Goal: Task Accomplishment & Management: Complete application form

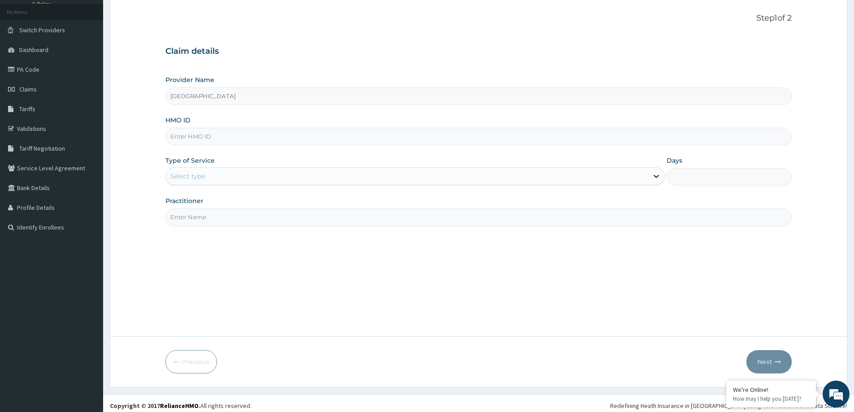
drag, startPoint x: 193, startPoint y: 124, endPoint x: 193, endPoint y: 130, distance: 6.7
click at [193, 129] on div "HMO ID" at bounding box center [478, 131] width 626 height 30
click at [192, 132] on input "HMO ID" at bounding box center [478, 136] width 626 height 17
paste input "MLL/10020/B"
type input "MLL/10020/B"
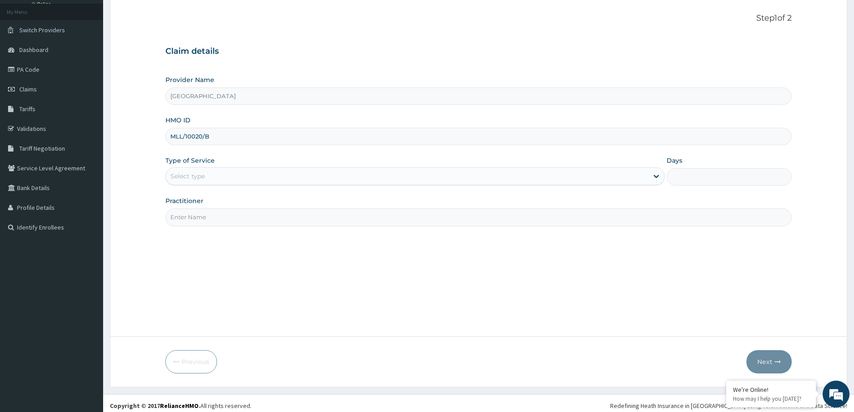
drag, startPoint x: 191, startPoint y: 173, endPoint x: 189, endPoint y: 185, distance: 12.0
click at [191, 174] on div "Select type" at bounding box center [187, 176] width 35 height 9
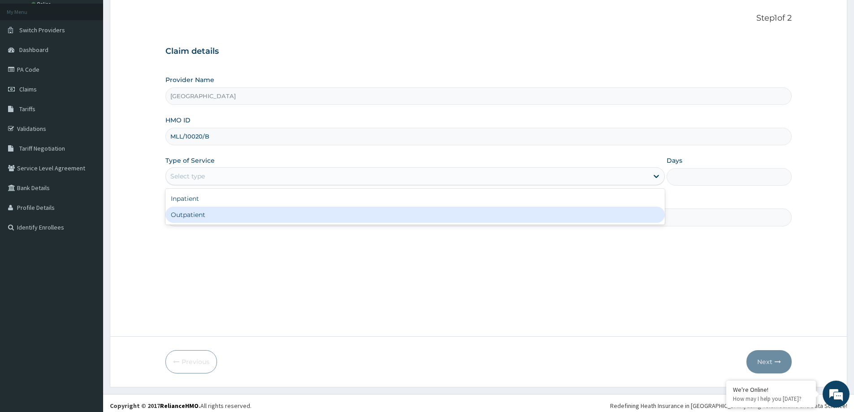
click at [189, 221] on div "Outpatient" at bounding box center [414, 215] width 499 height 16
type input "1"
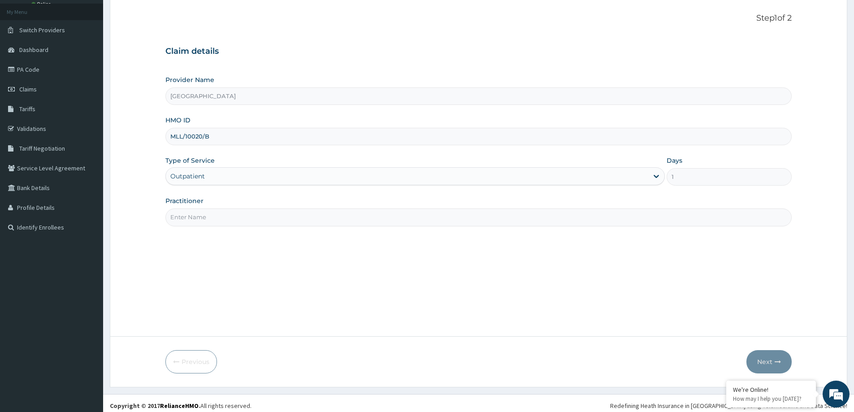
click at [211, 217] on input "Practitioner" at bounding box center [478, 216] width 626 height 17
type input "DR [PERSON_NAME]"
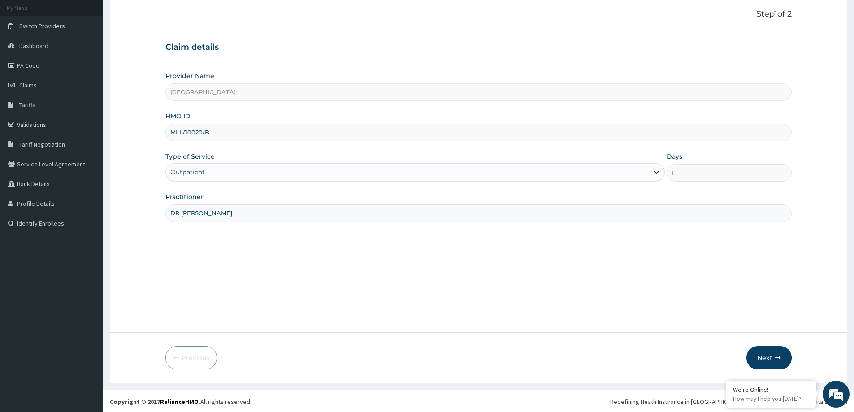
scroll to position [53, 0]
click at [774, 355] on button "Next" at bounding box center [768, 356] width 45 height 23
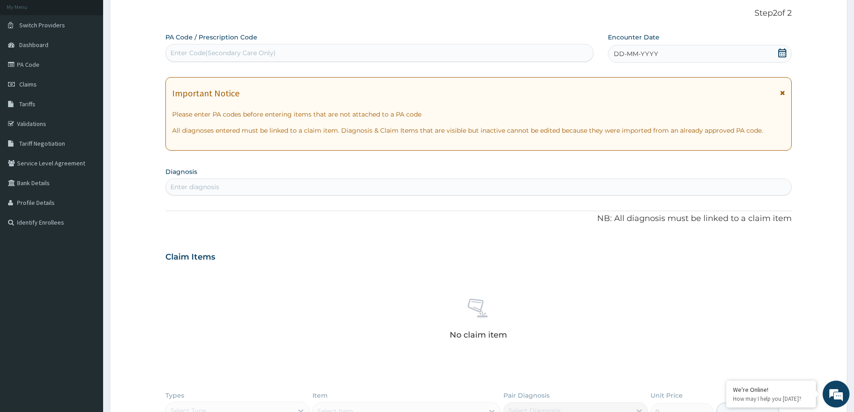
click at [659, 54] on div "DD-MM-YYYY" at bounding box center [699, 54] width 183 height 18
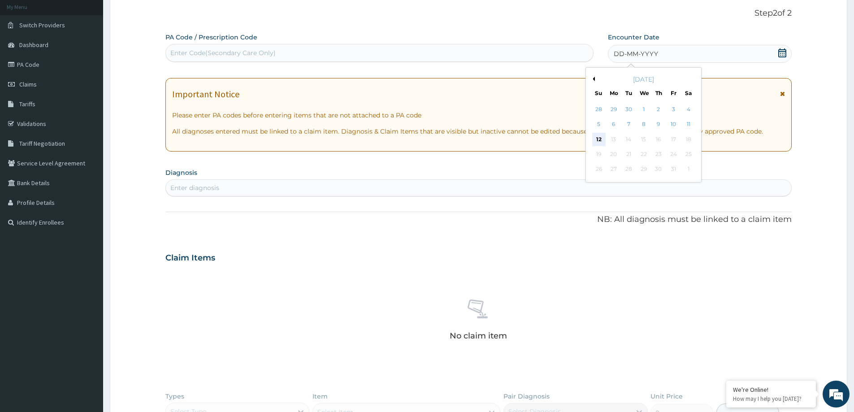
click at [601, 143] on div "12" at bounding box center [598, 139] width 13 height 13
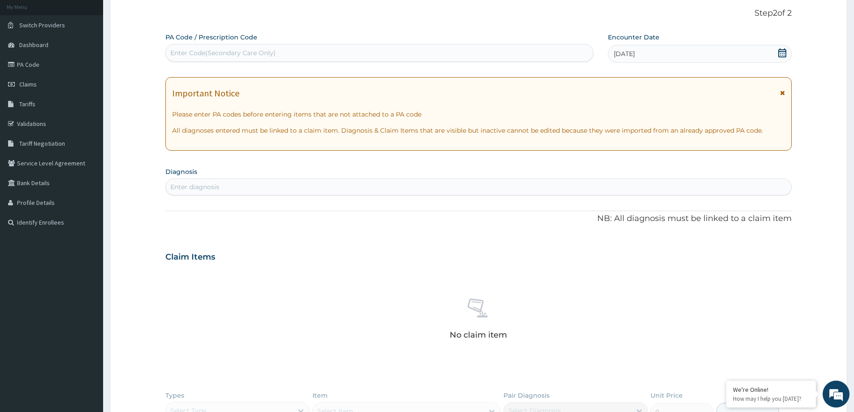
click at [394, 189] on div "Enter diagnosis" at bounding box center [478, 187] width 625 height 14
type input "URTI"
click at [238, 215] on p "CA07.0" at bounding box center [236, 217] width 131 height 6
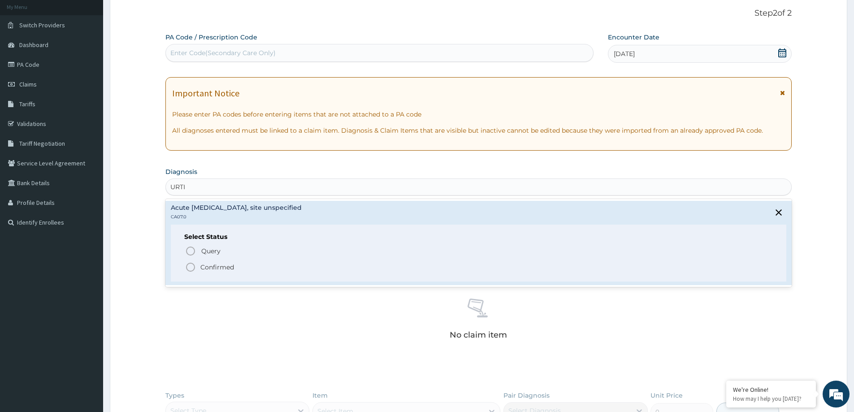
click at [200, 263] on p "Confirmed" at bounding box center [217, 267] width 34 height 9
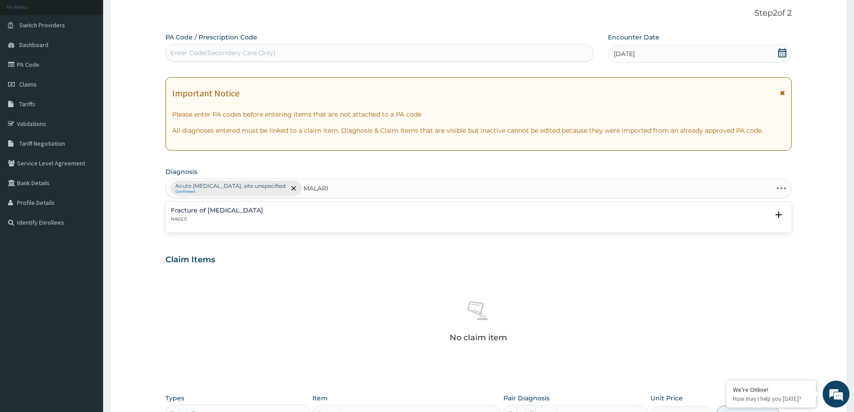
type input "[MEDICAL_DATA]"
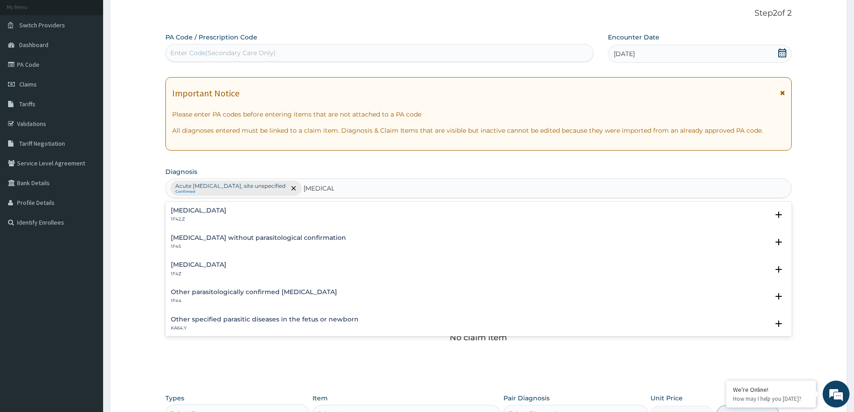
click at [222, 219] on p "1F42.Z" at bounding box center [199, 219] width 56 height 6
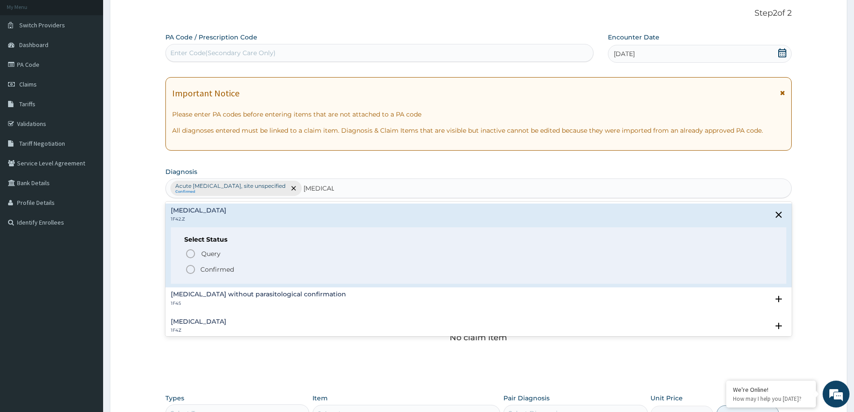
drag, startPoint x: 190, startPoint y: 265, endPoint x: 218, endPoint y: 255, distance: 29.8
click at [189, 264] on icon "status option filled" at bounding box center [190, 269] width 11 height 11
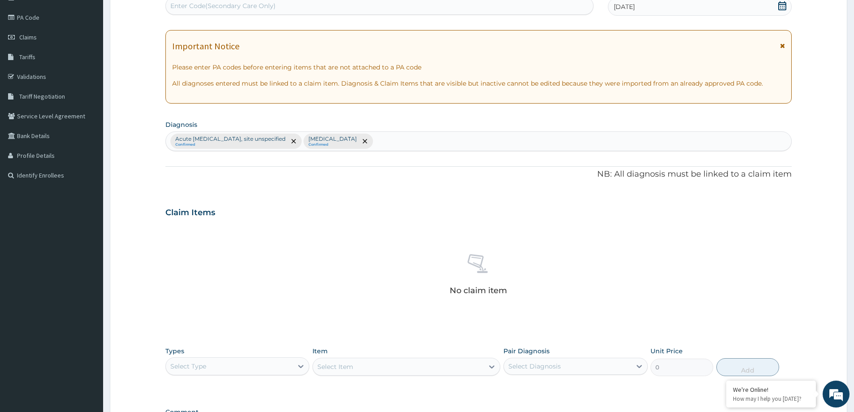
scroll to position [225, 0]
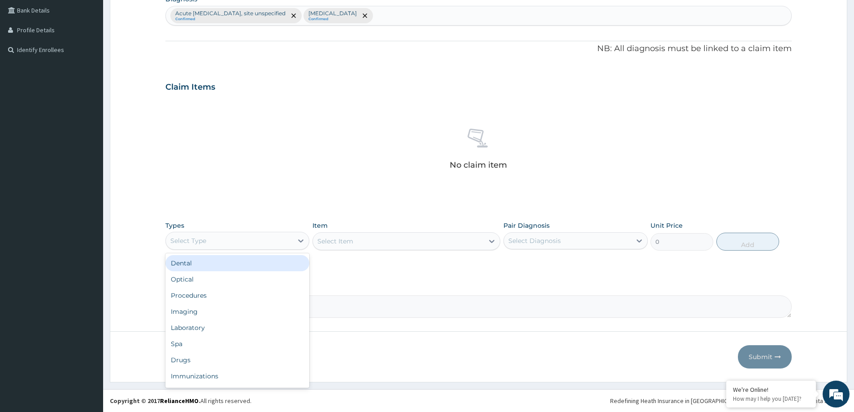
click at [204, 242] on div "Select Type" at bounding box center [188, 240] width 36 height 9
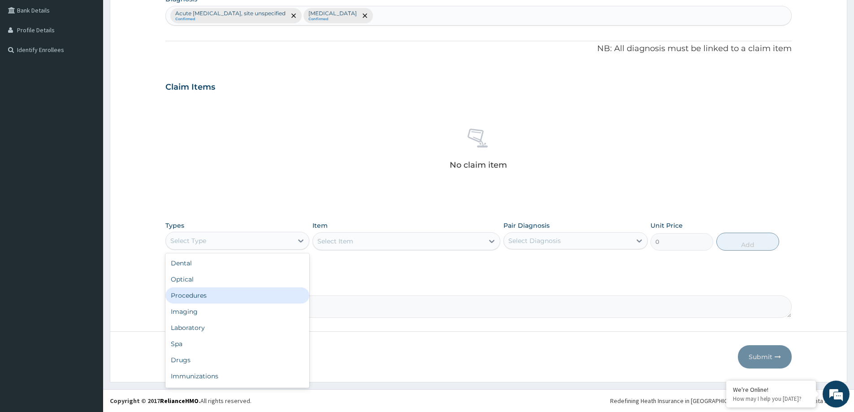
click at [212, 298] on div "Procedures" at bounding box center [237, 295] width 144 height 16
drag, startPoint x: 546, startPoint y: 241, endPoint x: 534, endPoint y: 248, distance: 13.9
click at [546, 240] on div "Select Diagnosis" at bounding box center [534, 240] width 52 height 9
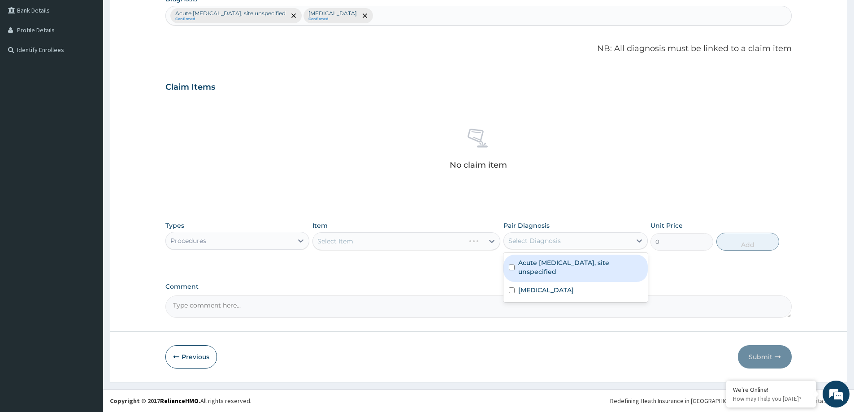
click at [522, 265] on label "Acute upper respiratory infection, site unspecified" at bounding box center [580, 267] width 124 height 18
checkbox input "true"
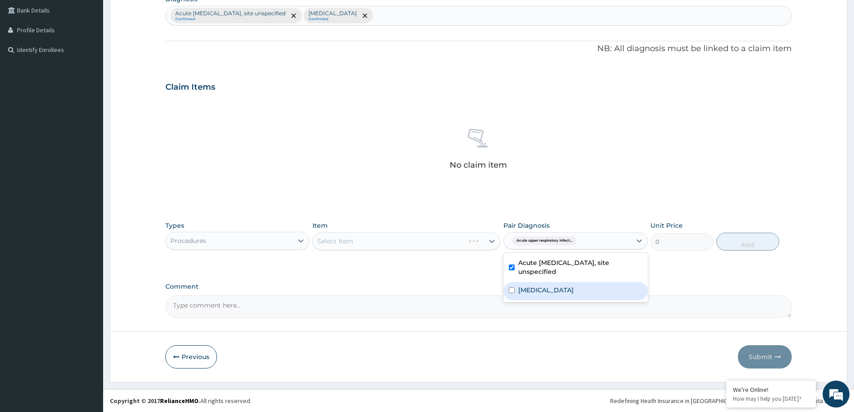
click at [518, 293] on label "Plasmodium malariae malaria without complication" at bounding box center [546, 290] width 56 height 9
checkbox input "true"
click at [379, 242] on div "Select Item" at bounding box center [398, 241] width 171 height 14
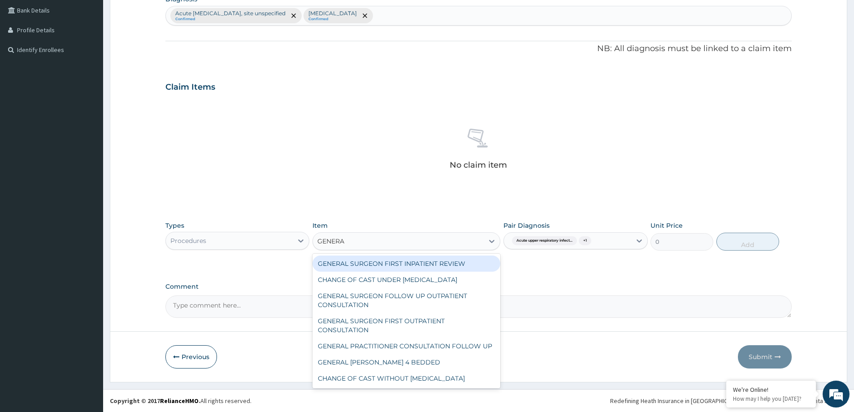
type input "GENERAL"
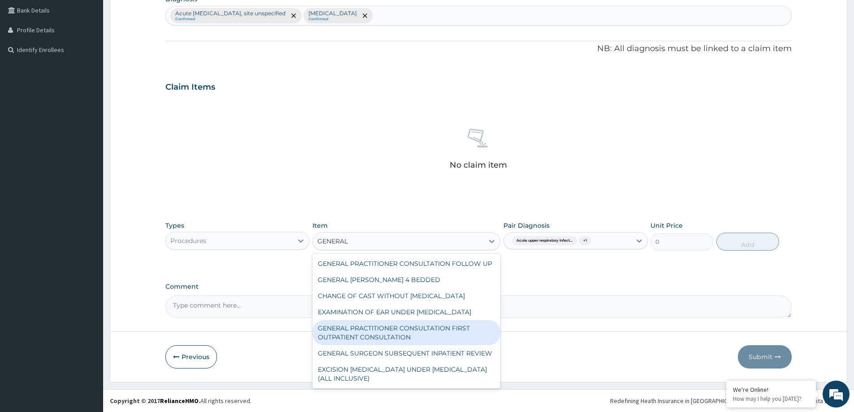
scroll to position [109, 0]
click at [438, 321] on div "GENERAL PRACTITIONER CONSULTATION FIRST OUTPATIENT CONSULTATION" at bounding box center [406, 332] width 188 height 25
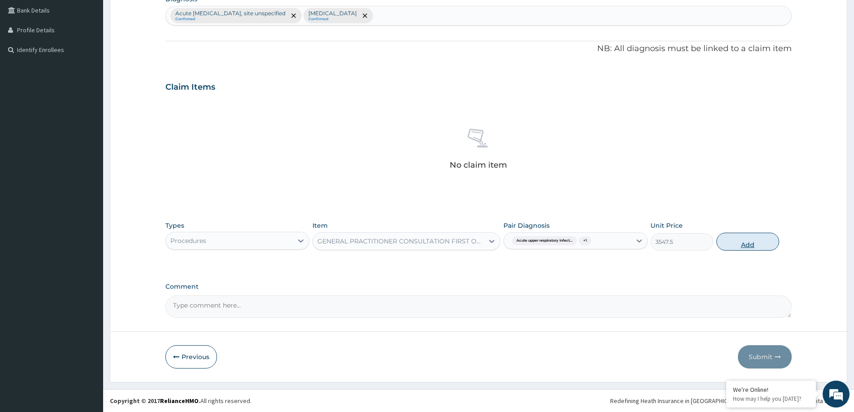
drag, startPoint x: 742, startPoint y: 240, endPoint x: 672, endPoint y: 242, distance: 70.0
click at [742, 241] on button "Add" at bounding box center [747, 242] width 63 height 18
type input "0"
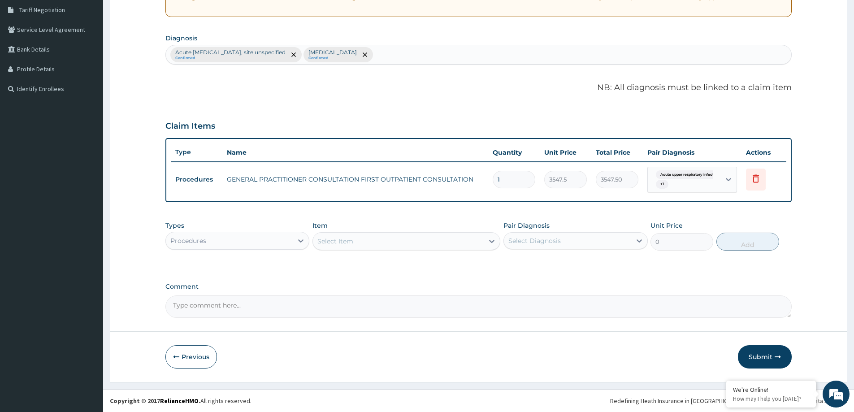
scroll to position [186, 0]
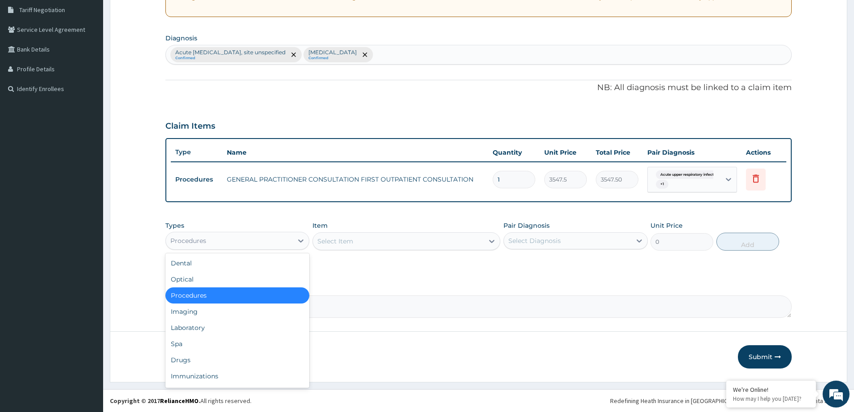
click at [183, 237] on div "Procedures" at bounding box center [188, 240] width 36 height 9
click at [178, 358] on div "Drugs" at bounding box center [237, 360] width 144 height 16
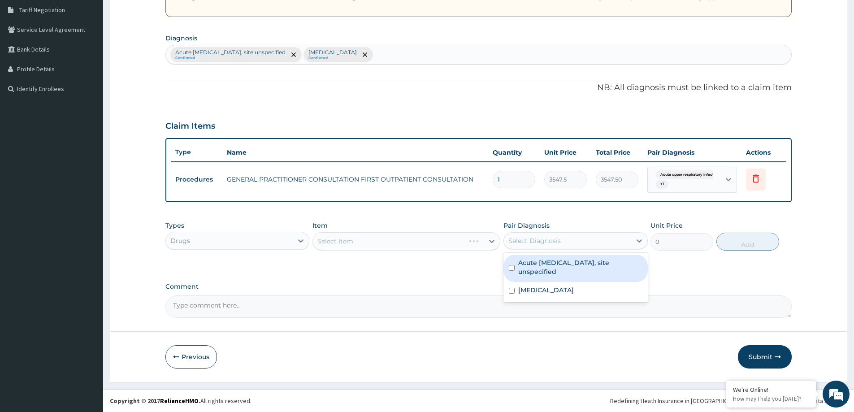
drag, startPoint x: 576, startPoint y: 243, endPoint x: 563, endPoint y: 247, distance: 13.9
click at [573, 243] on div "Select Diagnosis" at bounding box center [567, 241] width 127 height 14
click at [528, 267] on label "Acute [MEDICAL_DATA], site unspecified" at bounding box center [580, 267] width 124 height 18
checkbox input "true"
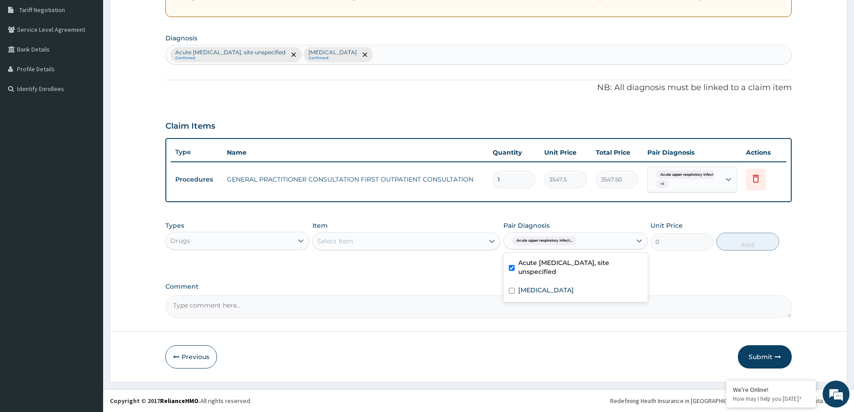
click at [371, 245] on div "Select Item" at bounding box center [398, 241] width 171 height 14
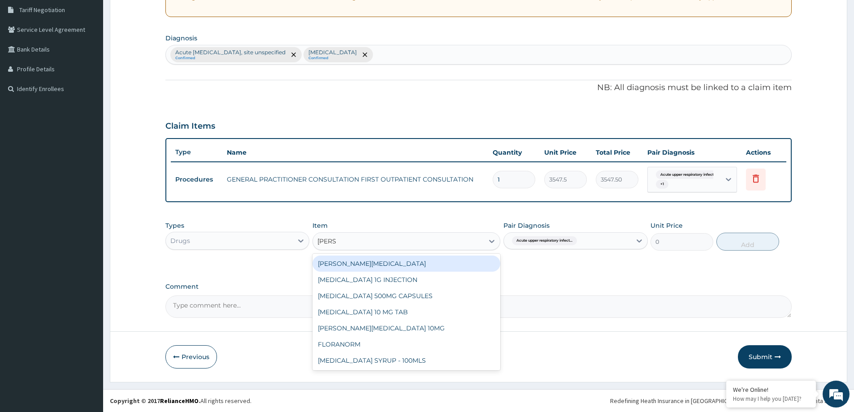
type input "LORAT"
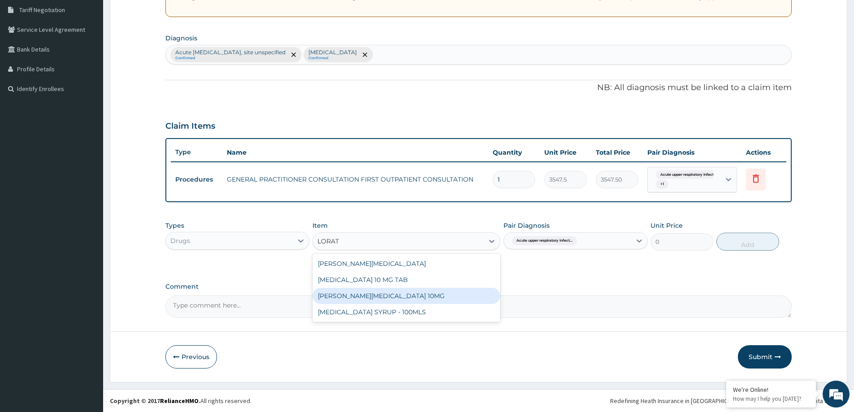
click at [367, 290] on div "[PERSON_NAME][MEDICAL_DATA] 10MG" at bounding box center [406, 296] width 188 height 16
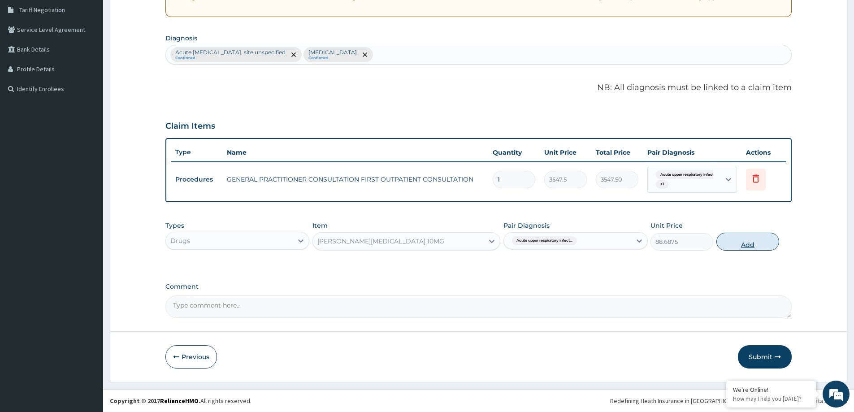
click at [767, 241] on button "Add" at bounding box center [747, 242] width 63 height 18
type input "0"
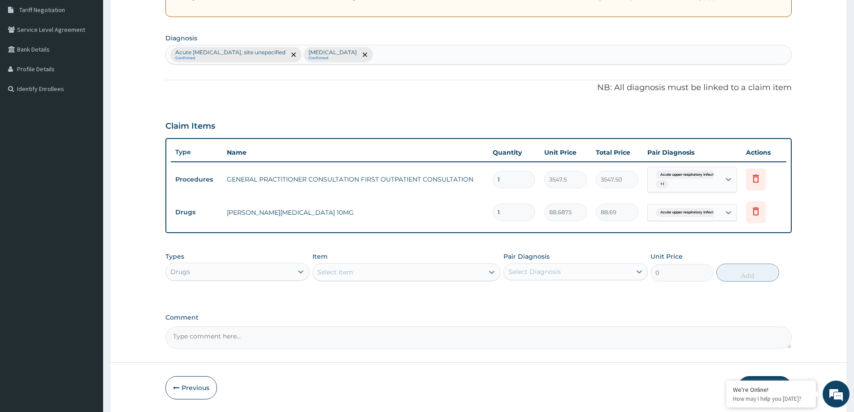
type input "0.00"
type input "5"
type input "443.44"
type input "5"
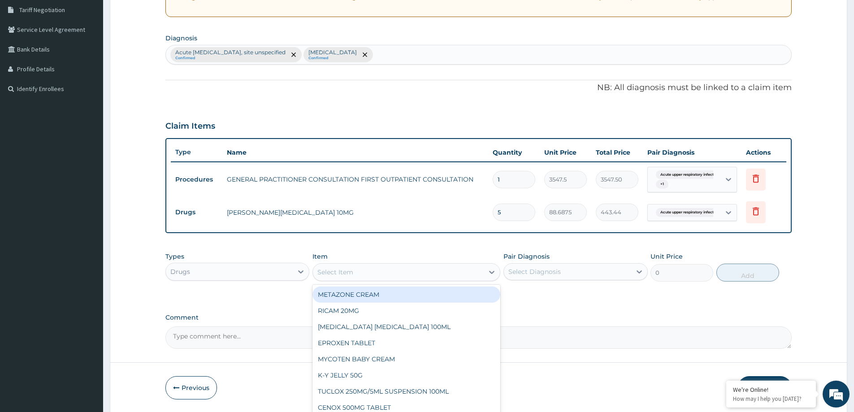
click at [341, 272] on div "Select Item" at bounding box center [335, 272] width 36 height 9
type input "A"
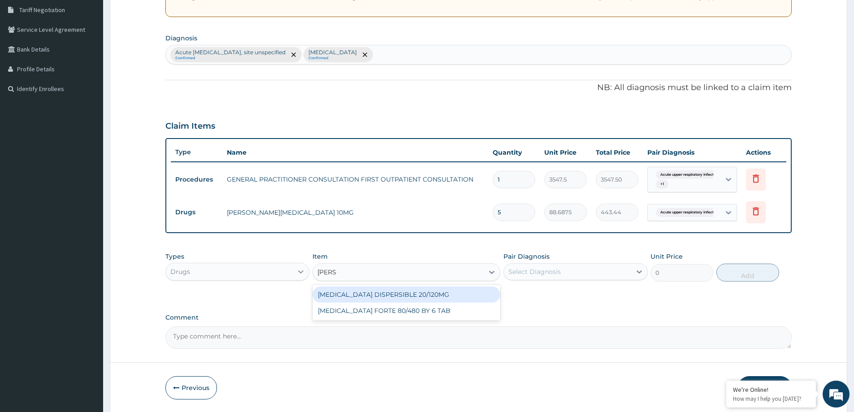
type input "COART"
click at [389, 294] on div "[MEDICAL_DATA] DISPERSIBLE 20/120MG" at bounding box center [406, 294] width 188 height 16
type input "112.3375015258789"
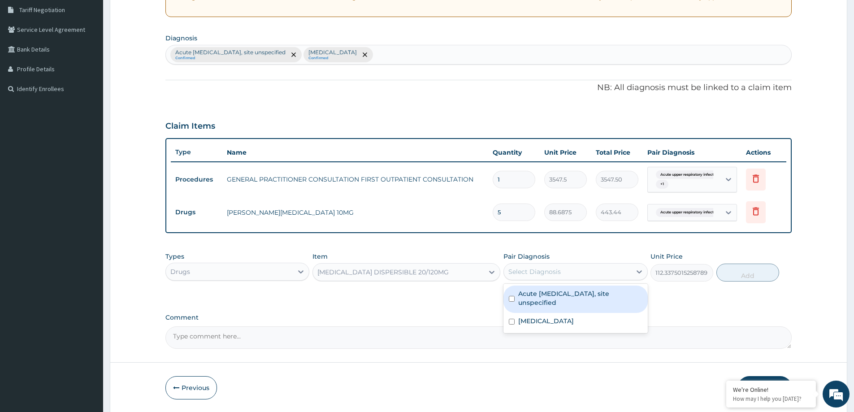
click at [567, 271] on div "Select Diagnosis" at bounding box center [567, 271] width 127 height 14
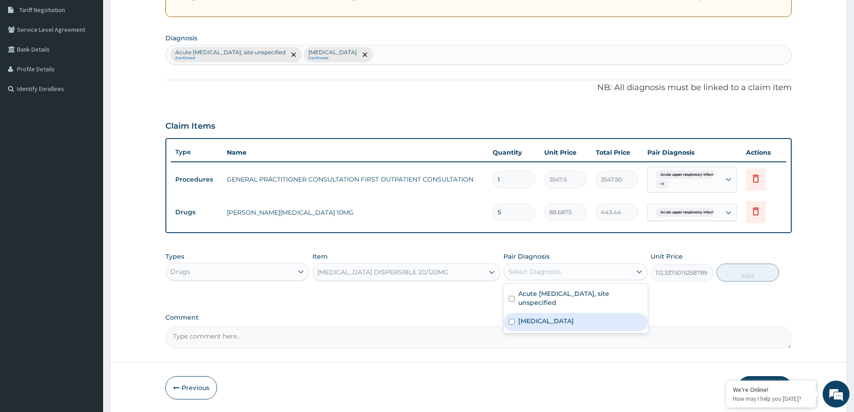
click at [541, 323] on label "[MEDICAL_DATA]" at bounding box center [546, 320] width 56 height 9
checkbox input "true"
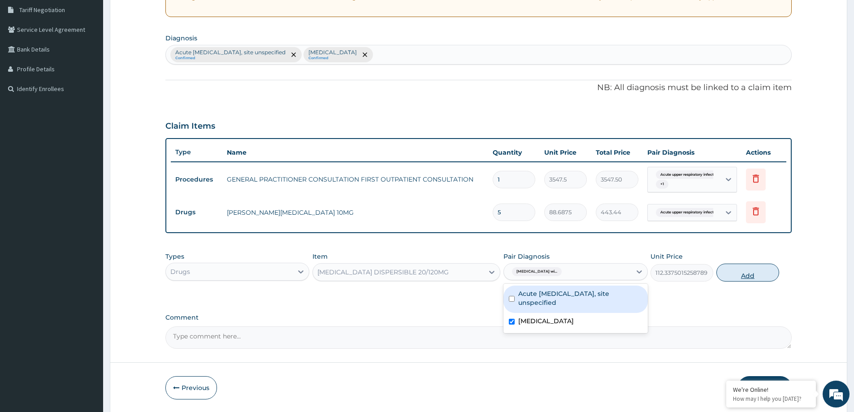
click at [753, 277] on button "Add" at bounding box center [747, 273] width 63 height 18
type input "0"
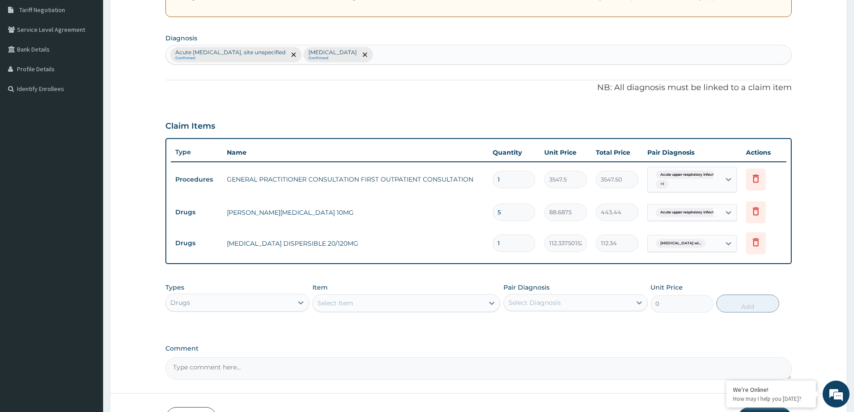
type input "0.00"
type input "6"
type input "674.03"
type input "6"
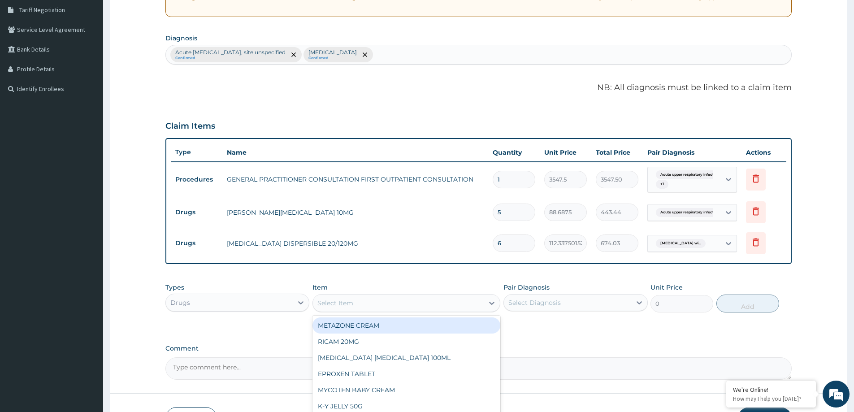
click at [392, 303] on div "Select Item" at bounding box center [398, 303] width 171 height 14
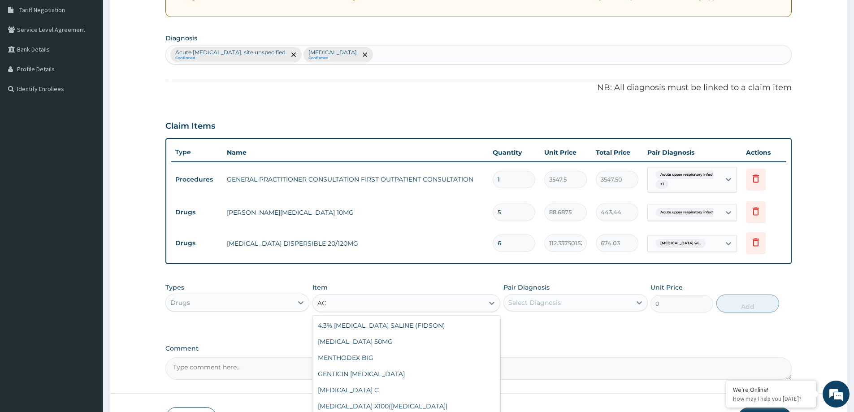
type input "A"
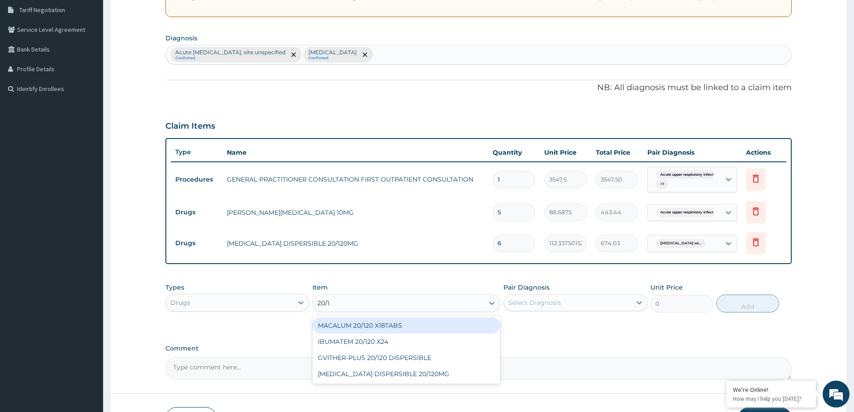
type input "20/12"
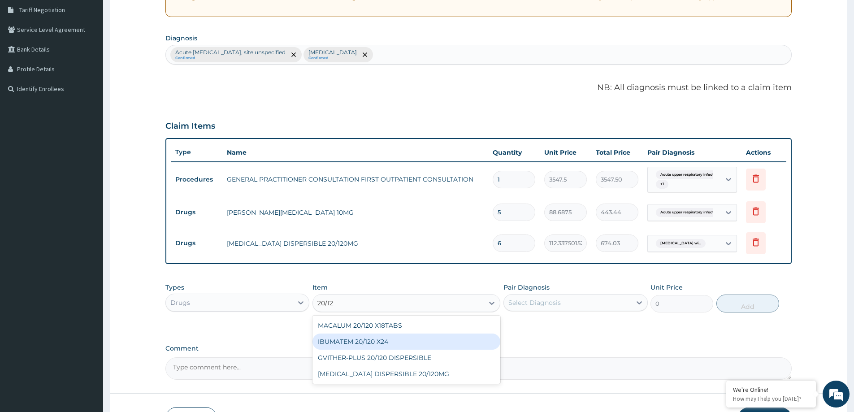
click at [399, 339] on div "IBUMATEM 20/120 X24" at bounding box center [406, 341] width 188 height 16
type input "82.7750015258789"
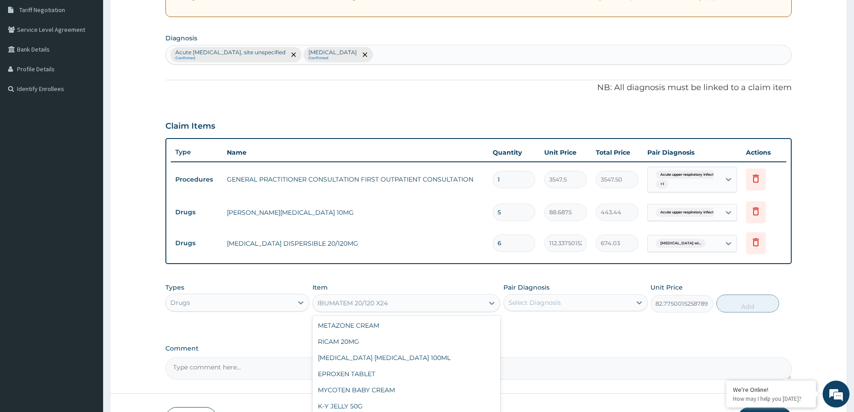
click at [390, 299] on div "IBUMATEM 20/120 X24" at bounding box center [398, 303] width 171 height 14
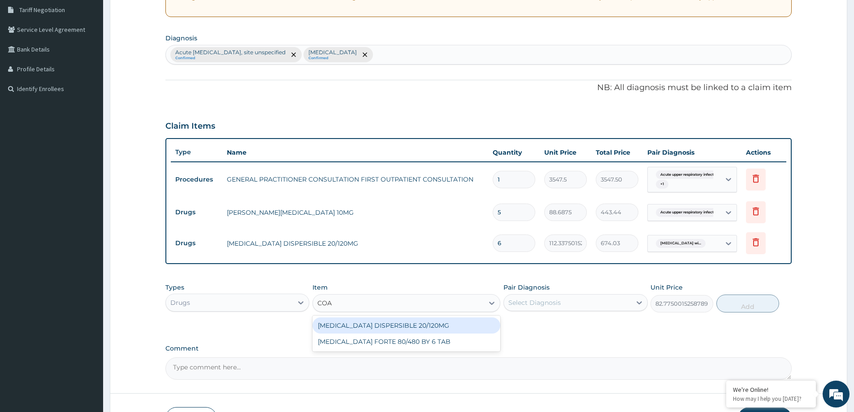
scroll to position [0, 0]
type input "COAR"
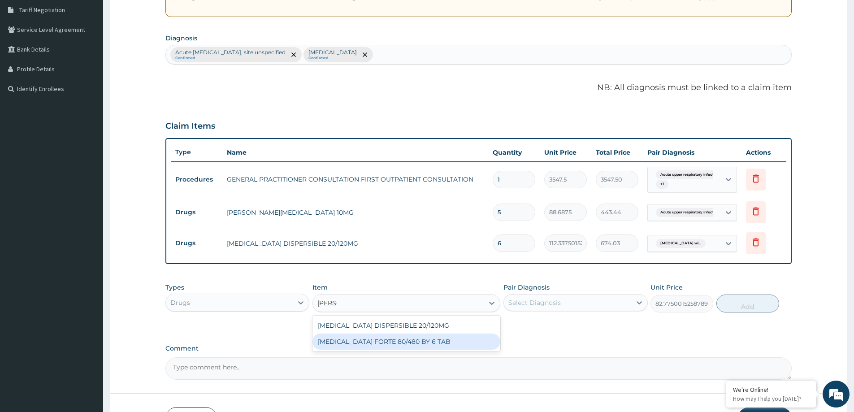
click at [404, 340] on div "[MEDICAL_DATA] FORTE 80/480 BY 6 TAB" at bounding box center [406, 341] width 188 height 16
type input "449.3500061035156"
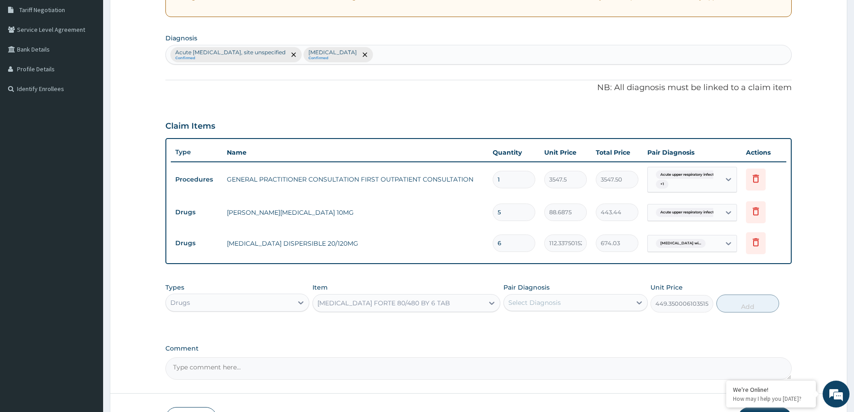
click at [518, 245] on input "6" at bounding box center [514, 242] width 43 height 17
type input "0.00"
type input "1"
type input "112.34"
type input "18"
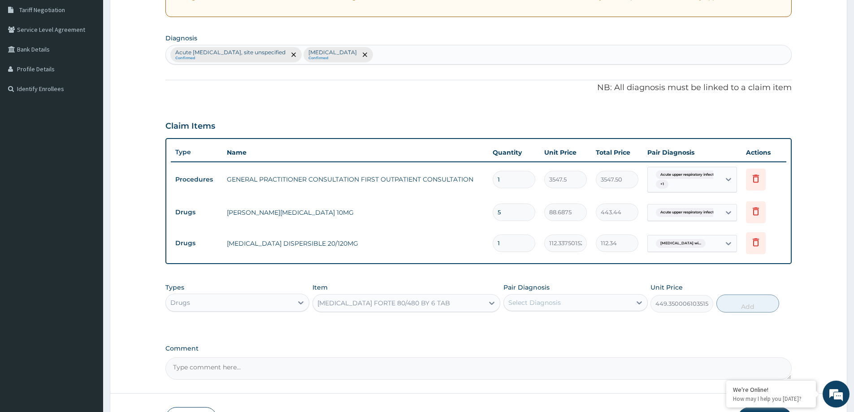
type input "2022.08"
type input "18"
click at [377, 303] on div "[MEDICAL_DATA] FORTE 80/480 BY 6 TAB" at bounding box center [383, 303] width 133 height 9
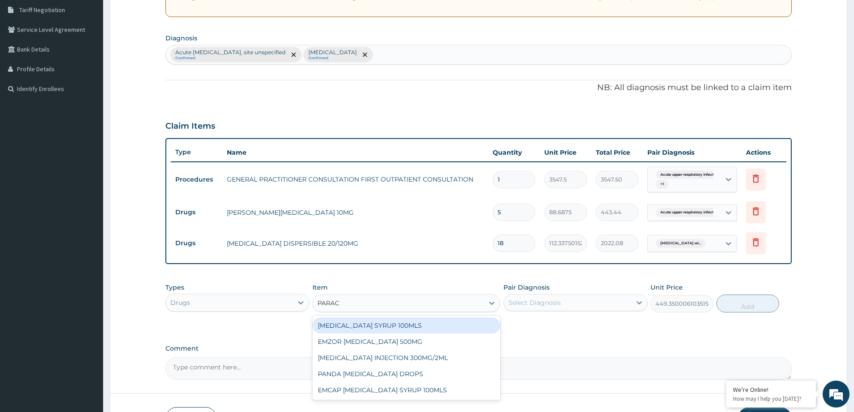
type input "PARACE"
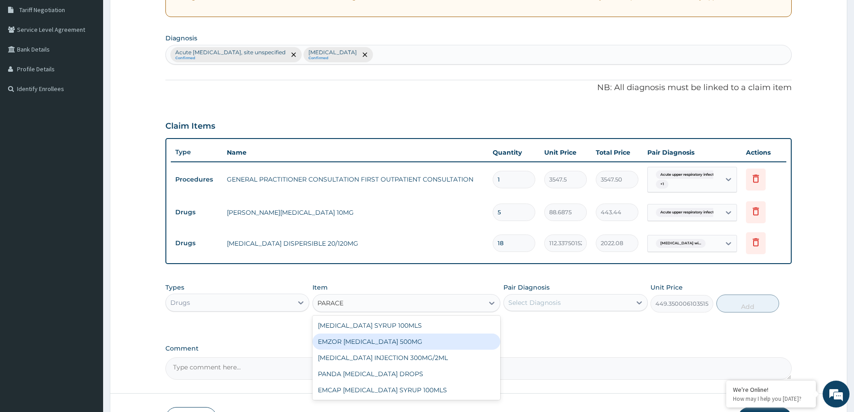
drag, startPoint x: 361, startPoint y: 339, endPoint x: 456, endPoint y: 348, distance: 95.5
click at [361, 339] on div "EMZOR [MEDICAL_DATA] 500MG" at bounding box center [406, 341] width 188 height 16
type input "23.64999961853027"
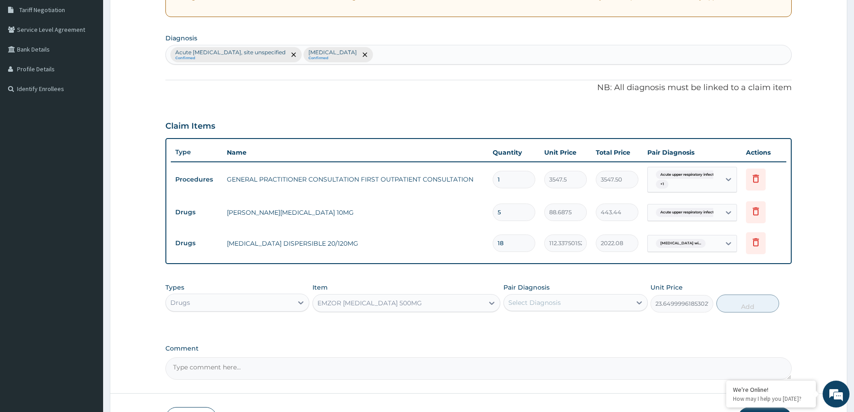
drag, startPoint x: 563, startPoint y: 303, endPoint x: 563, endPoint y: 310, distance: 7.6
click at [563, 303] on div "Select Diagnosis" at bounding box center [567, 302] width 127 height 14
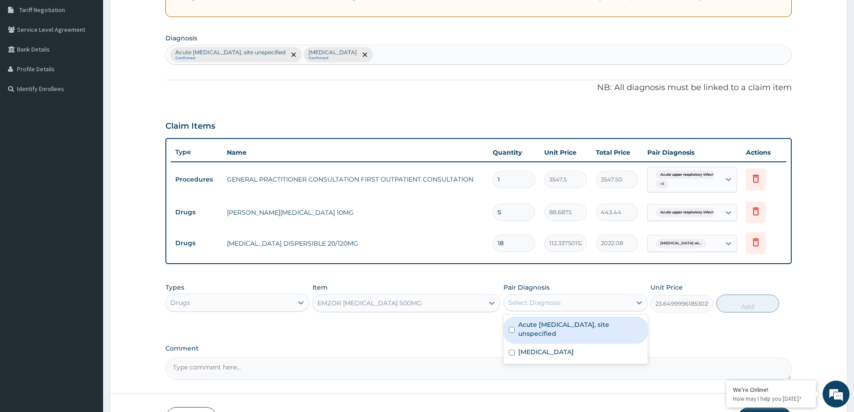
drag, startPoint x: 546, startPoint y: 333, endPoint x: 539, endPoint y: 352, distance: 19.9
click at [545, 336] on label "Acute upper respiratory infection, site unspecified" at bounding box center [580, 329] width 124 height 18
checkbox input "true"
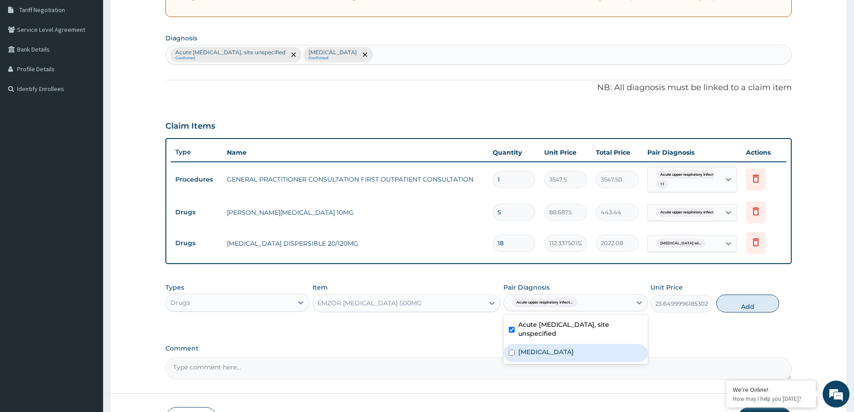
drag, startPoint x: 534, startPoint y: 362, endPoint x: 552, endPoint y: 360, distance: 18.0
click at [545, 356] on label "Plasmodium malariae malaria without complication" at bounding box center [546, 351] width 56 height 9
checkbox input "true"
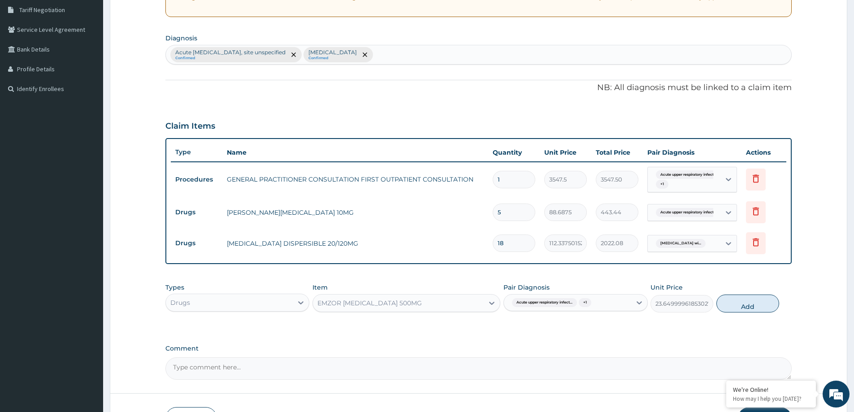
click at [726, 313] on div "Types Drugs Item EMZOR PARACETAMOL 500MG Pair Diagnosis Acute upper respiratory…" at bounding box center [478, 297] width 626 height 39
click at [755, 298] on button "Add" at bounding box center [747, 303] width 63 height 18
type input "0"
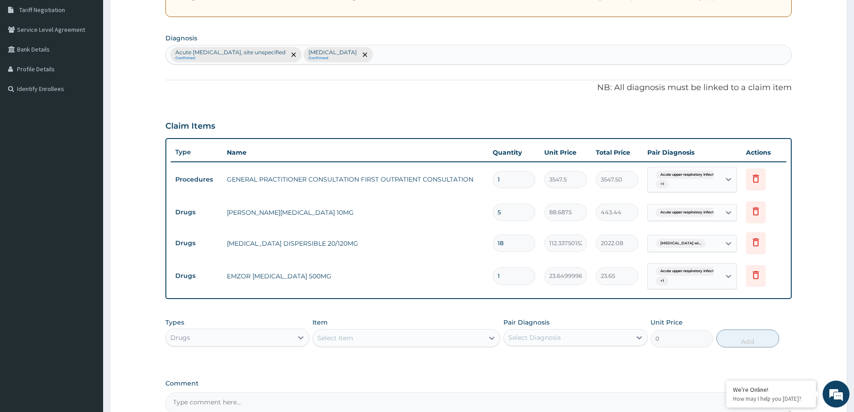
type input "18"
type input "425.70"
type input "18"
click at [424, 343] on div "Select Item" at bounding box center [398, 338] width 171 height 14
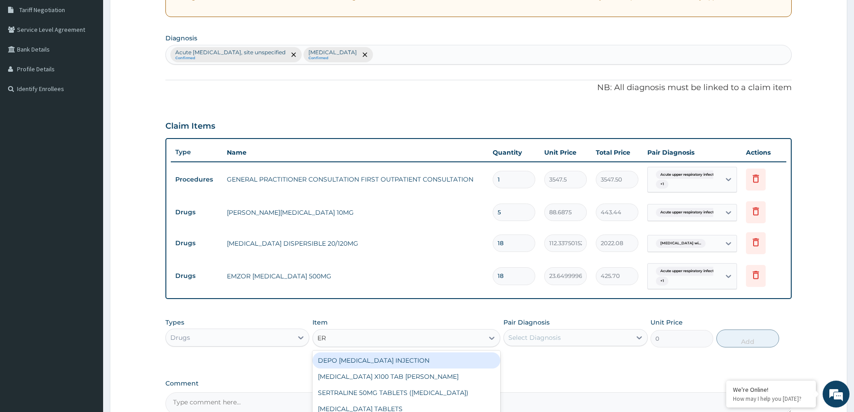
type input "ERY"
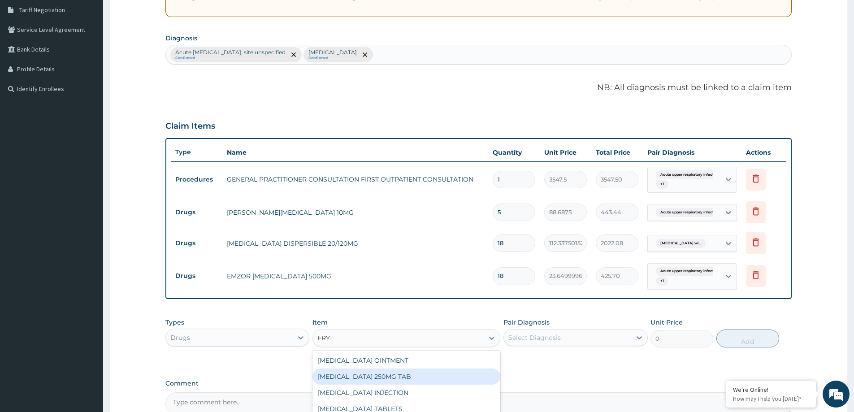
click at [421, 377] on div "ERYTHROMYCIN 250MG TAB" at bounding box center [406, 376] width 188 height 16
type input "170"
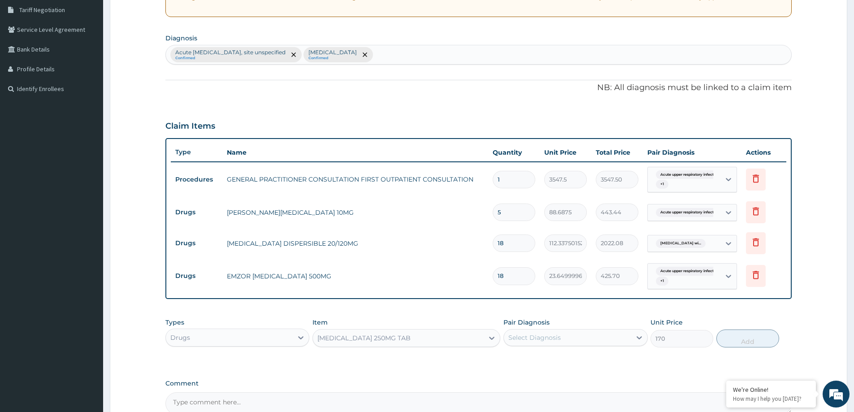
drag, startPoint x: 568, startPoint y: 328, endPoint x: 566, endPoint y: 344, distance: 16.2
click at [568, 332] on div "Pair Diagnosis Select Diagnosis" at bounding box center [575, 333] width 144 height 30
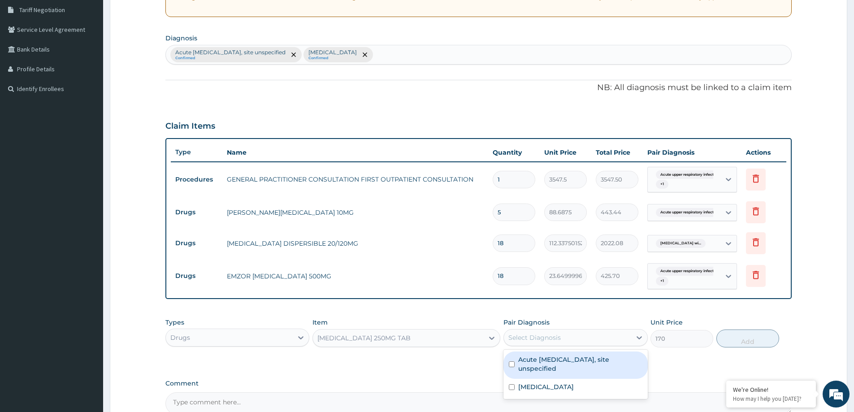
click at [565, 337] on div "Select Diagnosis" at bounding box center [567, 337] width 127 height 14
drag, startPoint x: 544, startPoint y: 363, endPoint x: 549, endPoint y: 391, distance: 29.2
click at [545, 373] on div "Acute upper respiratory infection, site unspecified" at bounding box center [575, 364] width 144 height 27
checkbox input "true"
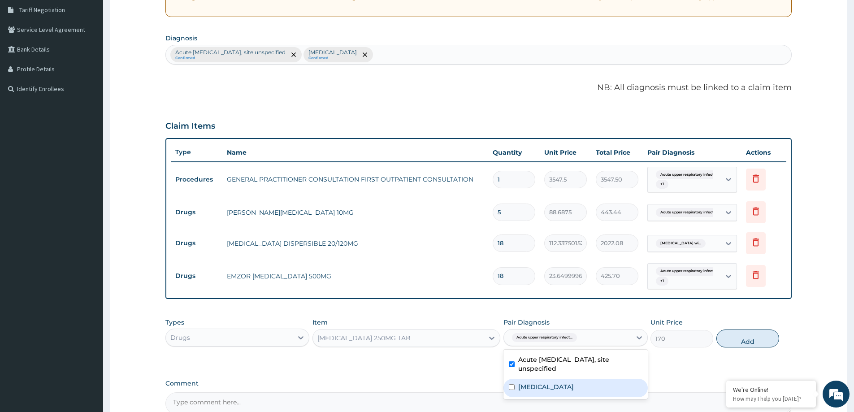
drag, startPoint x: 548, startPoint y: 392, endPoint x: 648, endPoint y: 380, distance: 100.7
click at [574, 391] on label "Plasmodium malariae malaria without complication" at bounding box center [546, 386] width 56 height 9
checkbox input "true"
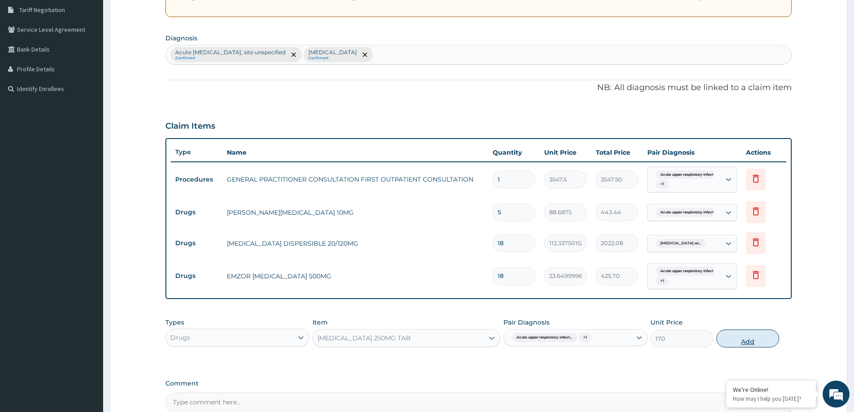
click at [748, 343] on button "Add" at bounding box center [747, 338] width 63 height 18
type input "0"
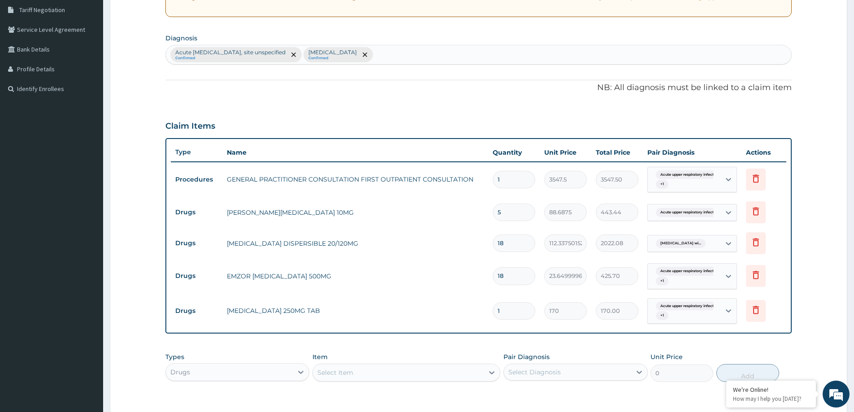
type input "15"
type input "2550.00"
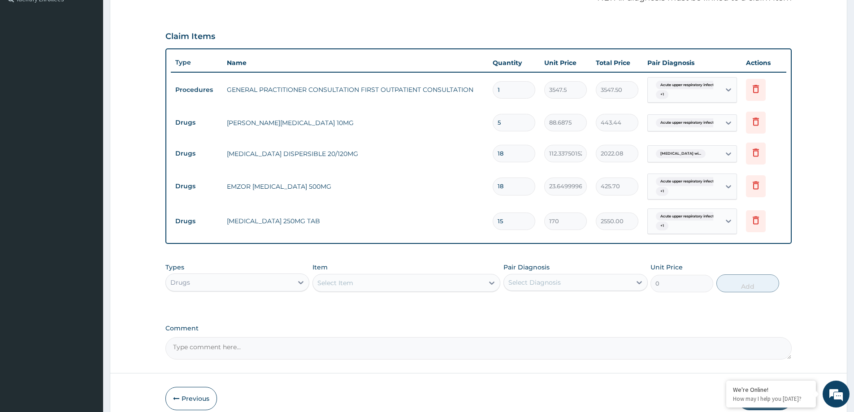
scroll to position [318, 0]
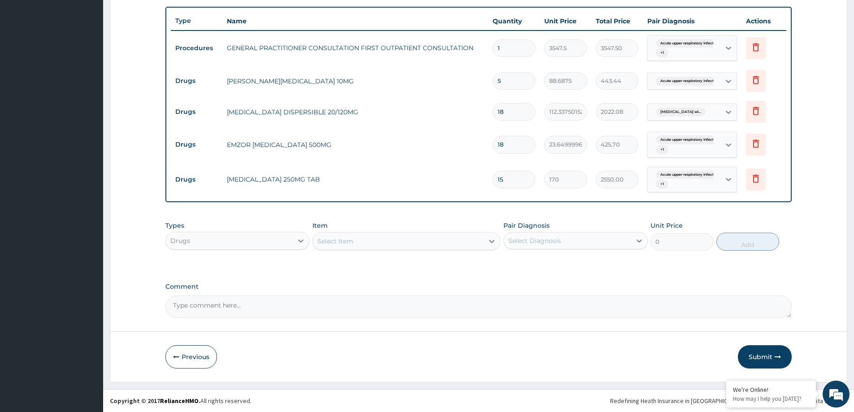
type input "15"
click at [747, 344] on form "Step 2 of 2 PA Code / Prescription Code Enter Code(Secondary Care Only) Encount…" at bounding box center [478, 56] width 737 height 653
click at [766, 360] on button "Submit" at bounding box center [765, 356] width 54 height 23
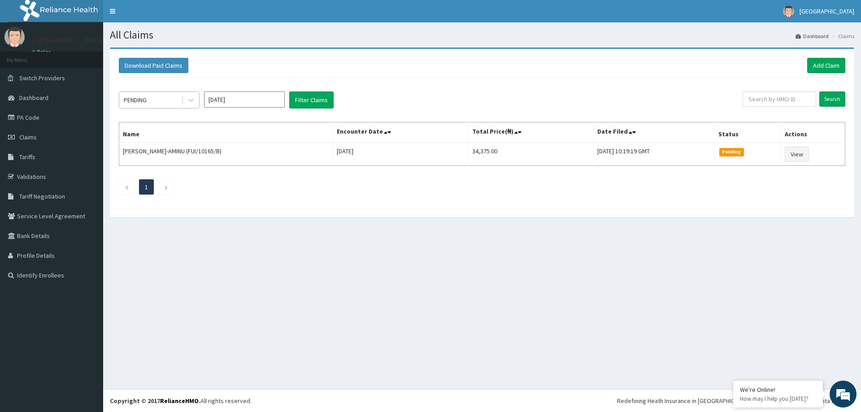
click at [165, 103] on div "PENDING" at bounding box center [150, 100] width 62 height 14
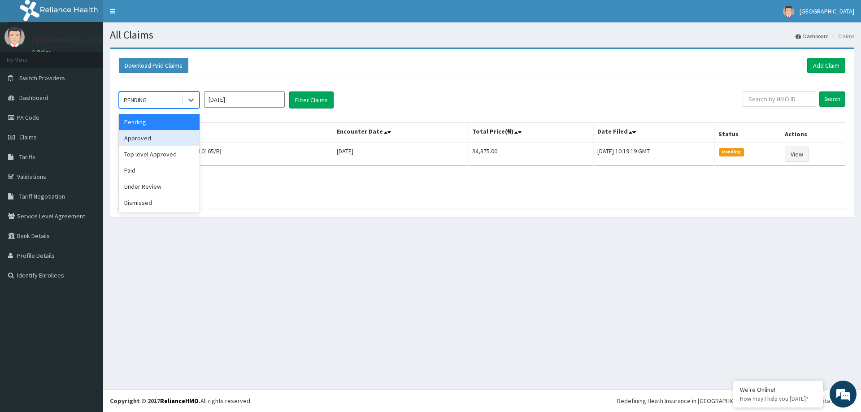
drag, startPoint x: 165, startPoint y: 145, endPoint x: 174, endPoint y: 138, distance: 10.9
click at [169, 143] on div "Approved" at bounding box center [159, 138] width 81 height 16
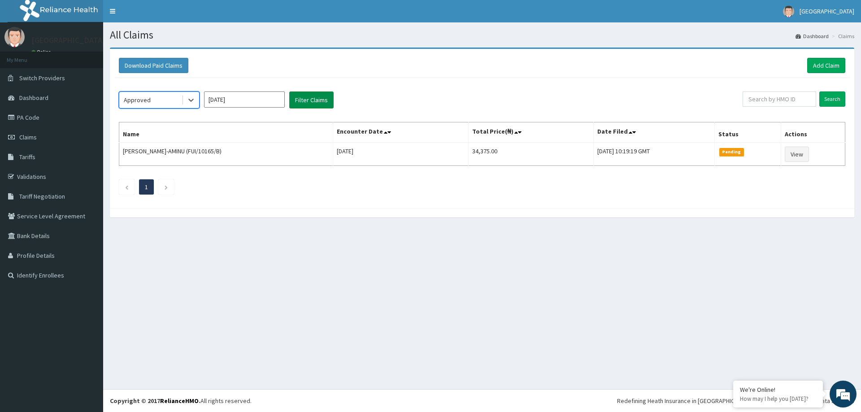
click at [310, 100] on button "Filter Claims" at bounding box center [311, 99] width 44 height 17
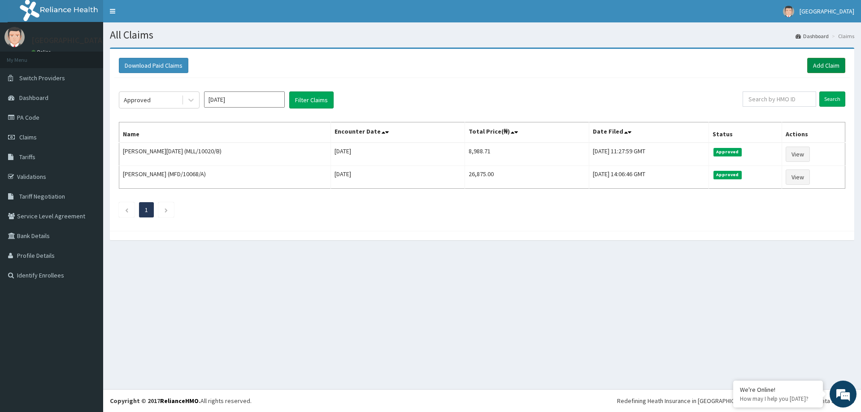
click at [817, 61] on link "Add Claim" at bounding box center [826, 65] width 38 height 15
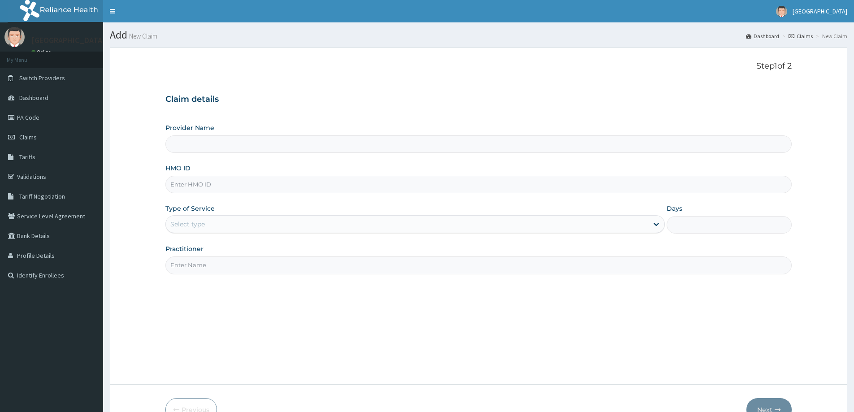
click at [216, 182] on input "HMO ID" at bounding box center [478, 184] width 626 height 17
paste input "MLL/10020/B"
type input "MLL/10020/B"
type input "[GEOGRAPHIC_DATA]"
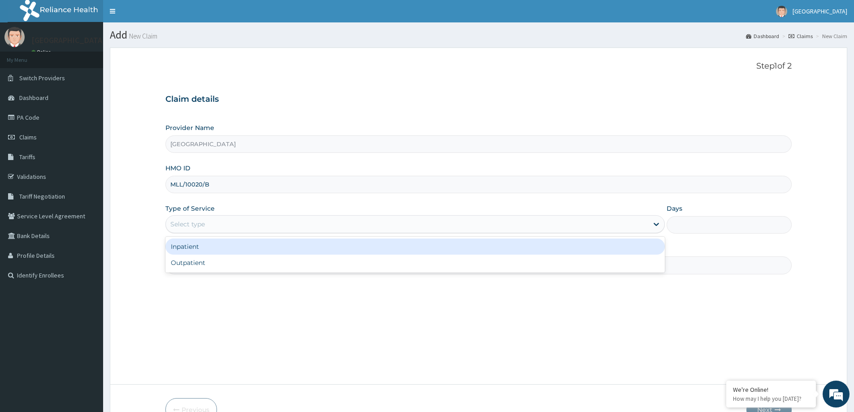
drag, startPoint x: 225, startPoint y: 216, endPoint x: 221, endPoint y: 220, distance: 6.3
click at [223, 216] on div "Select type" at bounding box center [414, 224] width 499 height 18
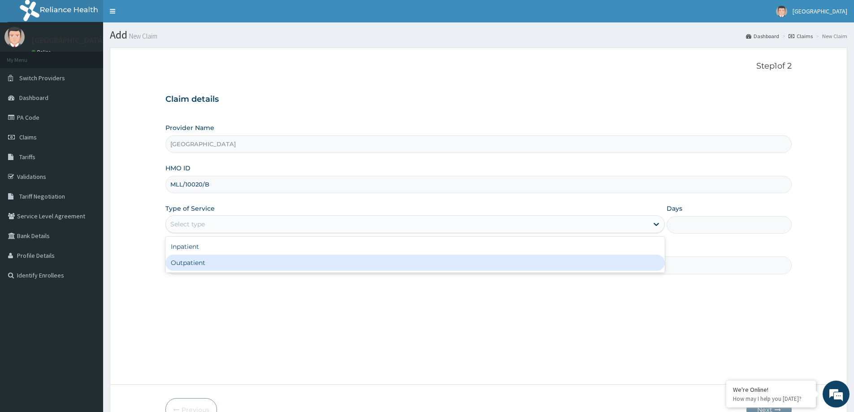
drag, startPoint x: 204, startPoint y: 262, endPoint x: 216, endPoint y: 226, distance: 38.0
click at [206, 250] on div "Inpatient Outpatient" at bounding box center [414, 255] width 499 height 36
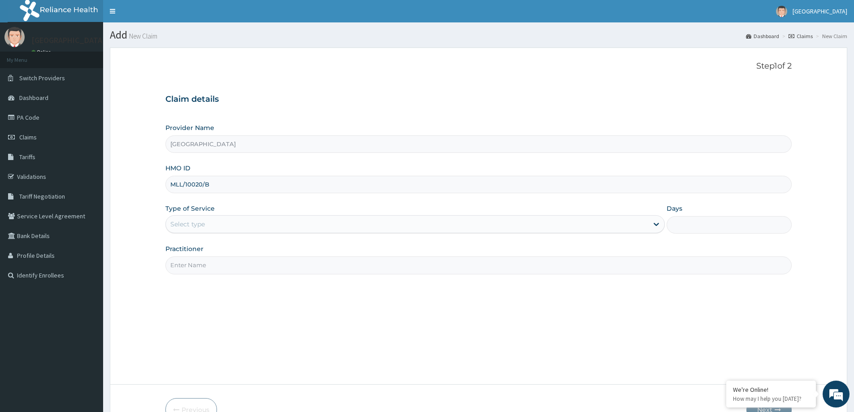
click at [240, 183] on input "MLL/10020/B" at bounding box center [478, 184] width 626 height 17
type input "MLL/10020/A"
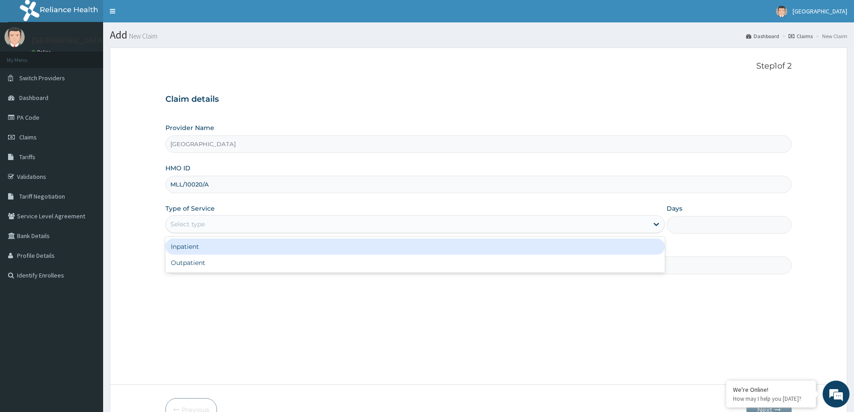
drag, startPoint x: 193, startPoint y: 225, endPoint x: 189, endPoint y: 235, distance: 10.7
click at [193, 225] on div "Select type" at bounding box center [187, 224] width 35 height 9
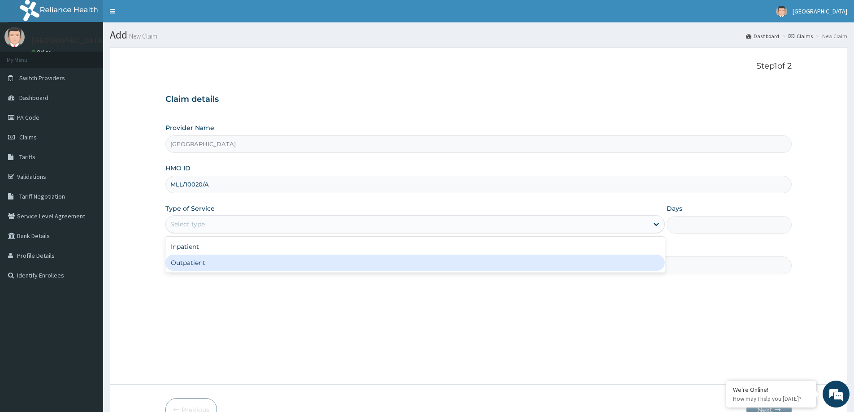
click at [194, 264] on div "Outpatient" at bounding box center [414, 263] width 499 height 16
type input "1"
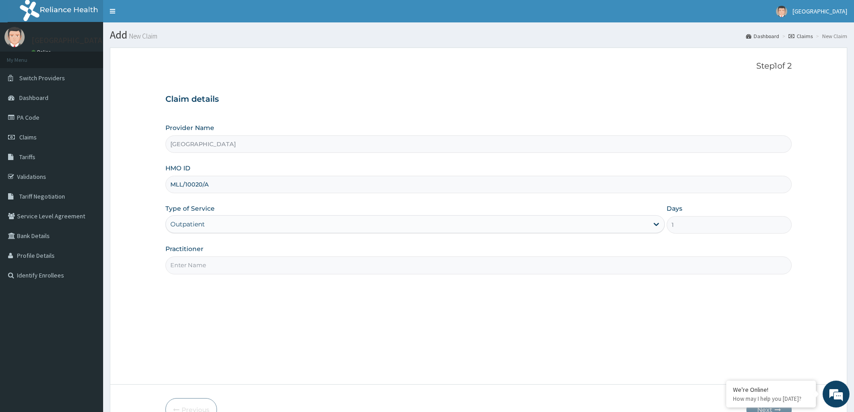
drag, startPoint x: 198, startPoint y: 265, endPoint x: 196, endPoint y: 279, distance: 14.5
click at [197, 275] on div "Step 1 of 2 Claim details Provider Name Micel Hospital HMO ID MLL/10020/A Type …" at bounding box center [478, 215] width 626 height 309
type input "DR [PERSON_NAME]"
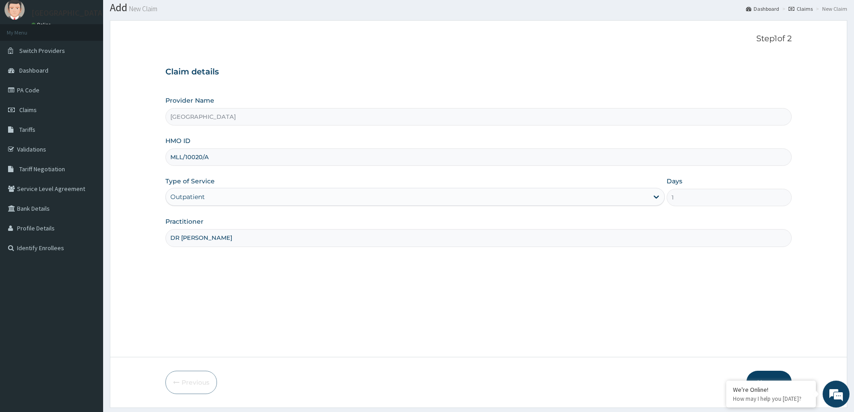
scroll to position [53, 0]
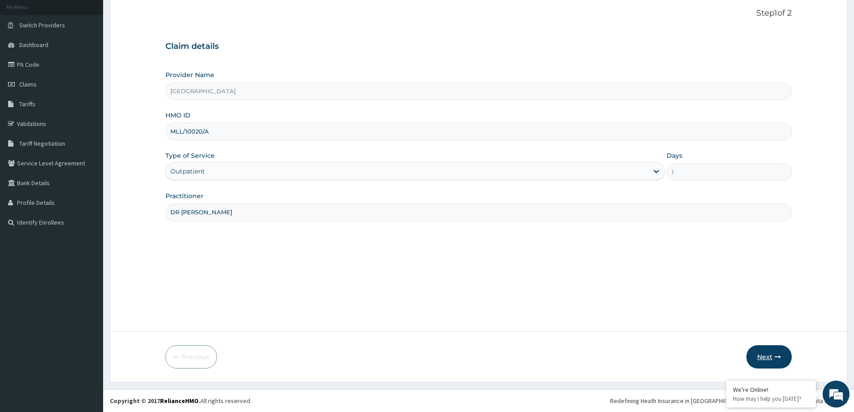
click at [770, 357] on button "Next" at bounding box center [768, 356] width 45 height 23
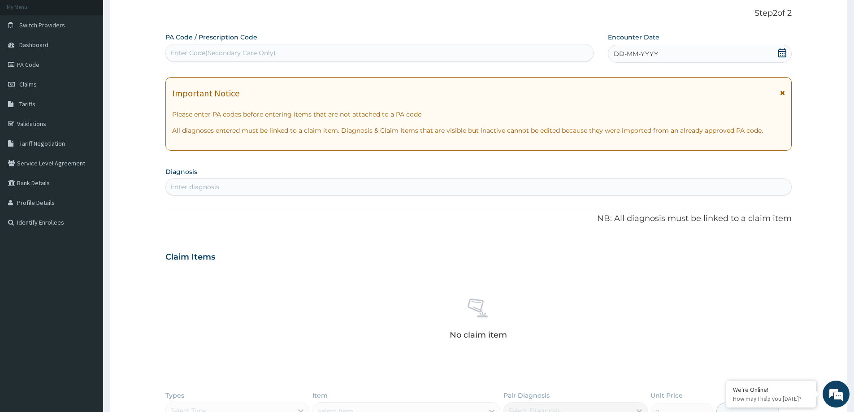
click at [274, 53] on div "Enter Code(Secondary Care Only)" at bounding box center [222, 52] width 105 height 9
click at [656, 50] on div "DD-MM-YYYY" at bounding box center [699, 54] width 183 height 18
click at [221, 44] on div "Enter Code(Secondary Care Only)" at bounding box center [379, 53] width 428 height 18
paste input "PA/39F5A8"
type input "PA/39F5A8"
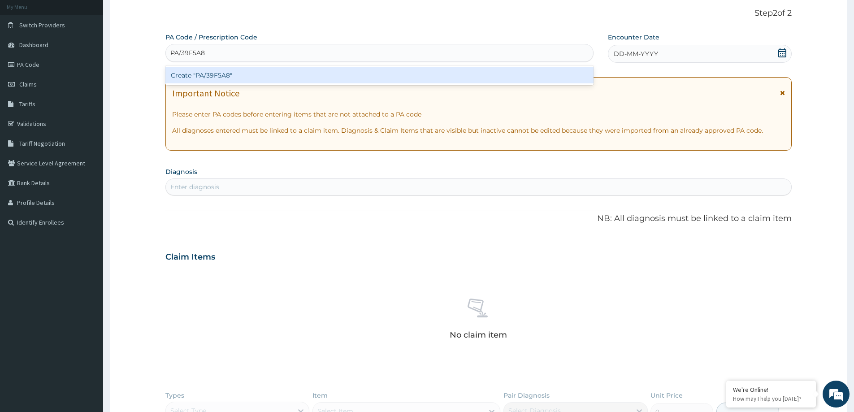
click at [186, 74] on div "Create "PA/39F5A8"" at bounding box center [379, 75] width 428 height 16
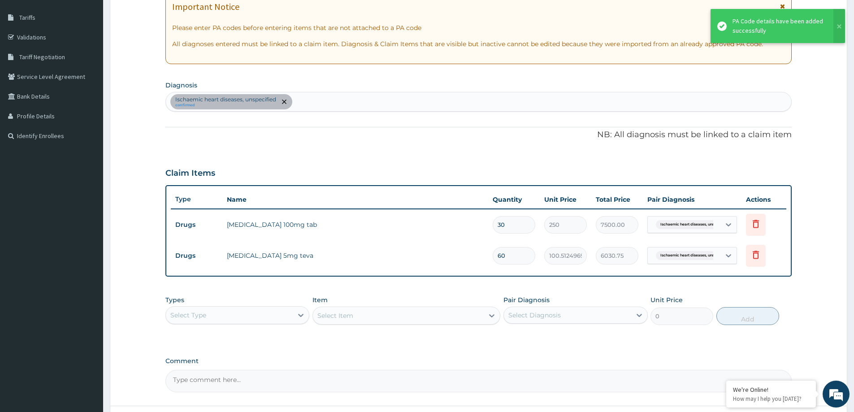
scroll to position [214, 0]
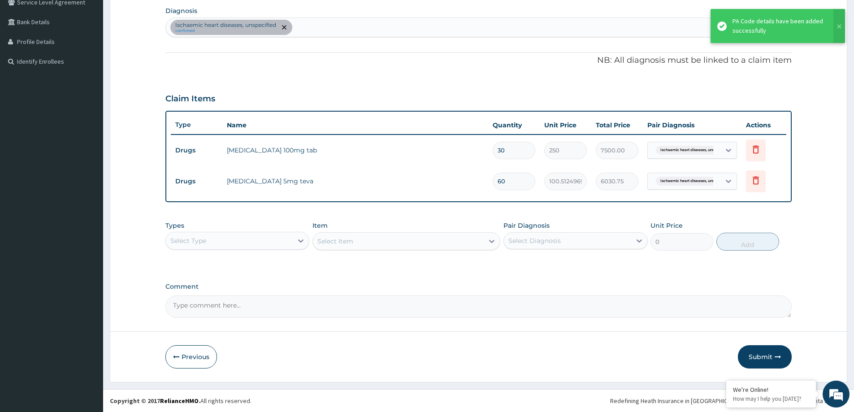
drag, startPoint x: 226, startPoint y: 234, endPoint x: 222, endPoint y: 241, distance: 8.0
click at [225, 239] on div "Select Type" at bounding box center [229, 241] width 127 height 14
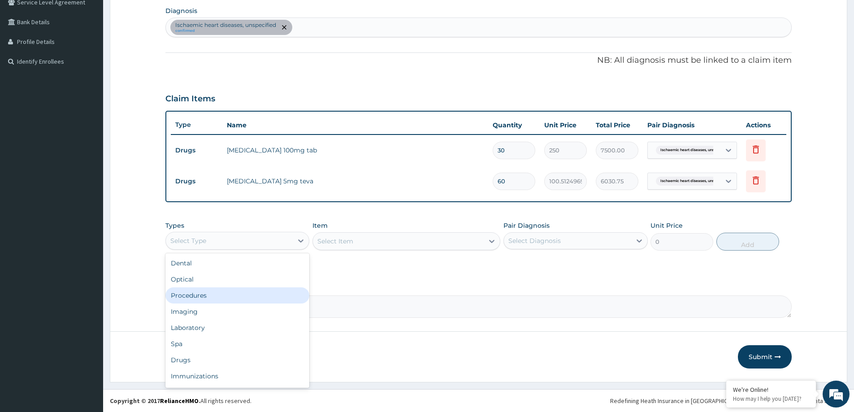
drag, startPoint x: 210, startPoint y: 298, endPoint x: 397, endPoint y: 296, distance: 186.9
click at [220, 297] on div "Procedures" at bounding box center [237, 295] width 144 height 16
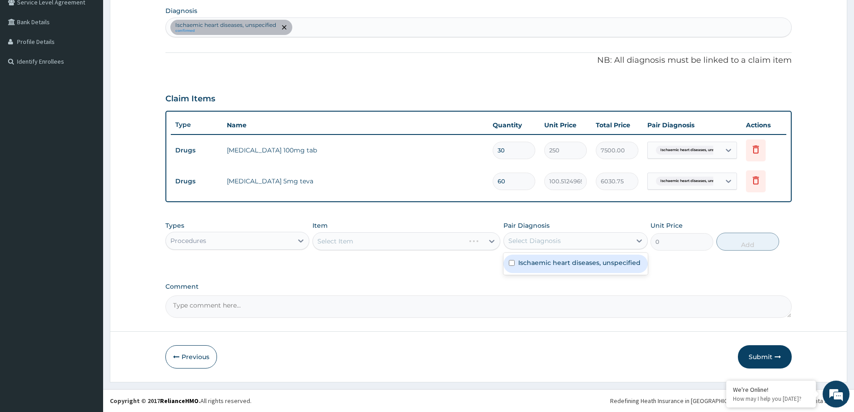
drag, startPoint x: 594, startPoint y: 238, endPoint x: 565, endPoint y: 287, distance: 57.0
click at [593, 238] on div "Select Diagnosis" at bounding box center [567, 241] width 127 height 14
click at [559, 268] on div "Ischaemic heart diseases, unspecified" at bounding box center [575, 264] width 144 height 18
checkbox input "true"
click at [316, 14] on section "Diagnosis Ischaemic heart diseases, unspecified confirmed" at bounding box center [478, 20] width 626 height 33
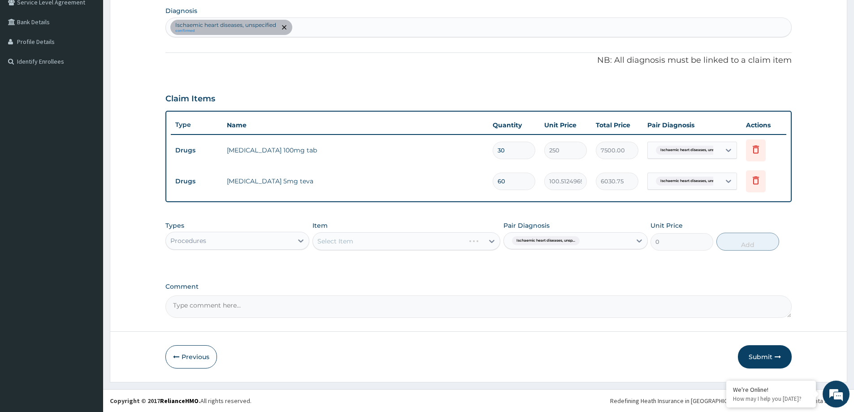
click at [312, 24] on div "Ischaemic heart diseases, unspecified confirmed" at bounding box center [478, 27] width 625 height 19
type input "MALARIA"
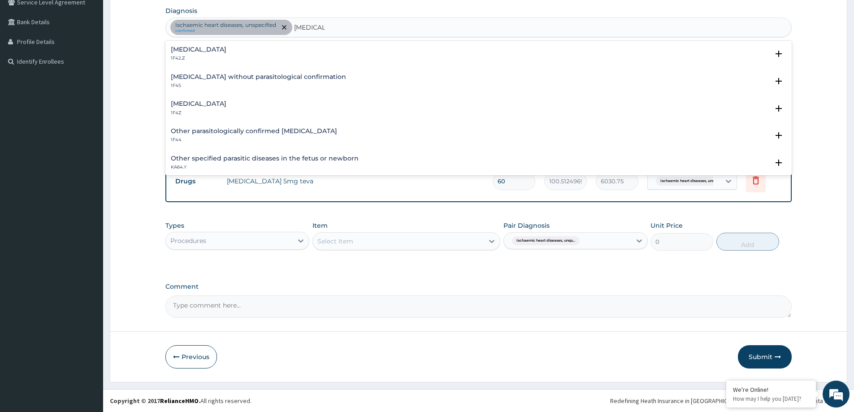
click at [218, 54] on div "Plasmodium malariae malaria without complication 1F42.Z" at bounding box center [199, 54] width 56 height 16
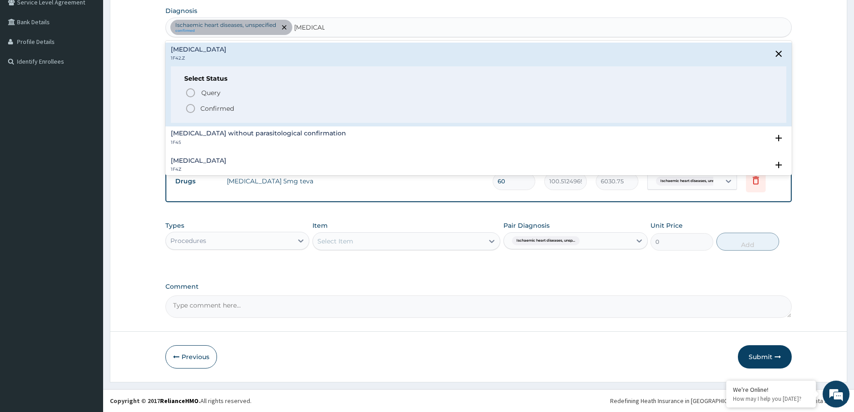
click at [199, 107] on span "Confirmed" at bounding box center [479, 108] width 588 height 11
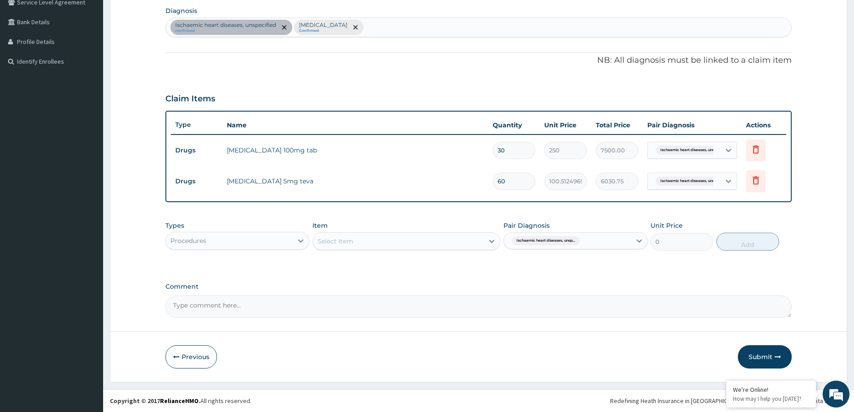
click at [593, 247] on div "Ischaemic heart diseases, unsp..." at bounding box center [567, 240] width 127 height 15
drag, startPoint x: 557, startPoint y: 290, endPoint x: 489, endPoint y: 275, distance: 69.3
click at [551, 286] on label "Plasmodium malariae malaria without complication" at bounding box center [546, 281] width 56 height 9
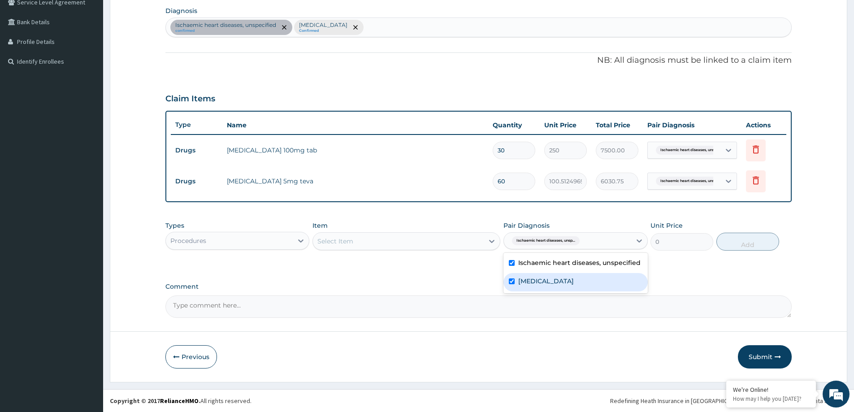
checkbox input "true"
click at [446, 235] on div "Select Item" at bounding box center [398, 241] width 171 height 14
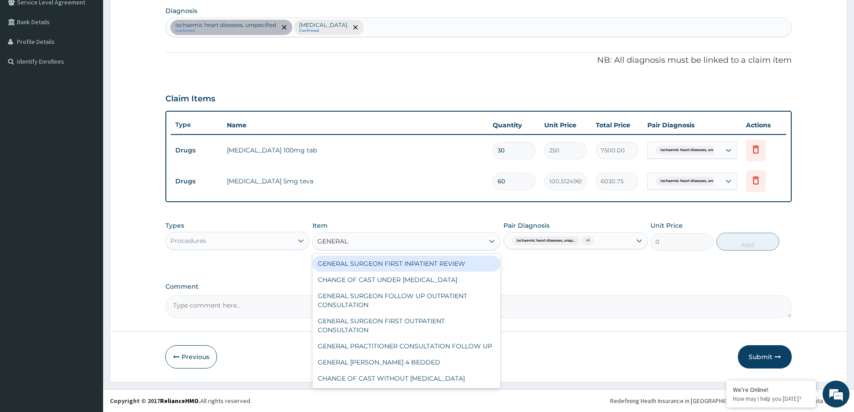
type input "GENERAL"
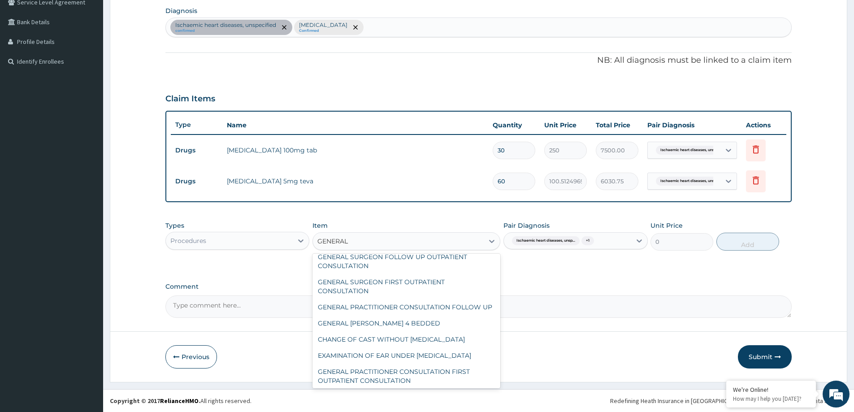
scroll to position [109, 0]
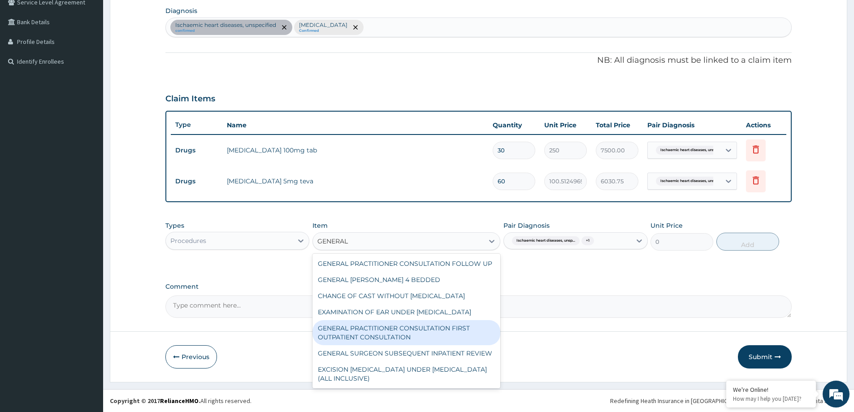
drag, startPoint x: 436, startPoint y: 317, endPoint x: 459, endPoint y: 307, distance: 24.5
click at [450, 320] on div "GENERAL PRACTITIONER CONSULTATION FIRST OUTPATIENT CONSULTATION" at bounding box center [406, 332] width 188 height 25
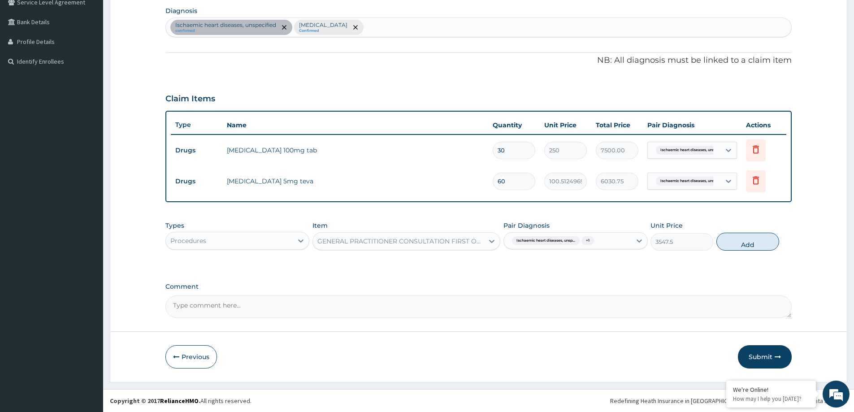
click at [745, 238] on button "Add" at bounding box center [747, 242] width 63 height 18
type input "0"
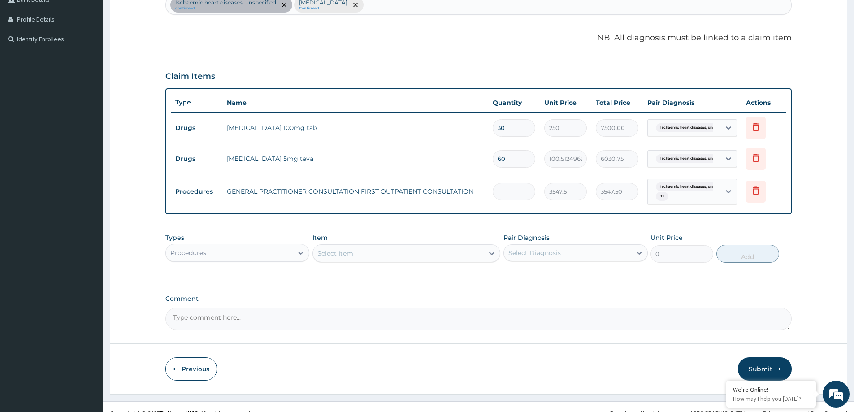
scroll to position [248, 0]
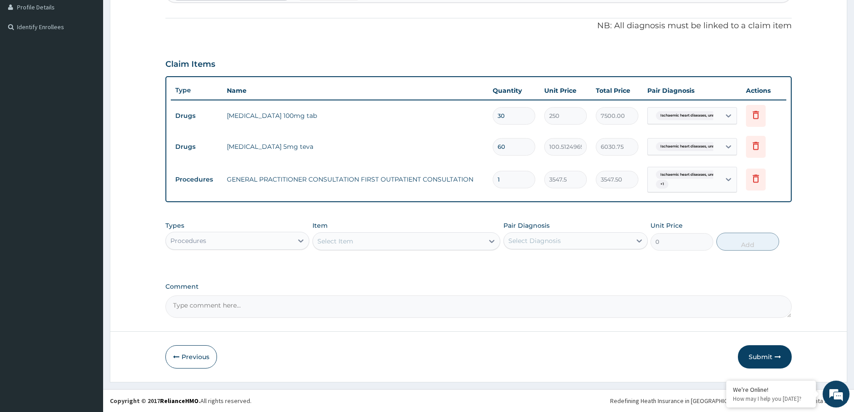
drag, startPoint x: 253, startPoint y: 241, endPoint x: 233, endPoint y: 252, distance: 22.5
click at [251, 242] on div "Procedures" at bounding box center [229, 241] width 127 height 14
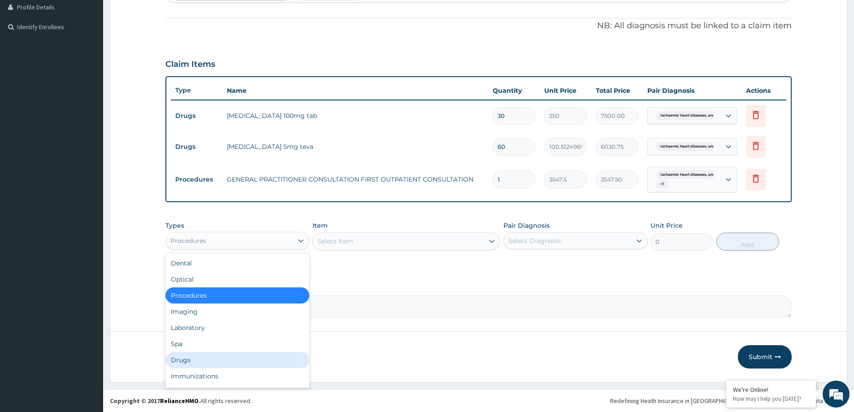
drag, startPoint x: 195, startPoint y: 359, endPoint x: 260, endPoint y: 339, distance: 68.8
click at [195, 359] on div "Drugs" at bounding box center [237, 360] width 144 height 16
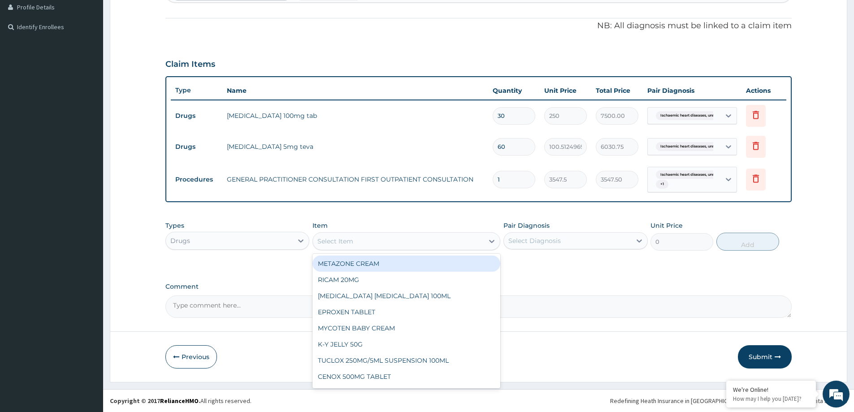
click at [428, 238] on div "Select Item" at bounding box center [398, 241] width 171 height 14
type input "A"
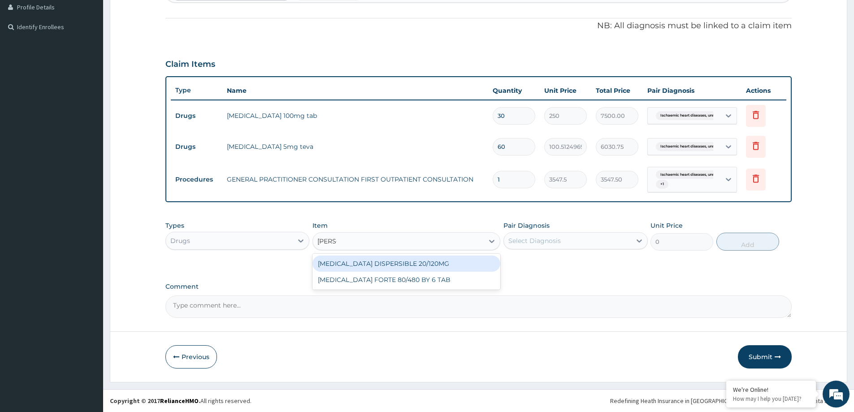
type input "COART"
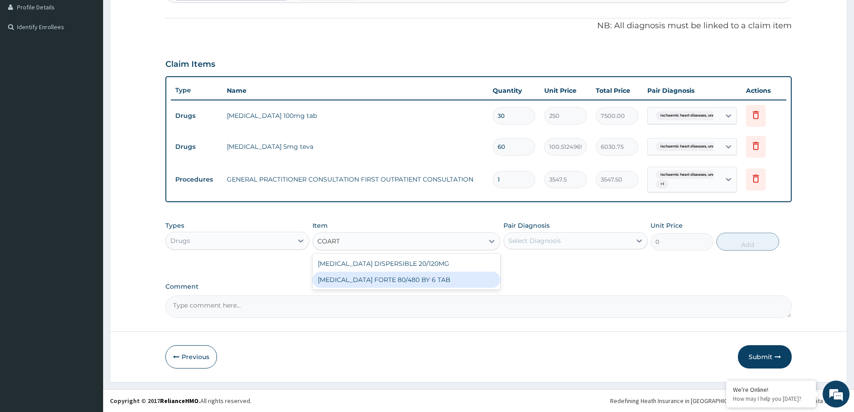
drag, startPoint x: 434, startPoint y: 273, endPoint x: 436, endPoint y: 278, distance: 5.7
click at [434, 273] on div "COARTEM FORTE 80/480 BY 6 TAB" at bounding box center [406, 280] width 188 height 16
type input "449.3500061035156"
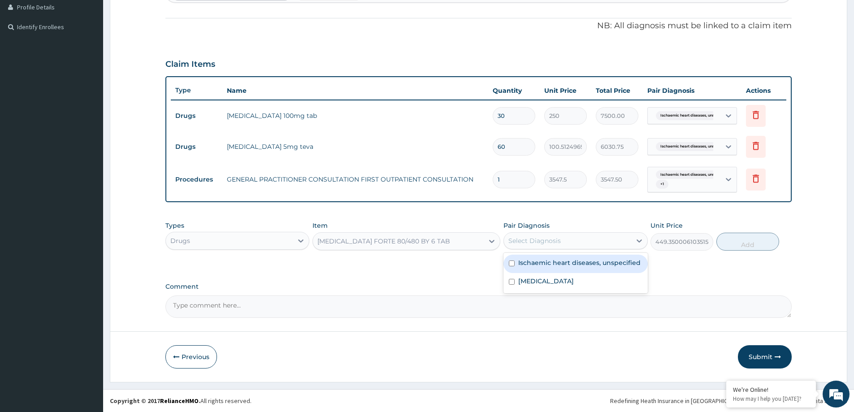
drag, startPoint x: 558, startPoint y: 238, endPoint x: 556, endPoint y: 294, distance: 56.1
click at [558, 239] on div "Select Diagnosis" at bounding box center [534, 240] width 52 height 9
drag, startPoint x: 551, startPoint y: 284, endPoint x: 623, endPoint y: 288, distance: 71.4
click at [559, 284] on label "Plasmodium malariae malaria without complication" at bounding box center [546, 281] width 56 height 9
checkbox input "true"
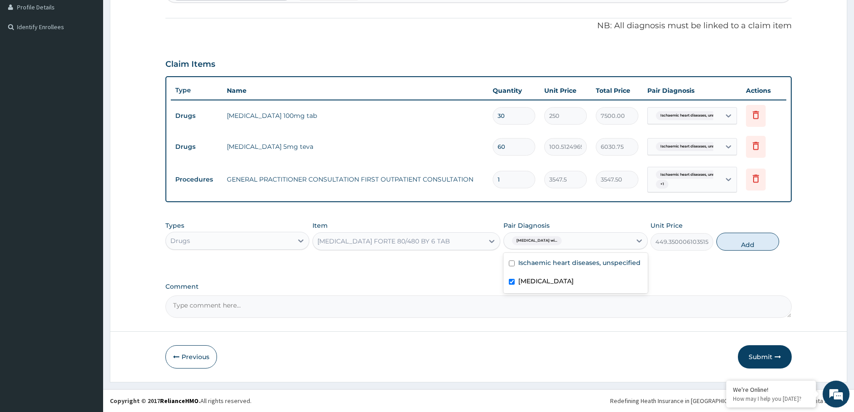
click at [757, 246] on button "Add" at bounding box center [747, 242] width 63 height 18
type input "0"
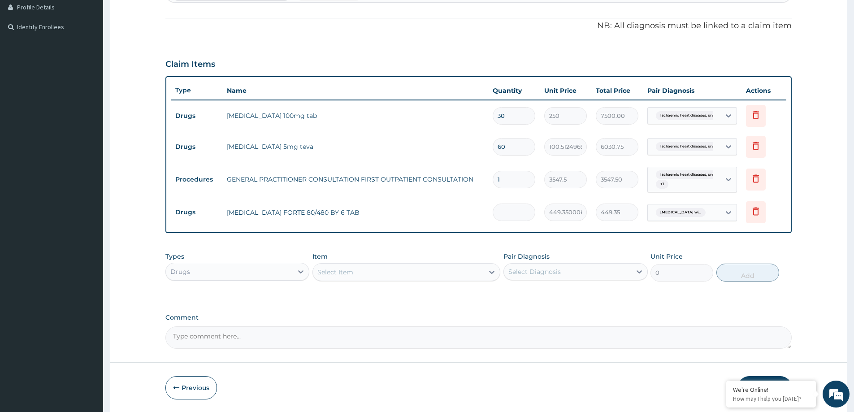
type input "0.00"
type input "6"
type input "2696.10"
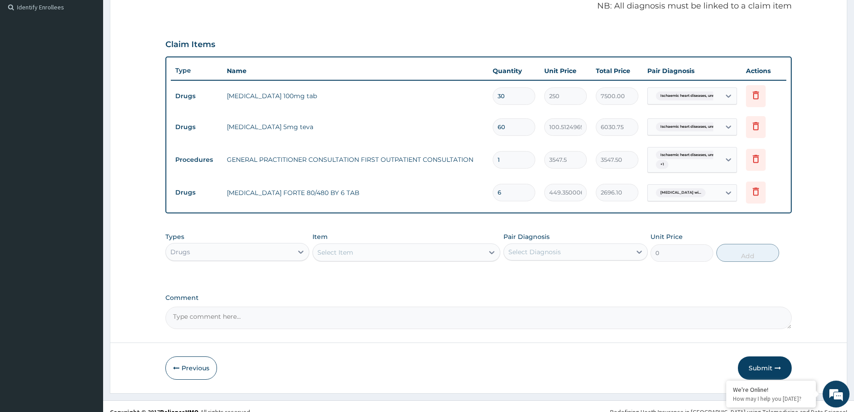
scroll to position [279, 0]
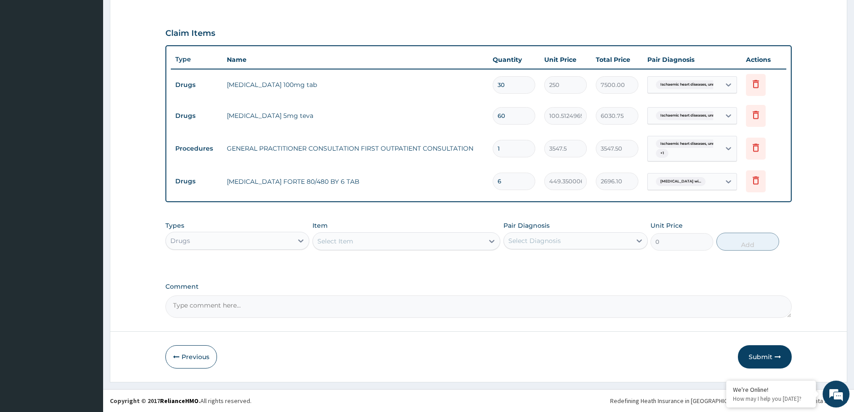
type input "6"
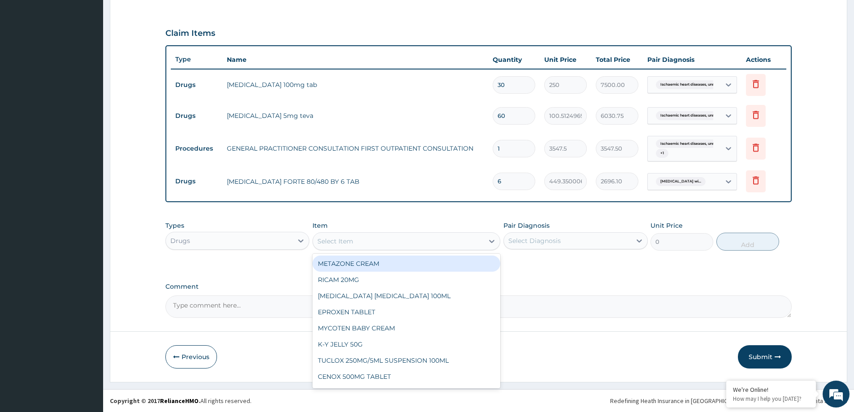
drag, startPoint x: 319, startPoint y: 247, endPoint x: 325, endPoint y: 247, distance: 6.7
click at [320, 247] on div "Select Item" at bounding box center [398, 241] width 171 height 14
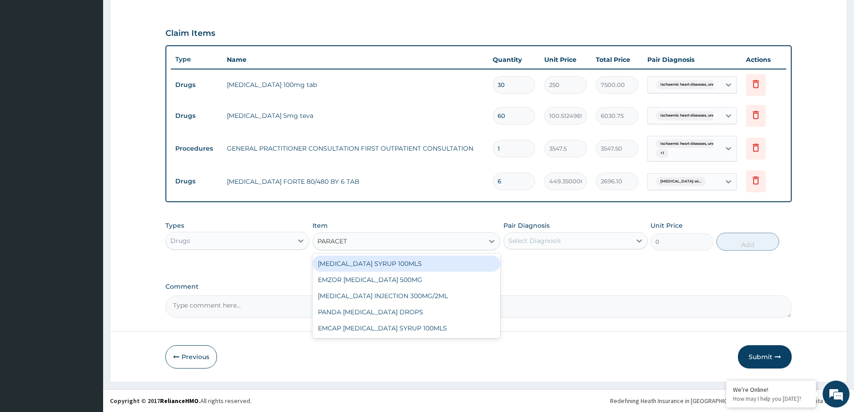
type input "PARACETA"
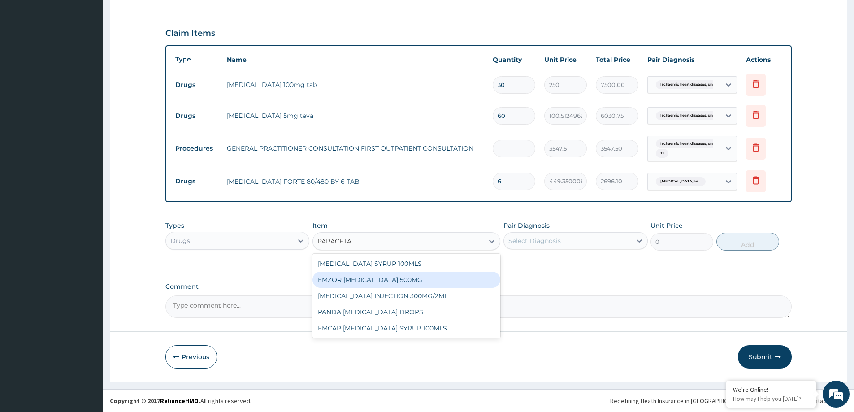
click at [428, 276] on div "EMZOR PARACETAMOL 500MG" at bounding box center [406, 280] width 188 height 16
type input "23.64999961853027"
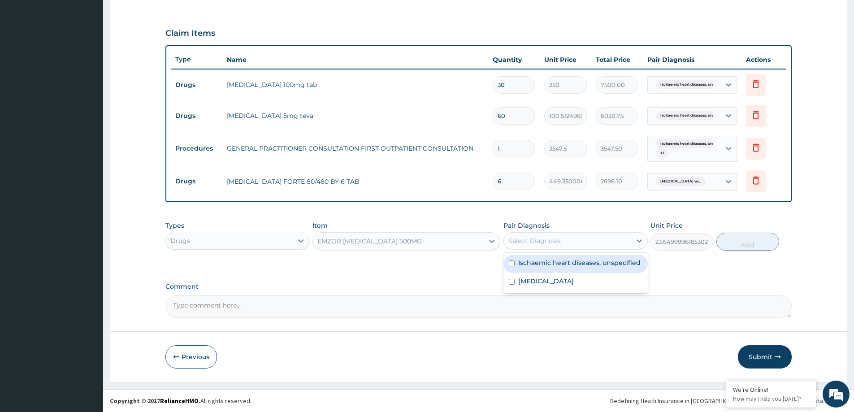
click at [593, 238] on div "Select Diagnosis" at bounding box center [567, 241] width 127 height 14
drag, startPoint x: 561, startPoint y: 282, endPoint x: 584, endPoint y: 274, distance: 24.7
click at [581, 275] on div "Plasmodium malariae malaria without complication" at bounding box center [575, 282] width 144 height 18
checkbox input "true"
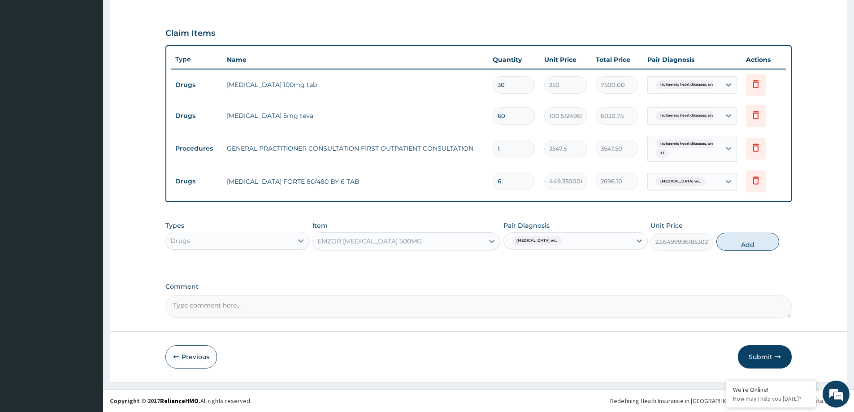
drag, startPoint x: 758, startPoint y: 239, endPoint x: 736, endPoint y: 242, distance: 21.8
click at [756, 238] on button "Add" at bounding box center [747, 242] width 63 height 18
type input "0"
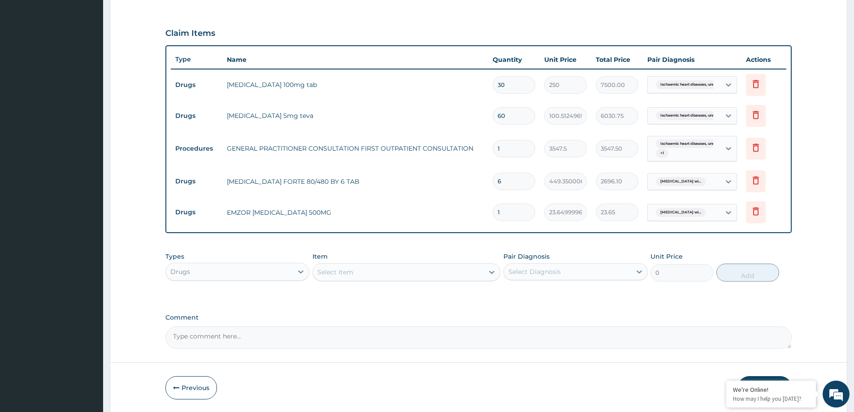
type input "18"
type input "425.70"
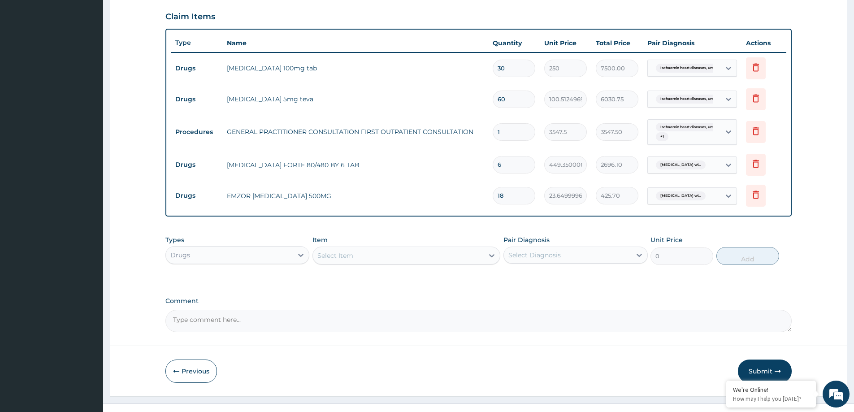
scroll to position [310, 0]
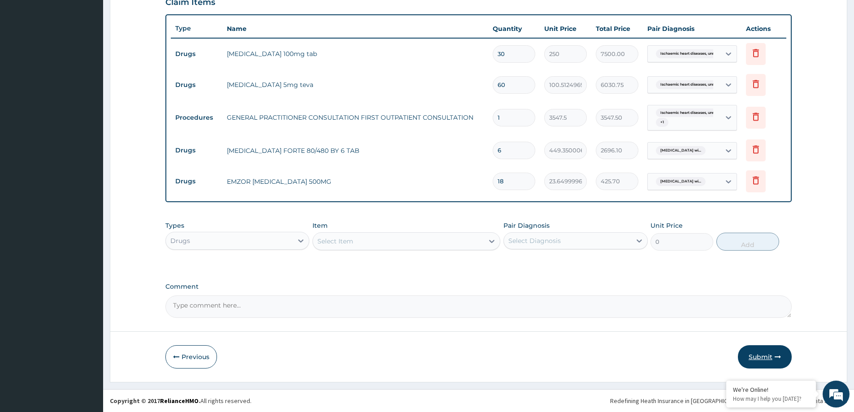
type input "18"
click at [757, 352] on button "Submit" at bounding box center [765, 356] width 54 height 23
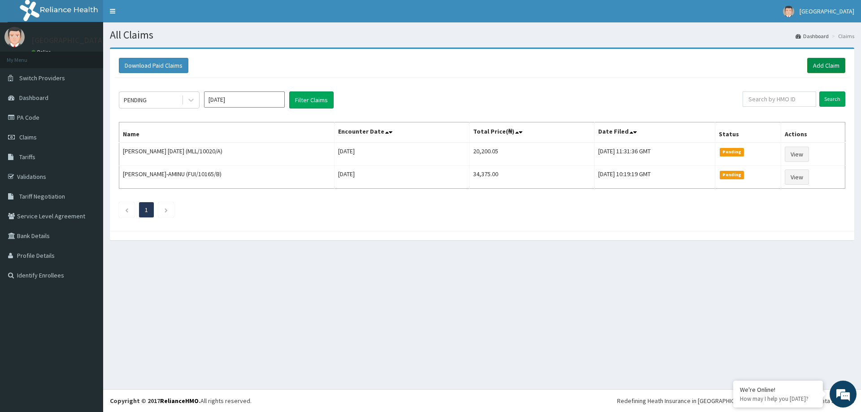
click at [831, 67] on link "Add Claim" at bounding box center [826, 65] width 38 height 15
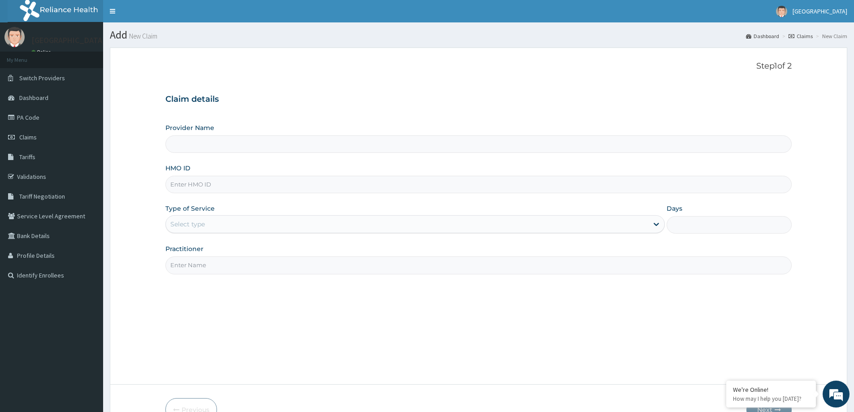
type input "[GEOGRAPHIC_DATA]"
drag, startPoint x: 230, startPoint y: 190, endPoint x: 232, endPoint y: 182, distance: 7.5
click at [231, 183] on input "HMO ID" at bounding box center [478, 184] width 626 height 17
paste input "PA/39F5A8"
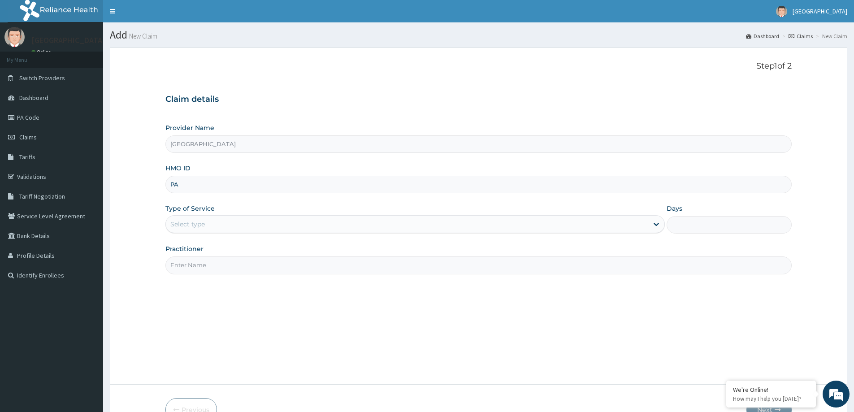
type input "P"
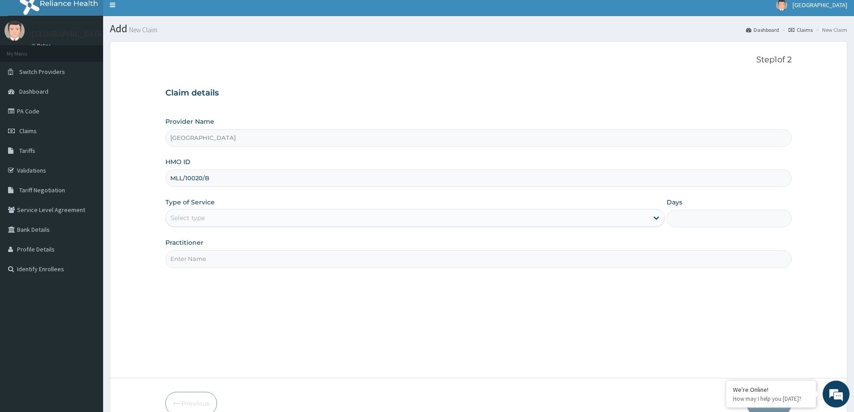
scroll to position [53, 0]
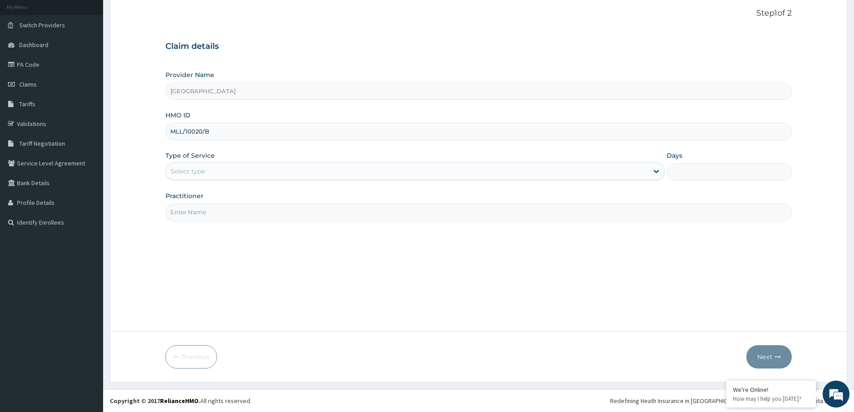
type input "MLL/10020/B"
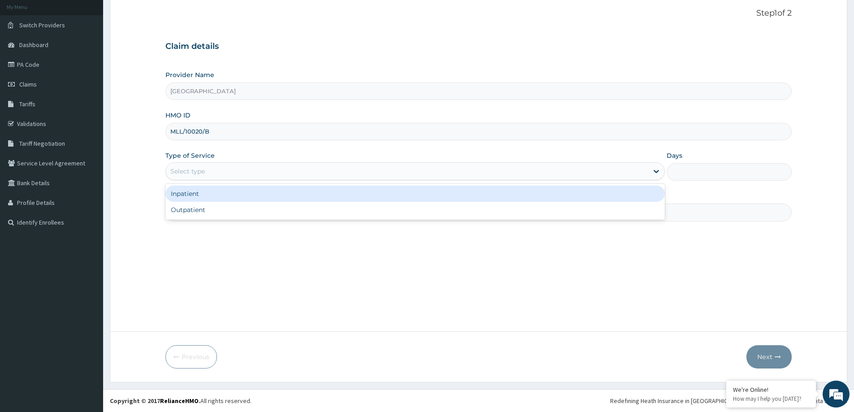
click at [219, 174] on div "Select type" at bounding box center [407, 171] width 482 height 14
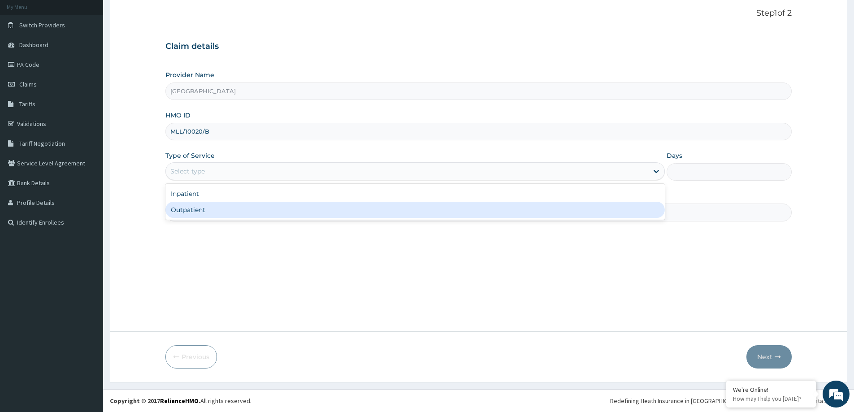
click at [213, 214] on div "Outpatient" at bounding box center [414, 210] width 499 height 16
type input "1"
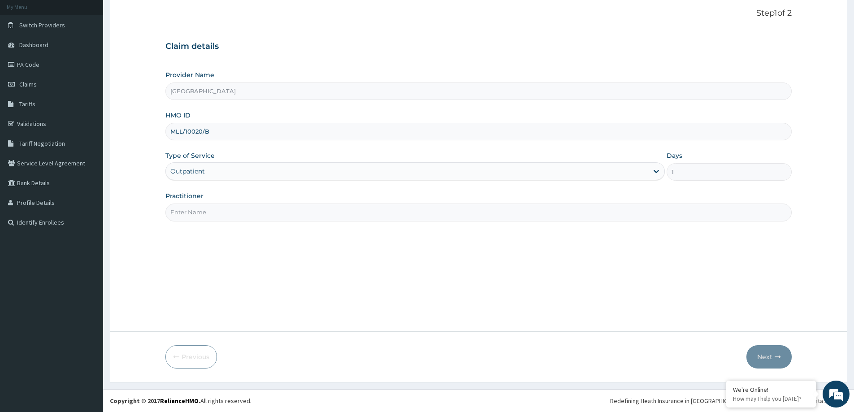
drag, startPoint x: 213, startPoint y: 213, endPoint x: 209, endPoint y: 220, distance: 7.8
click at [210, 217] on input "Practitioner" at bounding box center [478, 211] width 626 height 17
drag, startPoint x: 249, startPoint y: 206, endPoint x: 236, endPoint y: 226, distance: 23.8
click at [245, 215] on input "DR KADRI" at bounding box center [478, 211] width 626 height 17
click at [236, 215] on input "DR KADRI" at bounding box center [478, 211] width 626 height 17
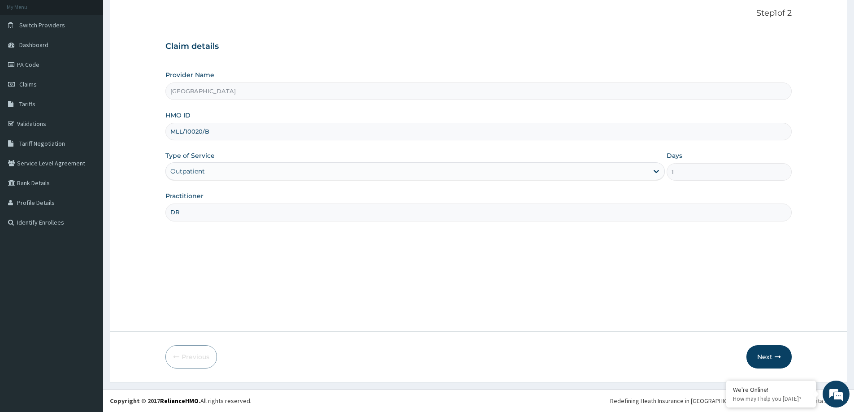
type input "D"
click at [220, 219] on input "Practitioner" at bounding box center [478, 211] width 626 height 17
type input "DR [PERSON_NAME]"
click at [766, 358] on button "Next" at bounding box center [768, 356] width 45 height 23
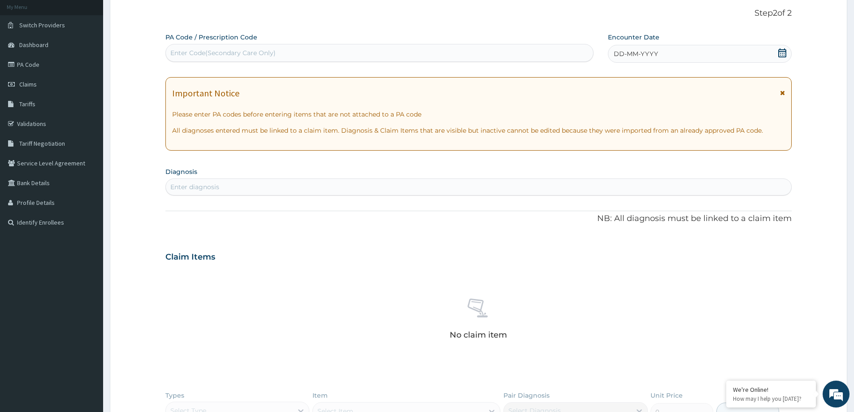
drag, startPoint x: 644, startPoint y: 56, endPoint x: 634, endPoint y: 62, distance: 11.7
click at [641, 57] on span "DD-MM-YYYY" at bounding box center [636, 53] width 44 height 9
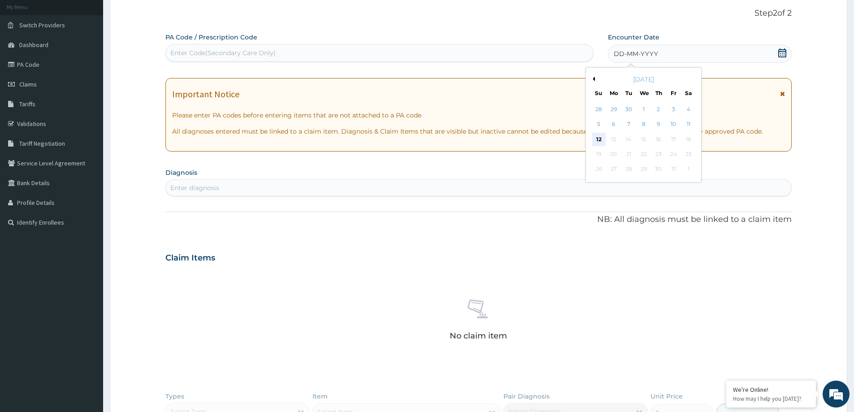
click at [598, 138] on div "12" at bounding box center [598, 139] width 13 height 13
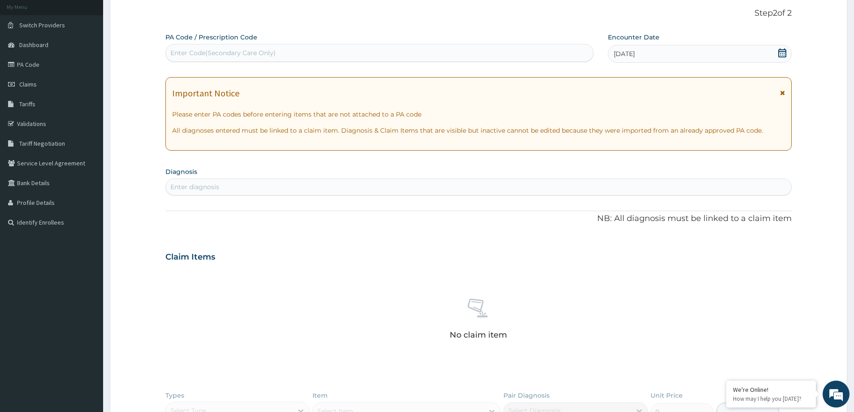
click at [344, 186] on div "Enter diagnosis" at bounding box center [478, 187] width 625 height 14
type input "[MEDICAL_DATA]"
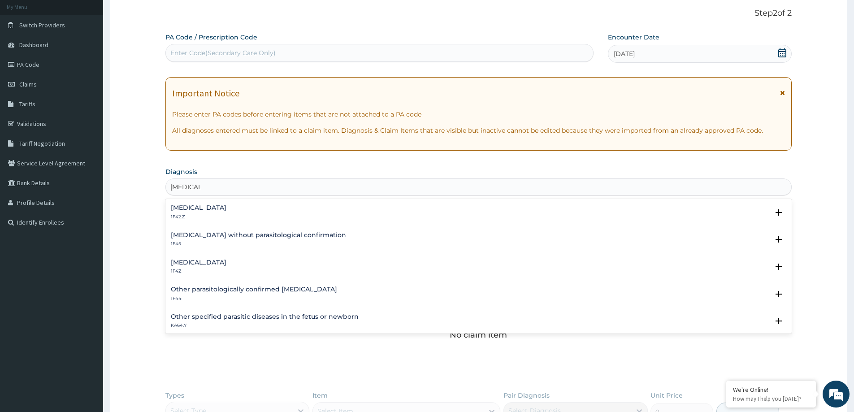
click at [226, 210] on h4 "[MEDICAL_DATA]" at bounding box center [199, 207] width 56 height 7
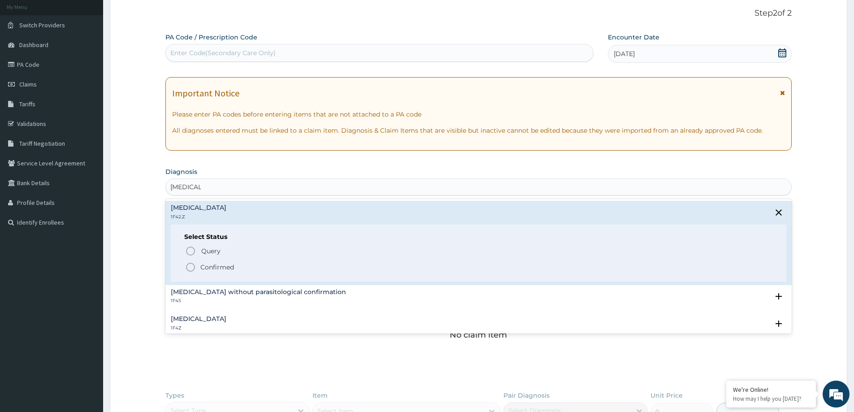
drag, startPoint x: 227, startPoint y: 265, endPoint x: 293, endPoint y: 229, distance: 75.0
click at [229, 264] on p "Confirmed" at bounding box center [217, 267] width 34 height 9
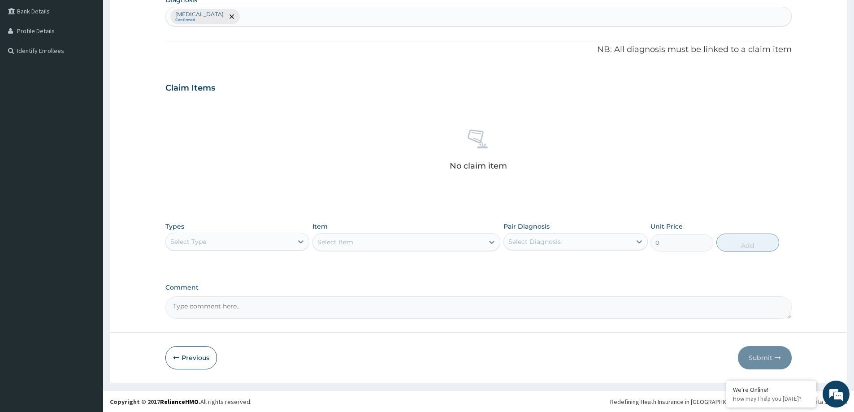
scroll to position [225, 0]
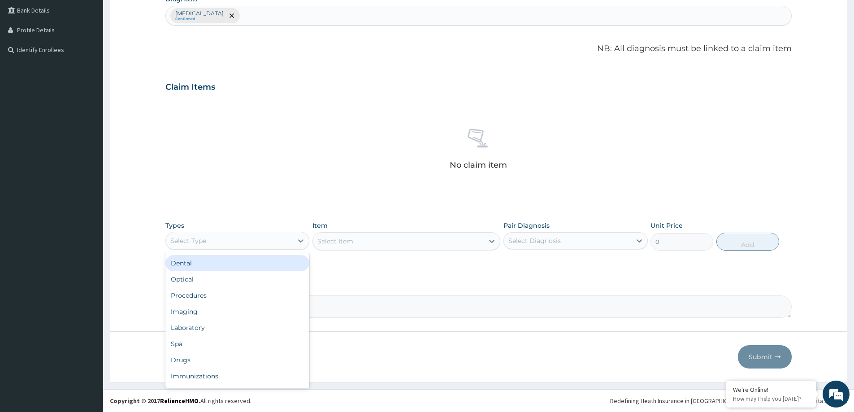
click at [199, 242] on div "Select Type" at bounding box center [188, 240] width 36 height 9
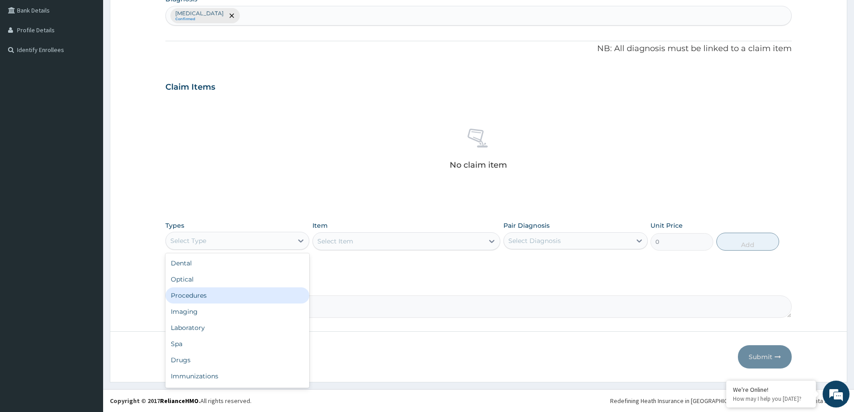
drag, startPoint x: 190, startPoint y: 300, endPoint x: 334, endPoint y: 307, distance: 145.0
click at [191, 299] on div "Procedures" at bounding box center [237, 295] width 144 height 16
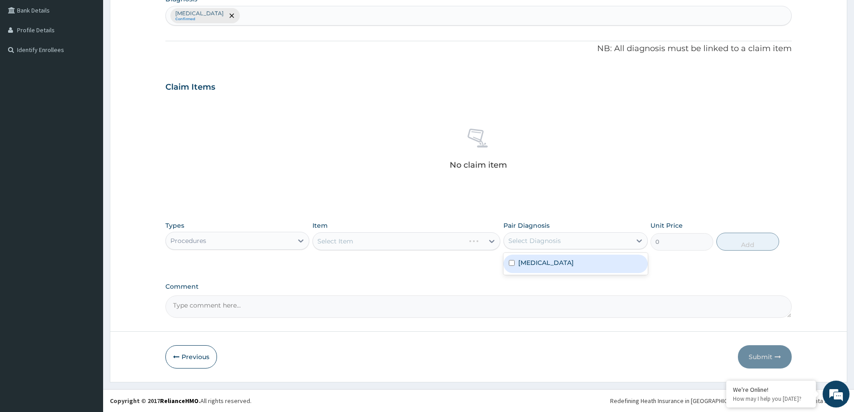
click at [542, 241] on div "Select Diagnosis" at bounding box center [534, 240] width 52 height 9
click at [527, 262] on label "[MEDICAL_DATA]" at bounding box center [546, 262] width 56 height 9
checkbox input "true"
click at [369, 242] on div "Select Item" at bounding box center [406, 241] width 188 height 18
click at [379, 244] on div "Select Item" at bounding box center [398, 241] width 171 height 14
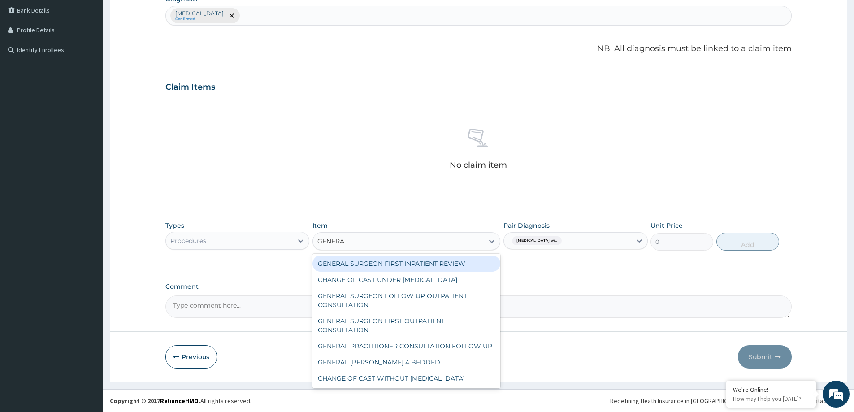
type input "GENERAL"
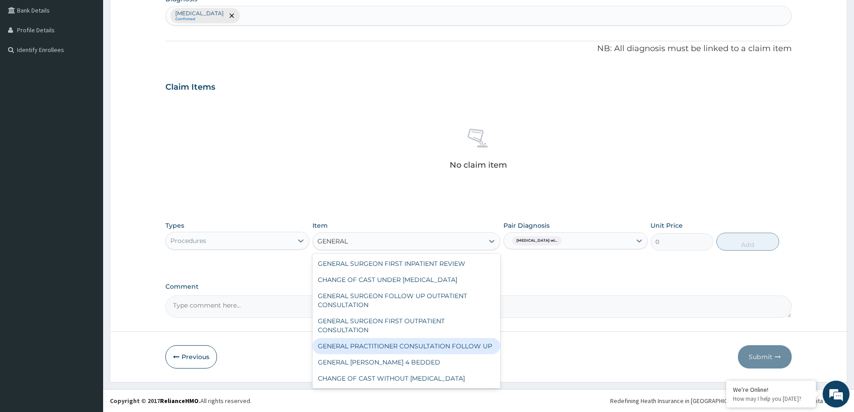
scroll to position [109, 0]
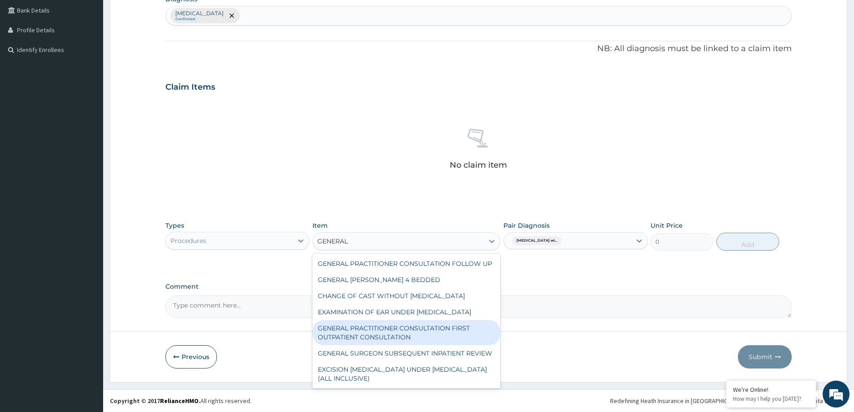
drag, startPoint x: 459, startPoint y: 324, endPoint x: 465, endPoint y: 324, distance: 6.3
click at [456, 324] on div "GENERAL PRACTITIONER CONSULTATION FIRST OUTPATIENT CONSULTATION" at bounding box center [406, 332] width 188 height 25
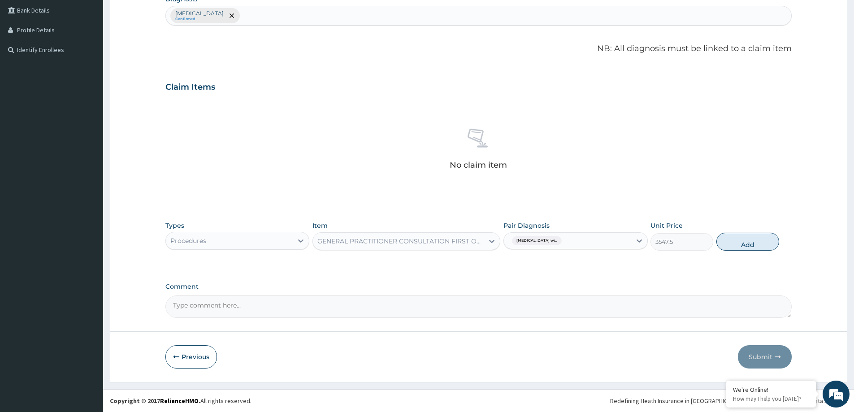
drag, startPoint x: 742, startPoint y: 239, endPoint x: 402, endPoint y: 273, distance: 341.0
click at [738, 242] on button "Add" at bounding box center [747, 242] width 63 height 18
type input "0"
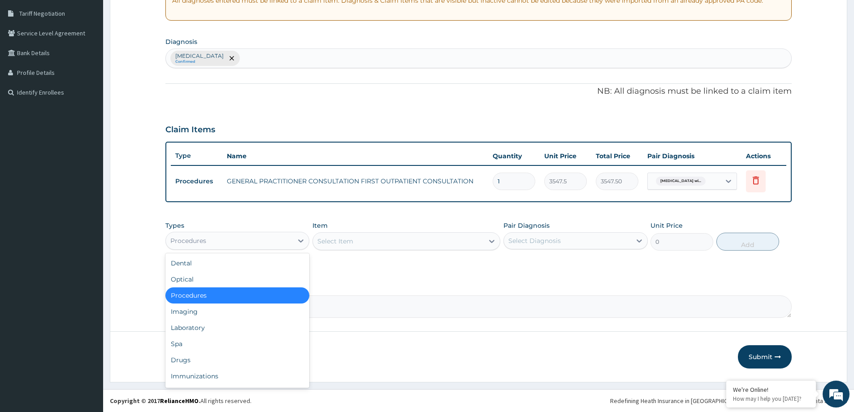
drag, startPoint x: 231, startPoint y: 235, endPoint x: 215, endPoint y: 257, distance: 27.4
click at [231, 235] on div "Procedures" at bounding box center [229, 241] width 127 height 14
click at [200, 365] on div "Drugs" at bounding box center [237, 360] width 144 height 16
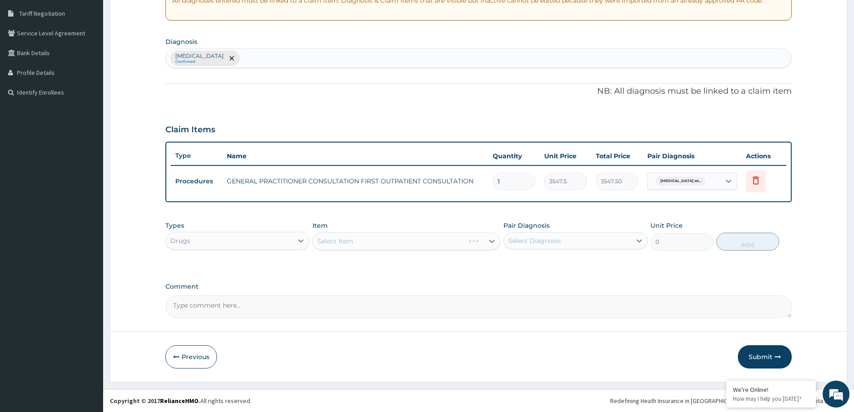
click at [524, 239] on div "Select Diagnosis" at bounding box center [534, 240] width 52 height 9
click at [521, 267] on label "Plasmodium malariae malaria without complication" at bounding box center [546, 262] width 56 height 9
checkbox input "true"
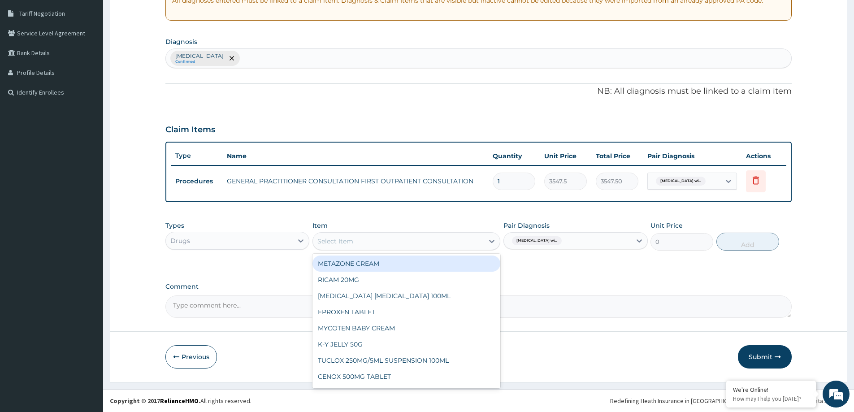
click at [378, 238] on div "Select Item" at bounding box center [398, 241] width 171 height 14
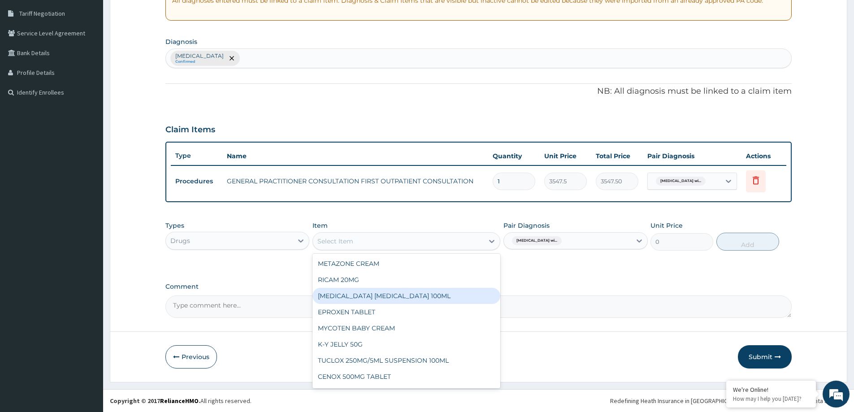
type input "A"
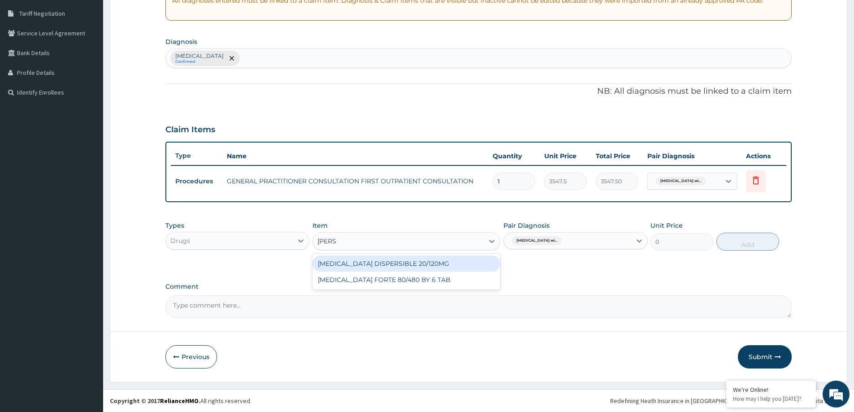
type input "COART"
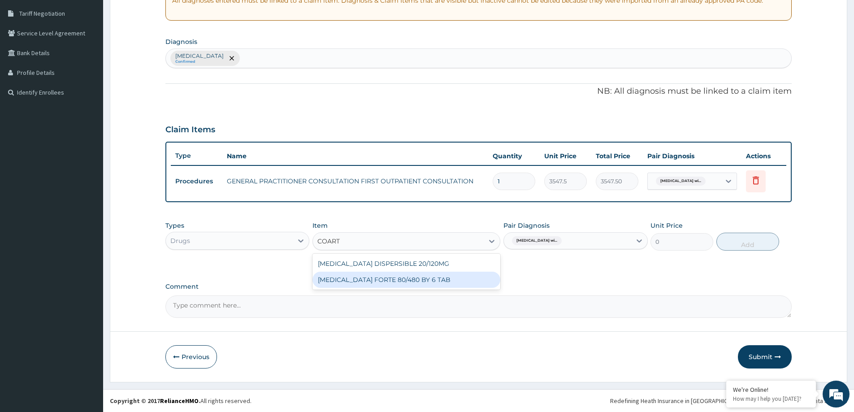
drag, startPoint x: 420, startPoint y: 276, endPoint x: 427, endPoint y: 277, distance: 7.2
click at [420, 277] on div "COARTEM FORTE 80/480 BY 6 TAB" at bounding box center [406, 280] width 188 height 16
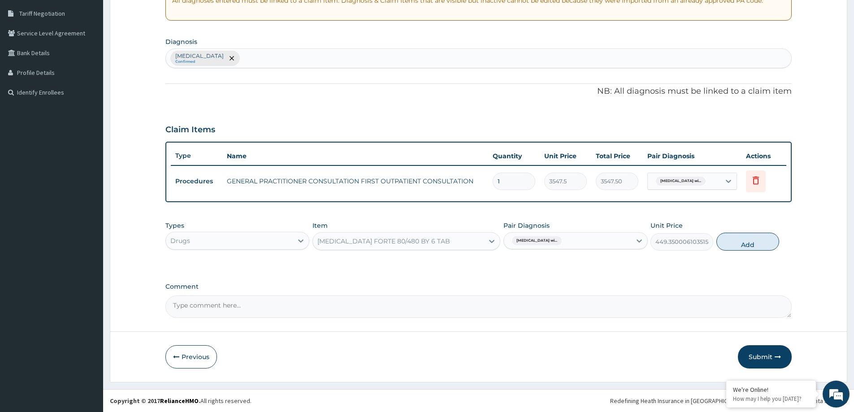
click at [736, 241] on button "Add" at bounding box center [747, 242] width 63 height 18
type input "0"
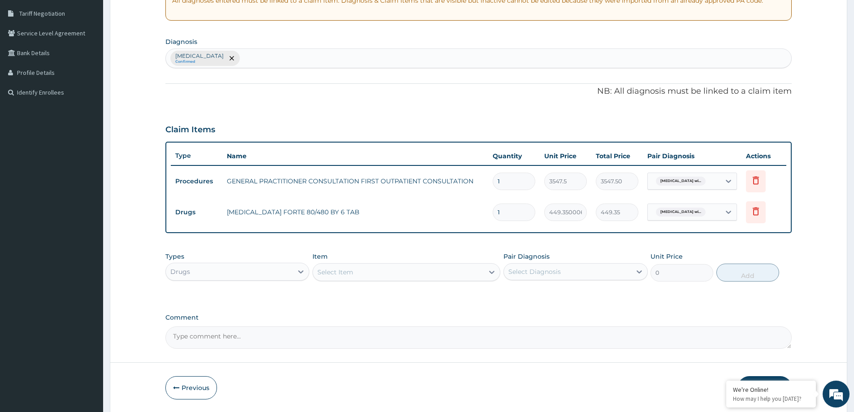
type input "0.00"
type input "6"
type input "2696.10"
type input "6"
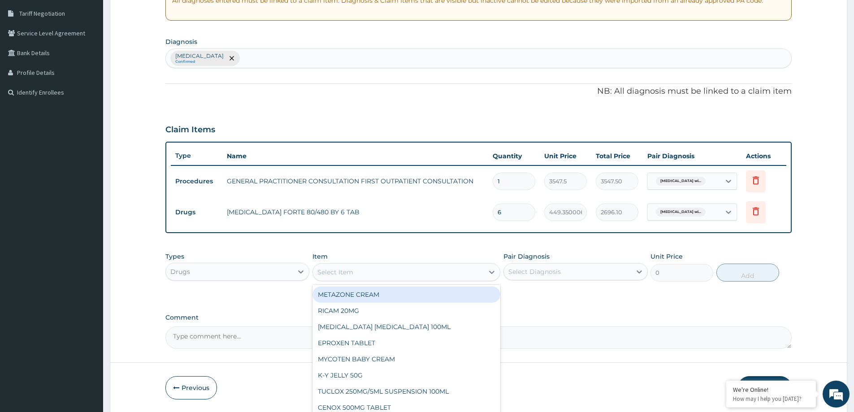
drag, startPoint x: 355, startPoint y: 269, endPoint x: 356, endPoint y: 274, distance: 5.4
click at [356, 271] on div "Select Item" at bounding box center [398, 272] width 171 height 14
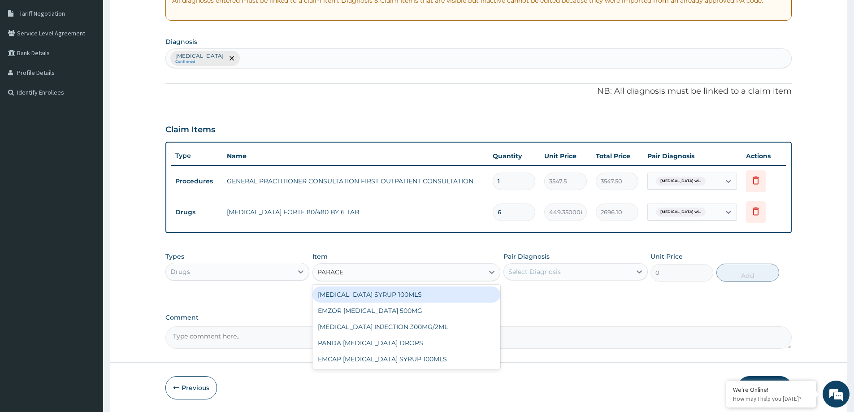
type input "PARACET"
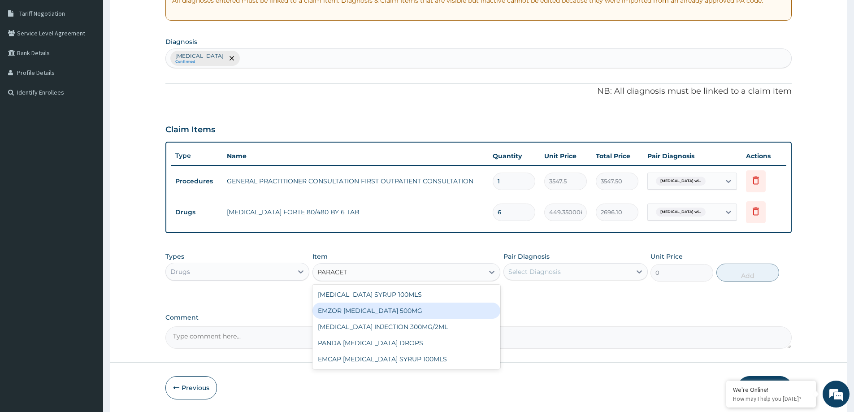
click at [357, 312] on div "EMZOR PARACETAMOL 500MG" at bounding box center [406, 311] width 188 height 16
type input "23.64999961853027"
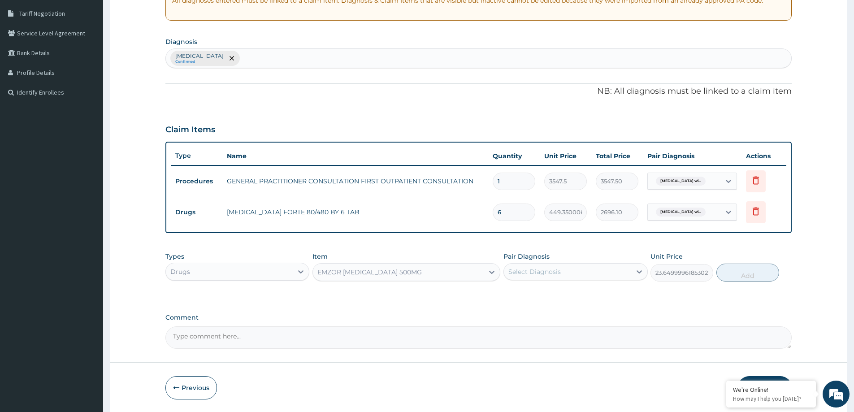
click at [547, 268] on div "Select Diagnosis" at bounding box center [534, 271] width 52 height 9
drag, startPoint x: 536, startPoint y: 300, endPoint x: 596, endPoint y: 301, distance: 60.1
click at [539, 298] on label "Plasmodium malariae malaria without complication" at bounding box center [546, 293] width 56 height 9
checkbox input "true"
click at [755, 277] on button "Add" at bounding box center [747, 273] width 63 height 18
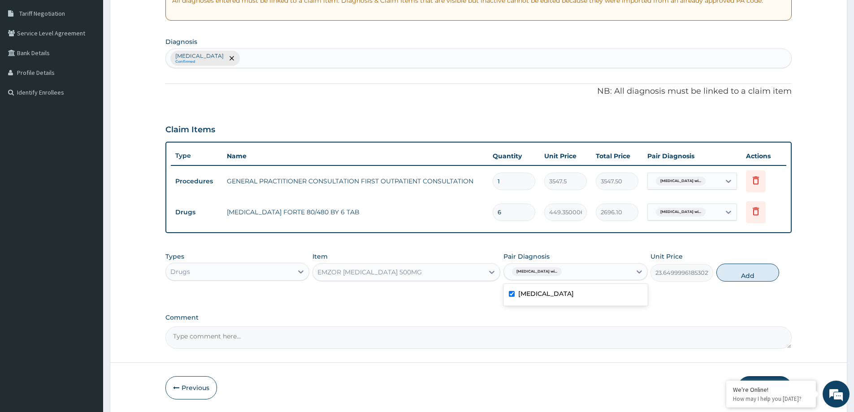
type input "0"
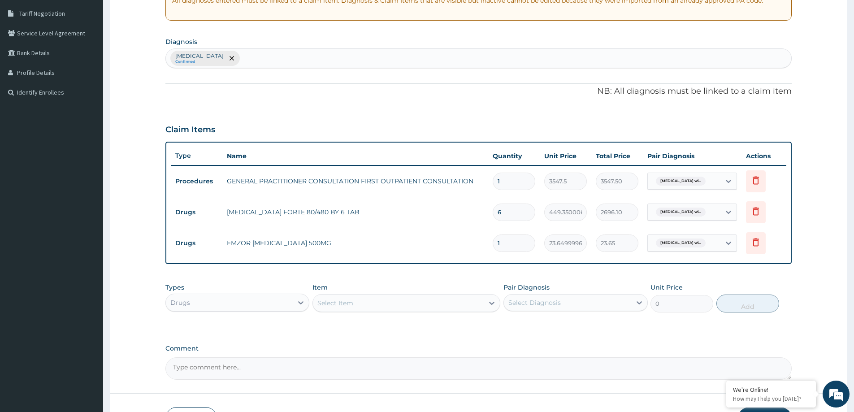
type input "18"
type input "425.70"
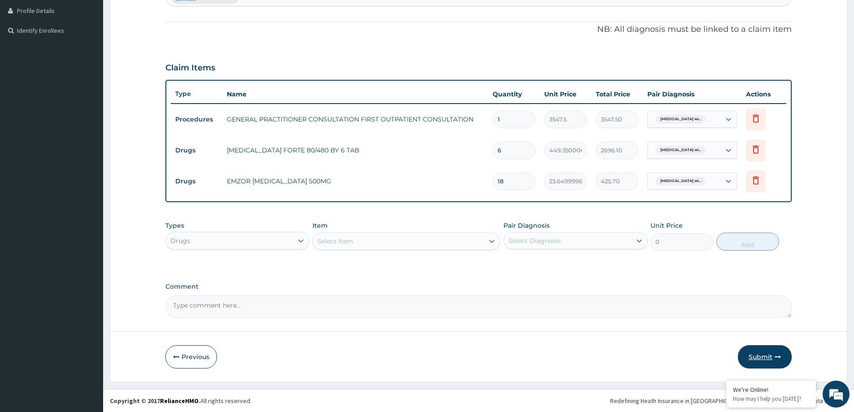
type input "18"
click at [744, 353] on button "Submit" at bounding box center [765, 356] width 54 height 23
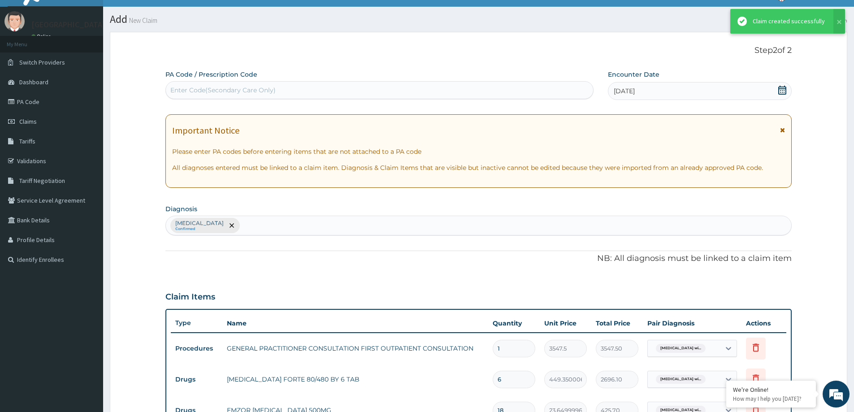
scroll to position [245, 0]
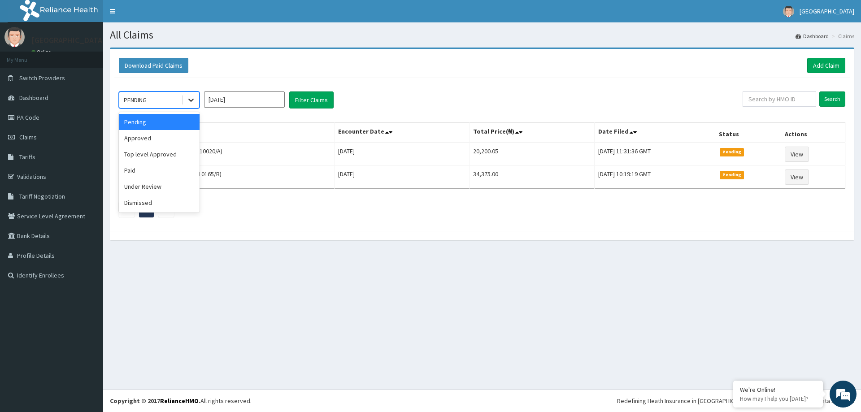
click at [190, 96] on icon at bounding box center [190, 99] width 9 height 9
drag, startPoint x: 161, startPoint y: 142, endPoint x: 219, endPoint y: 137, distance: 58.5
click at [168, 138] on div "Approved" at bounding box center [159, 138] width 81 height 16
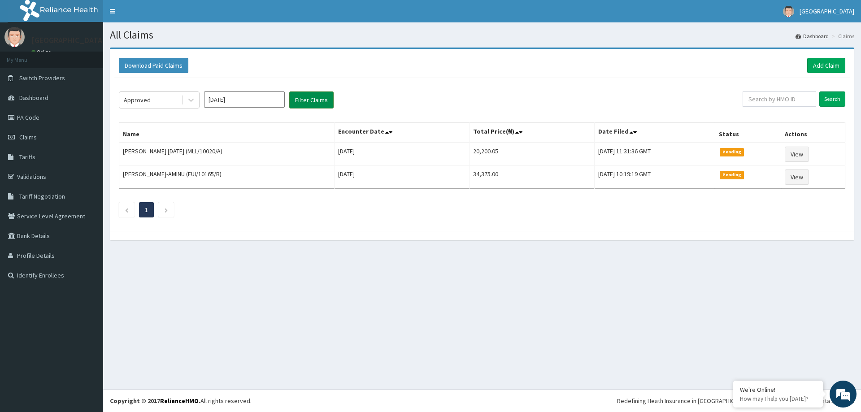
click at [329, 103] on button "Filter Claims" at bounding box center [311, 99] width 44 height 17
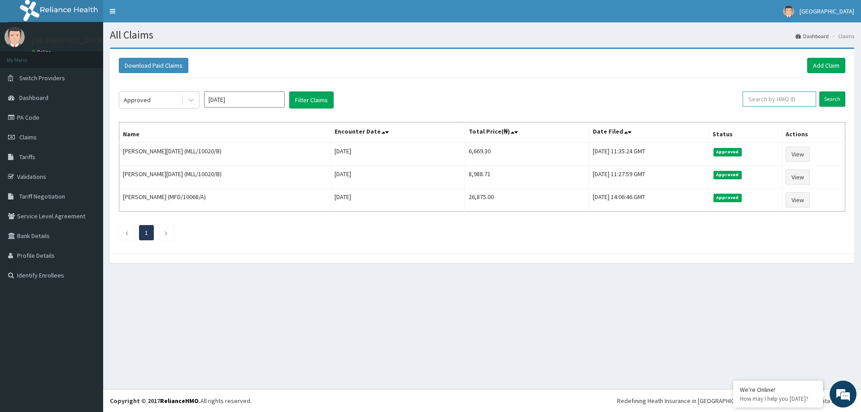
click at [789, 100] on input "text" at bounding box center [779, 98] width 74 height 15
click at [821, 65] on link "Add Claim" at bounding box center [826, 65] width 38 height 15
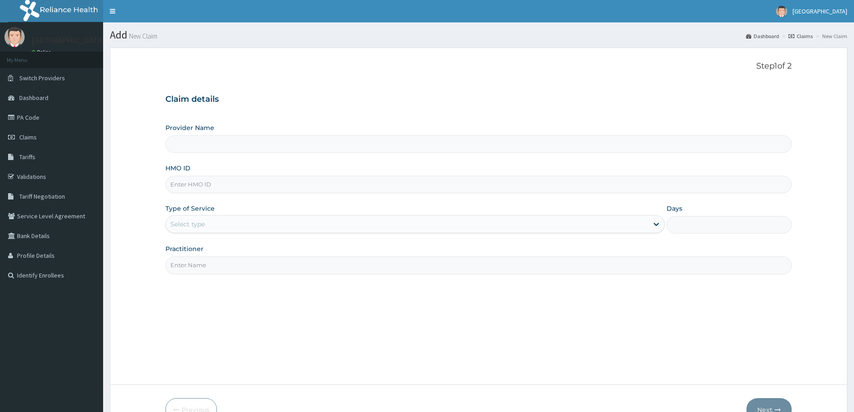
click at [324, 185] on input "HMO ID" at bounding box center [478, 184] width 626 height 17
type input "F"
type input "[GEOGRAPHIC_DATA]"
type input "FMC/10474/A"
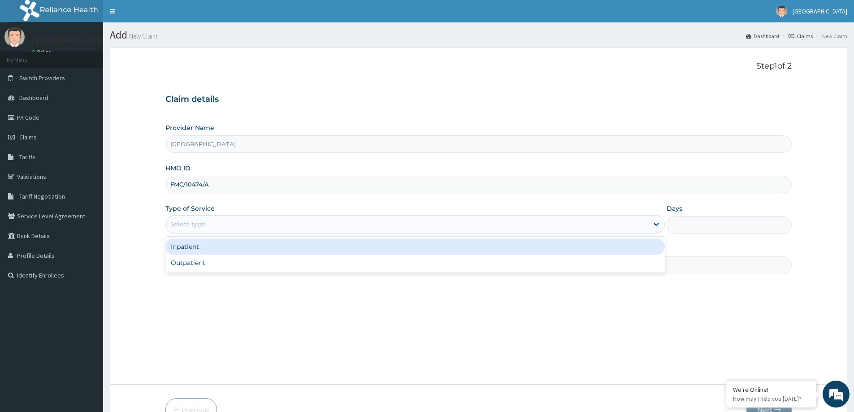
drag, startPoint x: 200, startPoint y: 221, endPoint x: 204, endPoint y: 253, distance: 31.6
click at [199, 222] on div "Select type" at bounding box center [187, 224] width 35 height 9
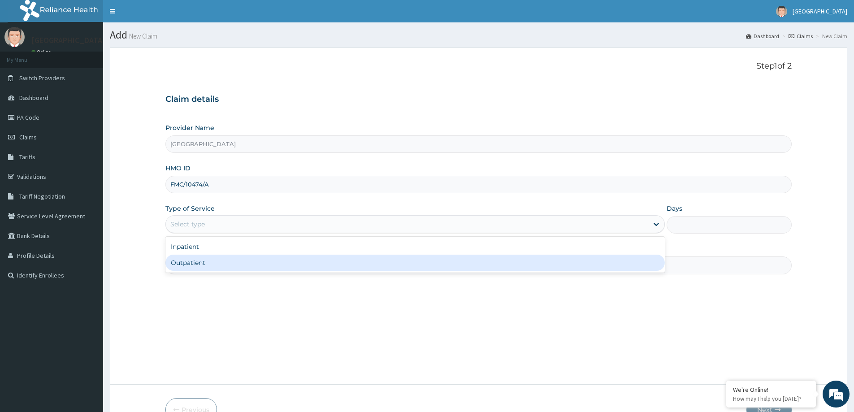
drag, startPoint x: 203, startPoint y: 261, endPoint x: 204, endPoint y: 255, distance: 6.1
click at [202, 261] on div "Outpatient" at bounding box center [414, 263] width 499 height 16
type input "1"
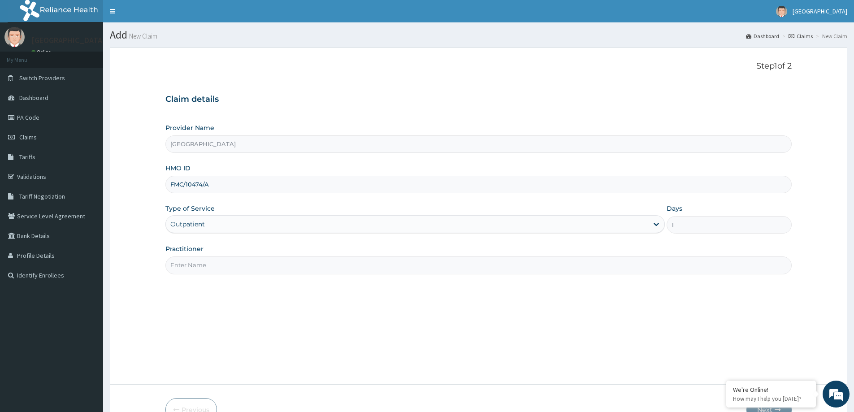
click at [464, 267] on input "Practitioner" at bounding box center [478, 264] width 626 height 17
type input "DR [PERSON_NAME]"
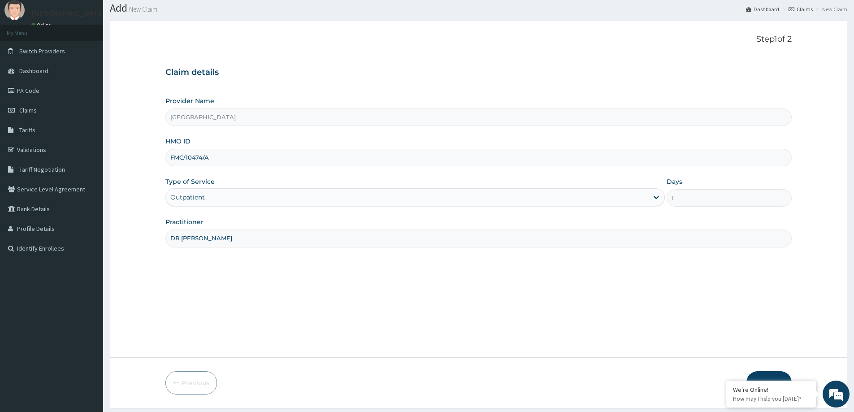
scroll to position [53, 0]
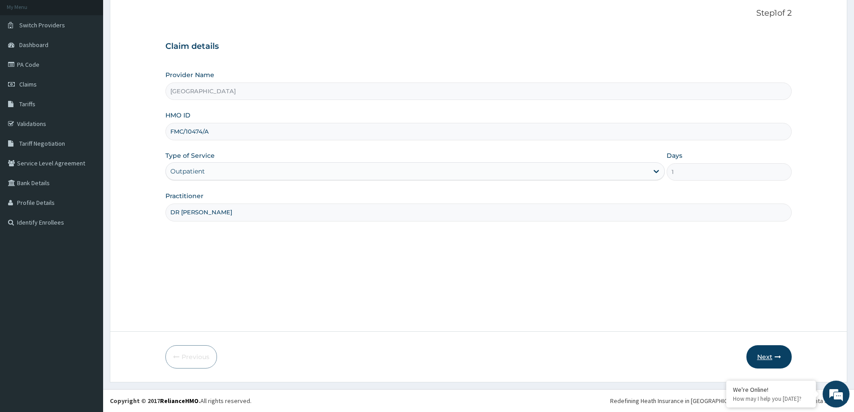
click at [765, 352] on button "Next" at bounding box center [768, 356] width 45 height 23
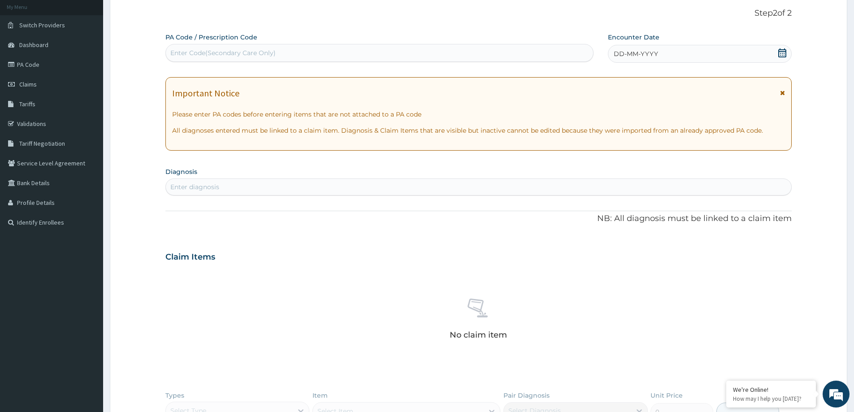
click at [656, 53] on span "DD-MM-YYYY" at bounding box center [636, 53] width 44 height 9
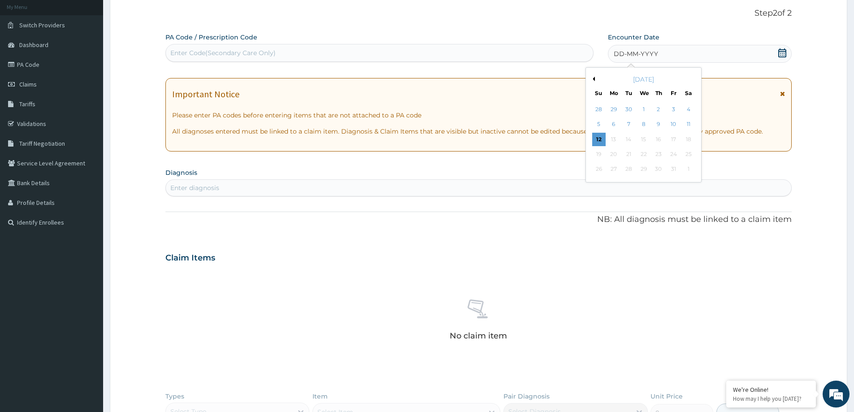
click at [690, 125] on div "11" at bounding box center [688, 124] width 13 height 13
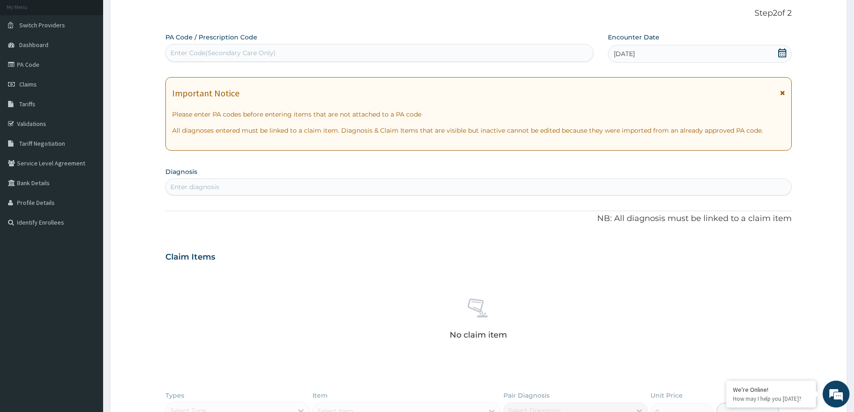
click at [385, 184] on div "Enter diagnosis" at bounding box center [478, 187] width 625 height 14
type input "DISLOCATION"
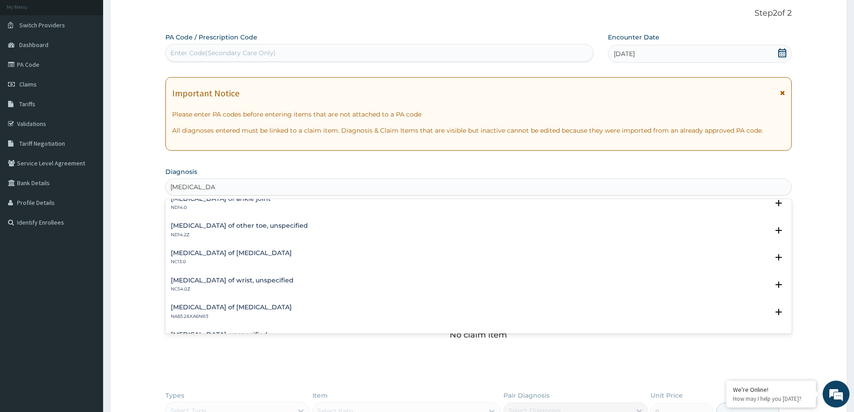
scroll to position [403, 0]
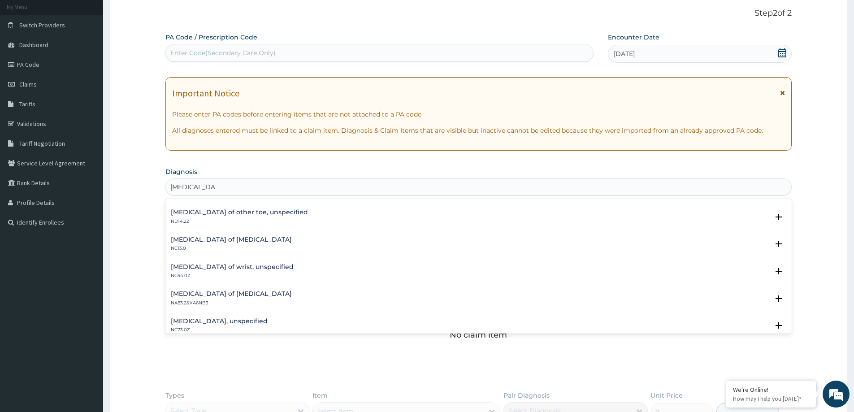
click at [216, 266] on h4 "Dislocation of wrist, unspecified" at bounding box center [232, 267] width 123 height 7
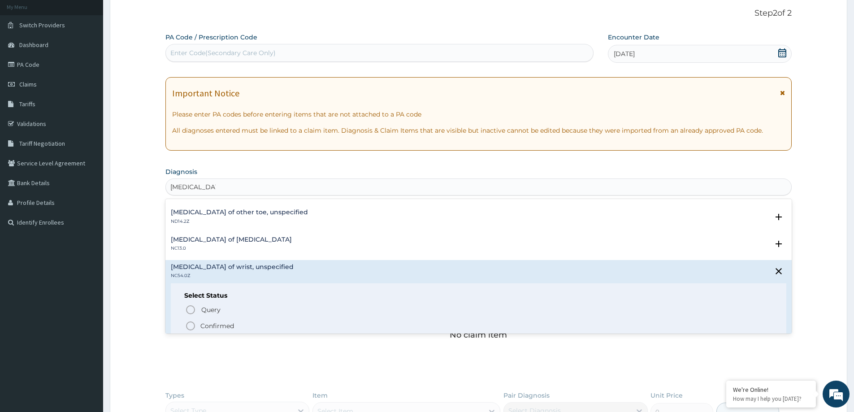
click at [211, 320] on span "Confirmed" at bounding box center [479, 325] width 588 height 11
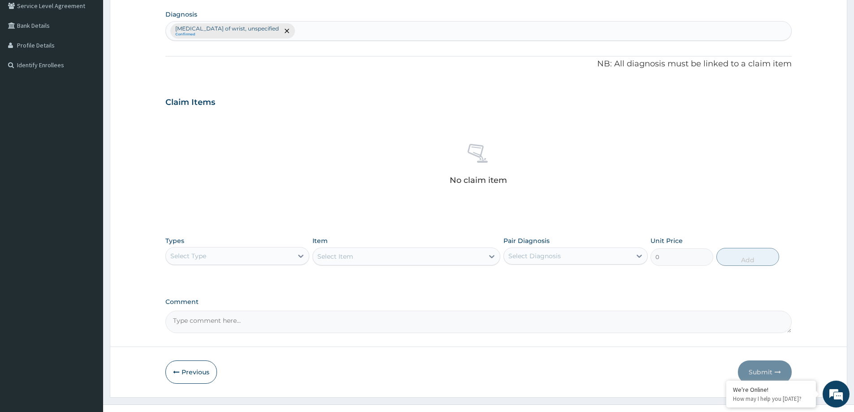
scroll to position [225, 0]
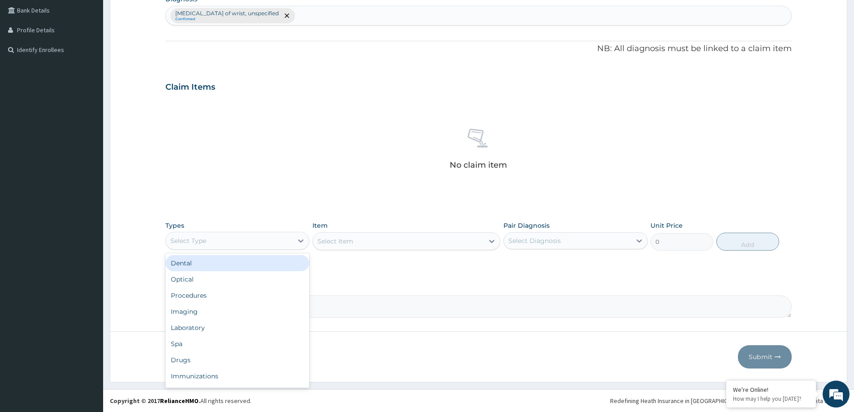
click at [208, 241] on div "Select Type" at bounding box center [229, 241] width 127 height 14
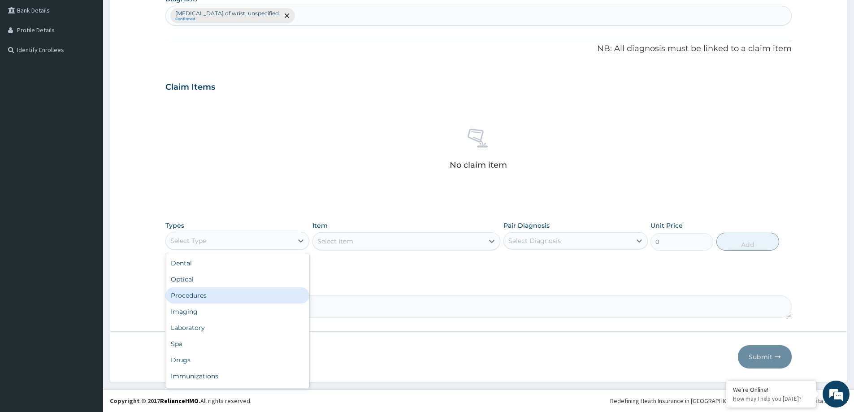
drag, startPoint x: 221, startPoint y: 297, endPoint x: 233, endPoint y: 290, distance: 13.8
click at [221, 296] on div "Procedures" at bounding box center [237, 295] width 144 height 16
click at [527, 239] on div "Select Diagnosis" at bounding box center [534, 240] width 52 height 9
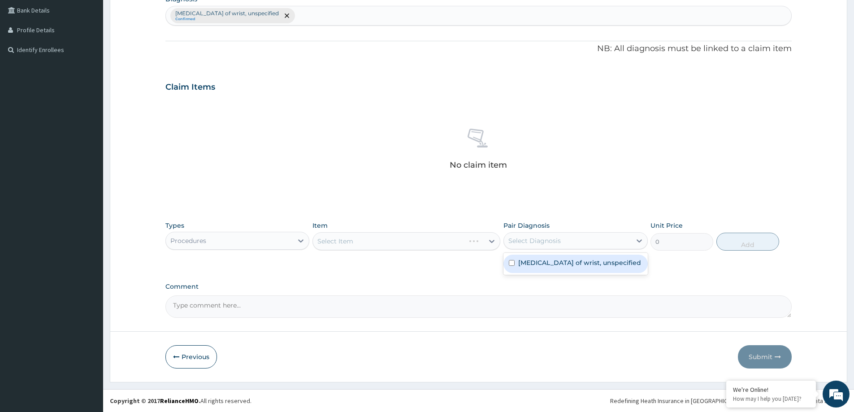
drag, startPoint x: 517, startPoint y: 266, endPoint x: 517, endPoint y: 261, distance: 4.9
click at [517, 263] on div "Dislocation of wrist, unspecified" at bounding box center [575, 264] width 144 height 18
checkbox input "true"
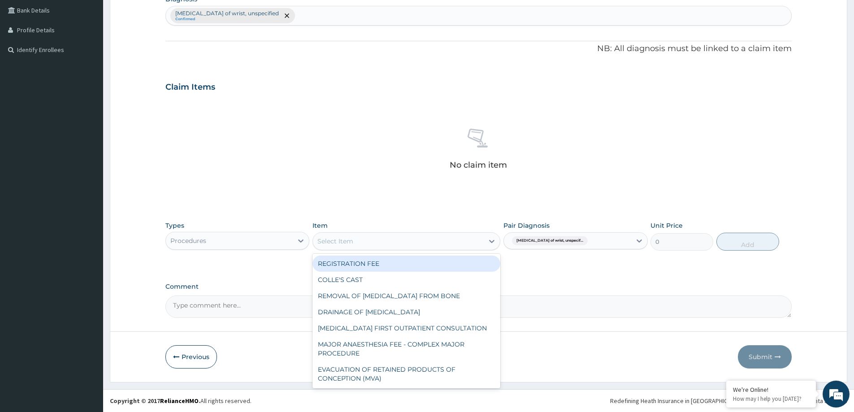
click at [363, 245] on div "Select Item" at bounding box center [398, 241] width 171 height 14
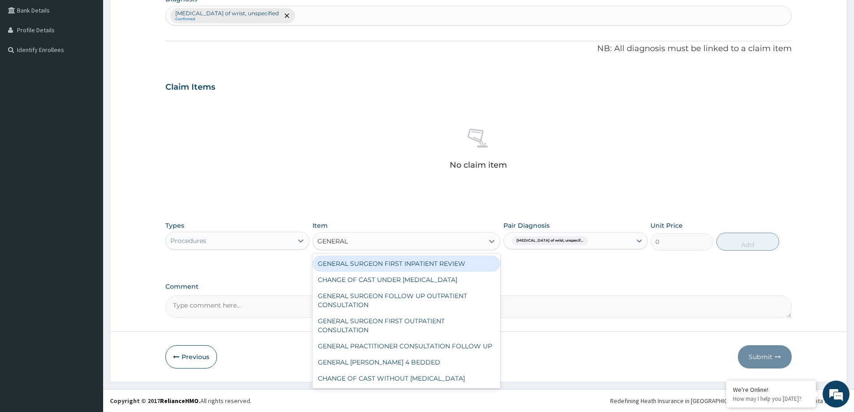
type input "GENERAL"
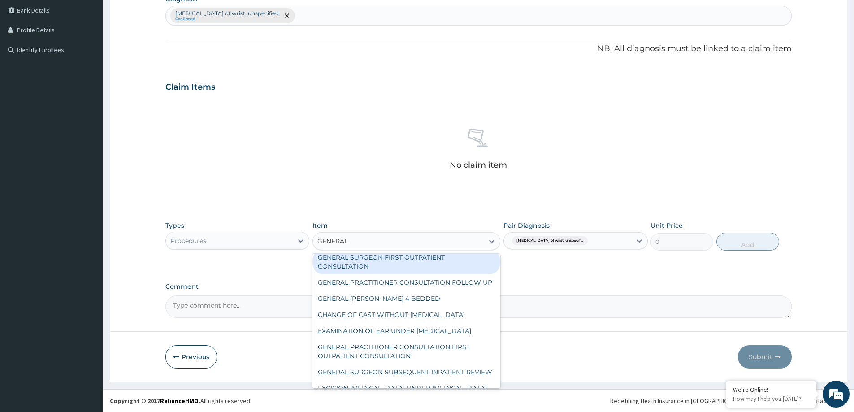
scroll to position [109, 0]
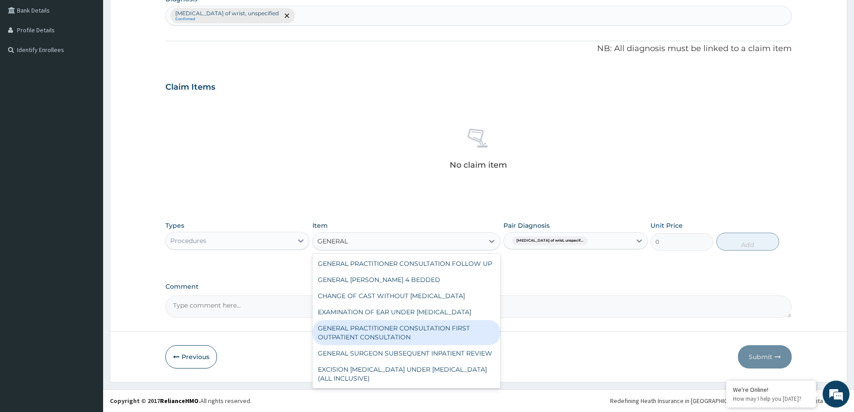
click at [466, 325] on div "GENERAL PRACTITIONER CONSULTATION FIRST OUTPATIENT CONSULTATION" at bounding box center [406, 332] width 188 height 25
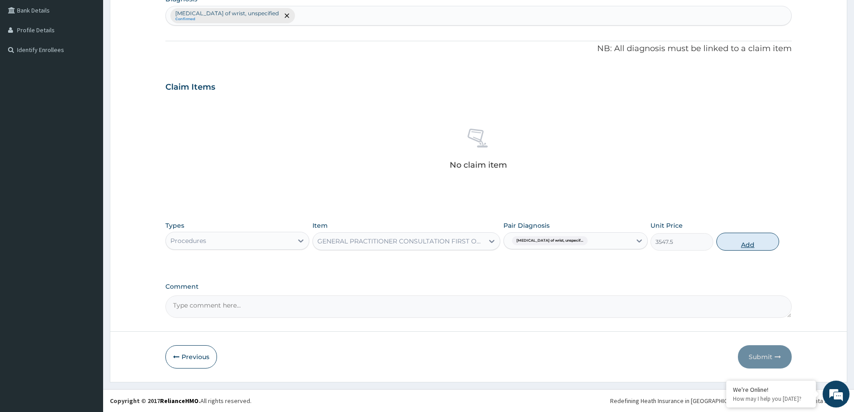
drag, startPoint x: 736, startPoint y: 242, endPoint x: 735, endPoint y: 249, distance: 7.3
click at [736, 244] on button "Add" at bounding box center [747, 242] width 63 height 18
type input "0"
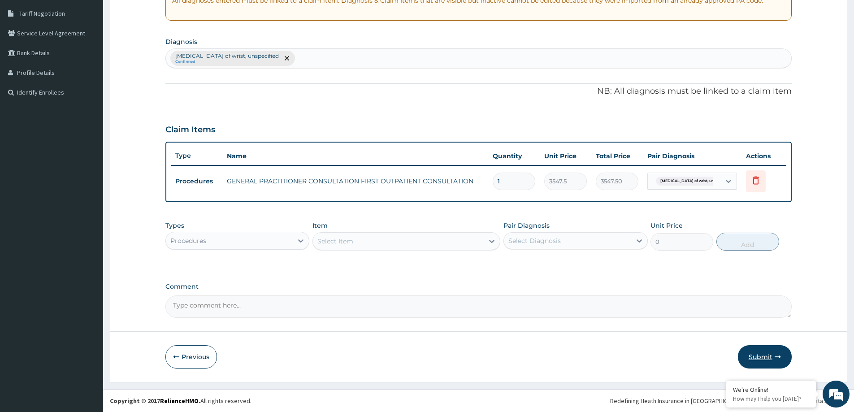
click at [754, 350] on button "Submit" at bounding box center [765, 356] width 54 height 23
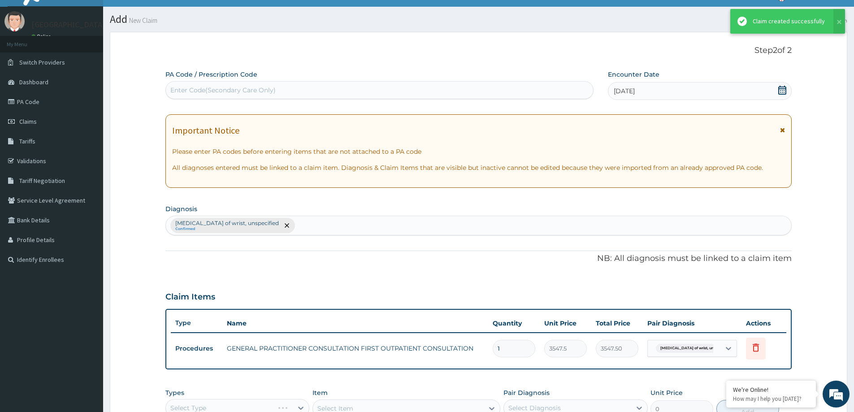
scroll to position [183, 0]
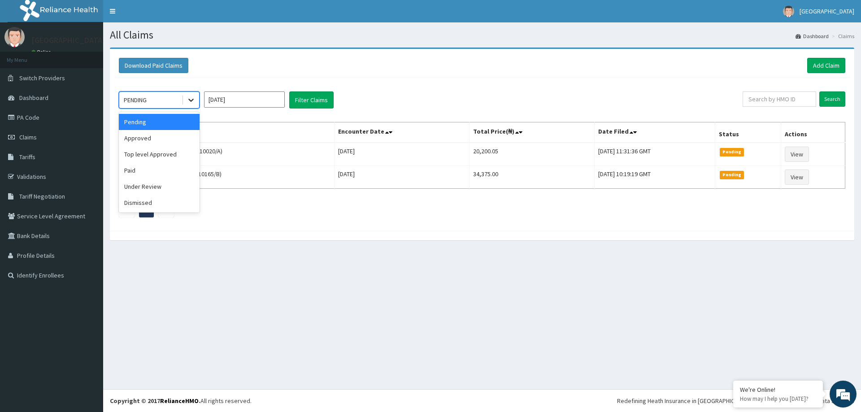
click at [192, 98] on icon at bounding box center [190, 99] width 9 height 9
drag, startPoint x: 165, startPoint y: 142, endPoint x: 189, endPoint y: 136, distance: 24.6
click at [165, 142] on div "Approved" at bounding box center [159, 138] width 81 height 16
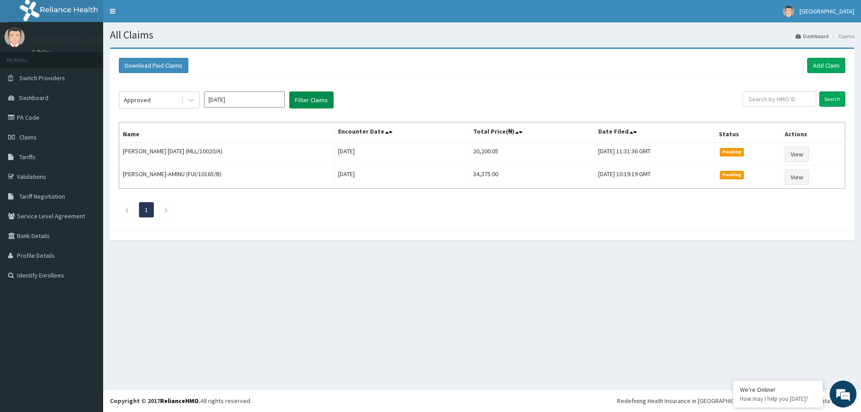
click at [307, 100] on button "Filter Claims" at bounding box center [311, 99] width 44 height 17
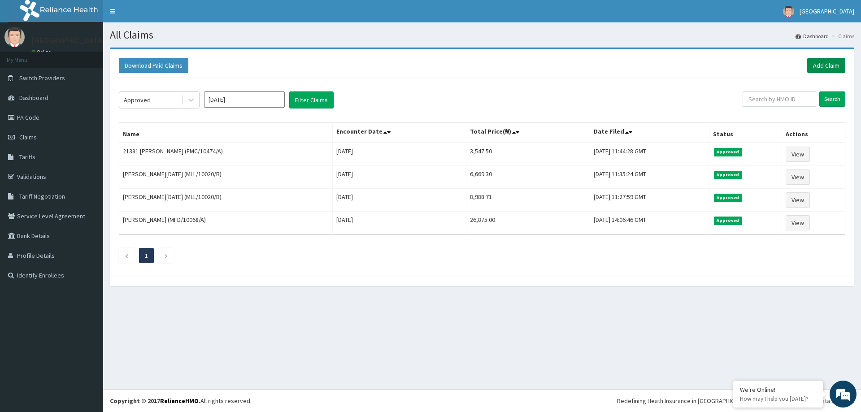
click at [811, 65] on link "Add Claim" at bounding box center [826, 65] width 38 height 15
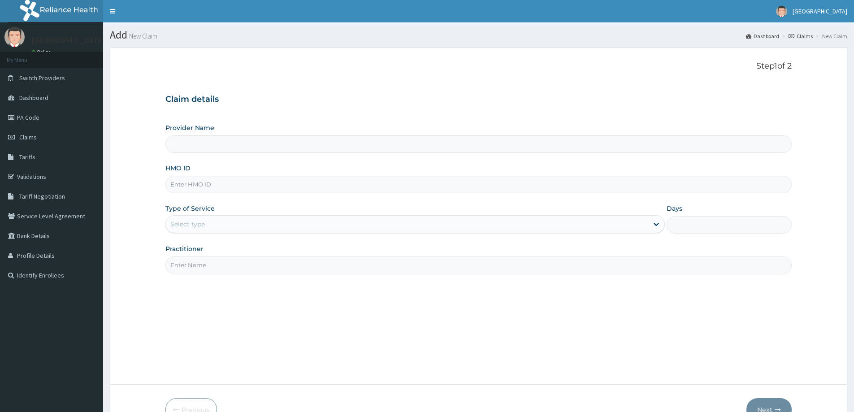
type input "[GEOGRAPHIC_DATA]"
click at [188, 188] on input "HMO ID" at bounding box center [478, 184] width 626 height 17
click at [199, 186] on input "HMO ID" at bounding box center [478, 184] width 626 height 17
click at [178, 186] on input "HMO ID" at bounding box center [478, 184] width 626 height 17
paste input "FMC/11379/A"
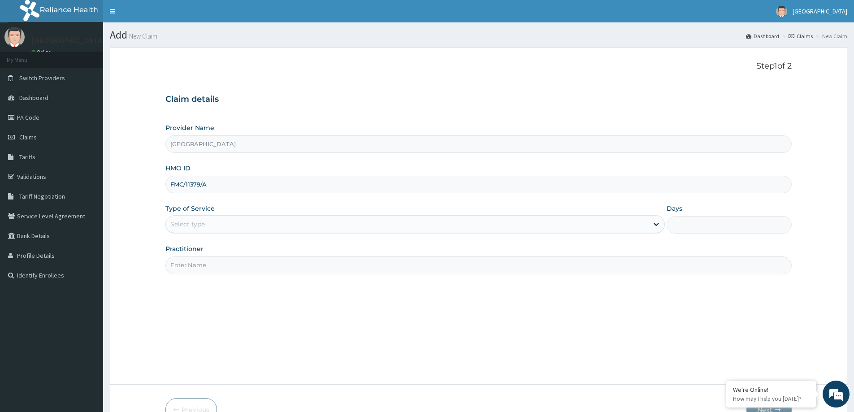
type input "FMC/11379/A"
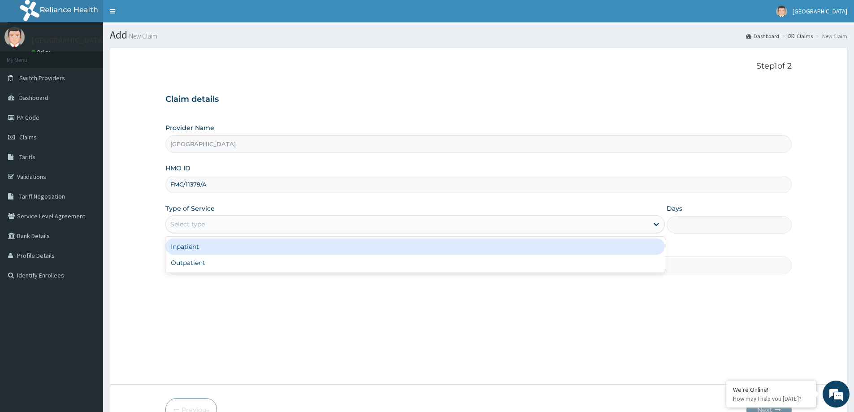
drag, startPoint x: 201, startPoint y: 223, endPoint x: 187, endPoint y: 247, distance: 27.9
click at [200, 224] on div "Select type" at bounding box center [187, 224] width 35 height 9
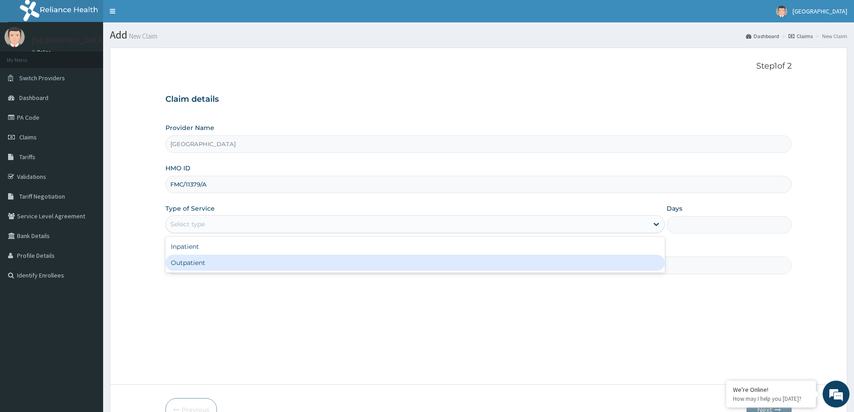
click at [185, 262] on div "Outpatient" at bounding box center [414, 263] width 499 height 16
type input "1"
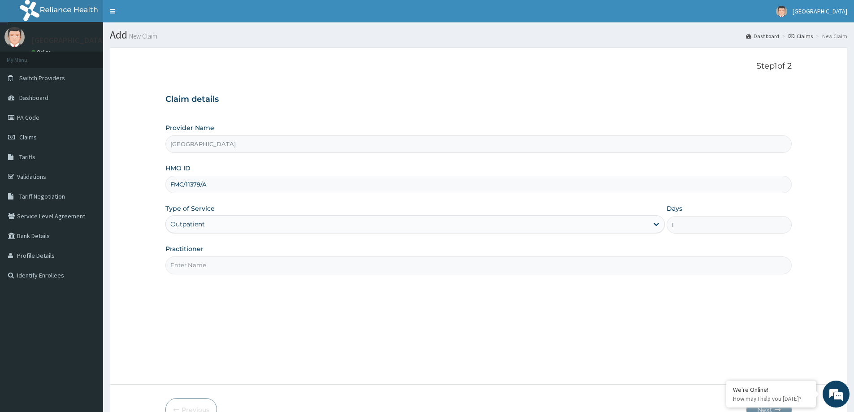
click at [193, 264] on input "Practitioner" at bounding box center [478, 264] width 626 height 17
type input "DR [PERSON_NAME]"
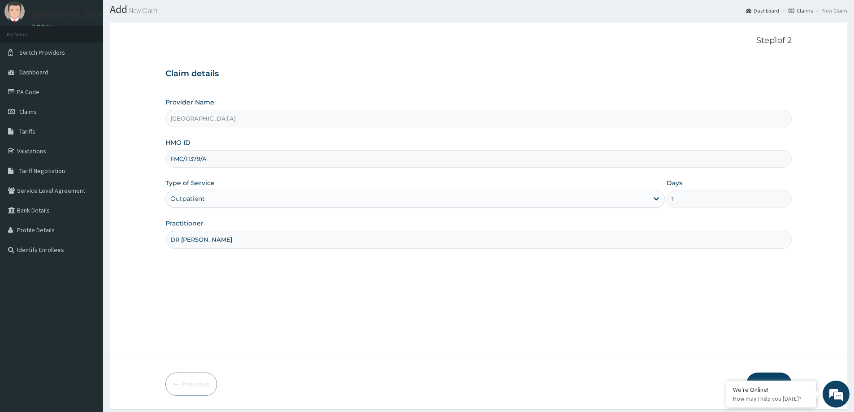
scroll to position [53, 0]
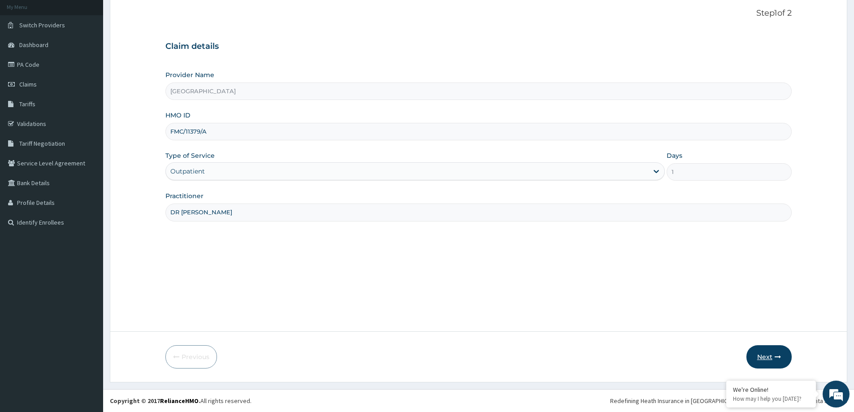
click at [770, 351] on button "Next" at bounding box center [768, 356] width 45 height 23
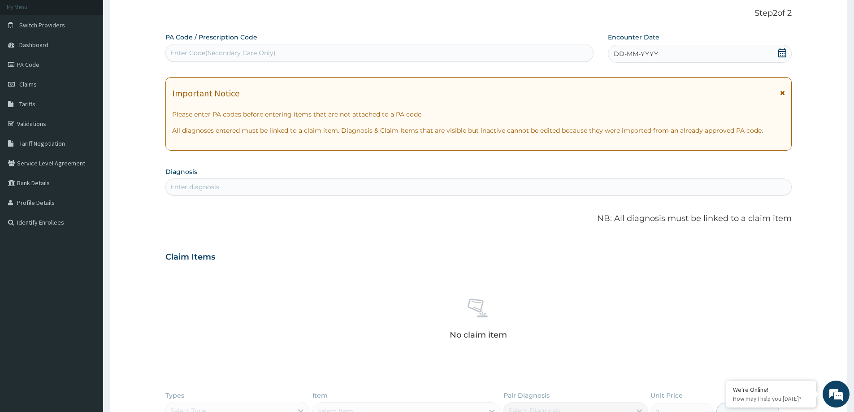
click at [627, 54] on span "DD-MM-YYYY" at bounding box center [636, 53] width 44 height 9
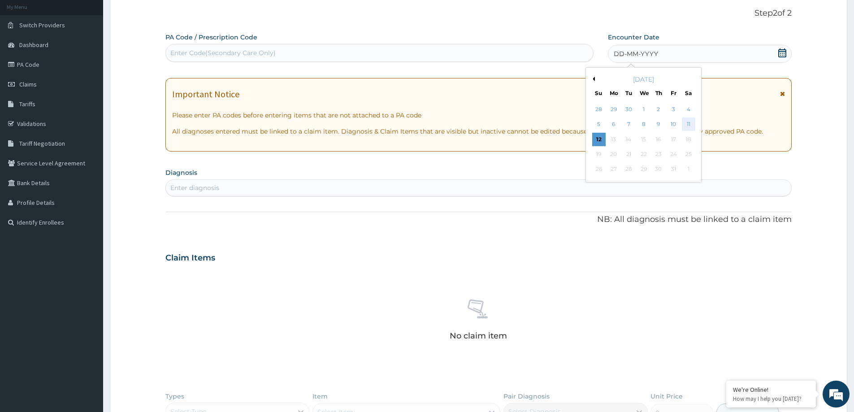
click at [685, 128] on div "11" at bounding box center [688, 124] width 13 height 13
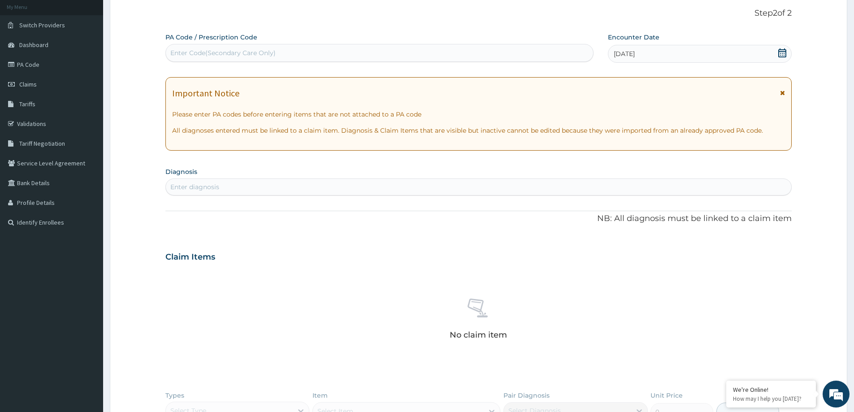
click at [220, 192] on div "Enter diagnosis" at bounding box center [478, 187] width 625 height 14
type input "[MEDICAL_DATA]"
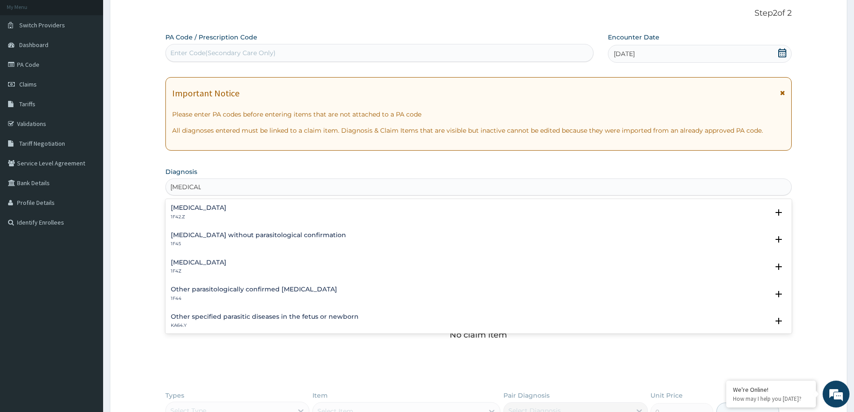
click at [226, 209] on h4 "[MEDICAL_DATA]" at bounding box center [199, 207] width 56 height 7
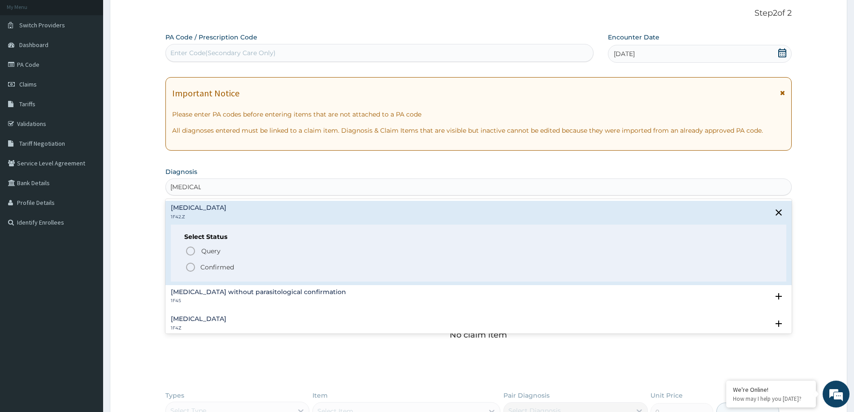
drag, startPoint x: 196, startPoint y: 265, endPoint x: 199, endPoint y: 260, distance: 5.5
click at [196, 265] on span "Confirmed" at bounding box center [479, 267] width 588 height 11
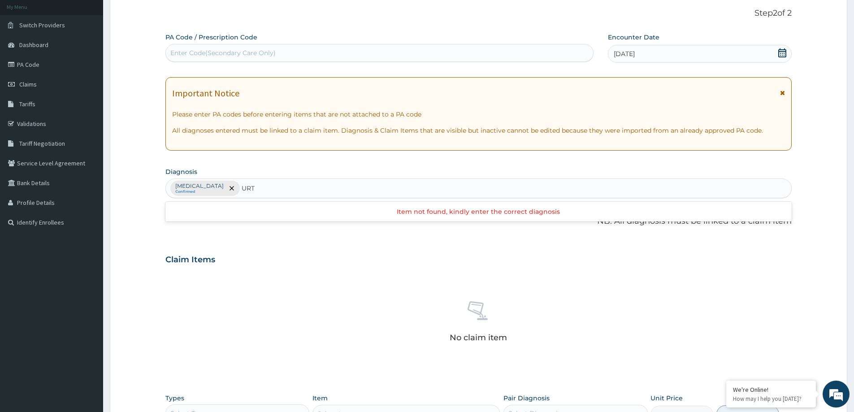
type input "URTI"
click at [302, 212] on h4 "Acute [MEDICAL_DATA], site unspecified" at bounding box center [236, 210] width 131 height 7
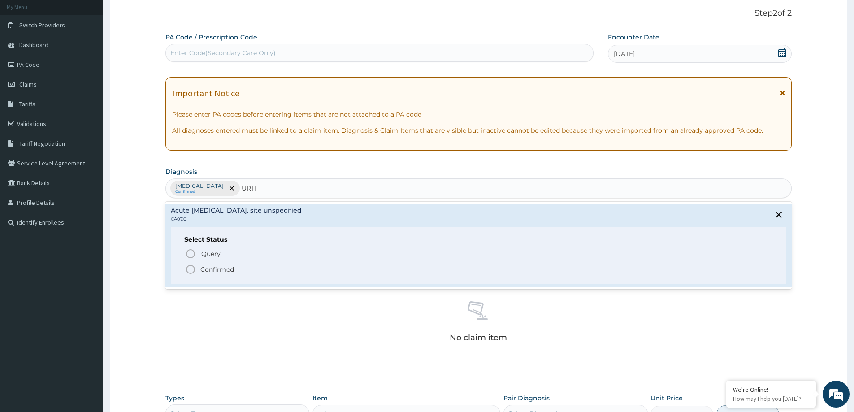
click at [220, 271] on p "Confirmed" at bounding box center [217, 269] width 34 height 9
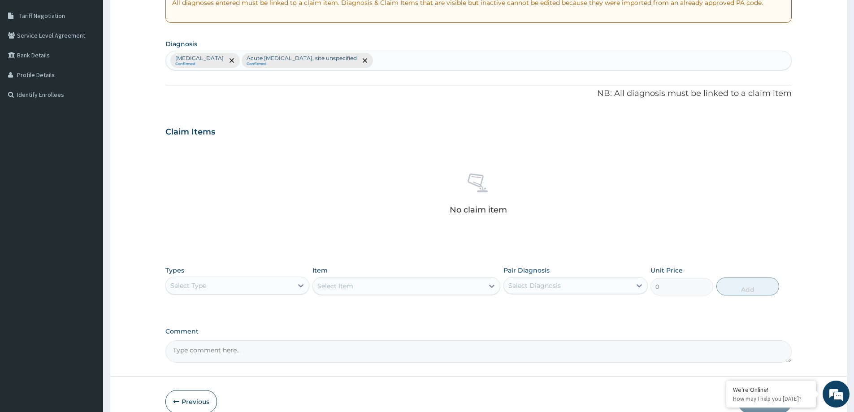
scroll to position [225, 0]
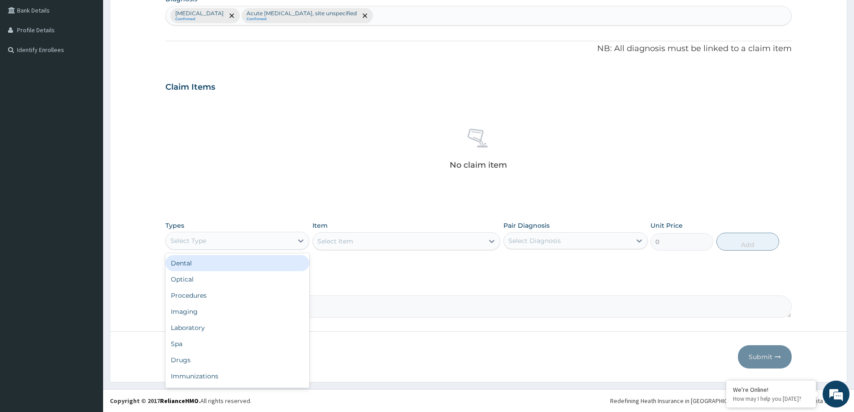
click at [195, 239] on div "Select Type" at bounding box center [188, 240] width 36 height 9
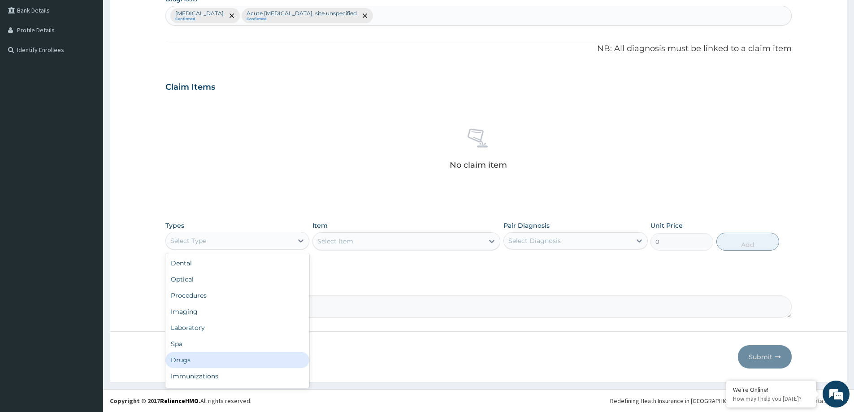
click at [186, 364] on div "Drugs" at bounding box center [237, 360] width 144 height 16
click at [203, 240] on div "Drugs" at bounding box center [229, 241] width 127 height 14
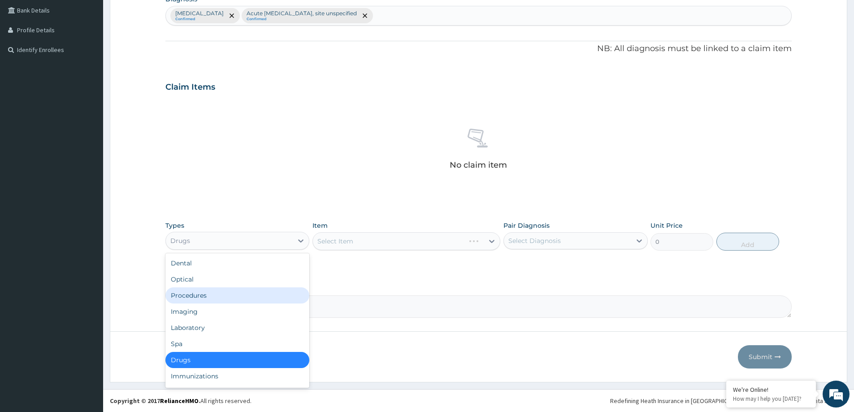
click at [190, 294] on div "Procedures" at bounding box center [237, 295] width 144 height 16
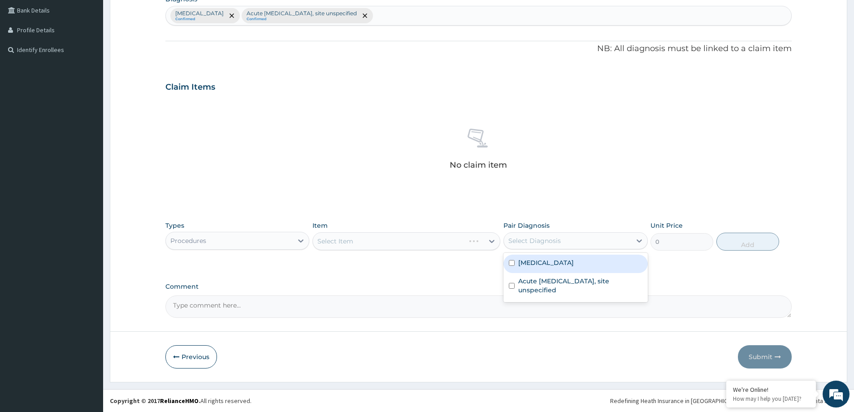
click at [540, 234] on div "Select Diagnosis" at bounding box center [575, 240] width 144 height 17
click at [521, 267] on label "[MEDICAL_DATA]" at bounding box center [546, 262] width 56 height 9
checkbox input "true"
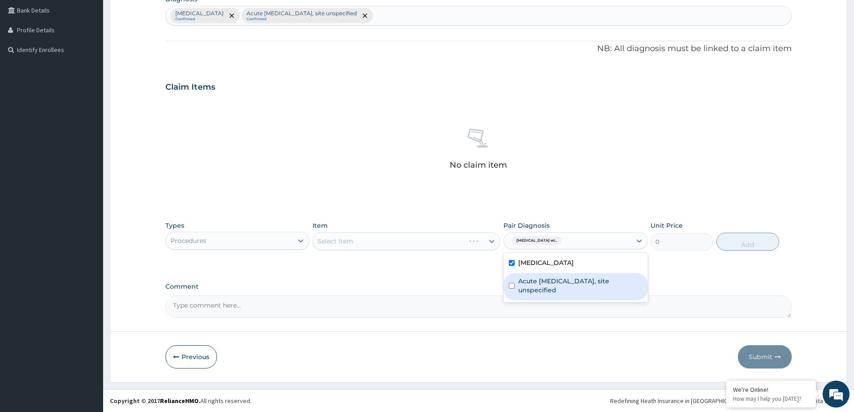
drag, startPoint x: 524, startPoint y: 302, endPoint x: 497, endPoint y: 299, distance: 27.9
click at [522, 294] on label "Acute [MEDICAL_DATA], site unspecified" at bounding box center [580, 286] width 124 height 18
checkbox input "true"
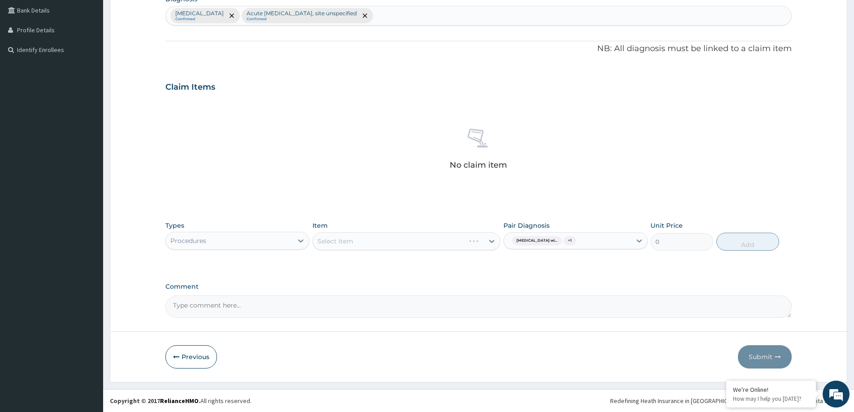
click at [402, 240] on div "Select Item" at bounding box center [406, 241] width 188 height 18
click at [424, 238] on div "Select Item" at bounding box center [398, 241] width 171 height 14
type input "GENERAL"
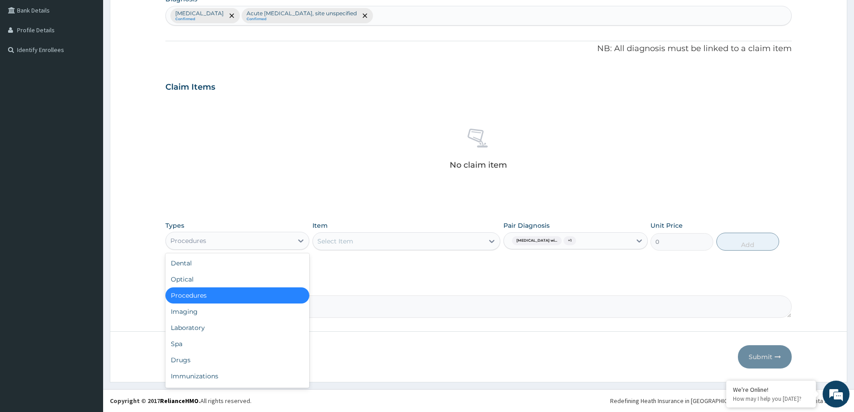
click at [173, 246] on div "Procedures" at bounding box center [229, 241] width 127 height 14
click at [214, 299] on div "Procedures" at bounding box center [237, 295] width 144 height 16
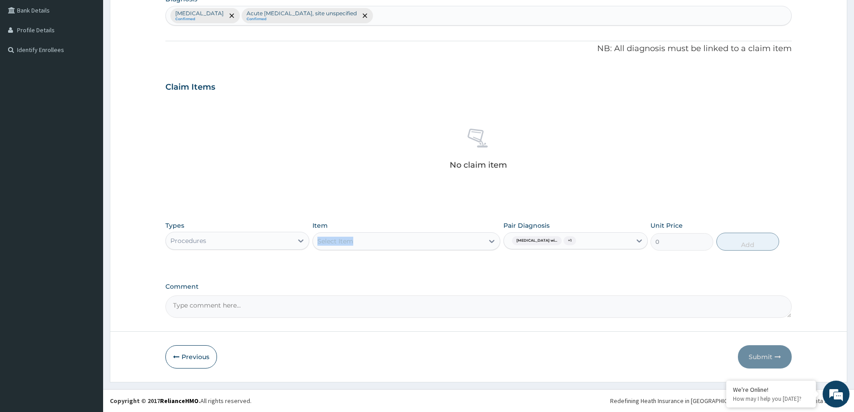
click at [390, 232] on div "Item Select Item" at bounding box center [406, 236] width 188 height 30
click at [386, 238] on div "Select Item" at bounding box center [398, 241] width 171 height 14
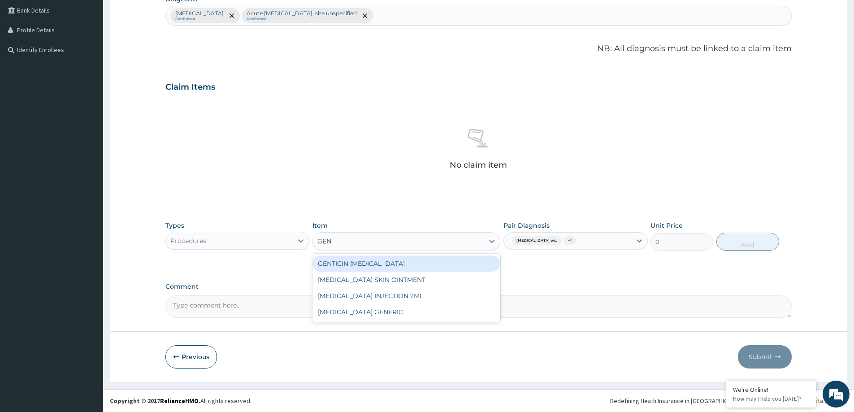
type input "GEN"
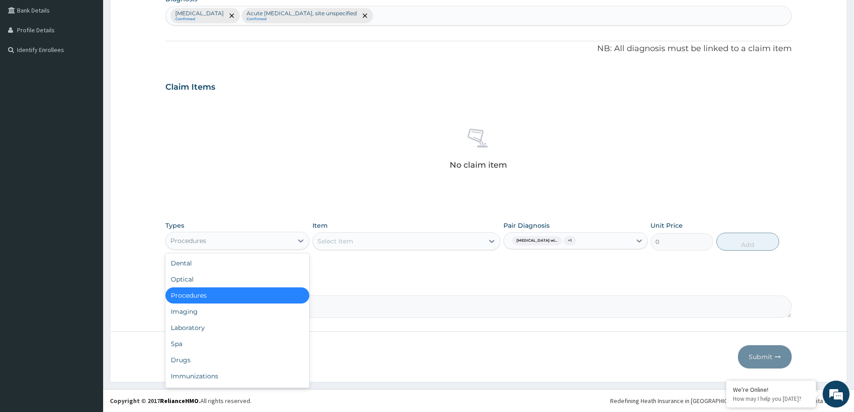
click at [292, 241] on div "Procedures" at bounding box center [229, 241] width 127 height 14
click at [209, 296] on div "Procedures" at bounding box center [237, 295] width 144 height 16
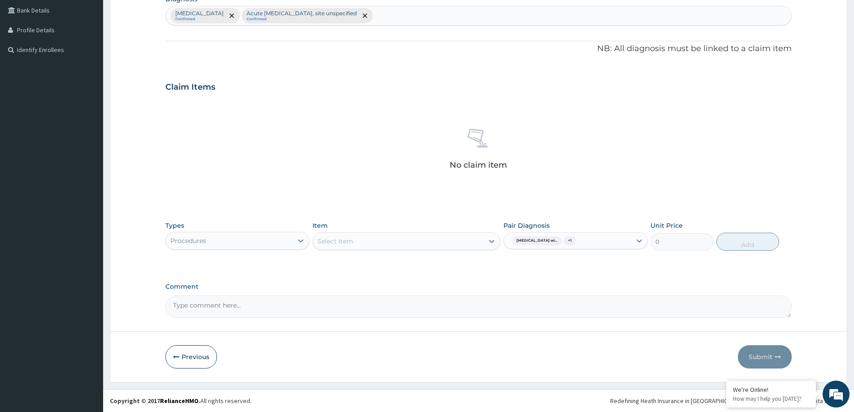
click at [209, 296] on textarea "Comment" at bounding box center [478, 306] width 626 height 22
click at [368, 241] on div "Select Item" at bounding box center [398, 241] width 171 height 14
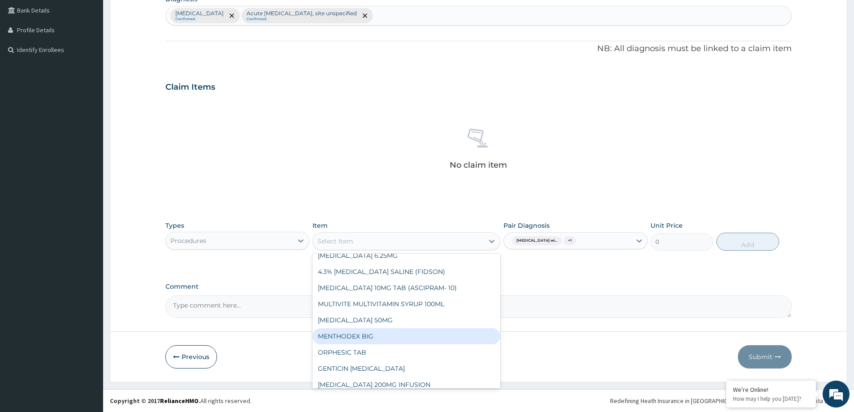
scroll to position [179, 0]
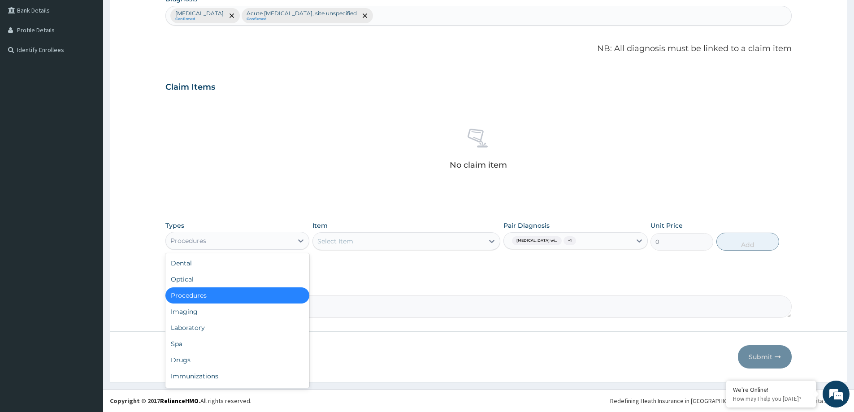
click at [196, 237] on div "Procedures" at bounding box center [188, 240] width 36 height 9
click at [180, 363] on div "Drugs" at bounding box center [237, 360] width 144 height 16
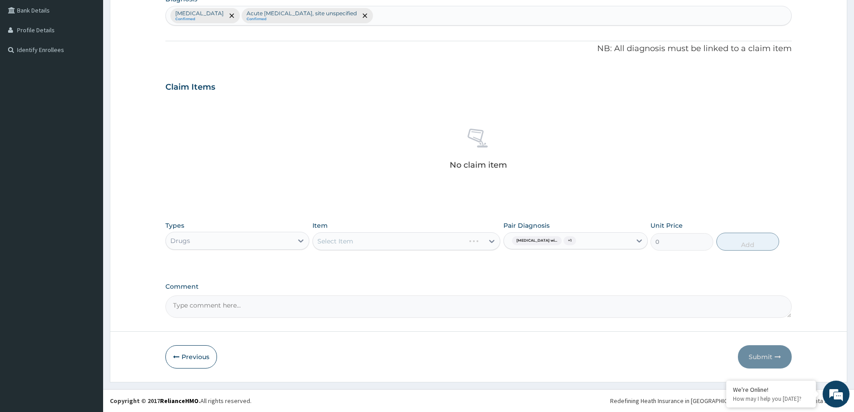
click at [335, 238] on div "Select Item" at bounding box center [406, 241] width 188 height 18
drag, startPoint x: 334, startPoint y: 238, endPoint x: 342, endPoint y: 243, distance: 9.3
click at [337, 241] on div "Select Item" at bounding box center [406, 241] width 188 height 18
click at [394, 232] on div "Select Item" at bounding box center [406, 241] width 188 height 18
click at [197, 244] on div "Drugs" at bounding box center [229, 241] width 127 height 14
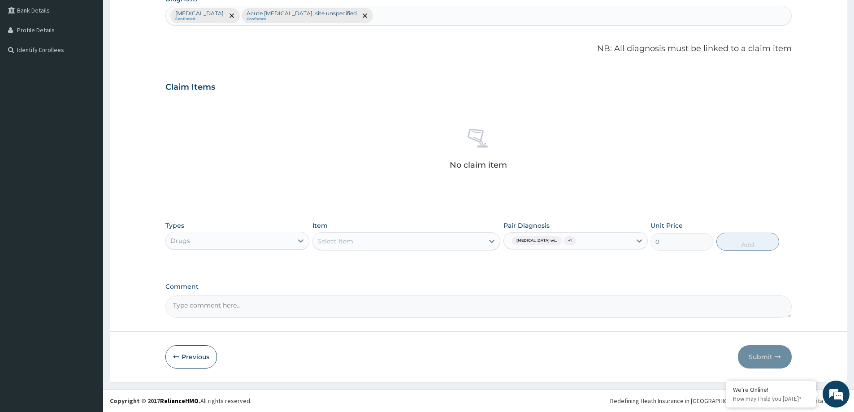
click at [212, 241] on div "Drugs" at bounding box center [229, 241] width 127 height 14
click at [249, 245] on div "Drugs" at bounding box center [229, 241] width 127 height 14
click at [250, 236] on div "Drugs" at bounding box center [229, 241] width 127 height 14
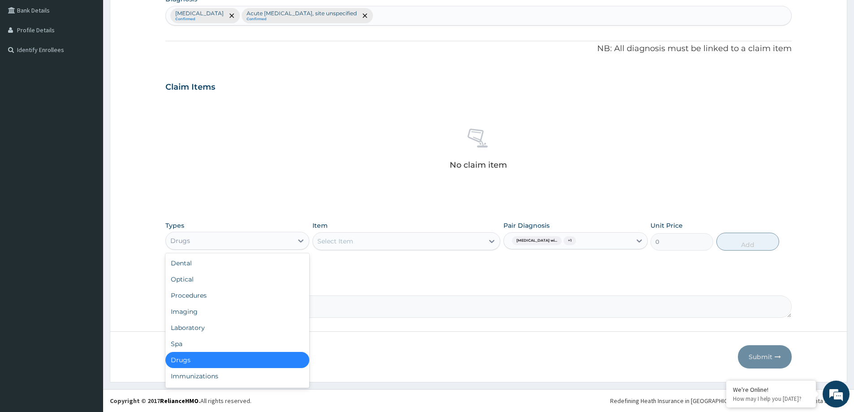
click at [232, 246] on div "Drugs" at bounding box center [229, 241] width 127 height 14
click at [225, 298] on div "Procedures" at bounding box center [237, 295] width 144 height 16
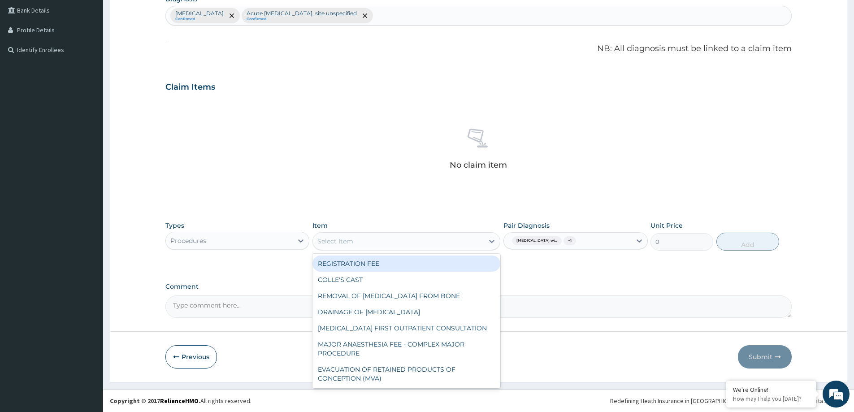
click at [406, 245] on div "Select Item" at bounding box center [398, 241] width 171 height 14
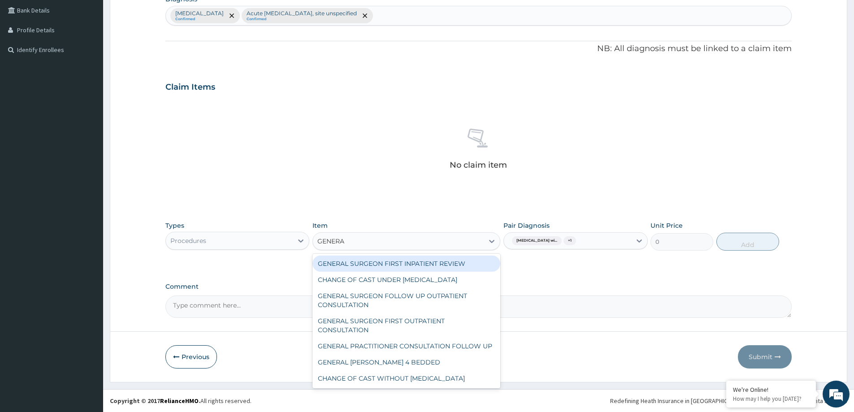
type input "GENERAL"
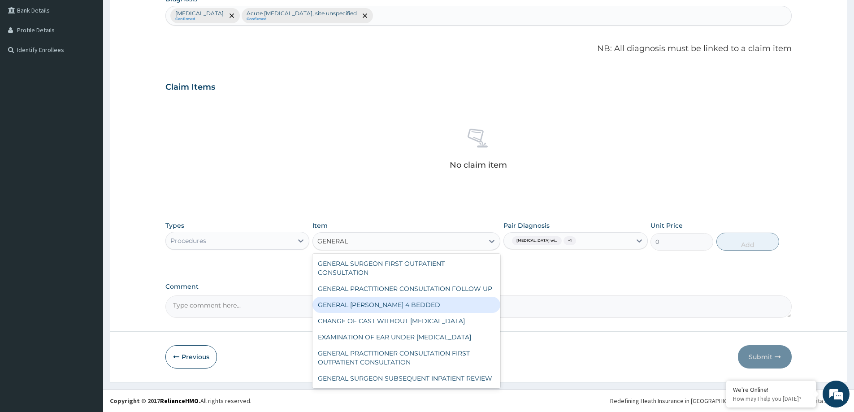
scroll to position [90, 0]
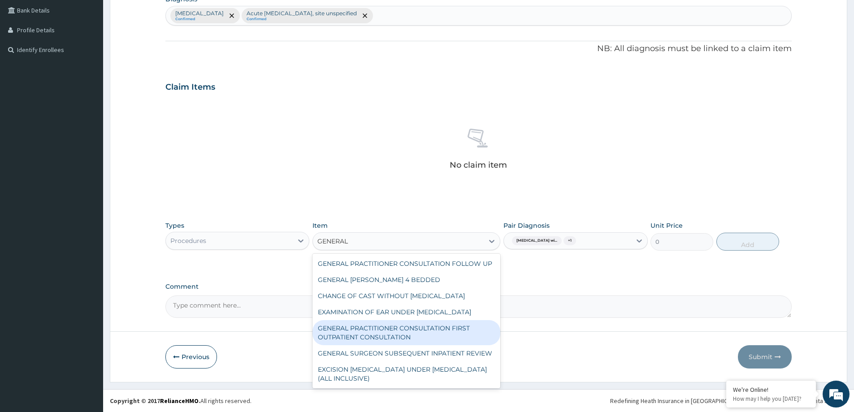
drag, startPoint x: 447, startPoint y: 347, endPoint x: 446, endPoint y: 343, distance: 4.6
click at [447, 345] on div "GENERAL PRACTITIONER CONSULTATION FIRST OUTPATIENT CONSULTATION" at bounding box center [406, 332] width 188 height 25
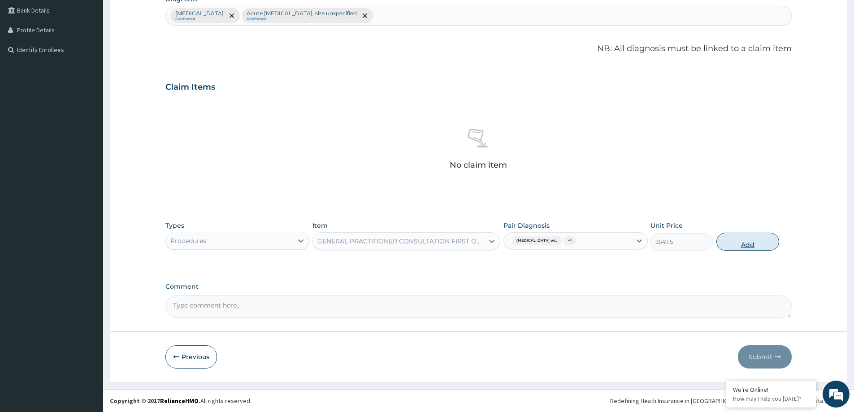
click at [758, 237] on button "Add" at bounding box center [747, 242] width 63 height 18
type input "0"
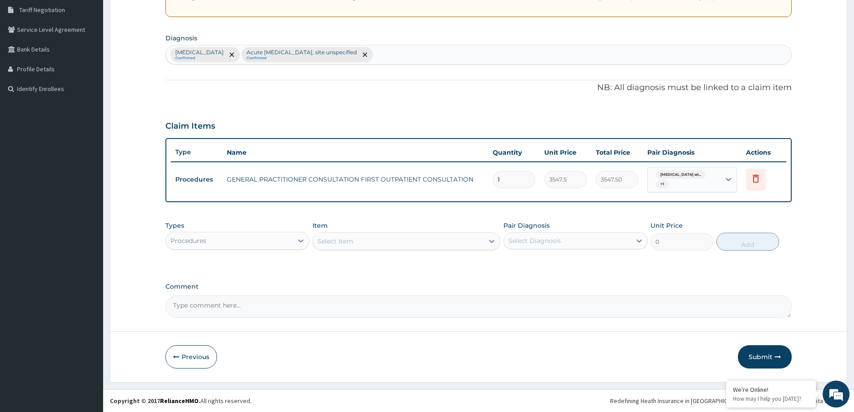
click at [182, 240] on div "Procedures" at bounding box center [188, 240] width 36 height 9
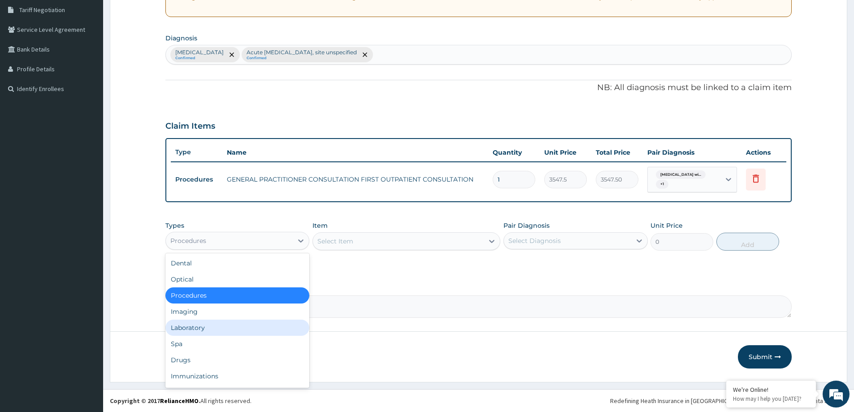
click at [183, 330] on div "Laboratory" at bounding box center [237, 328] width 144 height 16
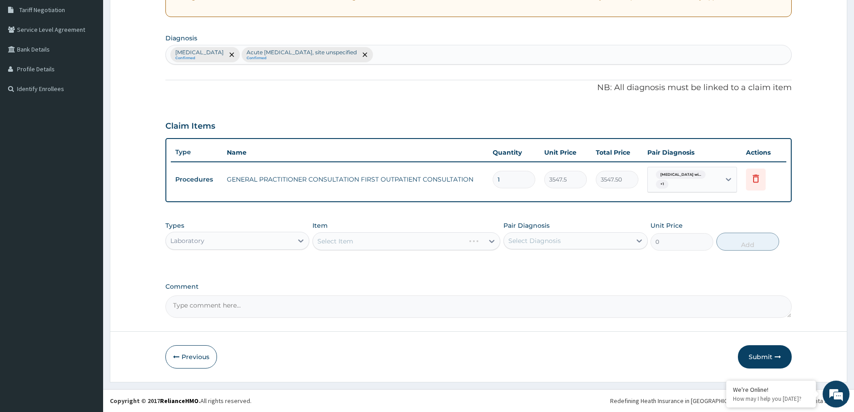
click at [605, 239] on div "Select Diagnosis" at bounding box center [567, 241] width 127 height 14
click at [568, 267] on label "Plasmodium malariae malaria without complication" at bounding box center [546, 262] width 56 height 9
checkbox input "true"
click at [505, 55] on div "Plasmodium malariae malaria without complication Confirmed Acute upper respirat…" at bounding box center [478, 54] width 625 height 19
click at [337, 241] on div "Select Item" at bounding box center [335, 241] width 36 height 9
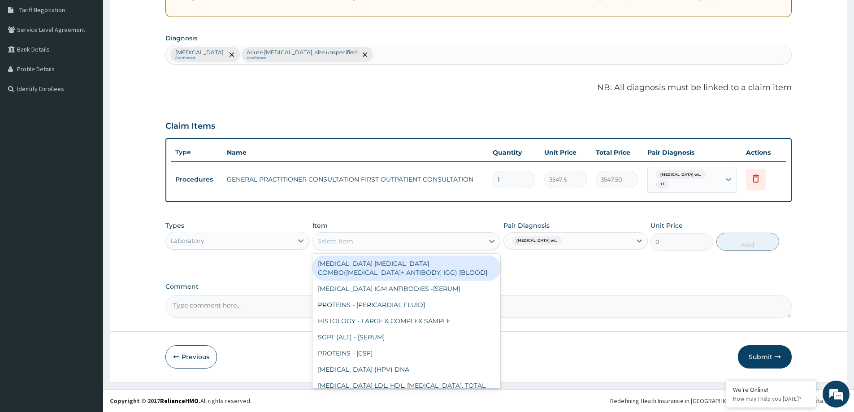
click at [339, 261] on div "MALARIA PARASITE COMBO(BLOOD FILM+ ANTIBODY, IGG) [BLOOD]" at bounding box center [406, 267] width 188 height 25
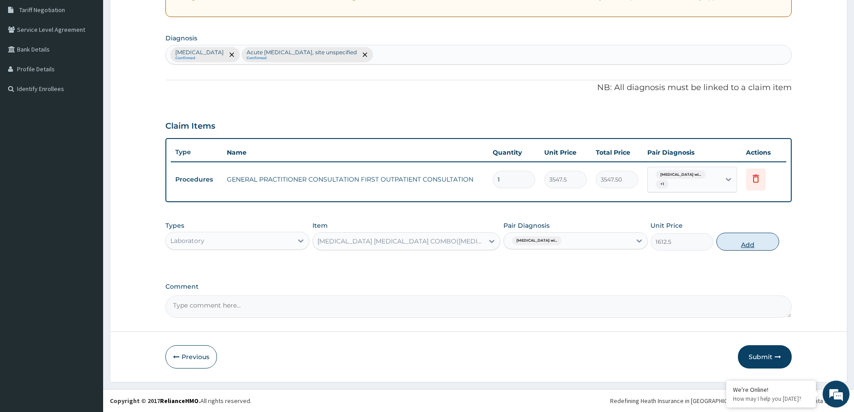
click at [762, 235] on button "Add" at bounding box center [747, 242] width 63 height 18
type input "0"
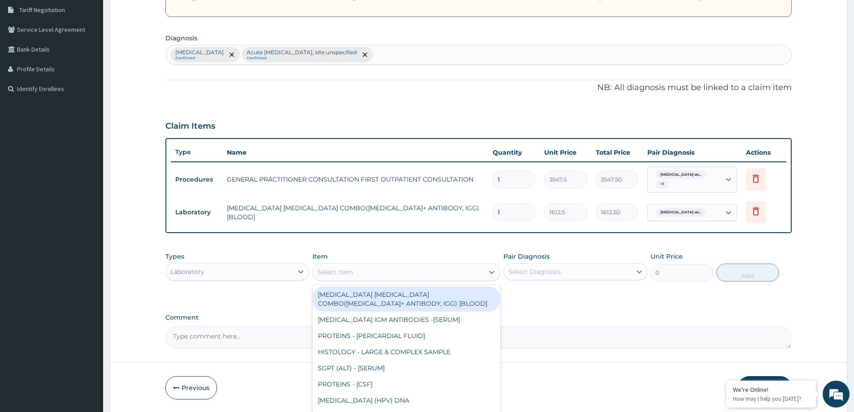
click at [387, 269] on div "Select Item" at bounding box center [398, 272] width 171 height 14
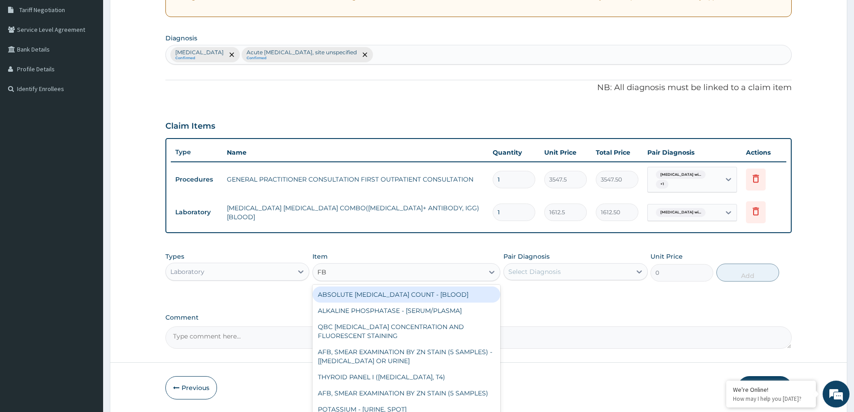
type input "FBC"
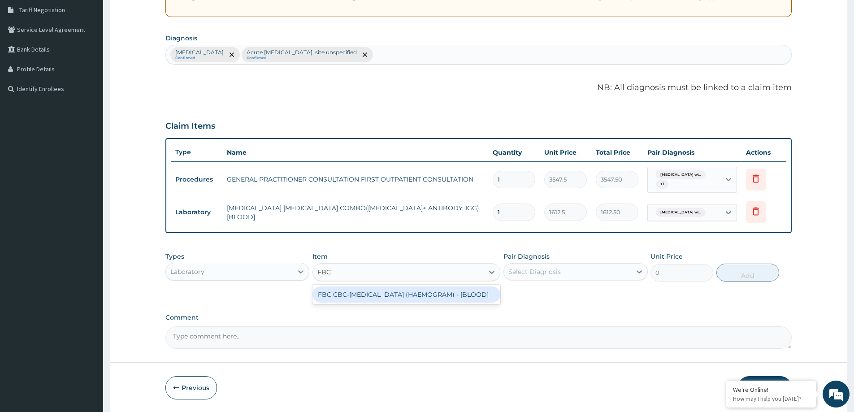
click at [398, 303] on div "FBC CBC-COMPLETE BLOOD COUNT (HAEMOGRAM) - [BLOOD]" at bounding box center [406, 294] width 188 height 16
type input "4300"
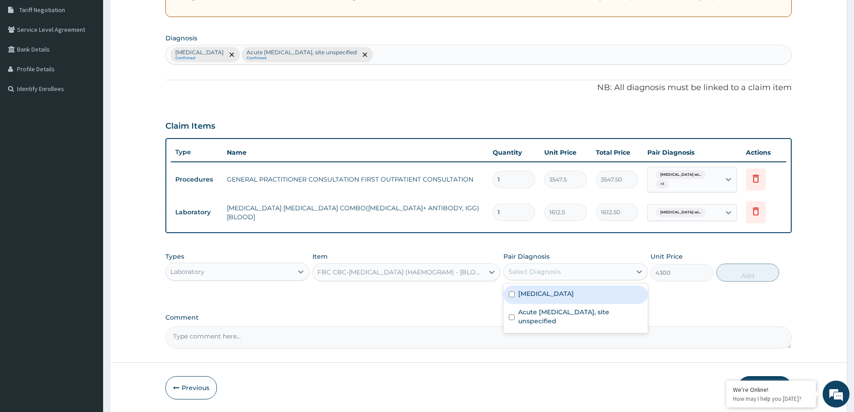
click at [538, 275] on div "Select Diagnosis" at bounding box center [534, 271] width 52 height 9
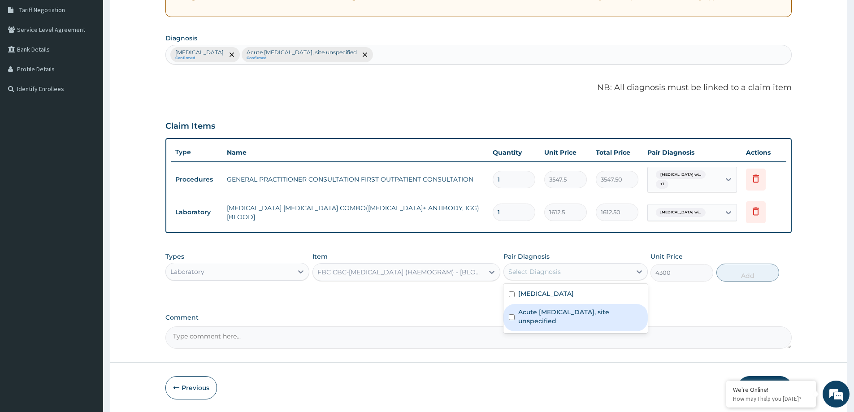
drag, startPoint x: 522, startPoint y: 328, endPoint x: 624, endPoint y: 278, distance: 113.1
click at [524, 325] on label "Acute upper respiratory infection, site unspecified" at bounding box center [580, 316] width 124 height 18
checkbox input "true"
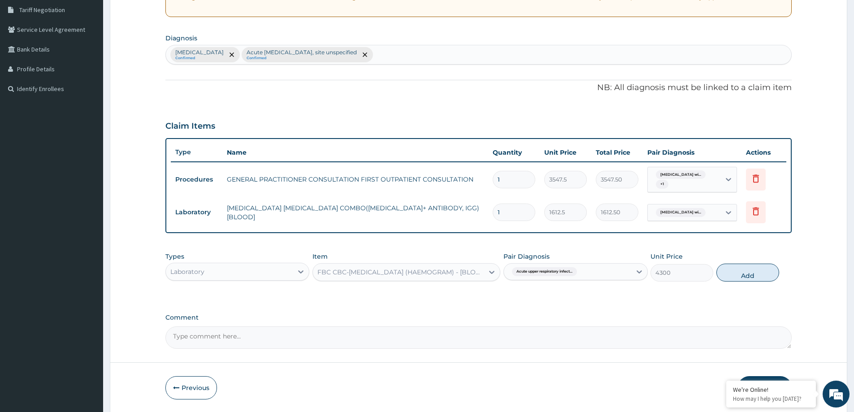
click at [746, 263] on div "Types Laboratory Item FBC CBC-COMPLETE BLOOD COUNT (HAEMOGRAM) - [BLOOD] Pair D…" at bounding box center [478, 266] width 626 height 39
click at [752, 268] on button "Add" at bounding box center [747, 273] width 63 height 18
type input "0"
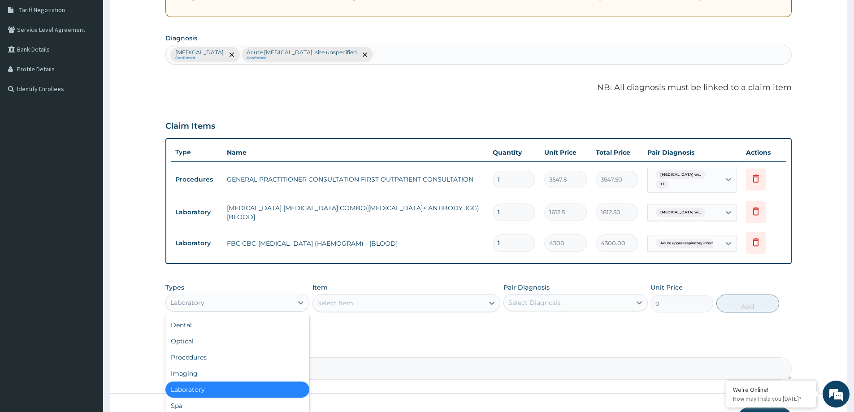
click at [262, 306] on div "Laboratory" at bounding box center [229, 302] width 127 height 14
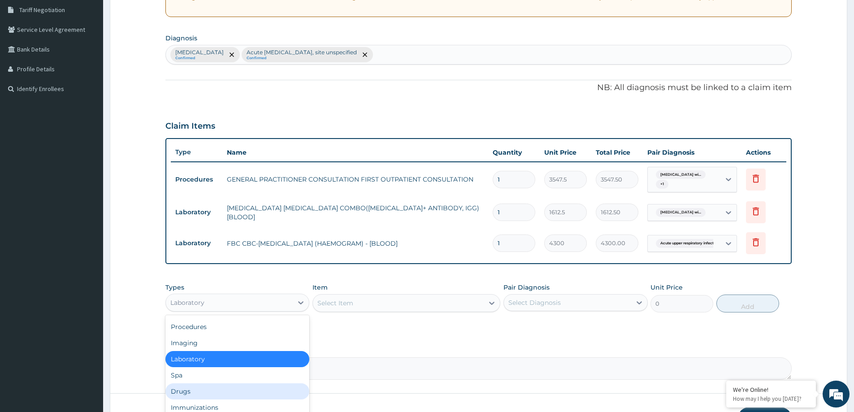
click at [200, 394] on div "Drugs" at bounding box center [237, 391] width 144 height 16
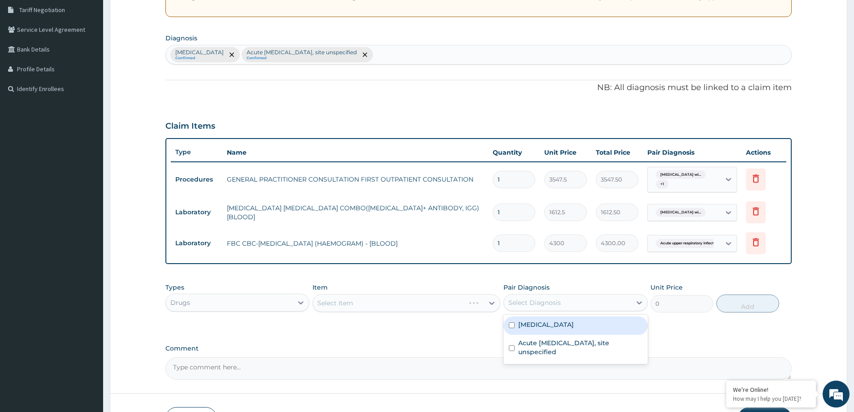
click at [519, 299] on div "Select Diagnosis" at bounding box center [534, 302] width 52 height 9
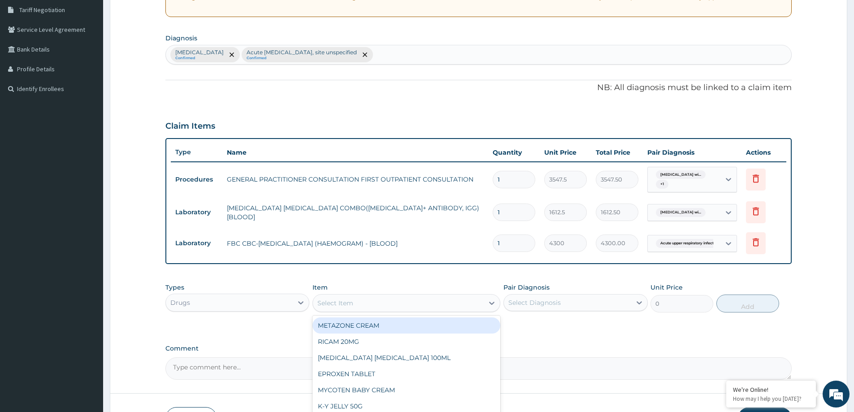
click at [365, 301] on div "Select Item" at bounding box center [398, 303] width 171 height 14
type input "DICLO"
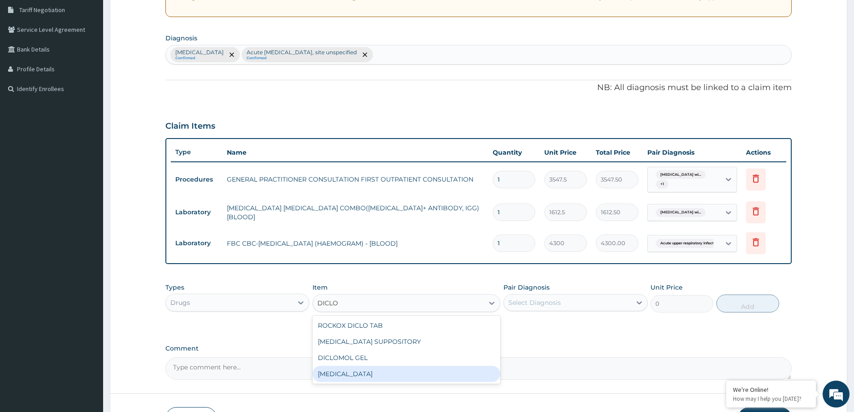
drag, startPoint x: 422, startPoint y: 378, endPoint x: 431, endPoint y: 360, distance: 20.2
click at [423, 377] on div "DICLOFENAC" at bounding box center [406, 374] width 188 height 16
type input "591.25"
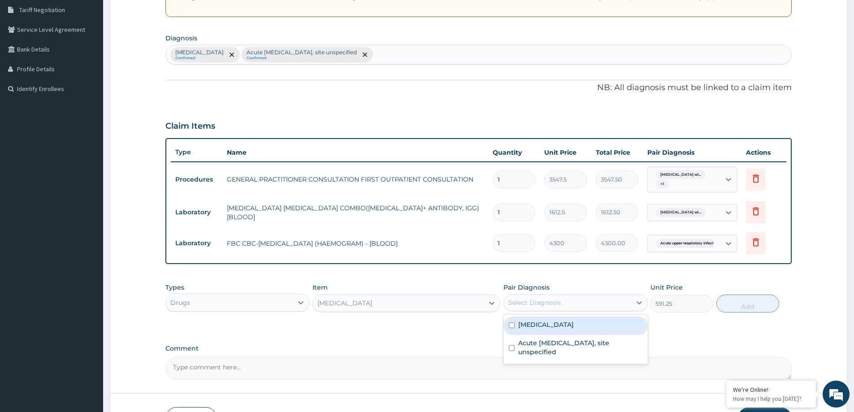
click at [597, 300] on div "Select Diagnosis" at bounding box center [567, 302] width 127 height 14
click at [574, 329] on label "Plasmodium malariae malaria without complication" at bounding box center [546, 324] width 56 height 9
checkbox input "true"
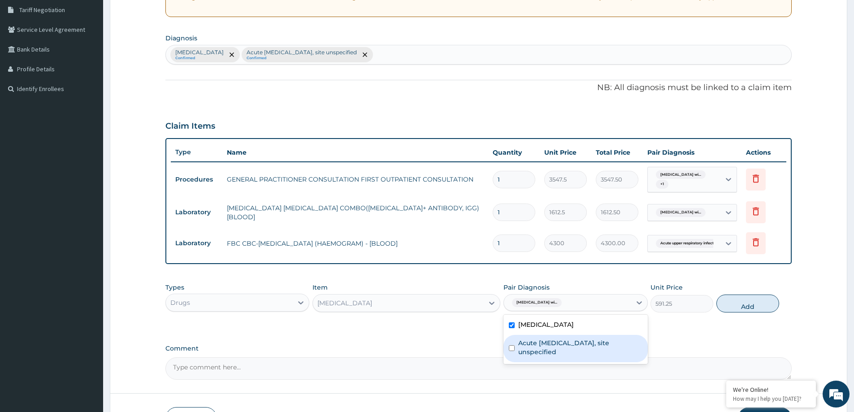
drag, startPoint x: 574, startPoint y: 355, endPoint x: 682, endPoint y: 316, distance: 115.1
click at [580, 353] on label "Acute upper respiratory infection, site unspecified" at bounding box center [580, 347] width 124 height 18
checkbox input "true"
click at [768, 305] on button "Add" at bounding box center [747, 303] width 63 height 18
type input "0"
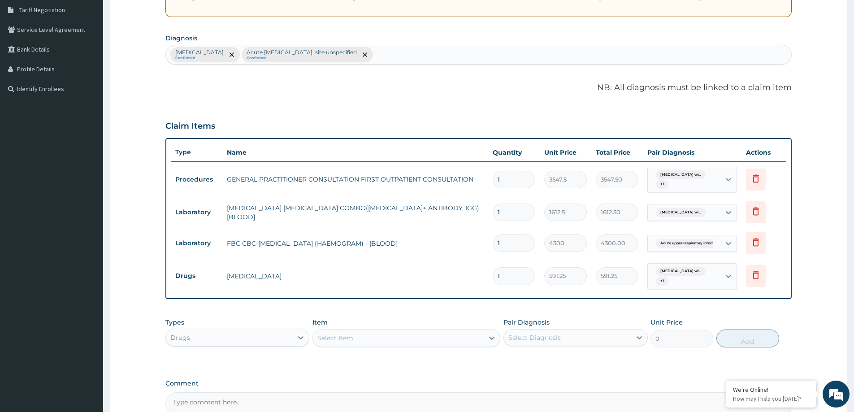
click at [362, 345] on div "Select Item" at bounding box center [398, 338] width 171 height 14
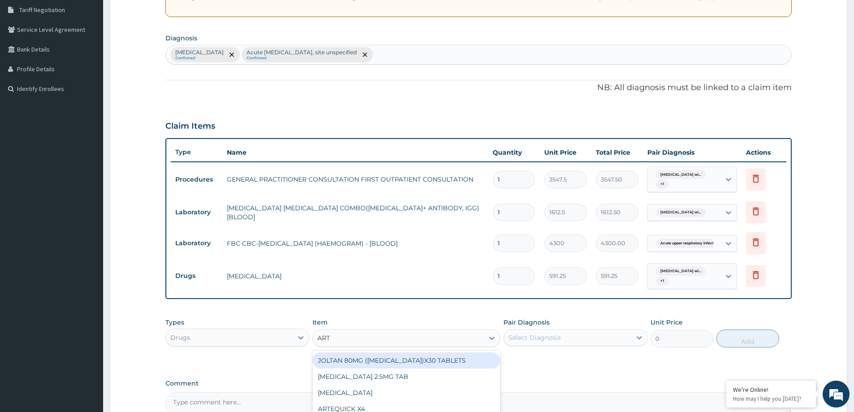
type input "ARTE"
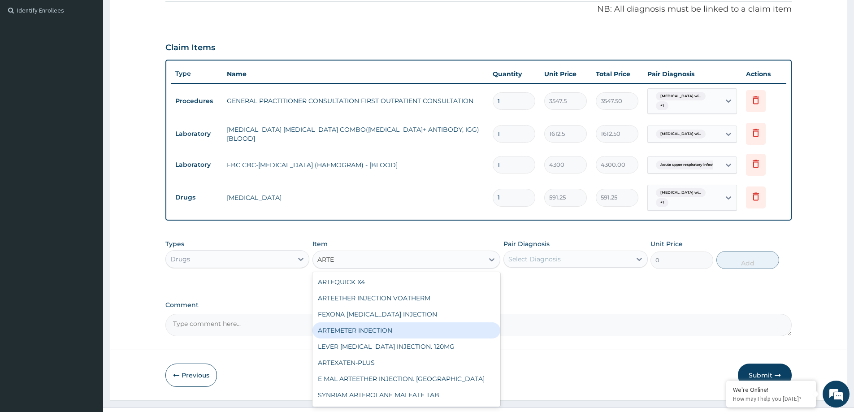
scroll to position [276, 0]
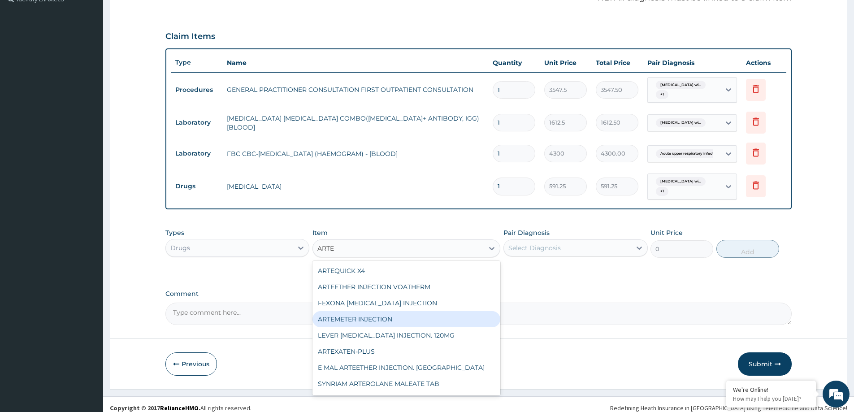
click at [373, 322] on div "ARTEMETER INJECTION" at bounding box center [406, 319] width 188 height 16
type input "946"
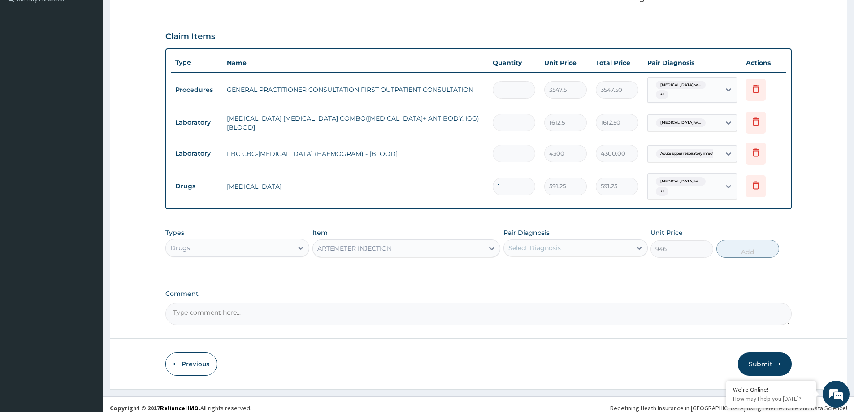
click at [605, 246] on div "Select Diagnosis" at bounding box center [567, 248] width 127 height 14
click at [574, 274] on label "Plasmodium malariae malaria without complication" at bounding box center [546, 269] width 56 height 9
checkbox input "true"
click at [732, 249] on button "Add" at bounding box center [747, 249] width 63 height 18
type input "0"
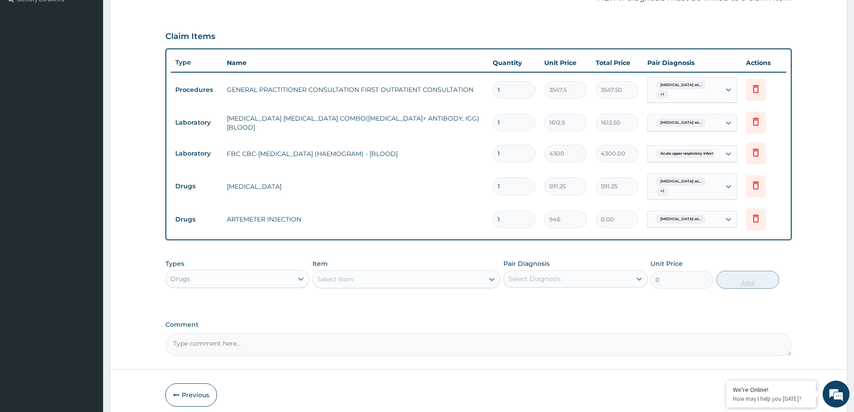
type input "0.00"
type input "6"
type input "5676.00"
type input "6"
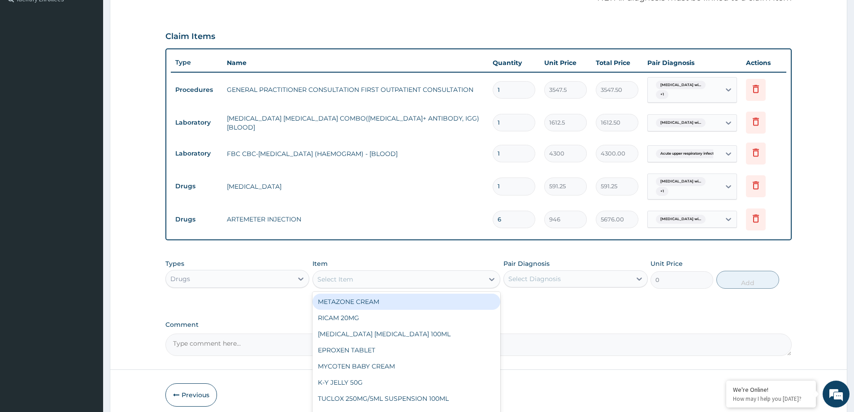
click at [343, 275] on div "Select Item" at bounding box center [335, 279] width 36 height 9
type input "PARACET"
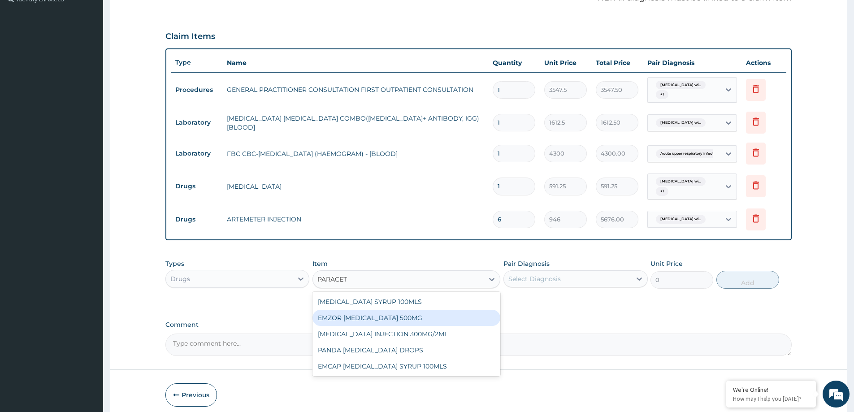
click at [418, 321] on div "EMZOR PARACETAMOL 500MG" at bounding box center [406, 318] width 188 height 16
type input "23.64999961853027"
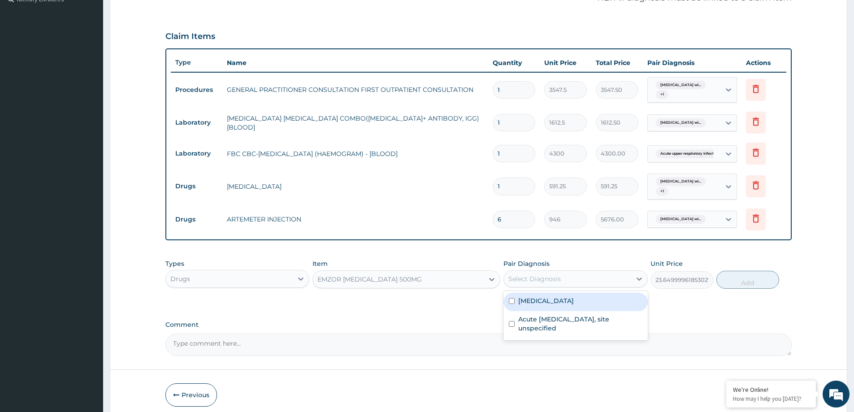
drag, startPoint x: 545, startPoint y: 276, endPoint x: 544, endPoint y: 291, distance: 15.7
click at [545, 277] on div "Select Diagnosis" at bounding box center [534, 278] width 52 height 9
drag, startPoint x: 537, startPoint y: 310, endPoint x: 537, endPoint y: 332, distance: 22.0
click at [537, 305] on label "Plasmodium malariae malaria without complication" at bounding box center [546, 300] width 56 height 9
checkbox input "true"
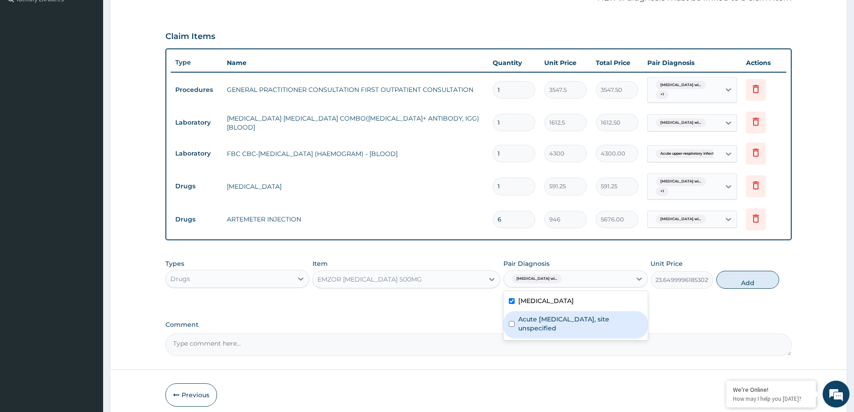
click at [535, 333] on label "Acute upper respiratory infection, site unspecified" at bounding box center [580, 324] width 124 height 18
checkbox input "true"
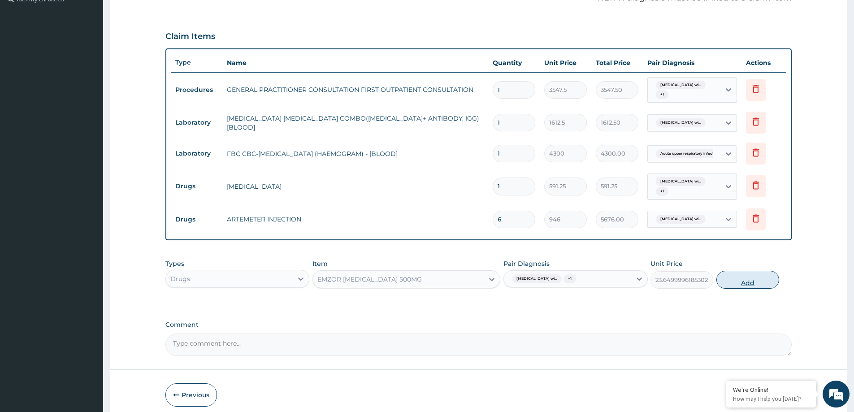
click at [731, 284] on button "Add" at bounding box center [747, 280] width 63 height 18
type input "0"
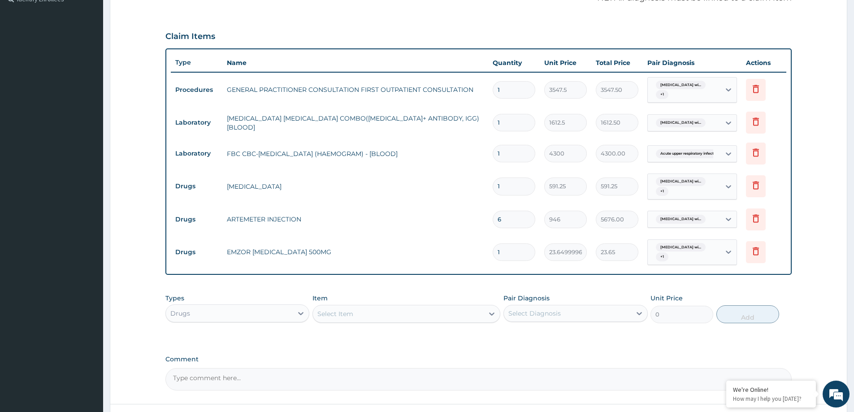
type input "18"
type input "425.70"
type input "18"
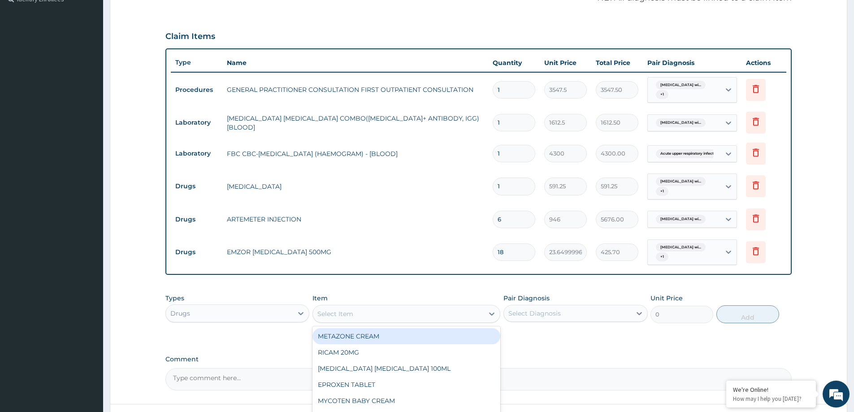
click at [331, 309] on div "Select Item" at bounding box center [398, 314] width 171 height 14
type input "LORAT"
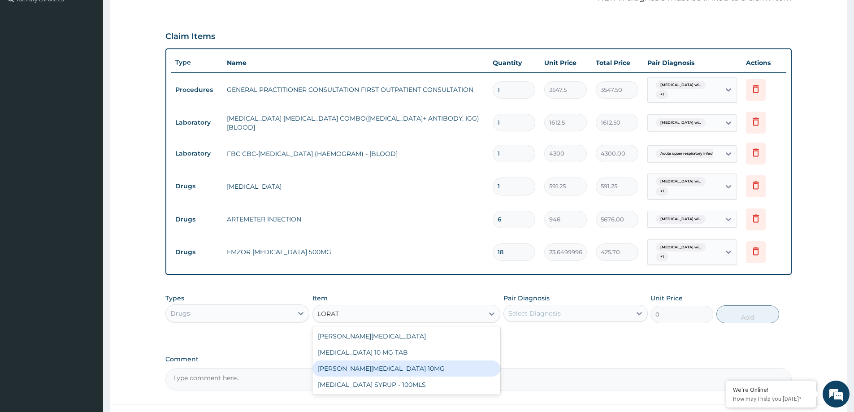
click at [415, 366] on div "LORATYN LORATADINE 10MG" at bounding box center [406, 368] width 188 height 16
type input "88.6875"
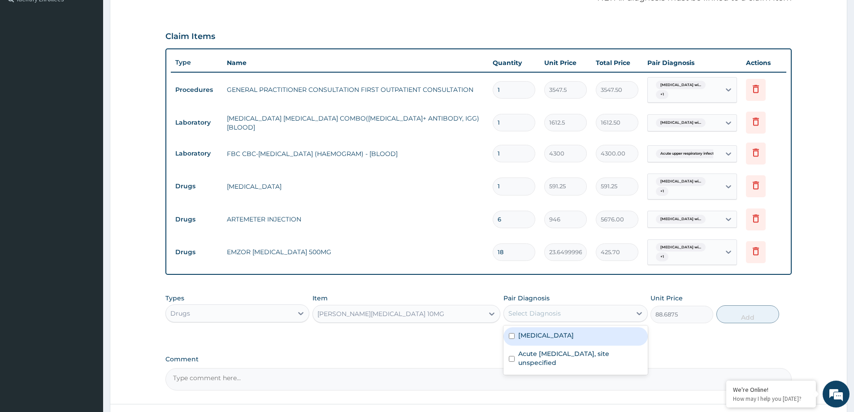
drag, startPoint x: 613, startPoint y: 312, endPoint x: 602, endPoint y: 332, distance: 22.5
click at [613, 313] on div "Select Diagnosis" at bounding box center [567, 313] width 127 height 14
drag, startPoint x: 590, startPoint y: 338, endPoint x: 591, endPoint y: 349, distance: 10.8
click at [574, 339] on label "Plasmodium malariae malaria without complication" at bounding box center [546, 335] width 56 height 9
checkbox input "true"
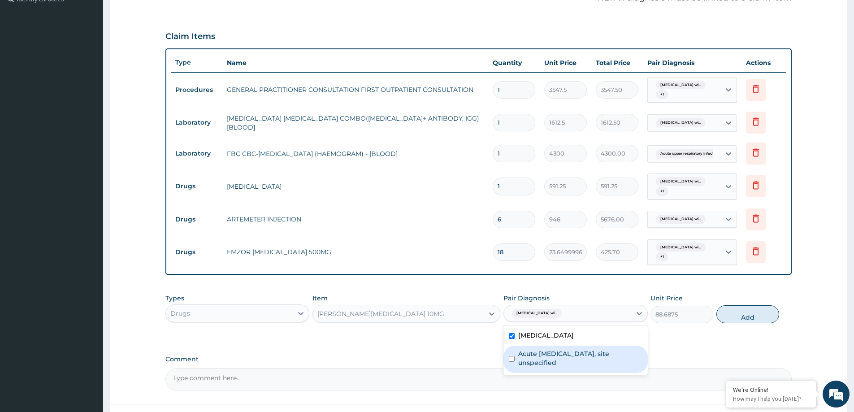
drag, startPoint x: 582, startPoint y: 366, endPoint x: 623, endPoint y: 362, distance: 41.5
click at [610, 362] on label "Acute upper respiratory infection, site unspecified" at bounding box center [580, 358] width 124 height 18
checkbox input "true"
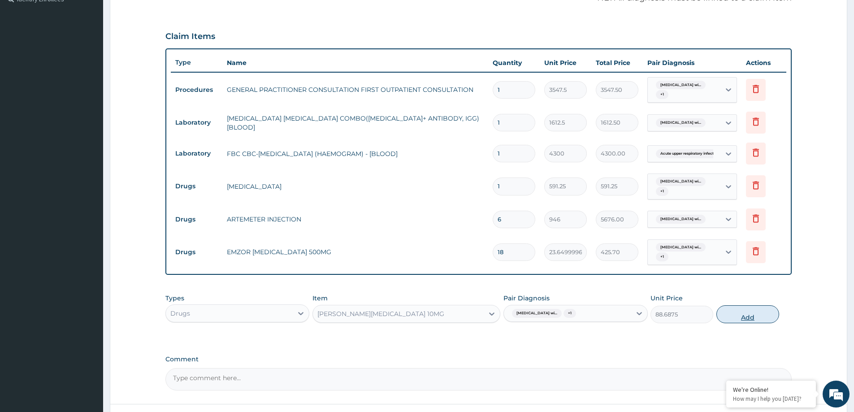
click at [751, 312] on button "Add" at bounding box center [747, 314] width 63 height 18
type input "0"
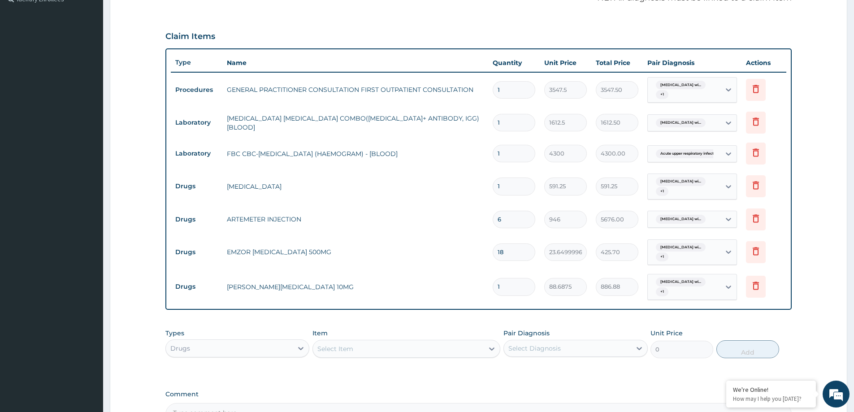
type input "10"
type input "886.88"
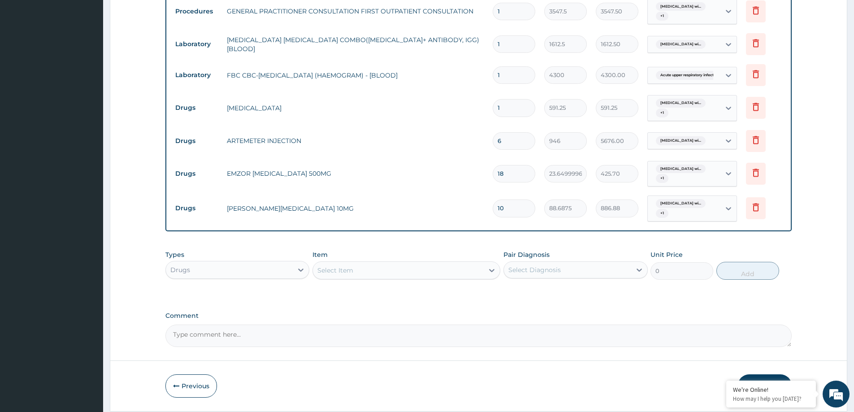
scroll to position [384, 0]
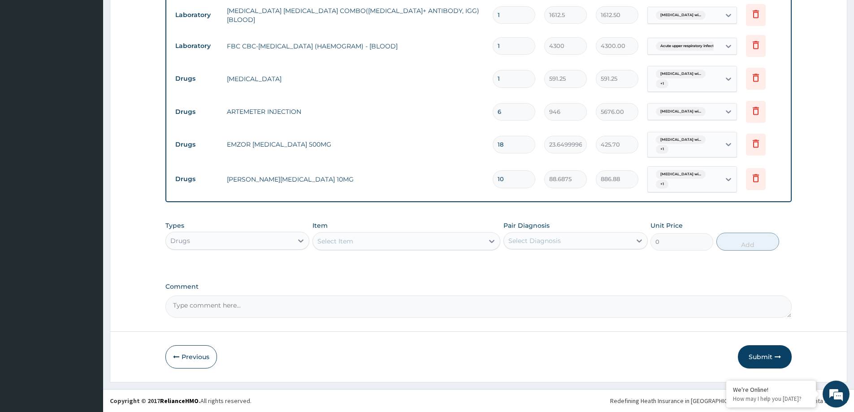
type input "10"
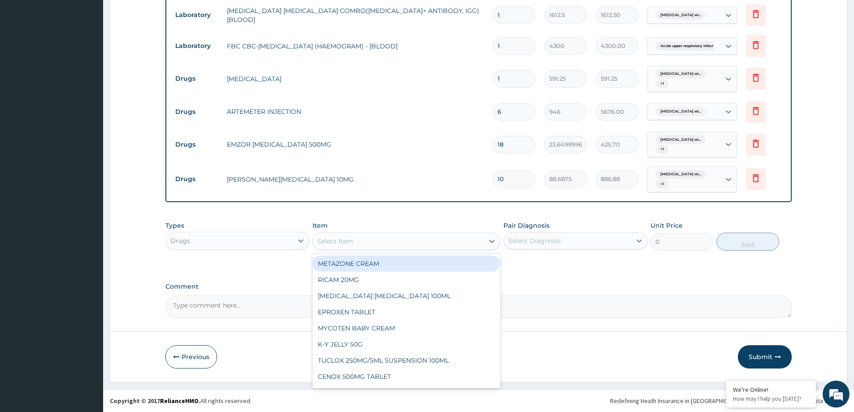
click at [377, 242] on div "Select Item" at bounding box center [398, 241] width 171 height 14
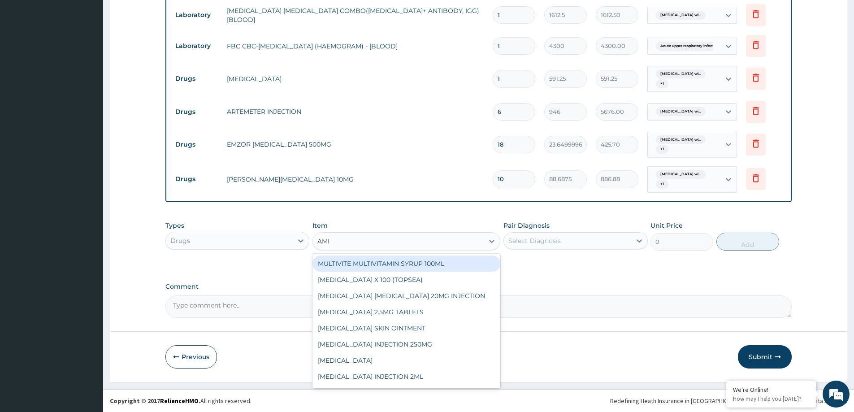
type input "AMIT"
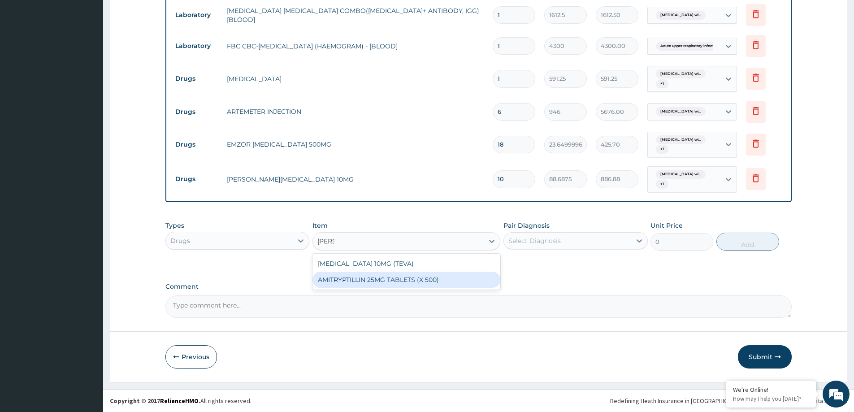
click at [381, 281] on div "AMITRYPTILLIN 25MG TABLETS (X 500)" at bounding box center [406, 280] width 188 height 16
type input "47.29999923706055"
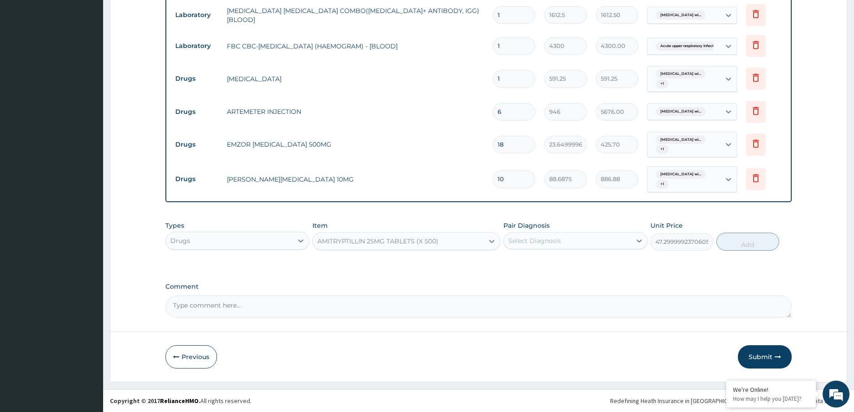
drag, startPoint x: 553, startPoint y: 236, endPoint x: 553, endPoint y: 246, distance: 10.3
click at [553, 236] on div "Select Diagnosis" at bounding box center [534, 240] width 52 height 9
click at [555, 267] on label "Plasmodium malariae malaria without complication" at bounding box center [546, 262] width 56 height 9
checkbox input "true"
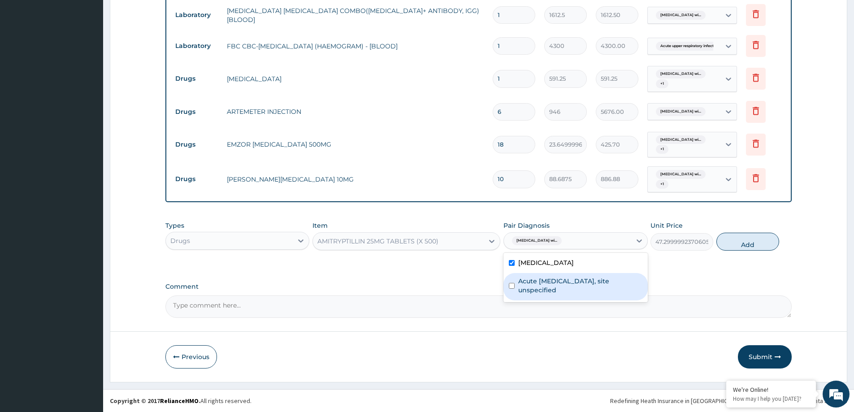
drag, startPoint x: 555, startPoint y: 302, endPoint x: 614, endPoint y: 281, distance: 61.7
click at [556, 294] on label "Acute upper respiratory infection, site unspecified" at bounding box center [580, 286] width 124 height 18
checkbox input "true"
click at [544, 267] on label "Plasmodium malariae malaria without complication" at bounding box center [546, 262] width 56 height 9
checkbox input "false"
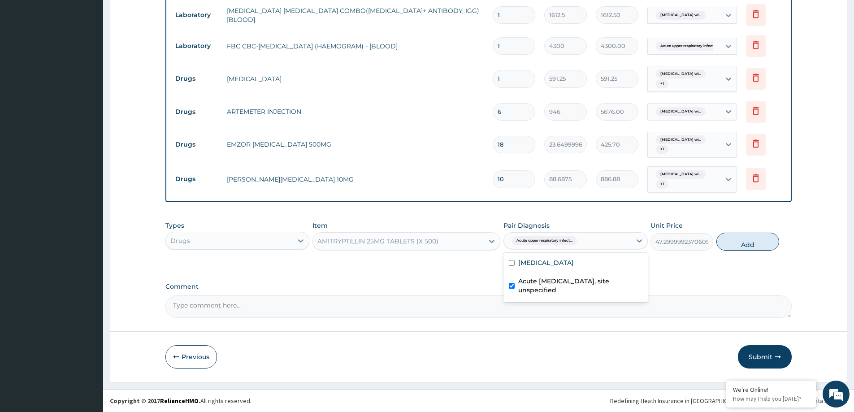
click at [549, 294] on label "Acute upper respiratory infection, site unspecified" at bounding box center [580, 286] width 124 height 18
checkbox input "false"
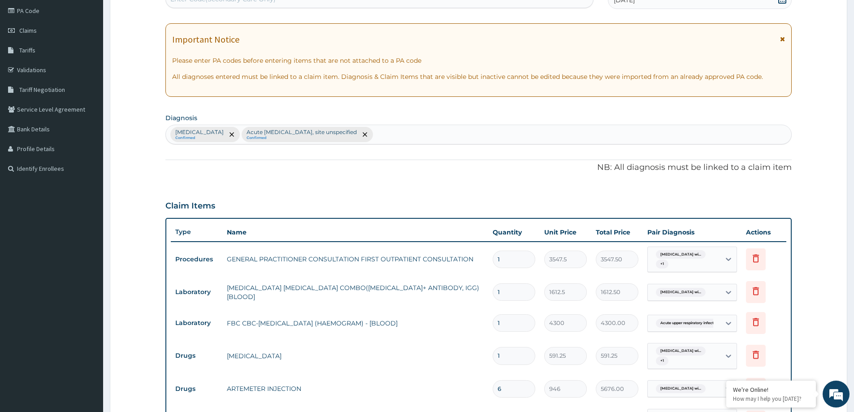
scroll to position [25, 0]
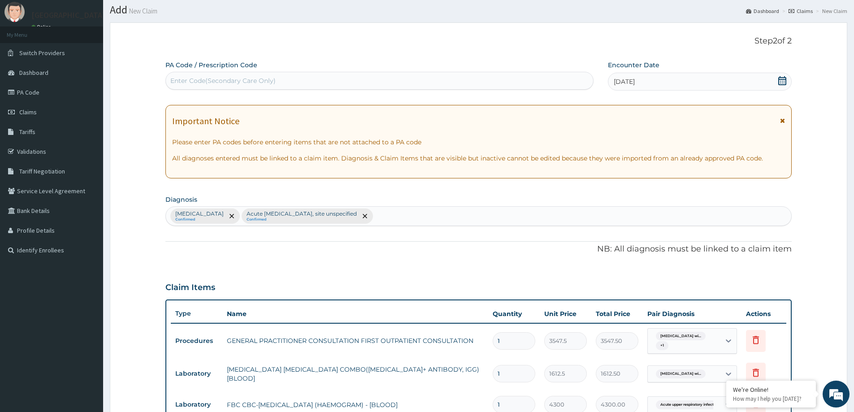
click at [537, 212] on div "Plasmodium malariae malaria without complication Confirmed Acute upper respirat…" at bounding box center [478, 216] width 625 height 19
type input "I"
type input "S"
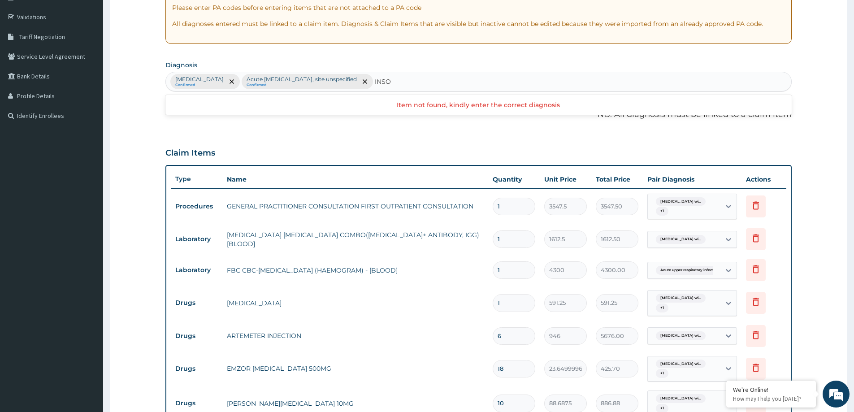
scroll to position [0, 0]
type input "I"
type input "D"
type input "SLEEP"
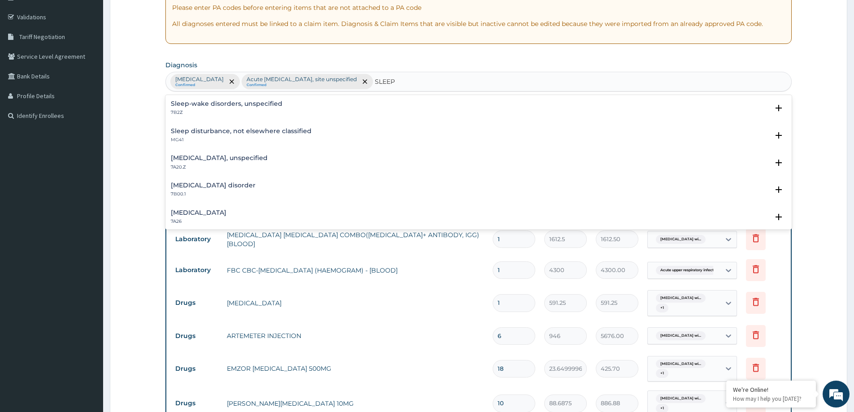
click at [197, 131] on h4 "Sleep disturbance, not elsewhere classified" at bounding box center [241, 131] width 141 height 7
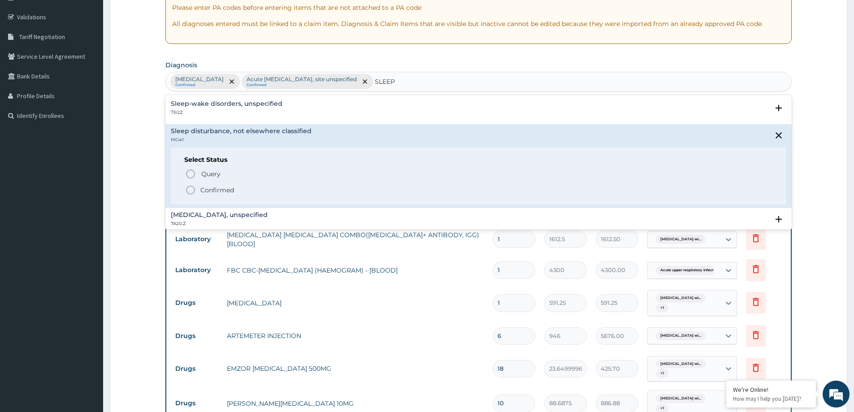
click at [208, 187] on p "Confirmed" at bounding box center [217, 190] width 34 height 9
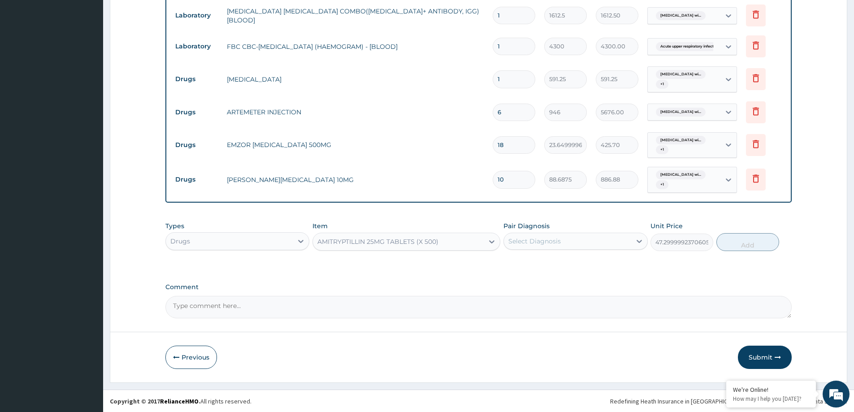
scroll to position [384, 0]
click at [541, 238] on div "Select Diagnosis" at bounding box center [534, 240] width 52 height 9
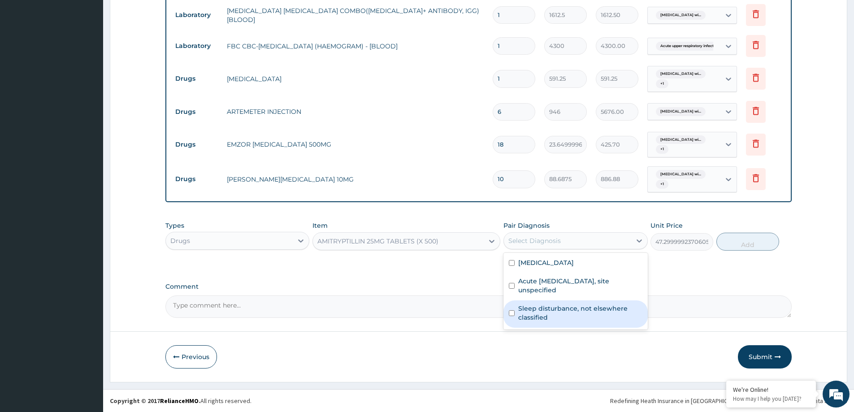
click at [524, 322] on label "Sleep disturbance, not elsewhere classified" at bounding box center [580, 313] width 124 height 18
checkbox input "true"
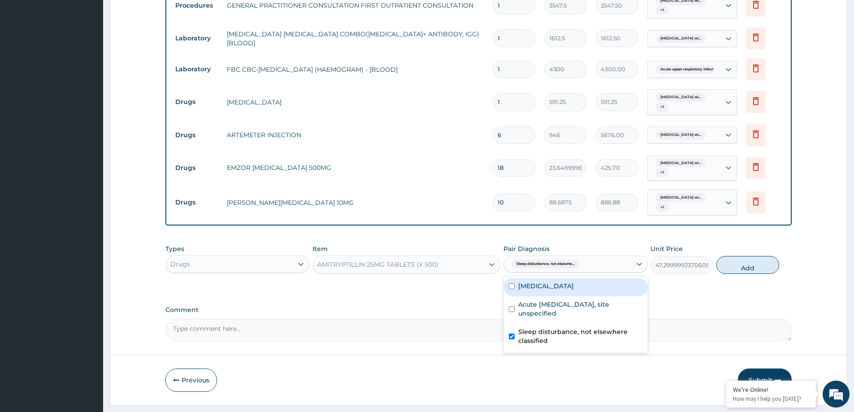
scroll to position [249, 0]
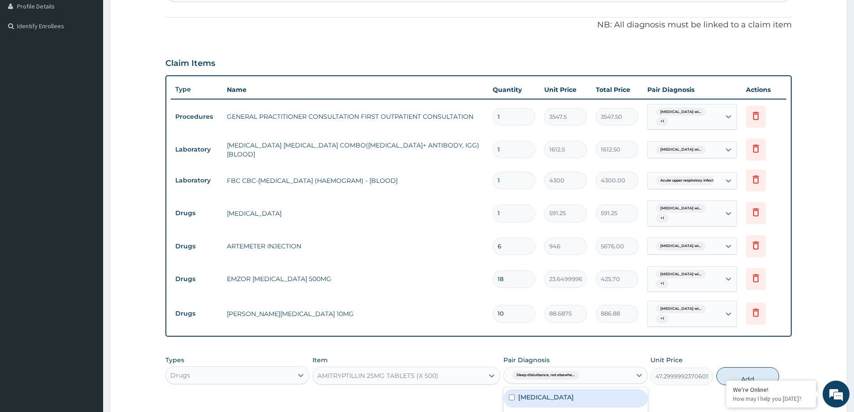
click at [670, 112] on span "Plasmodium malariae malaria wi..." at bounding box center [681, 112] width 50 height 9
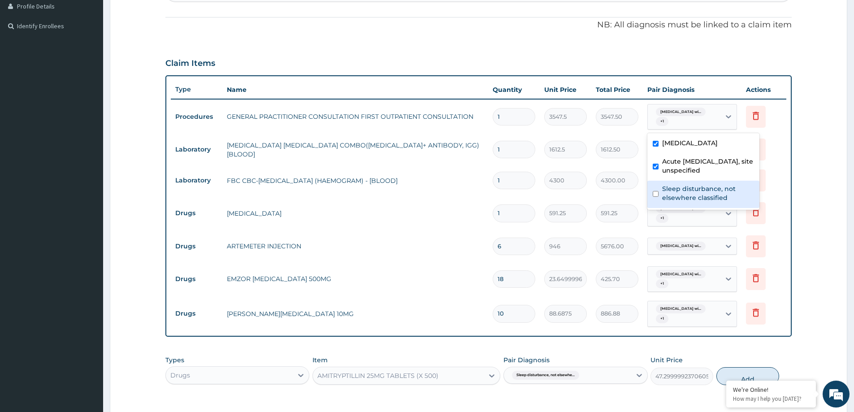
drag, startPoint x: 670, startPoint y: 205, endPoint x: 682, endPoint y: 219, distance: 18.1
click at [673, 202] on label "Sleep disturbance, not elsewhere classified" at bounding box center [708, 193] width 92 height 18
checkbox input "true"
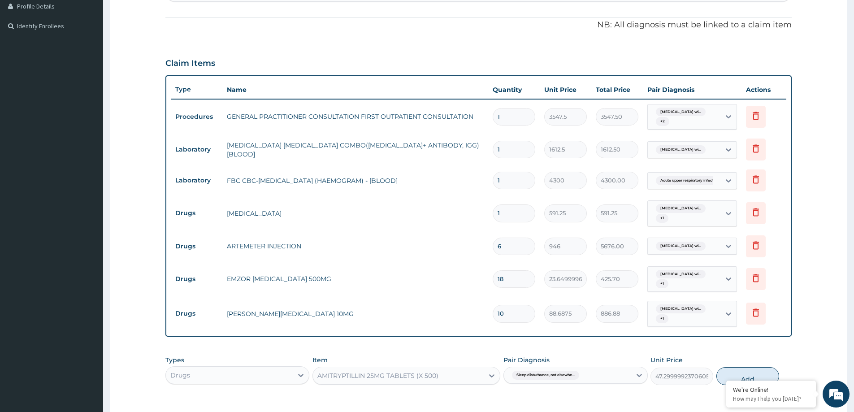
click at [753, 370] on button "Add" at bounding box center [747, 376] width 63 height 18
type input "0"
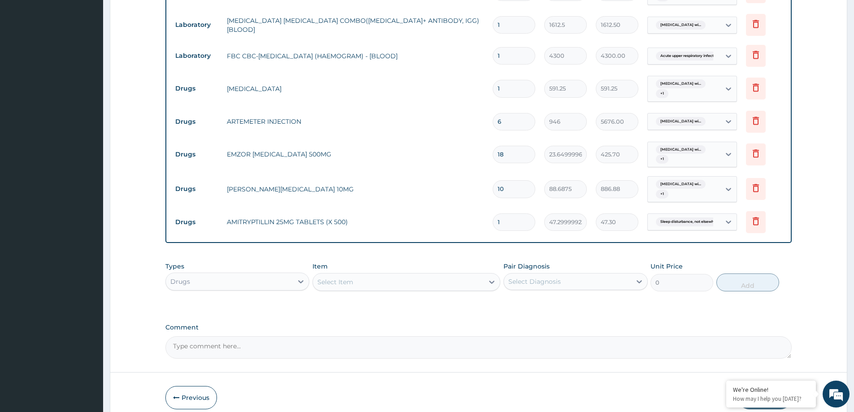
scroll to position [415, 0]
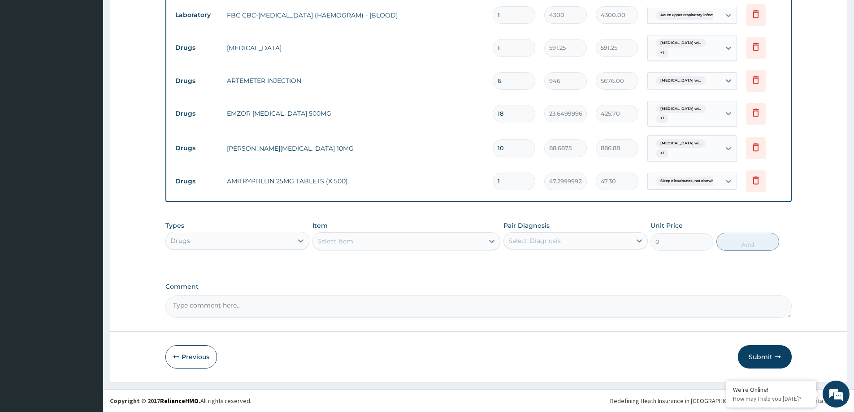
type input "15"
type input "709.50"
type input "15"
click at [757, 357] on button "Submit" at bounding box center [765, 356] width 54 height 23
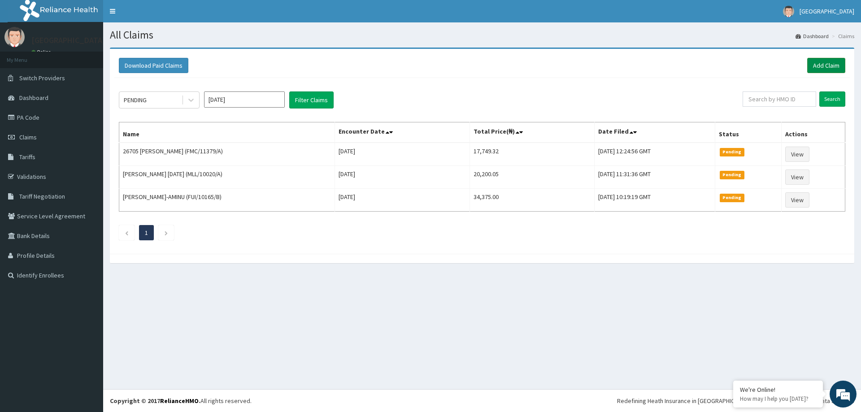
click at [836, 68] on link "Add Claim" at bounding box center [826, 65] width 38 height 15
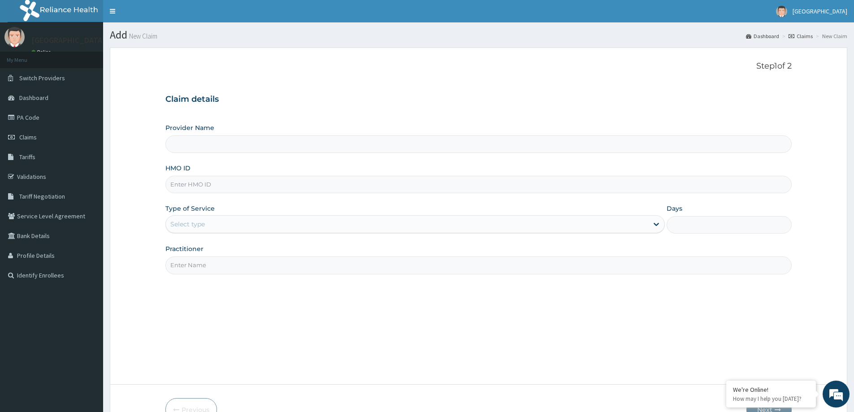
type input "[GEOGRAPHIC_DATA]"
drag, startPoint x: 251, startPoint y: 177, endPoint x: 260, endPoint y: 180, distance: 9.2
click at [251, 178] on input "HMO ID" at bounding box center [478, 184] width 626 height 17
type input "MFL/10083/B"
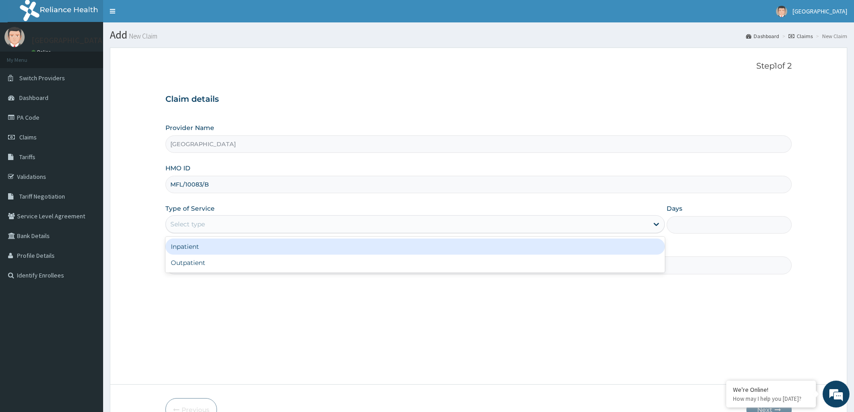
click at [198, 219] on div "Select type" at bounding box center [407, 224] width 482 height 14
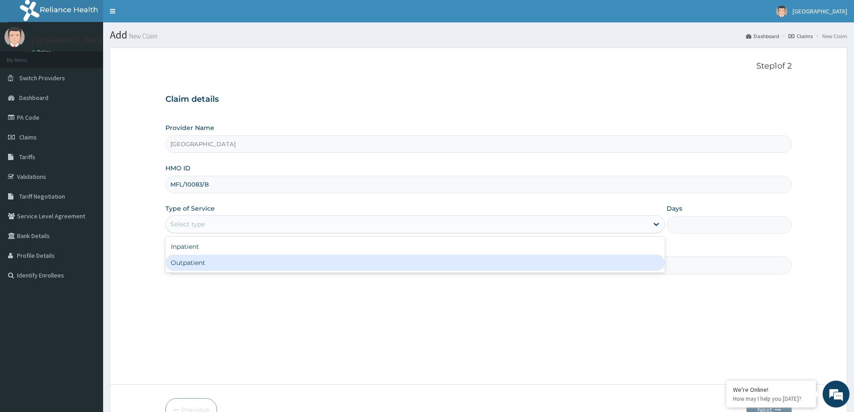
click at [201, 263] on div "Outpatient" at bounding box center [414, 263] width 499 height 16
type input "1"
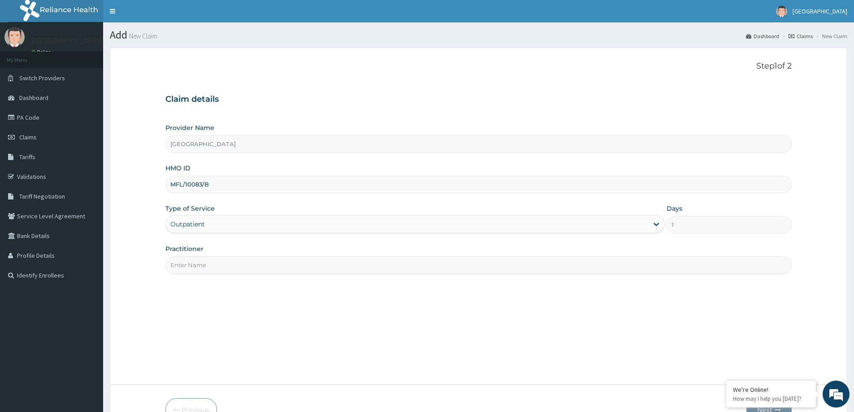
drag, startPoint x: 201, startPoint y: 264, endPoint x: 201, endPoint y: 270, distance: 5.4
click at [201, 266] on input "Practitioner" at bounding box center [478, 264] width 626 height 17
type input "DR [PERSON_NAME]"
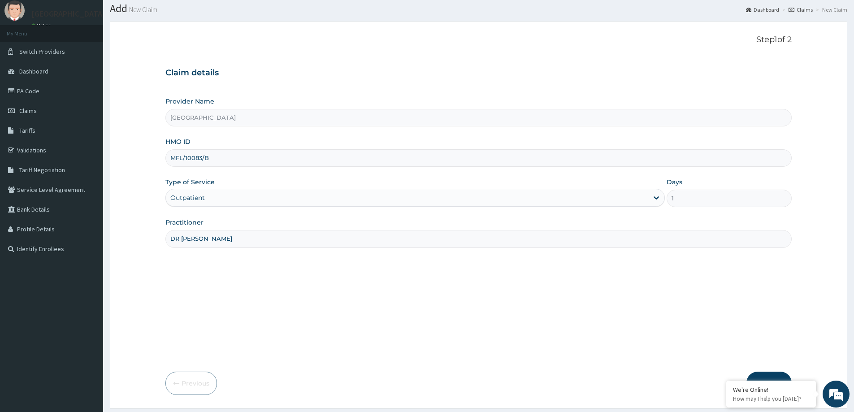
scroll to position [53, 0]
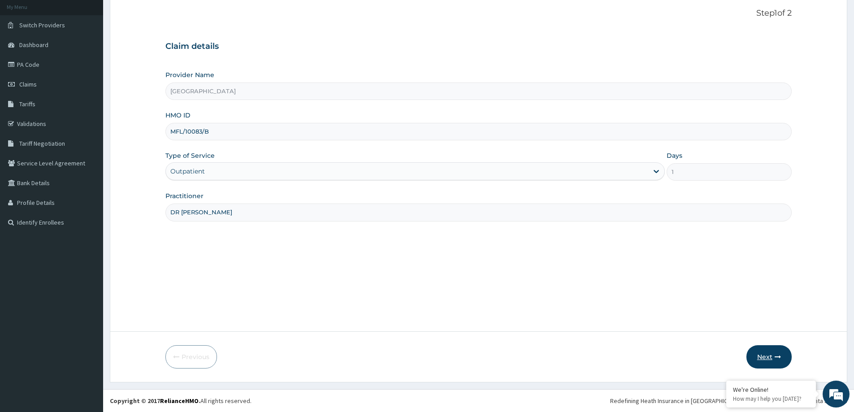
click at [770, 362] on button "Next" at bounding box center [768, 356] width 45 height 23
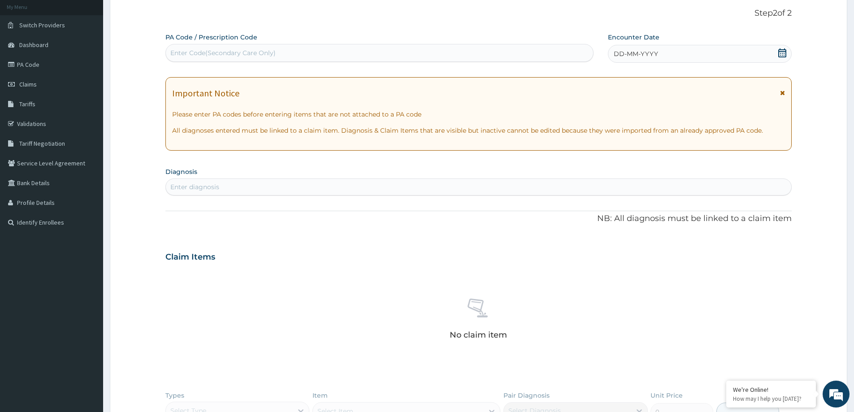
click at [622, 58] on span "DD-MM-YYYY" at bounding box center [636, 53] width 44 height 9
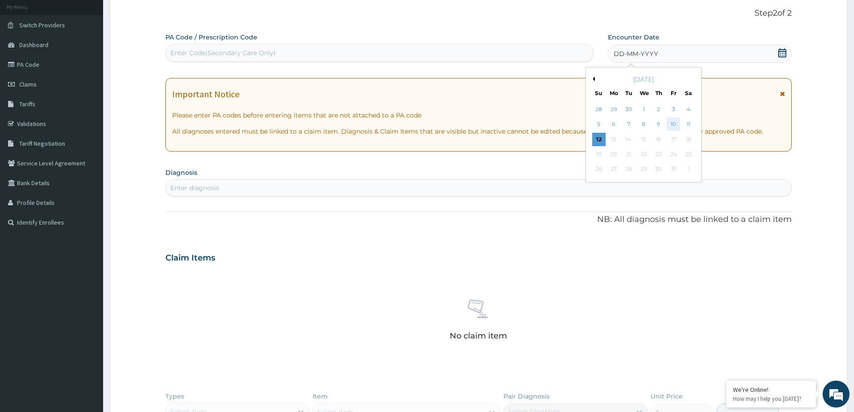
click at [669, 124] on div "10" at bounding box center [673, 124] width 13 height 13
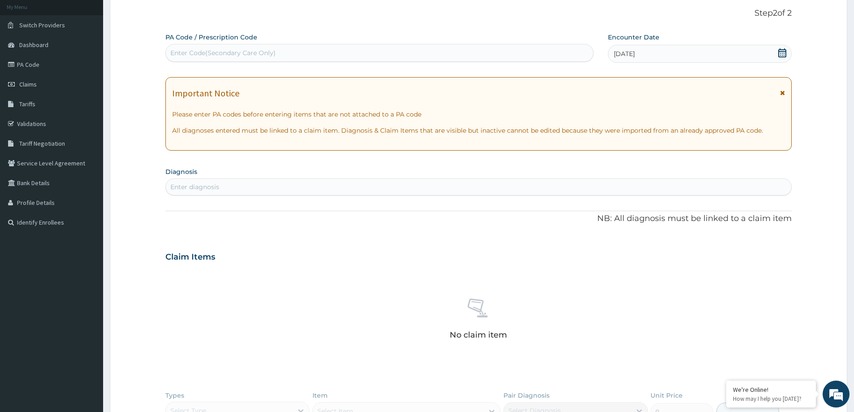
click at [304, 192] on div "Enter diagnosis" at bounding box center [478, 187] width 625 height 14
click at [303, 188] on div "Enter diagnosis" at bounding box center [478, 187] width 625 height 14
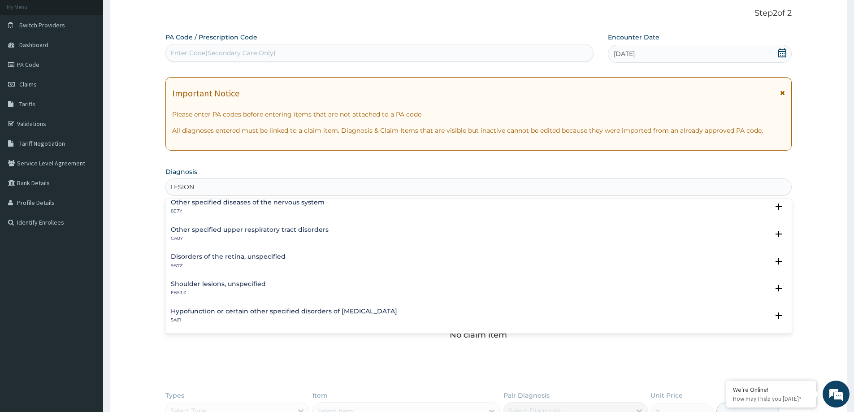
scroll to position [224, 0]
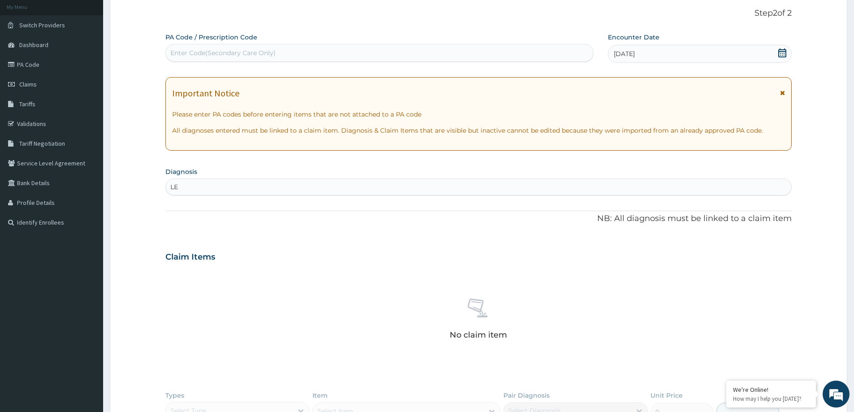
type input "L"
type input "INTRA"
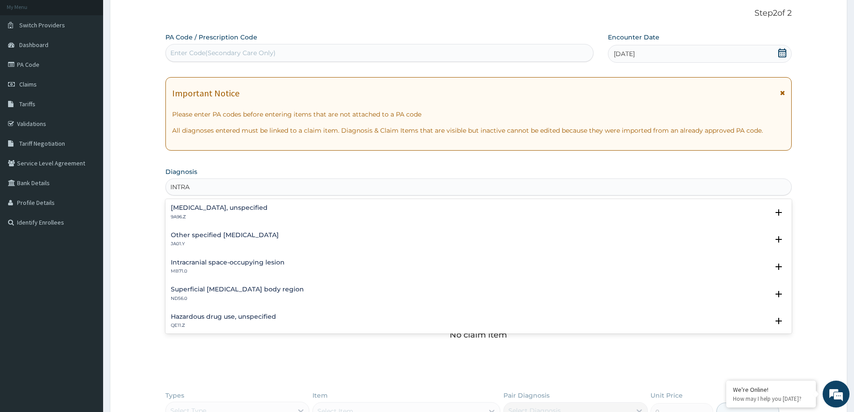
click at [232, 264] on h4 "Intracranial space-occupying lesion" at bounding box center [228, 262] width 114 height 7
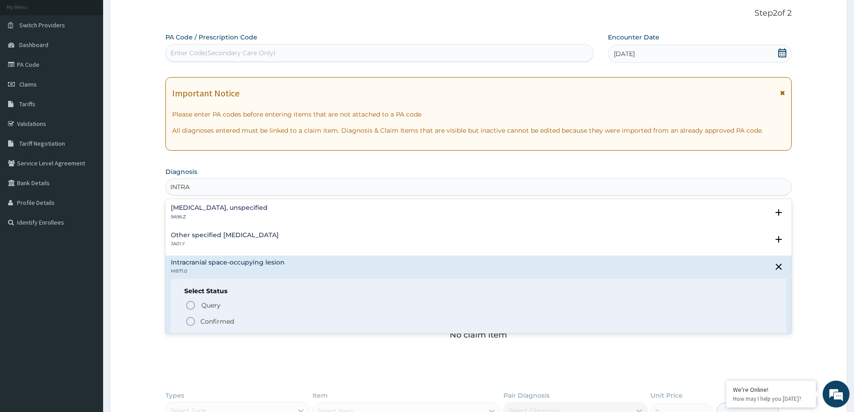
click at [203, 320] on p "Confirmed" at bounding box center [217, 321] width 34 height 9
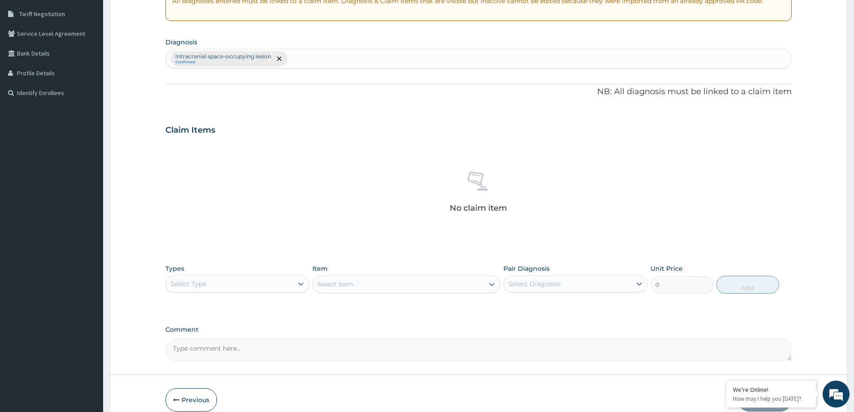
scroll to position [225, 0]
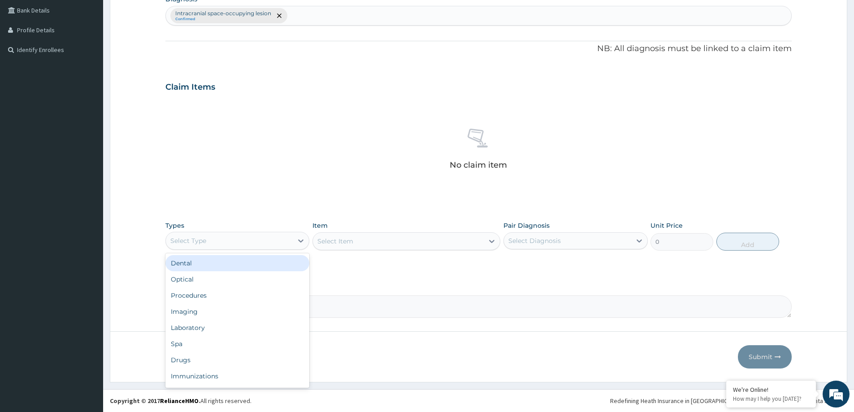
drag, startPoint x: 179, startPoint y: 245, endPoint x: 180, endPoint y: 267, distance: 22.0
click at [179, 245] on div "Select Type" at bounding box center [229, 241] width 127 height 14
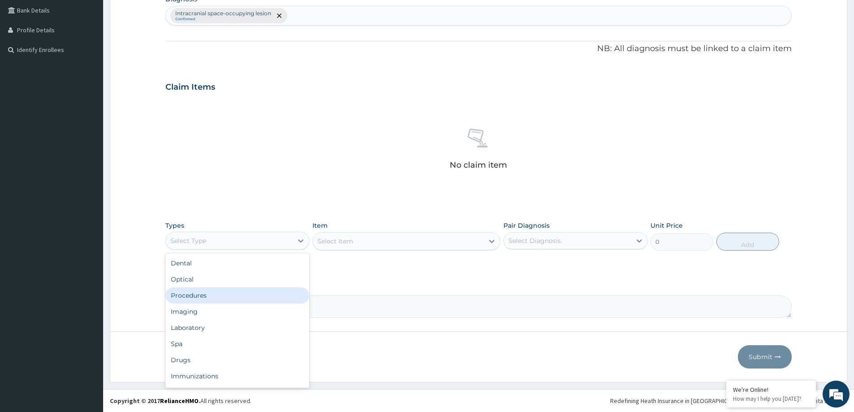
click at [188, 294] on div "Procedures" at bounding box center [237, 295] width 144 height 16
drag, startPoint x: 570, startPoint y: 246, endPoint x: 564, endPoint y: 244, distance: 6.0
click at [569, 245] on div "Select Diagnosis" at bounding box center [567, 241] width 127 height 14
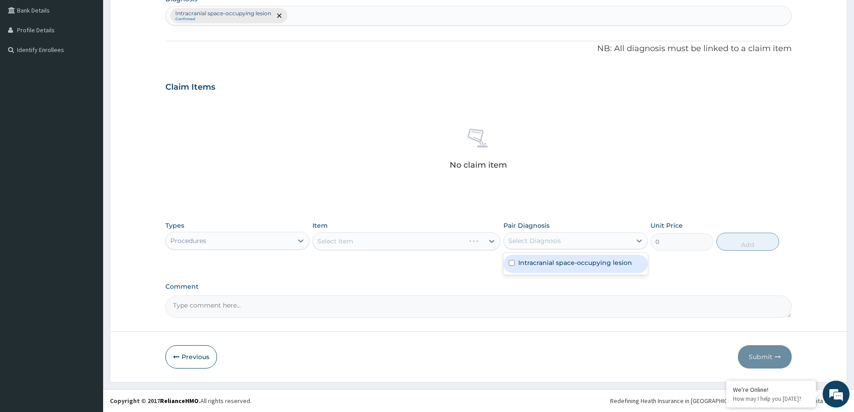
drag, startPoint x: 545, startPoint y: 262, endPoint x: 522, endPoint y: 262, distance: 22.9
click at [545, 262] on label "Intracranial space-occupying lesion" at bounding box center [575, 262] width 114 height 9
checkbox input "true"
click at [385, 236] on div "Select Item" at bounding box center [398, 241] width 171 height 14
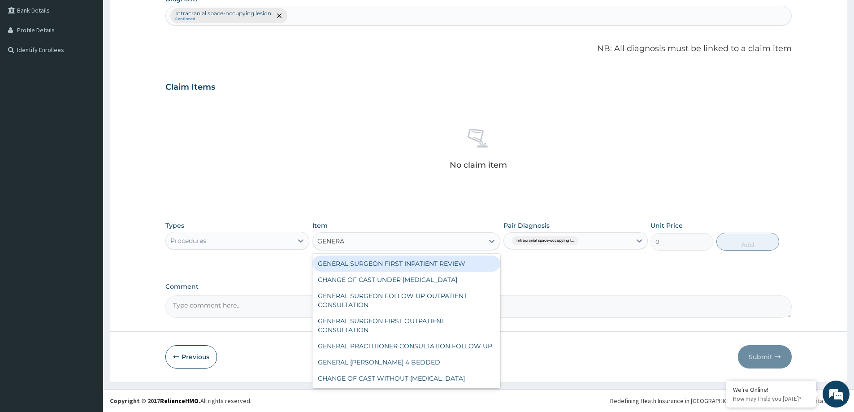
type input "GENERAL"
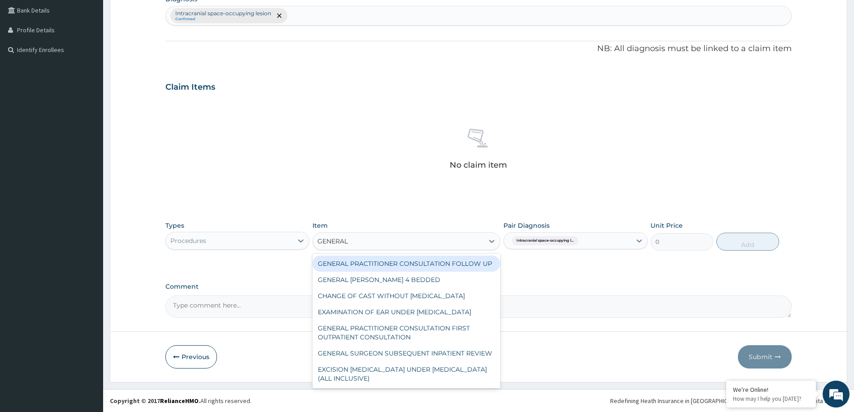
scroll to position [109, 0]
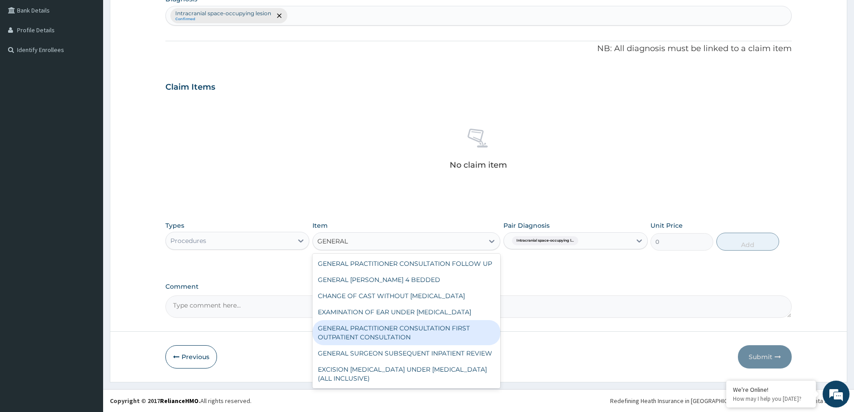
click at [466, 320] on div "GENERAL PRACTITIONER CONSULTATION FIRST OUTPATIENT CONSULTATION" at bounding box center [406, 332] width 188 height 25
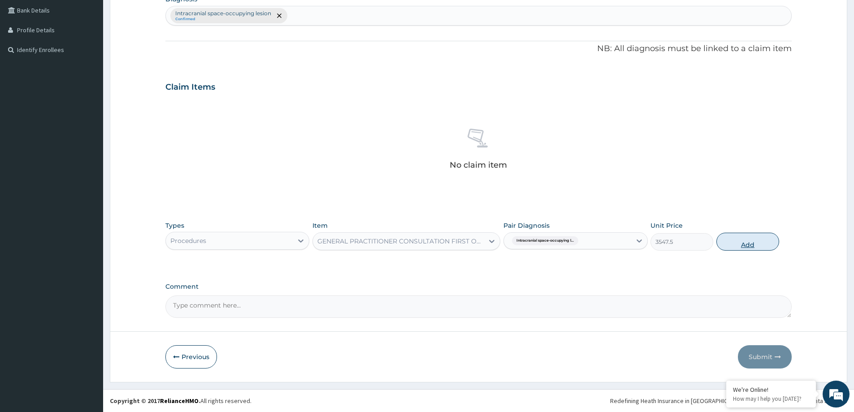
click at [759, 237] on button "Add" at bounding box center [747, 242] width 63 height 18
type input "0"
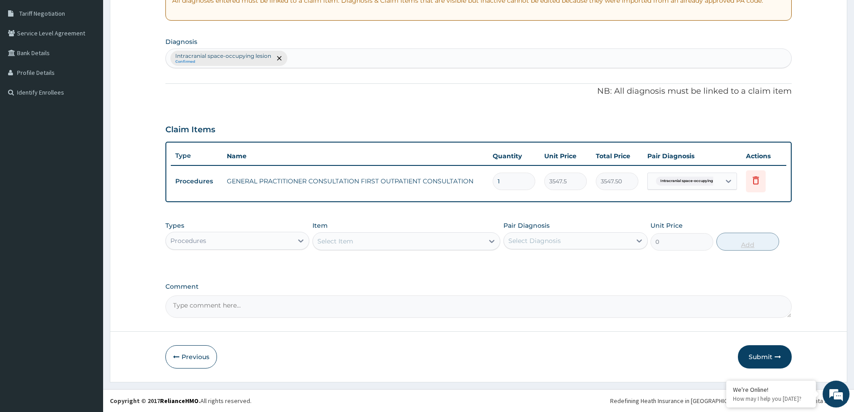
scroll to position [183, 0]
click at [764, 358] on button "Submit" at bounding box center [765, 356] width 54 height 23
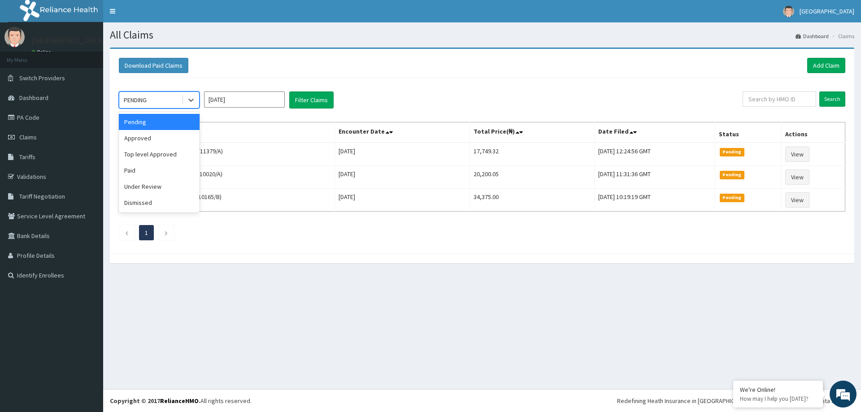
drag, startPoint x: 143, startPoint y: 99, endPoint x: 154, endPoint y: 137, distance: 39.8
click at [143, 101] on div "PENDING" at bounding box center [135, 99] width 23 height 9
click at [151, 141] on div "Approved" at bounding box center [159, 138] width 81 height 16
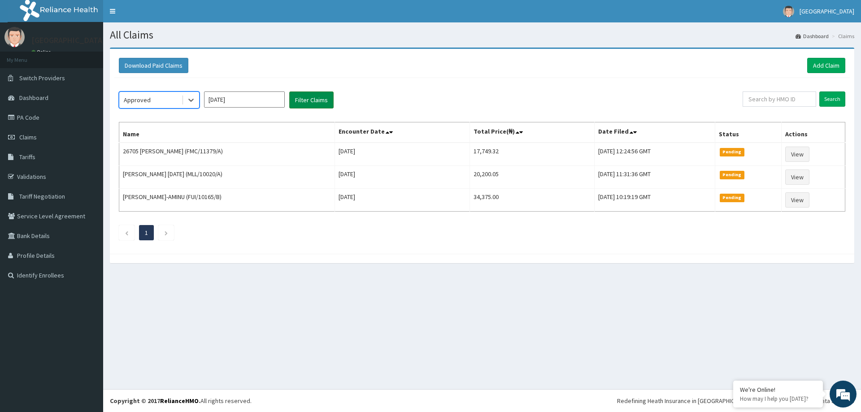
click at [310, 96] on button "Filter Claims" at bounding box center [311, 99] width 44 height 17
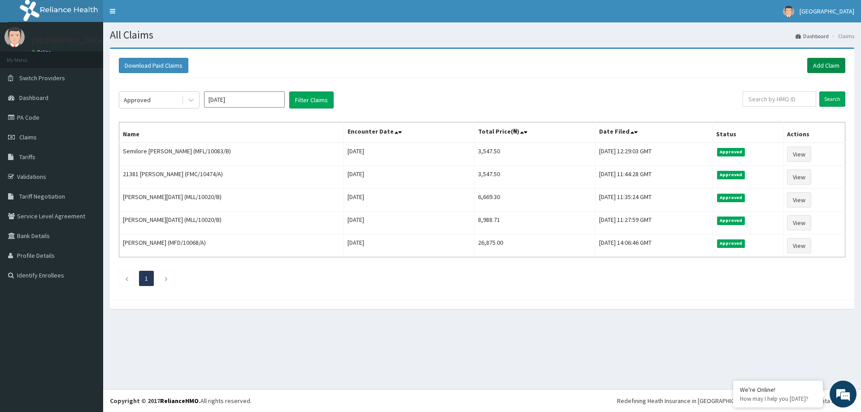
click at [815, 61] on link "Add Claim" at bounding box center [826, 65] width 38 height 15
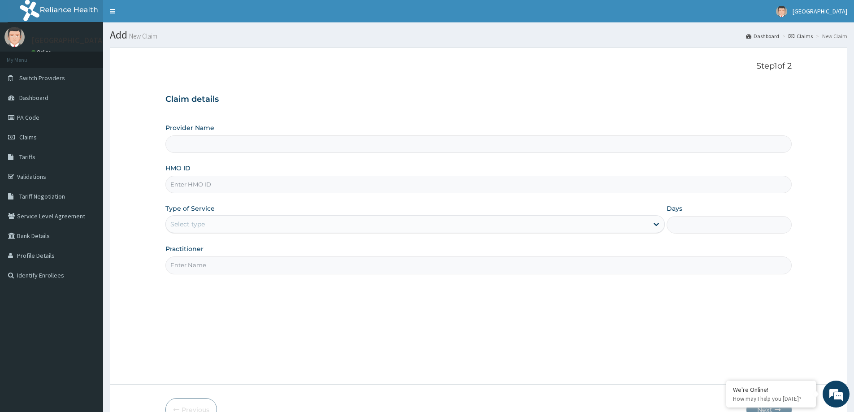
type input "[GEOGRAPHIC_DATA]"
click at [198, 181] on input "HMO ID" at bounding box center [478, 184] width 626 height 17
drag, startPoint x: 204, startPoint y: 185, endPoint x: 171, endPoint y: 190, distance: 34.1
click at [171, 190] on input "AXI/10011/A" at bounding box center [478, 184] width 626 height 17
type input "AXI/10011/A"
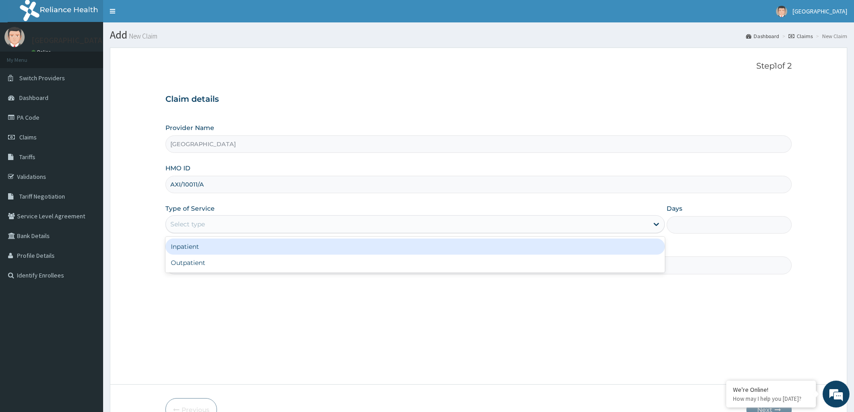
click at [219, 218] on div "Select type" at bounding box center [407, 224] width 482 height 14
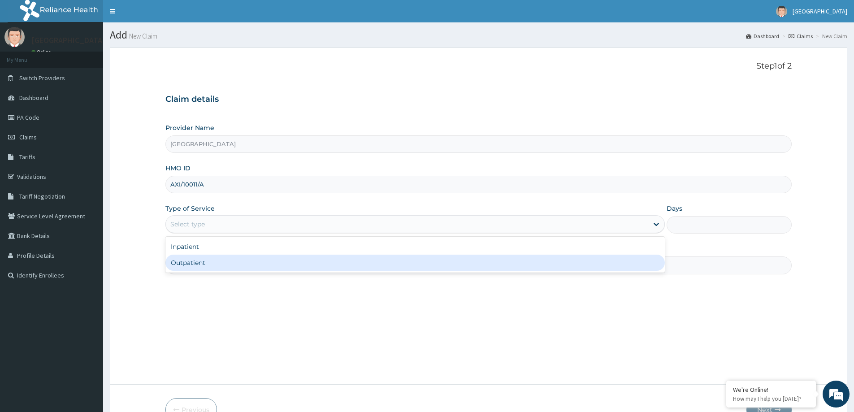
drag, startPoint x: 204, startPoint y: 264, endPoint x: 205, endPoint y: 258, distance: 6.3
click at [203, 260] on div "Outpatient" at bounding box center [414, 263] width 499 height 16
type input "1"
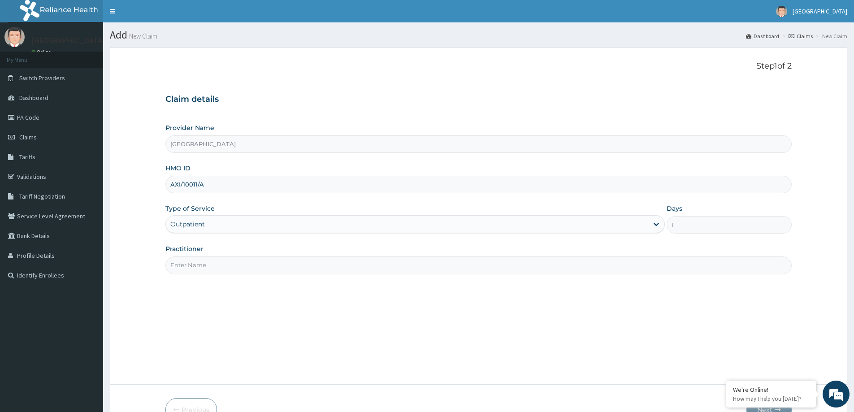
click at [215, 260] on input "Practitioner" at bounding box center [478, 264] width 626 height 17
click at [233, 264] on input "Practitioner" at bounding box center [478, 264] width 626 height 17
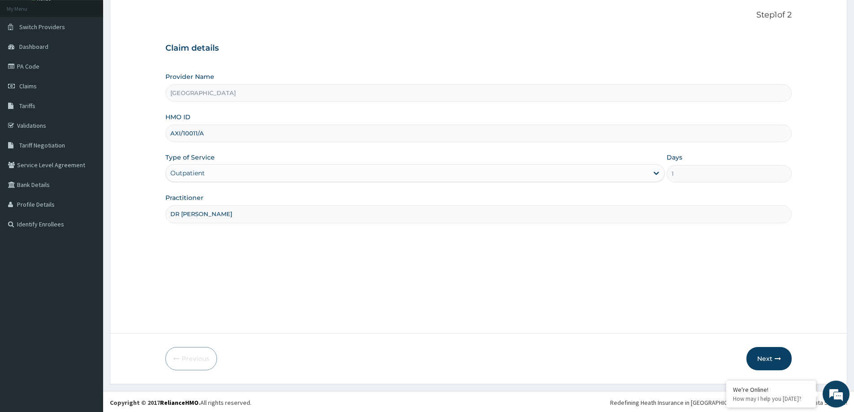
scroll to position [53, 0]
type input "DR [PERSON_NAME]"
click at [772, 356] on button "Next" at bounding box center [768, 356] width 45 height 23
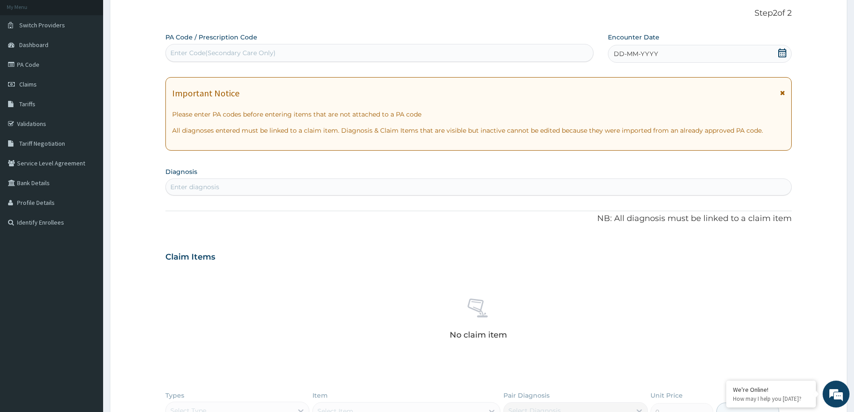
click at [508, 53] on div "Enter Code(Secondary Care Only)" at bounding box center [379, 53] width 427 height 14
paste input "PA/792538"
type input "PA/792538"
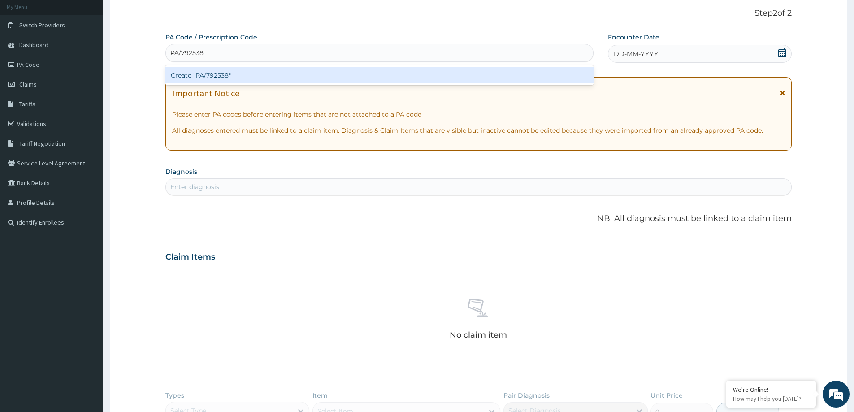
click at [473, 74] on div "Create "PA/792538"" at bounding box center [379, 75] width 428 height 16
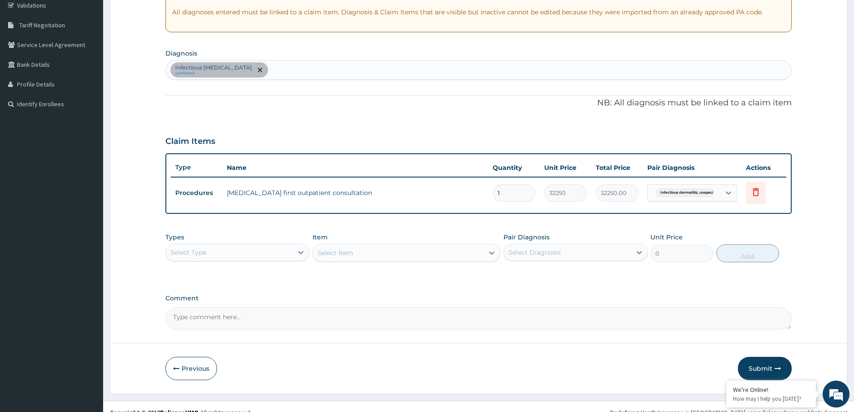
scroll to position [183, 0]
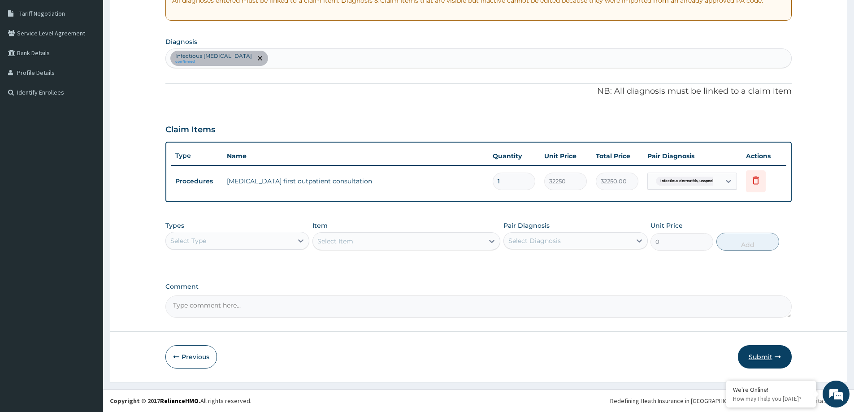
click at [773, 355] on button "Submit" at bounding box center [765, 356] width 54 height 23
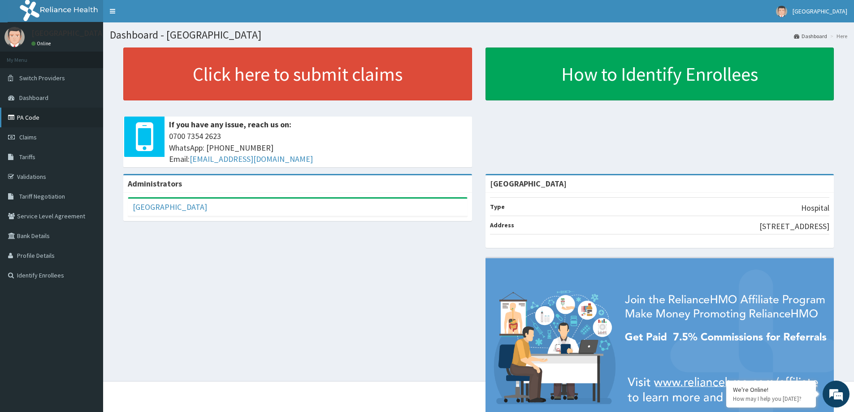
click at [41, 118] on link "PA Code" at bounding box center [51, 118] width 103 height 20
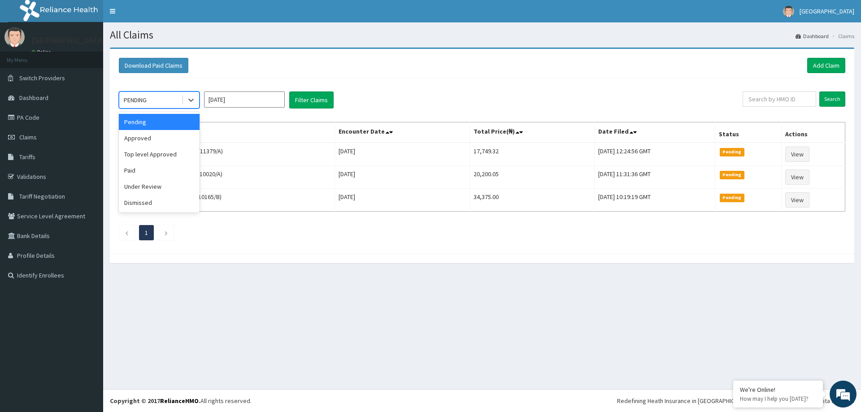
drag, startPoint x: 182, startPoint y: 100, endPoint x: 148, endPoint y: 120, distance: 39.2
click at [178, 101] on div "PENDING" at bounding box center [159, 99] width 81 height 17
drag, startPoint x: 136, startPoint y: 143, endPoint x: 264, endPoint y: 123, distance: 130.1
click at [136, 142] on div "Approved" at bounding box center [159, 138] width 81 height 16
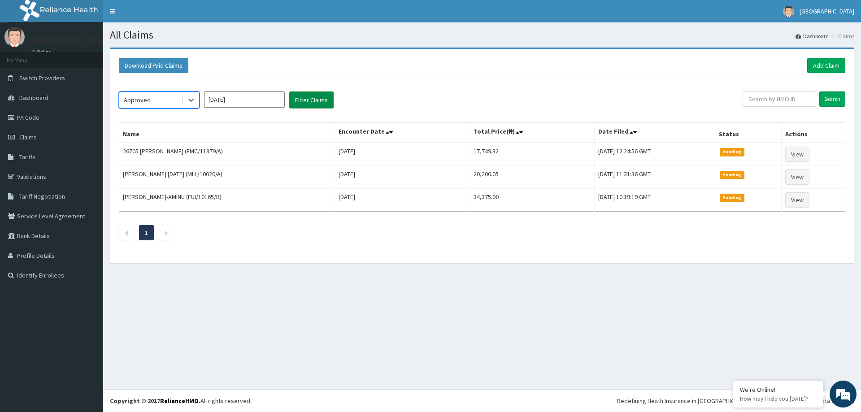
click at [325, 102] on button "Filter Claims" at bounding box center [311, 99] width 44 height 17
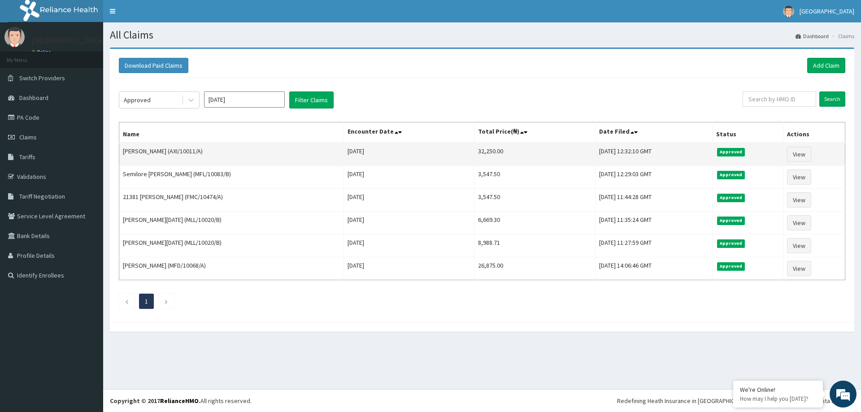
drag, startPoint x: 202, startPoint y: 150, endPoint x: 172, endPoint y: 156, distance: 30.7
click at [172, 156] on td "Vannesa Igbinigie (AXI/10011/A)" at bounding box center [231, 154] width 225 height 23
copy td "AXI/10011/A"
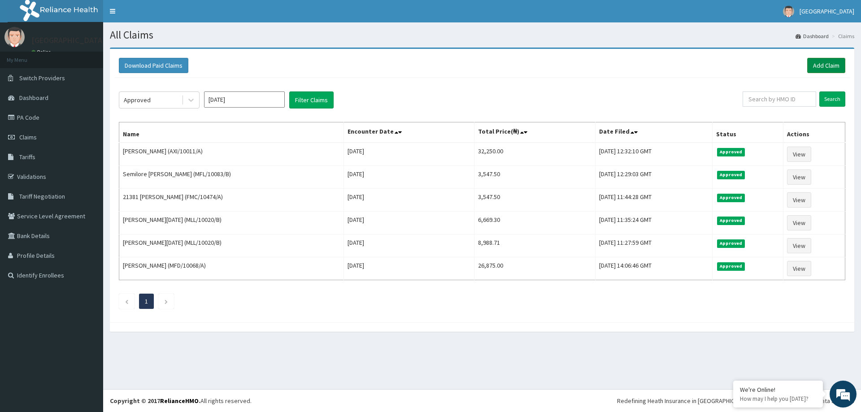
click at [822, 68] on link "Add Claim" at bounding box center [826, 65] width 38 height 15
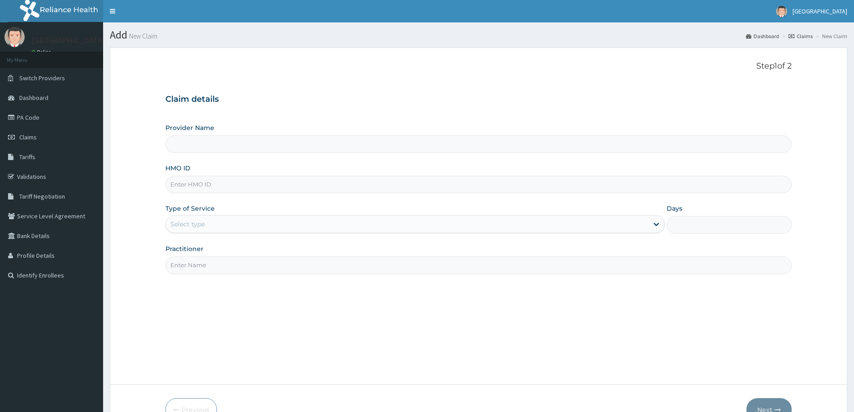
type input "[GEOGRAPHIC_DATA]"
click at [201, 188] on input "HMO ID" at bounding box center [478, 184] width 626 height 17
paste input "AXI/10011/A"
type input "AXI/10011/A"
drag, startPoint x: 186, startPoint y: 220, endPoint x: 184, endPoint y: 231, distance: 11.3
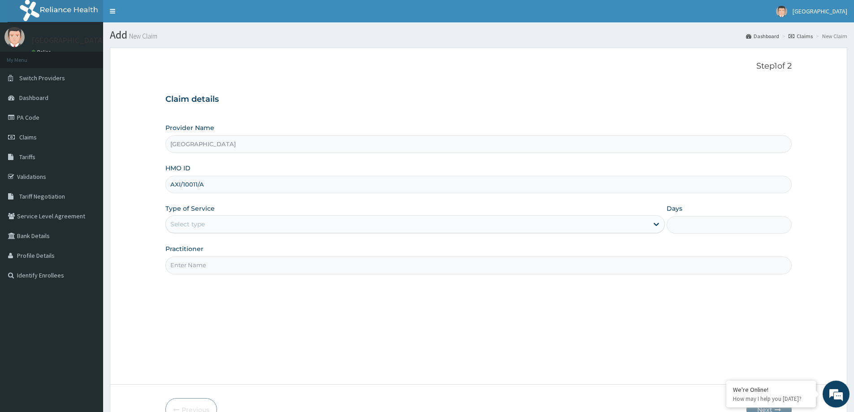
click at [186, 222] on div "Select type" at bounding box center [187, 224] width 35 height 9
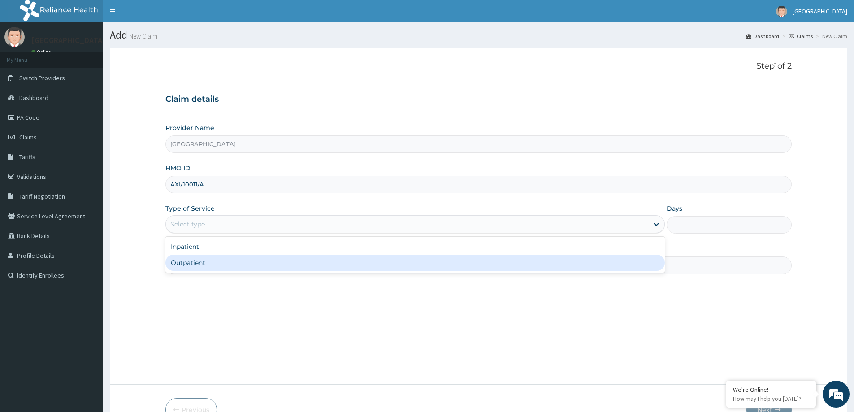
click at [182, 268] on div "Outpatient" at bounding box center [414, 263] width 499 height 16
type input "1"
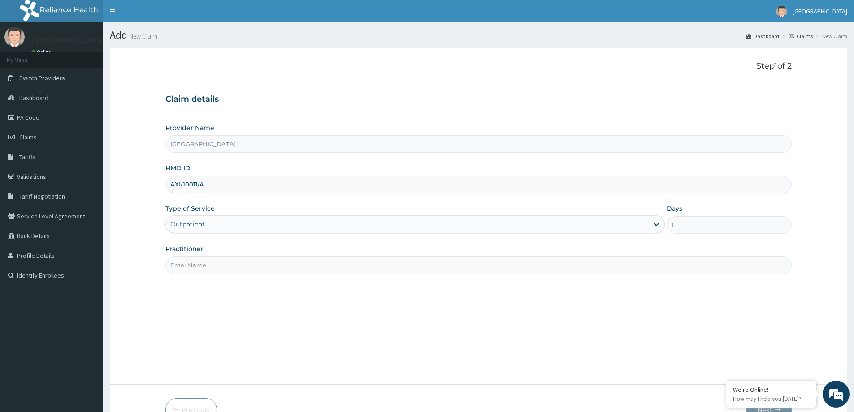
drag, startPoint x: 182, startPoint y: 272, endPoint x: 189, endPoint y: 275, distance: 6.8
click at [183, 272] on input "Practitioner" at bounding box center [478, 264] width 626 height 17
click at [201, 266] on input "Practitioner" at bounding box center [478, 264] width 626 height 17
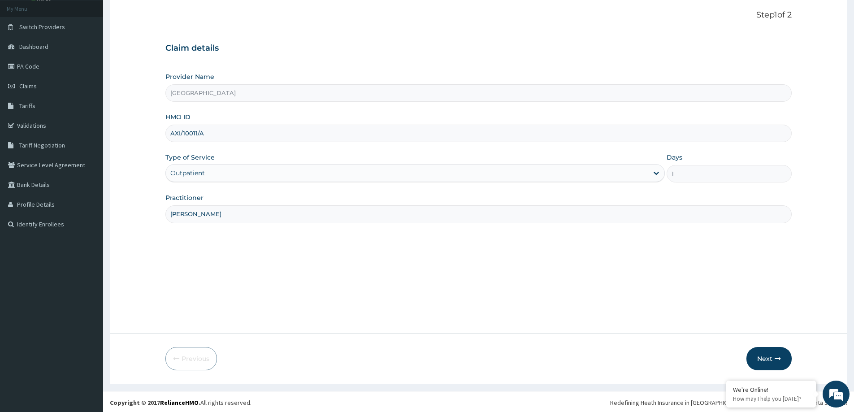
scroll to position [53, 0]
type input "DR OYEYEMI"
drag, startPoint x: 765, startPoint y: 355, endPoint x: 757, endPoint y: 355, distance: 7.7
click at [757, 355] on button "Next" at bounding box center [768, 356] width 45 height 23
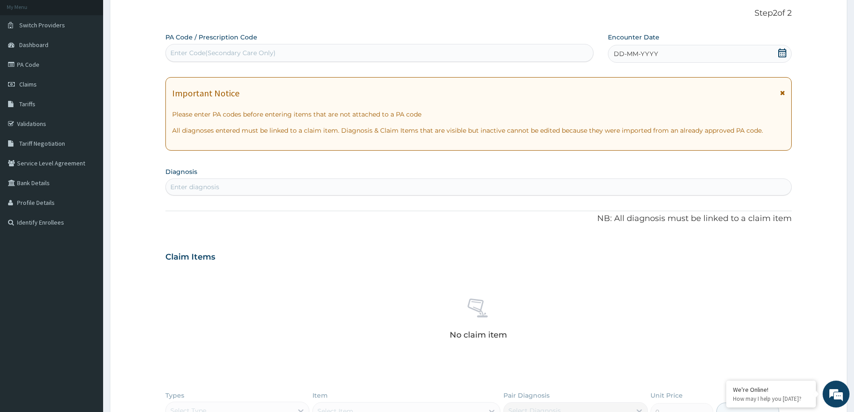
click at [223, 49] on div "Enter Code(Secondary Care Only)" at bounding box center [379, 53] width 427 height 14
paste input "PA/D4037C"
type input "PA/D4037C"
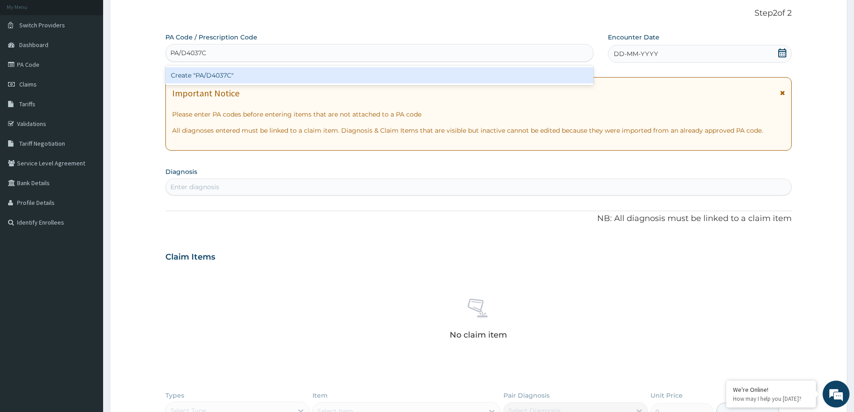
click at [274, 71] on div "Create "PA/D4037C"" at bounding box center [379, 75] width 428 height 16
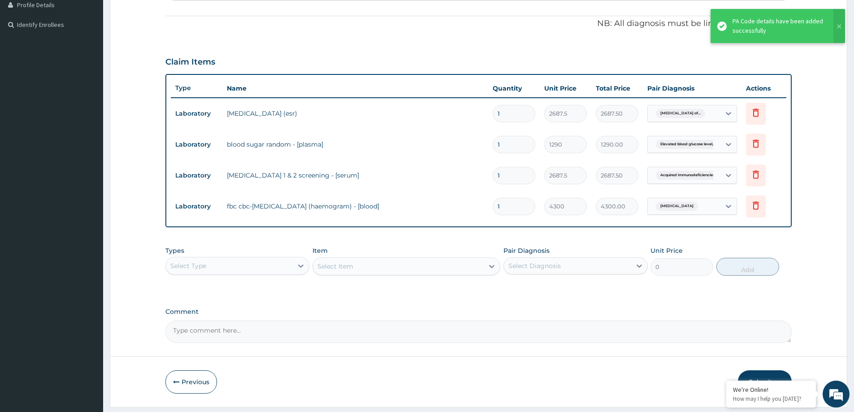
scroll to position [276, 0]
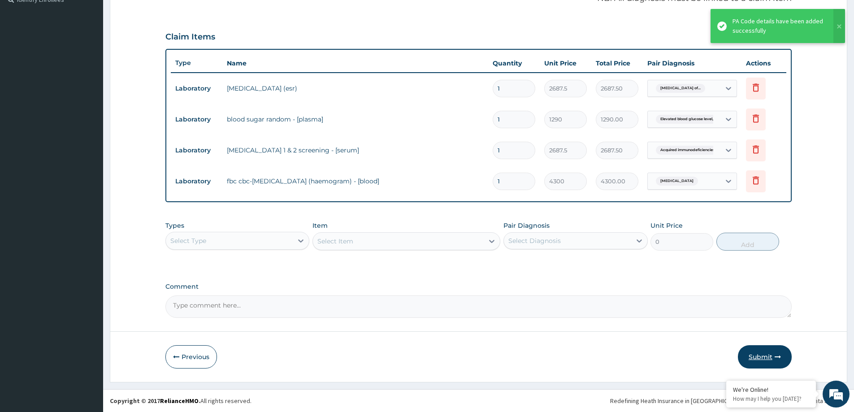
click at [752, 356] on button "Submit" at bounding box center [765, 356] width 54 height 23
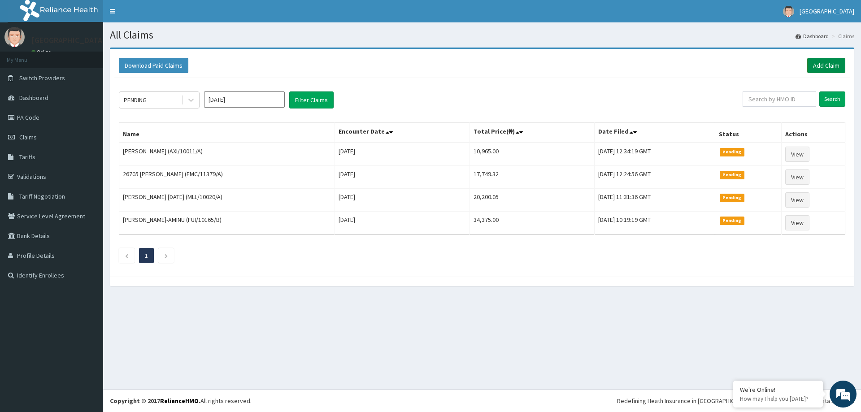
click at [822, 61] on link "Add Claim" at bounding box center [826, 65] width 38 height 15
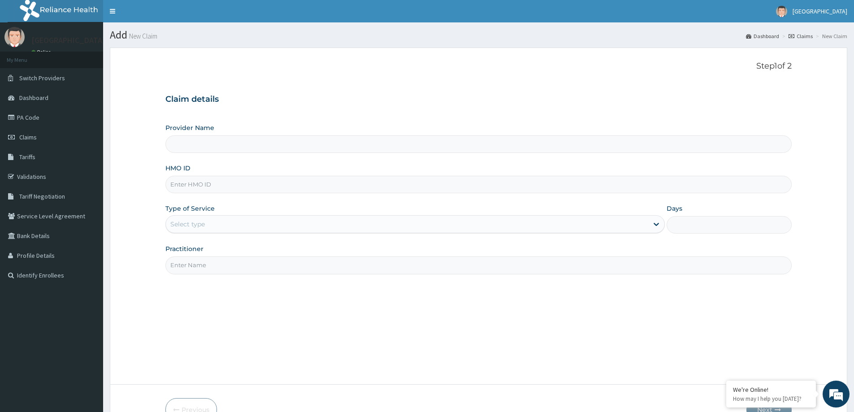
type input "[GEOGRAPHIC_DATA]"
click at [801, 38] on link "Claims" at bounding box center [800, 36] width 24 height 8
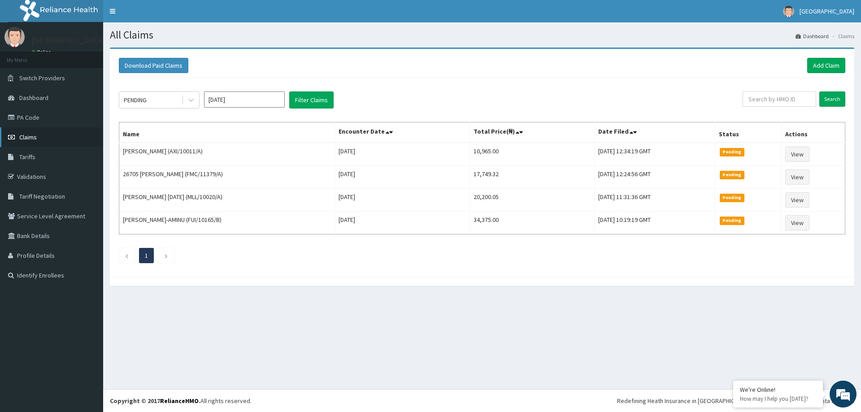
click at [56, 137] on link "Claims" at bounding box center [51, 137] width 103 height 20
click at [826, 63] on link "Add Claim" at bounding box center [826, 65] width 38 height 15
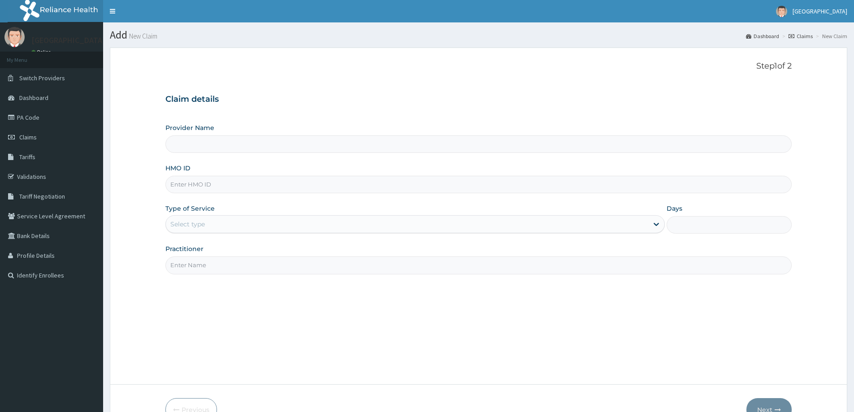
click at [231, 182] on input "HMO ID" at bounding box center [478, 184] width 626 height 17
paste input "bht/10029/a"
type input "bht/10029/a"
type input "[GEOGRAPHIC_DATA]"
type input "bht/10029/a"
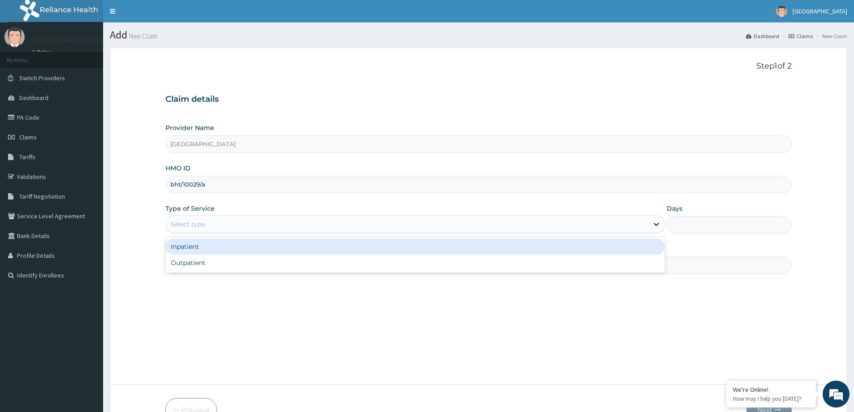
click at [203, 221] on div "Select type" at bounding box center [187, 224] width 35 height 9
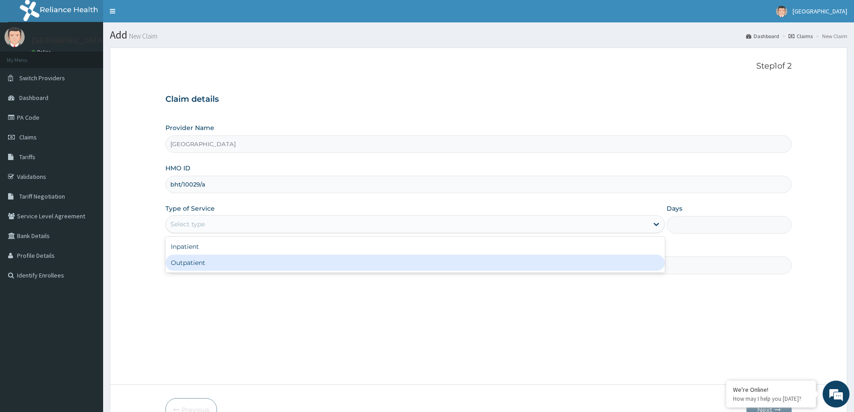
click at [198, 265] on div "Outpatient" at bounding box center [414, 263] width 499 height 16
type input "1"
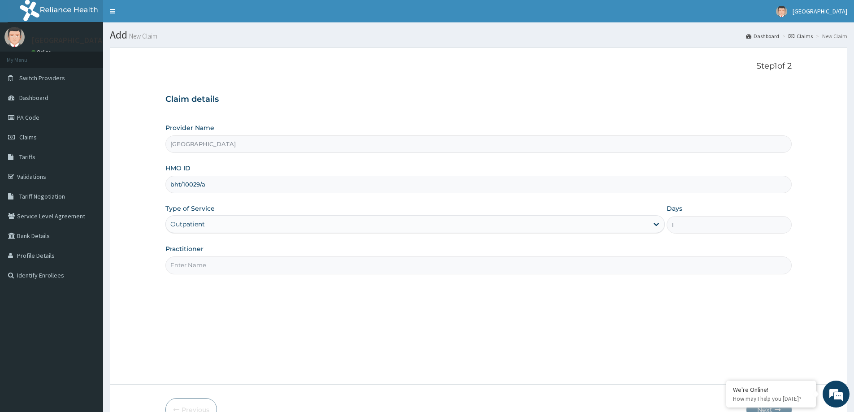
click at [188, 264] on input "Practitioner" at bounding box center [478, 264] width 626 height 17
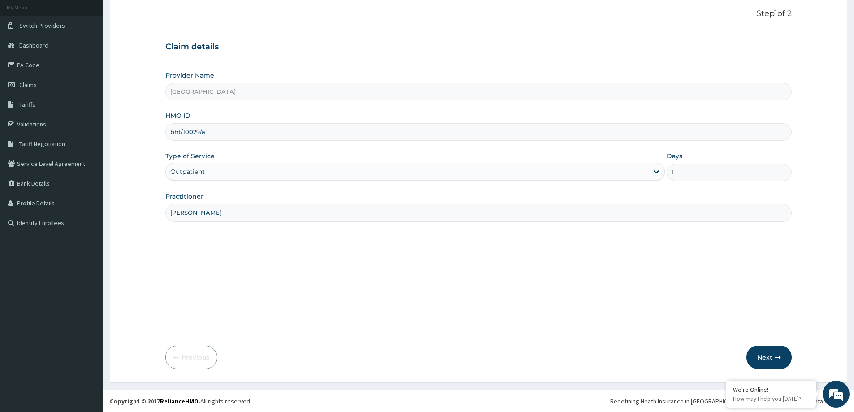
scroll to position [53, 0]
type input "[PERSON_NAME]"
click at [771, 354] on button "Next" at bounding box center [768, 356] width 45 height 23
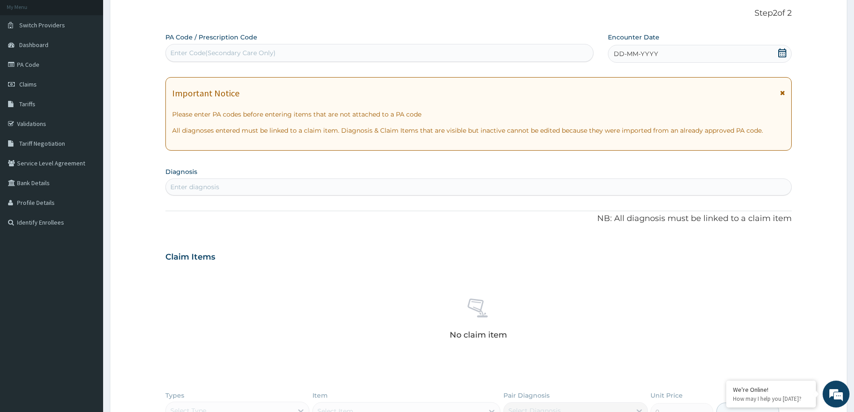
click at [239, 49] on div "Enter Code(Secondary Care Only)" at bounding box center [222, 52] width 105 height 9
paste input "PA/F96FFF"
type input "PA/F96FFF"
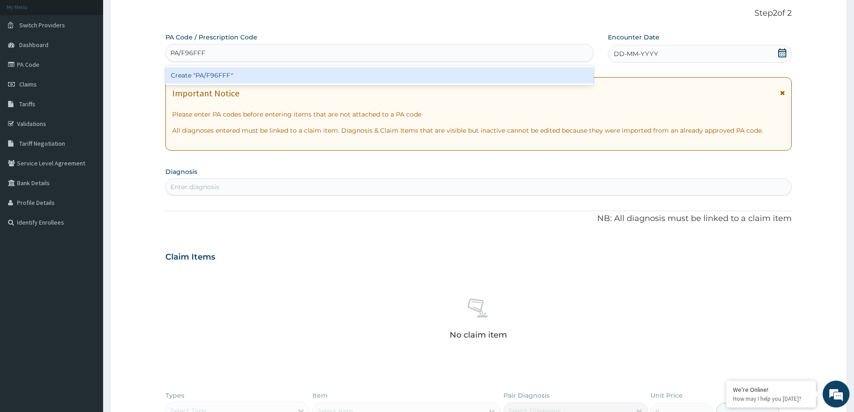
click at [388, 72] on div "Create "PA/F96FFF"" at bounding box center [379, 75] width 428 height 16
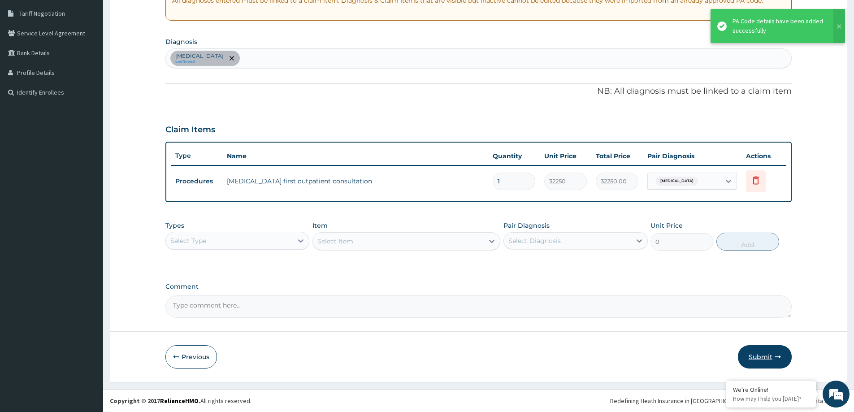
click at [759, 358] on button "Submit" at bounding box center [765, 356] width 54 height 23
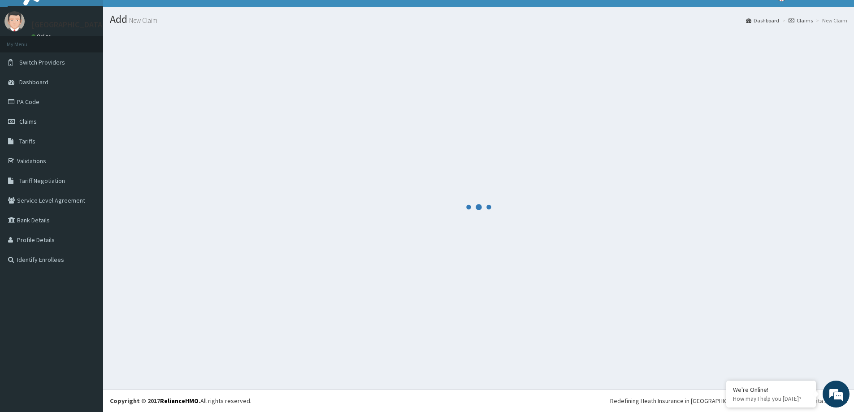
scroll to position [183, 0]
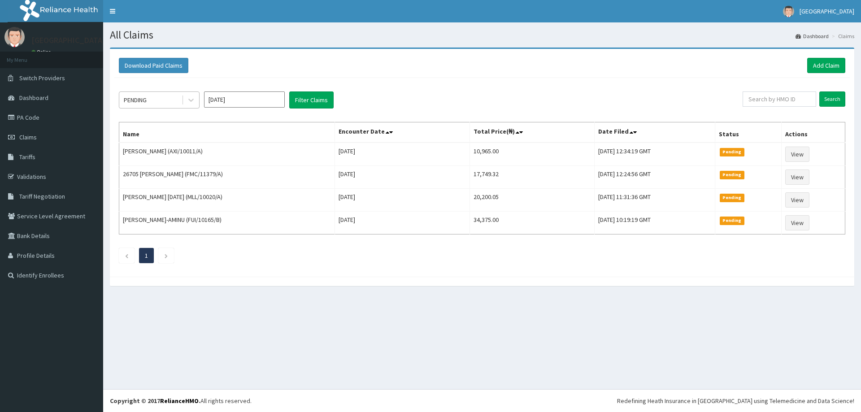
click at [136, 95] on div "PENDING" at bounding box center [150, 100] width 62 height 14
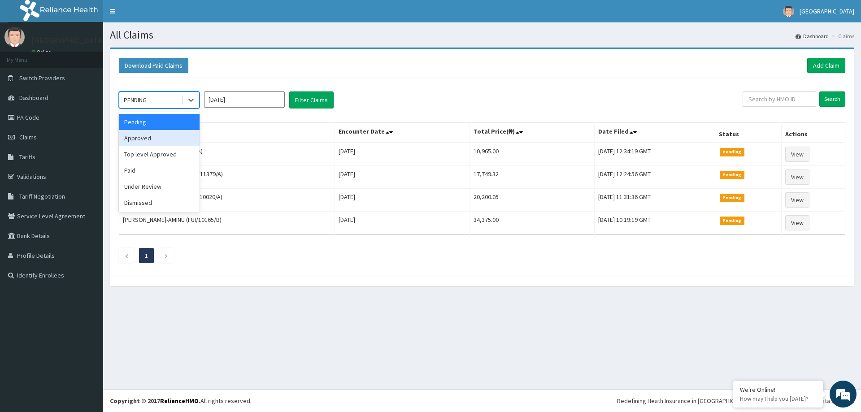
drag, startPoint x: 152, startPoint y: 138, endPoint x: 228, endPoint y: 125, distance: 76.8
click at [152, 138] on div "Approved" at bounding box center [159, 138] width 81 height 16
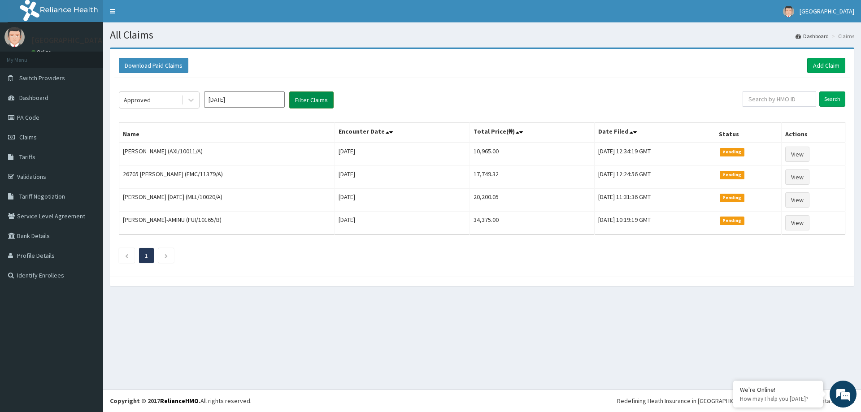
click at [312, 100] on button "Filter Claims" at bounding box center [311, 99] width 44 height 17
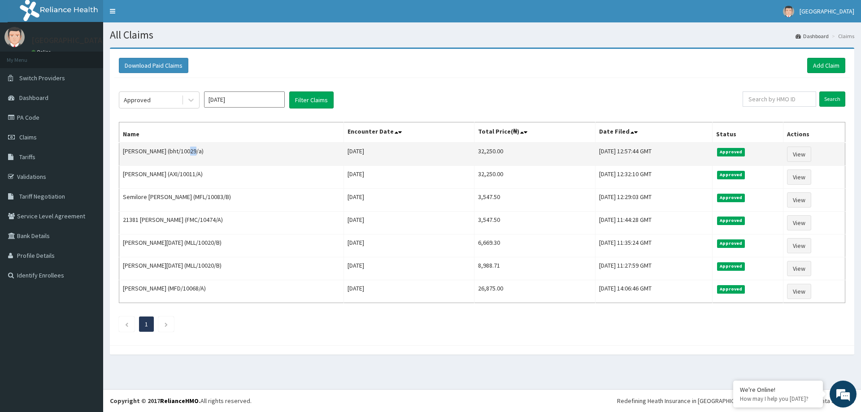
click at [182, 152] on td "[PERSON_NAME] (bht/10029/a)" at bounding box center [231, 154] width 225 height 23
click at [193, 143] on td "[PERSON_NAME] (bht/10029/a)" at bounding box center [231, 154] width 225 height 23
drag, startPoint x: 186, startPoint y: 151, endPoint x: 156, endPoint y: 153, distance: 29.6
click at [156, 153] on td "Victor Ajayi (bht/10029/a)" at bounding box center [231, 154] width 225 height 23
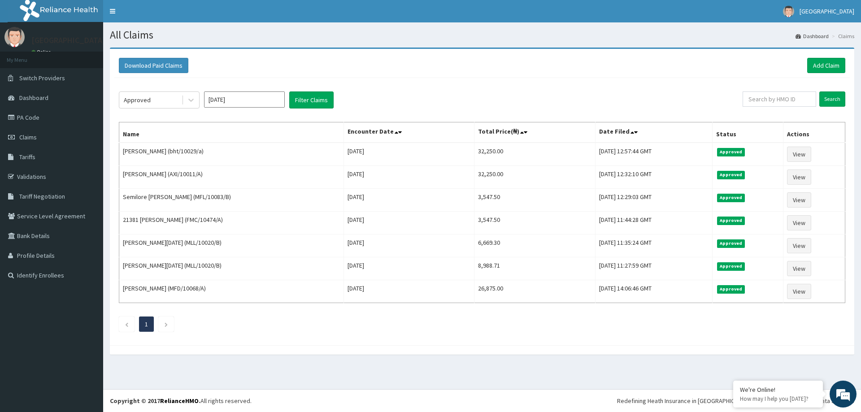
drag, startPoint x: 174, startPoint y: 127, endPoint x: 207, endPoint y: 127, distance: 33.2
click at [174, 129] on th "Name" at bounding box center [231, 132] width 225 height 21
click at [819, 63] on link "Add Claim" at bounding box center [826, 65] width 38 height 15
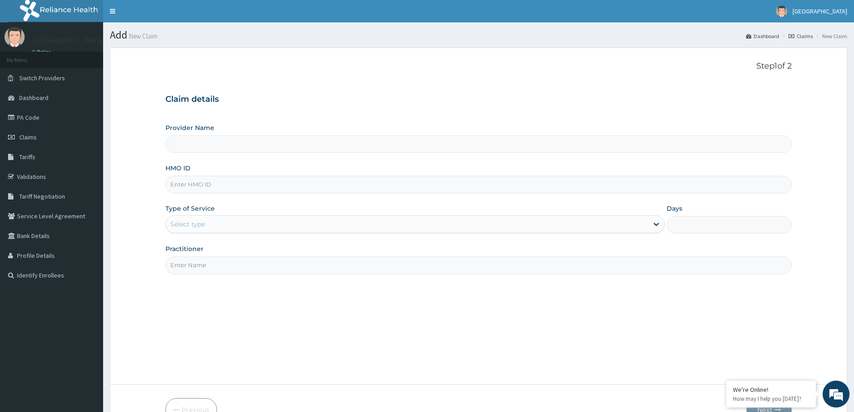
type input "[GEOGRAPHIC_DATA]"
click at [213, 181] on input "HMO ID" at bounding box center [478, 184] width 626 height 17
paste input "bht/10029/a"
type input "bht/10029/a"
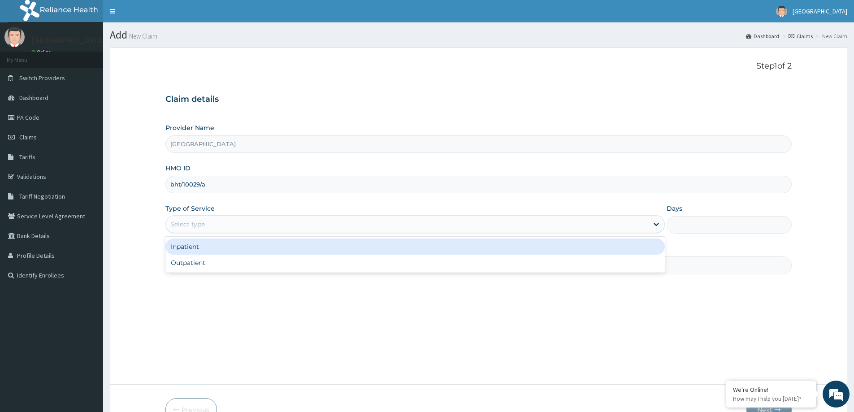
click at [346, 222] on div "Select type" at bounding box center [407, 224] width 482 height 14
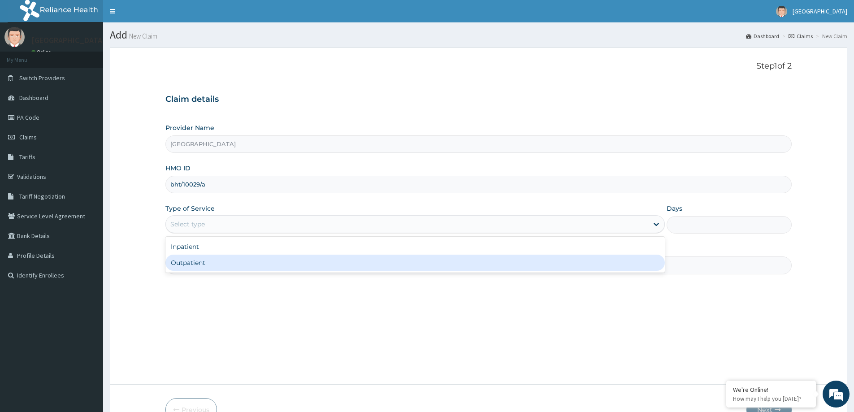
click at [298, 258] on div "Outpatient" at bounding box center [414, 263] width 499 height 16
type input "1"
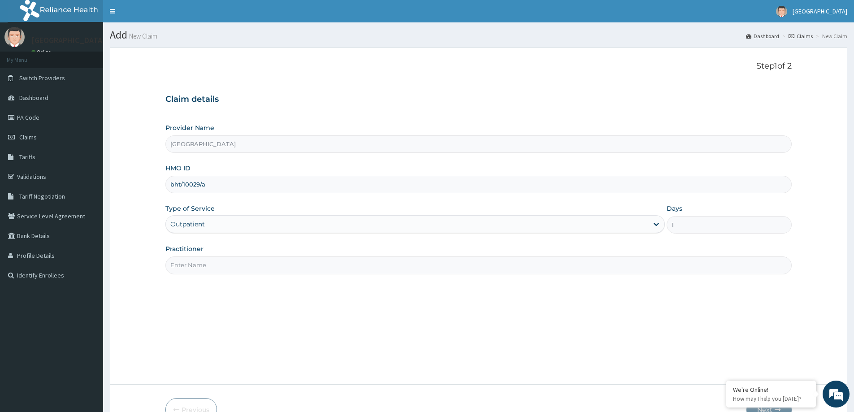
click at [296, 260] on input "Practitioner" at bounding box center [478, 264] width 626 height 17
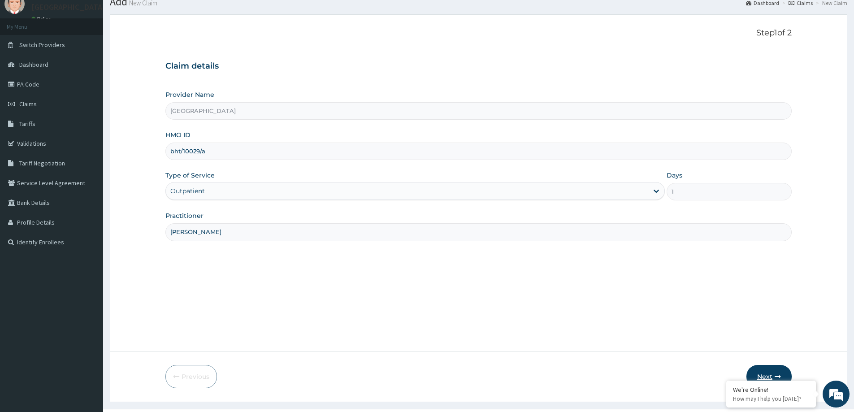
scroll to position [53, 0]
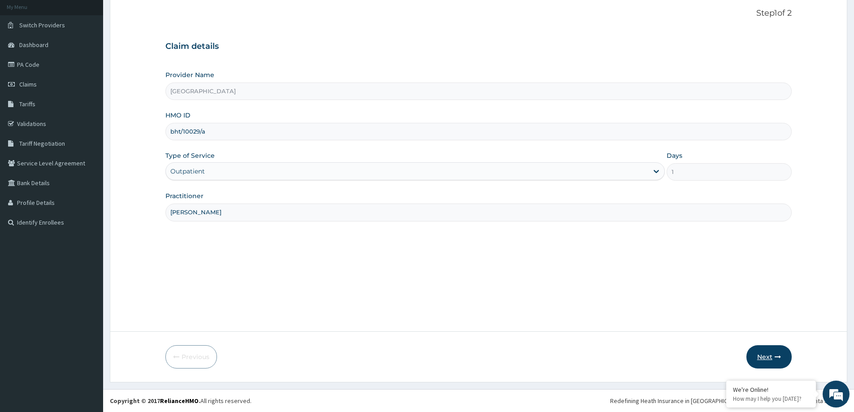
type input "DR OYEYEMI"
click at [764, 355] on button "Next" at bounding box center [768, 356] width 45 height 23
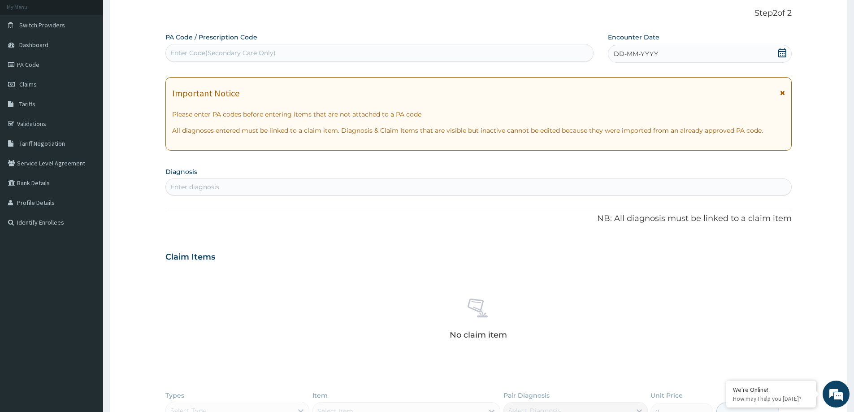
drag, startPoint x: 221, startPoint y: 53, endPoint x: 238, endPoint y: 46, distance: 18.7
click at [225, 53] on div "Enter Code(Secondary Care Only)" at bounding box center [222, 52] width 105 height 9
paste input "PA/F5771E"
type input "PA/F5771E"
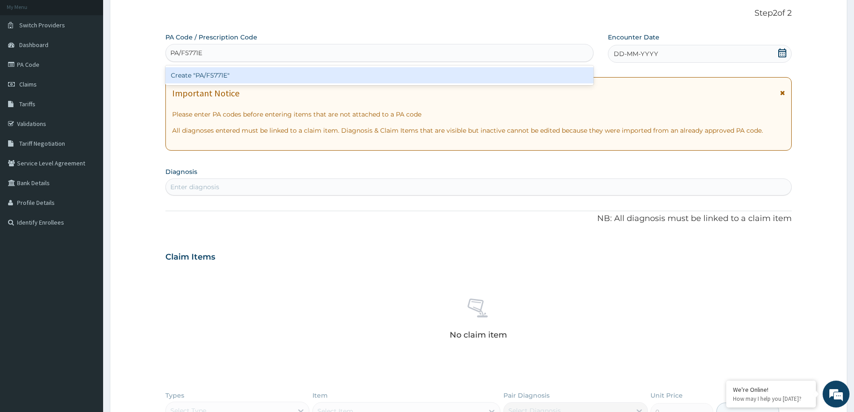
click at [264, 74] on div "Create "PA/F5771E"" at bounding box center [379, 75] width 428 height 16
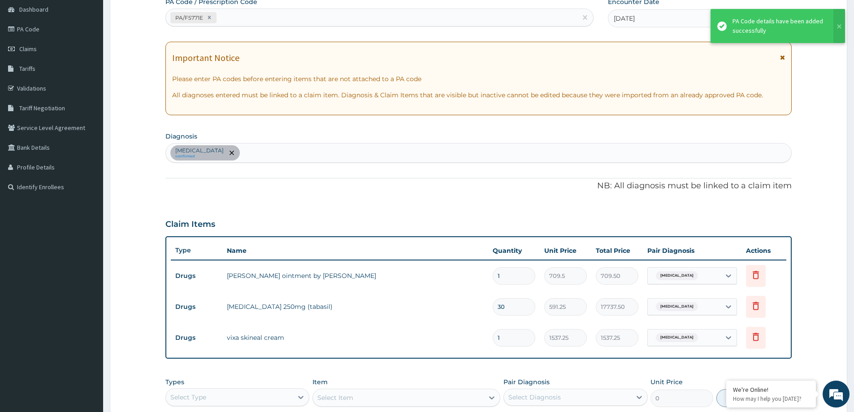
scroll to position [245, 0]
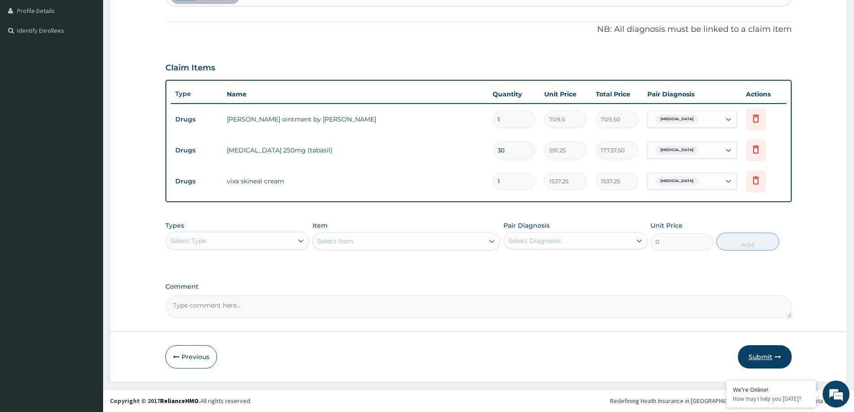
drag, startPoint x: 757, startPoint y: 356, endPoint x: 757, endPoint y: 346, distance: 9.9
click at [757, 357] on button "Submit" at bounding box center [765, 356] width 54 height 23
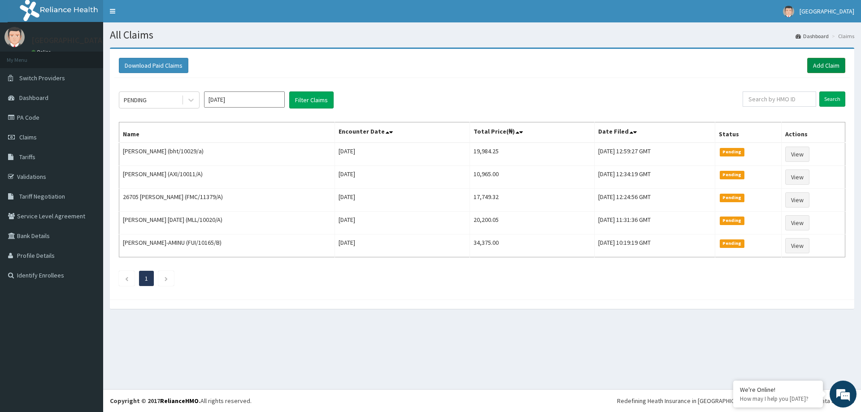
click at [835, 67] on link "Add Claim" at bounding box center [826, 65] width 38 height 15
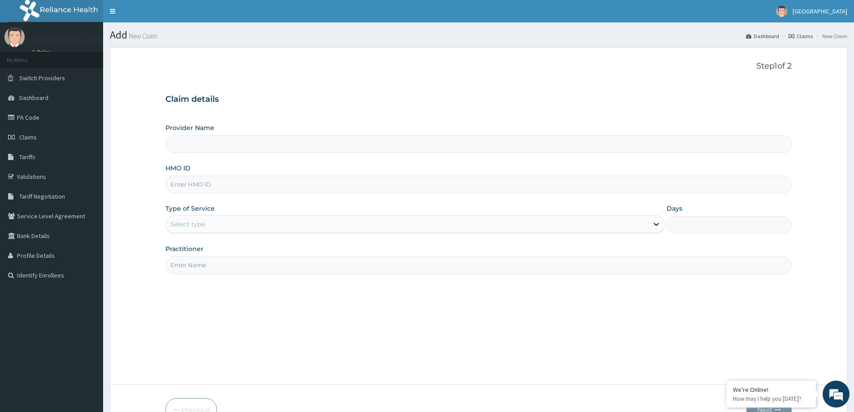
type input "[GEOGRAPHIC_DATA]"
drag, startPoint x: 306, startPoint y: 190, endPoint x: 319, endPoint y: 183, distance: 14.2
click at [307, 188] on input "HMO ID" at bounding box center [478, 184] width 626 height 17
type input "MFD/10068/A"
click at [220, 217] on div "Select type" at bounding box center [407, 224] width 482 height 14
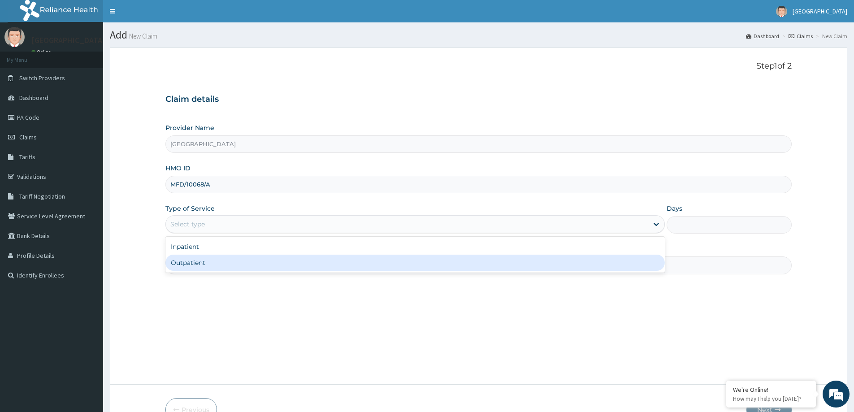
click at [214, 263] on div "Outpatient" at bounding box center [414, 263] width 499 height 16
type input "1"
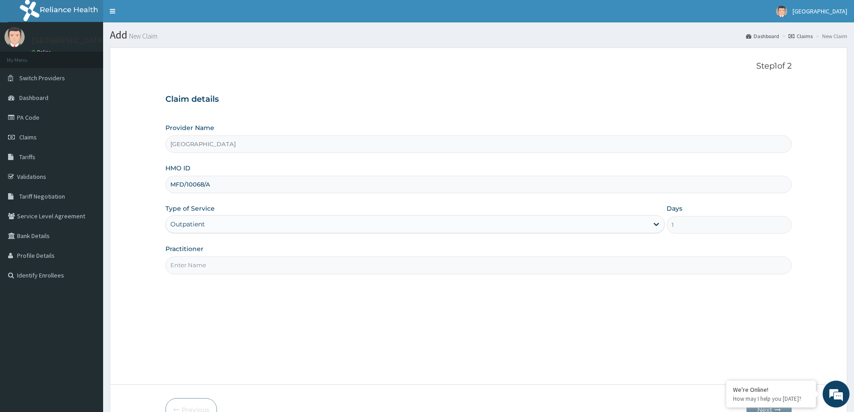
click at [221, 268] on input "Practitioner" at bounding box center [478, 264] width 626 height 17
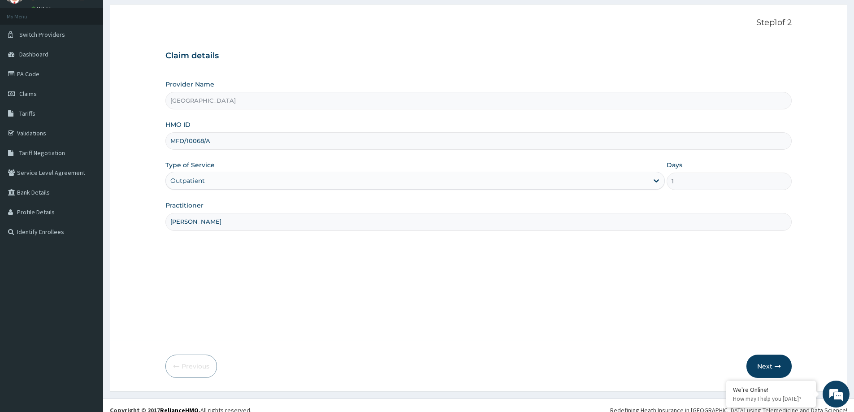
scroll to position [53, 0]
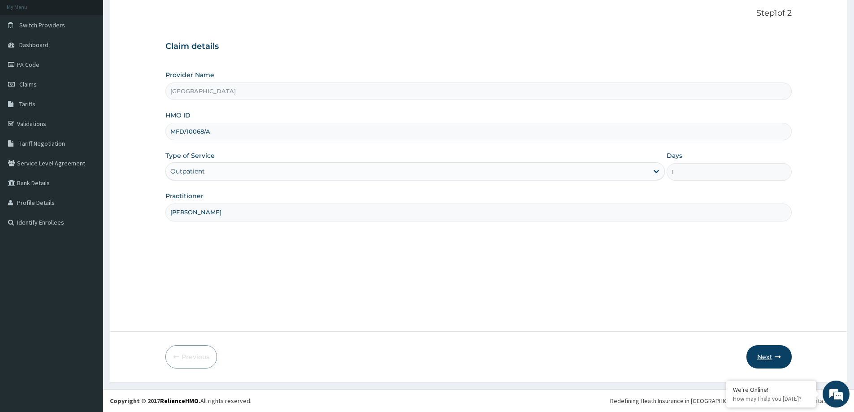
type input "[PERSON_NAME]"
click at [757, 358] on button "Next" at bounding box center [768, 356] width 45 height 23
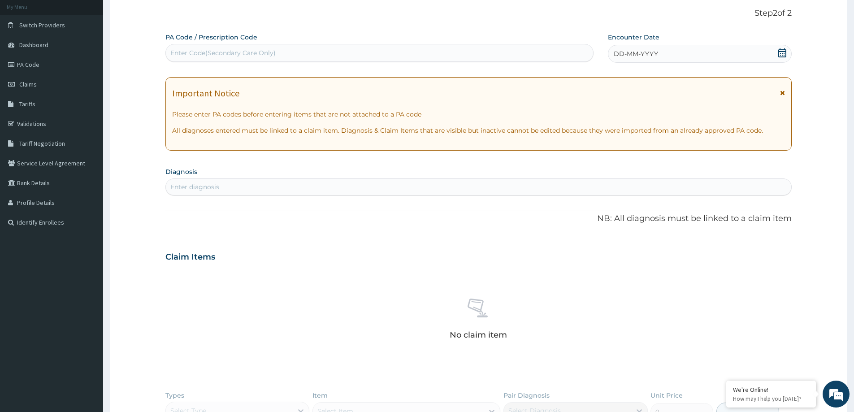
click at [212, 55] on div "Enter Code(Secondary Care Only)" at bounding box center [222, 52] width 105 height 9
paste input "PA/069A43"
type input "PA/069A43"
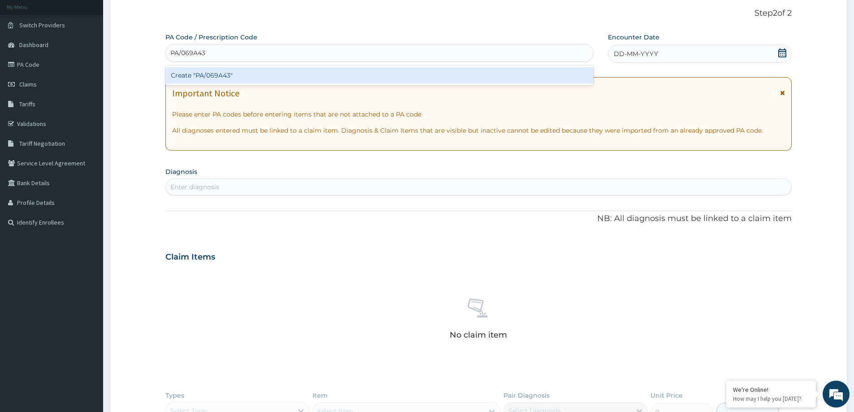
click at [234, 69] on div "Create "PA/069A43"" at bounding box center [379, 75] width 428 height 16
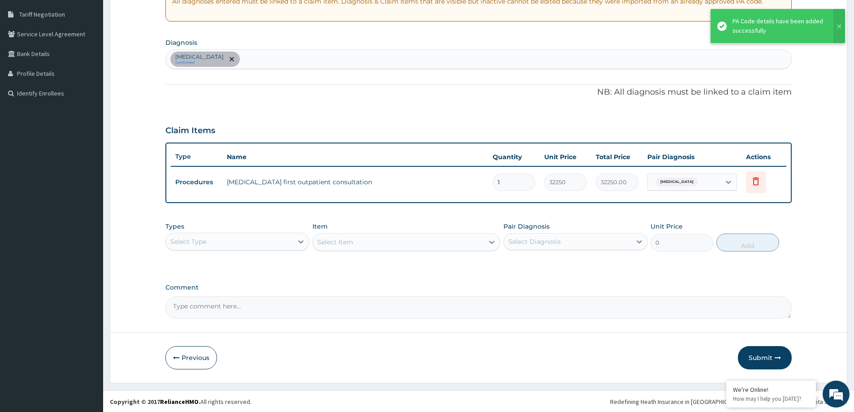
scroll to position [183, 0]
drag, startPoint x: 766, startPoint y: 358, endPoint x: 715, endPoint y: 341, distance: 53.2
click at [764, 359] on button "Submit" at bounding box center [765, 356] width 54 height 23
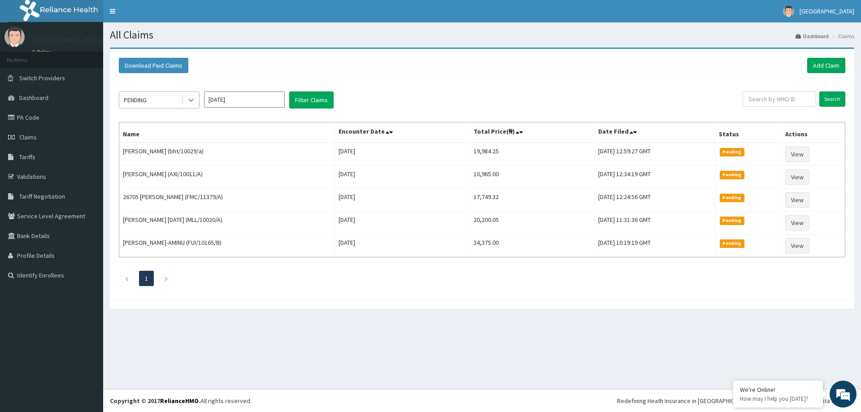
click at [188, 100] on icon at bounding box center [190, 99] width 9 height 9
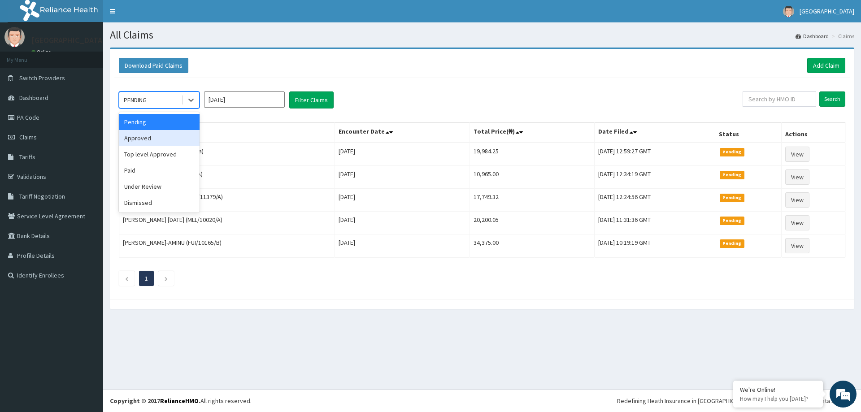
drag, startPoint x: 154, startPoint y: 136, endPoint x: 161, endPoint y: 136, distance: 6.7
click at [155, 136] on div "Approved" at bounding box center [159, 138] width 81 height 16
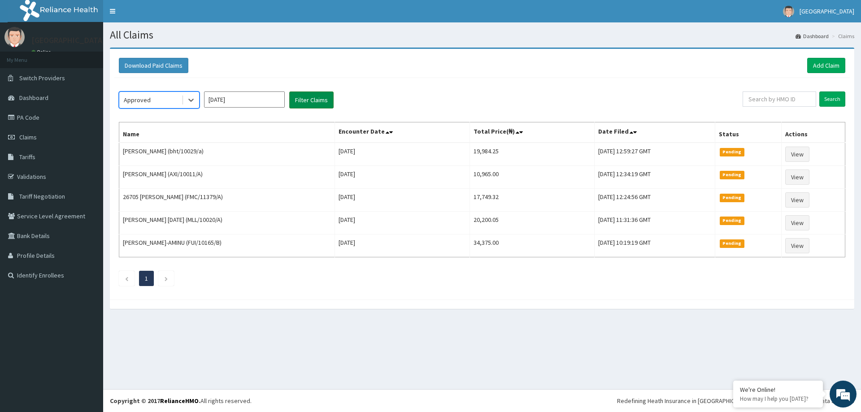
click at [312, 101] on button "Filter Claims" at bounding box center [311, 99] width 44 height 17
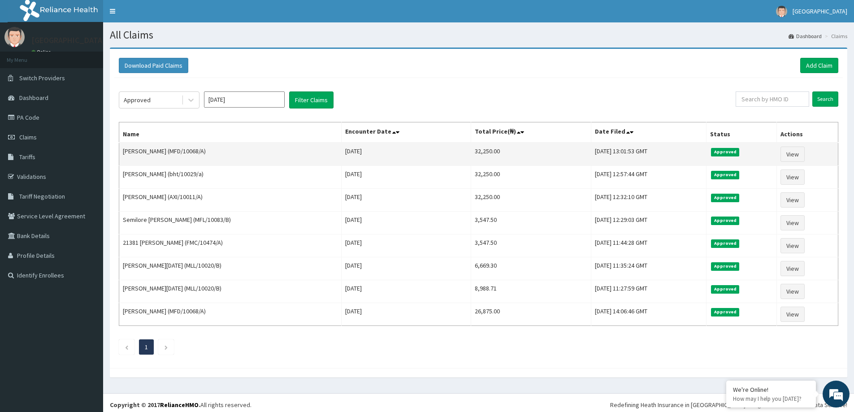
drag, startPoint x: 208, startPoint y: 149, endPoint x: 174, endPoint y: 148, distance: 33.2
click at [174, 148] on td "[PERSON_NAME] (MFD/10068/A)" at bounding box center [230, 154] width 222 height 23
copy td "MFD/10068/A"
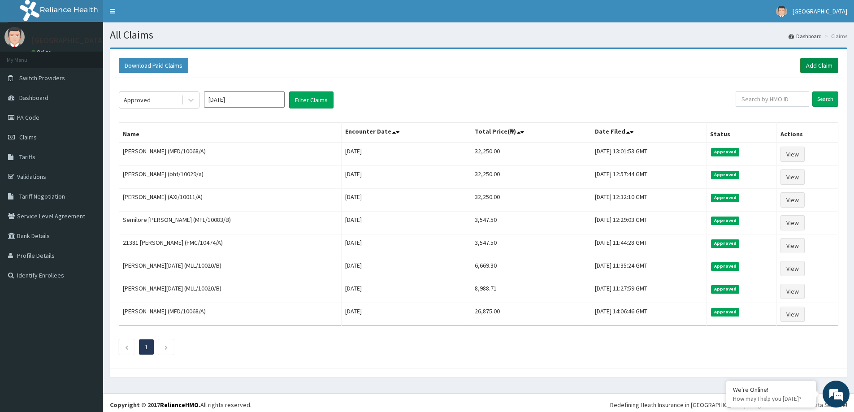
click at [826, 65] on link "Add Claim" at bounding box center [819, 65] width 38 height 15
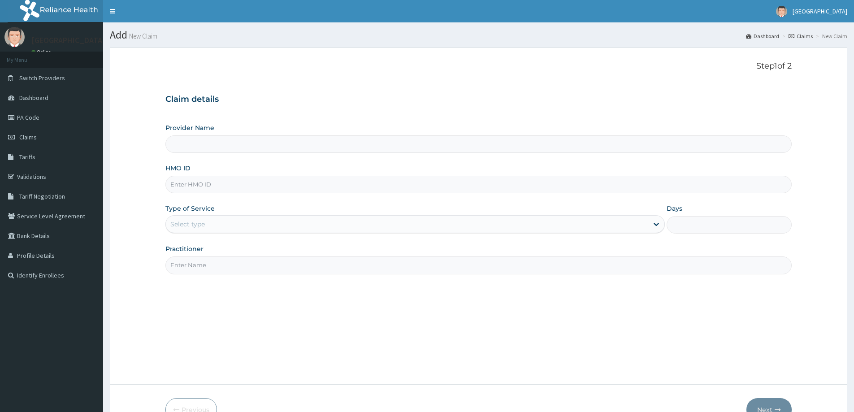
drag, startPoint x: 535, startPoint y: 187, endPoint x: 540, endPoint y: 190, distance: 5.6
click at [536, 188] on input "HMO ID" at bounding box center [478, 184] width 626 height 17
paste input "MFD/10068/A"
type input "MFD/10068/A"
type input "[GEOGRAPHIC_DATA]"
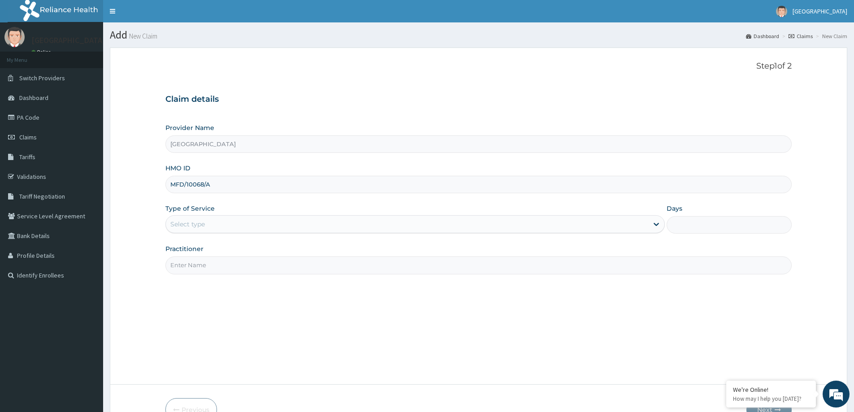
type input "MFD/10068/A"
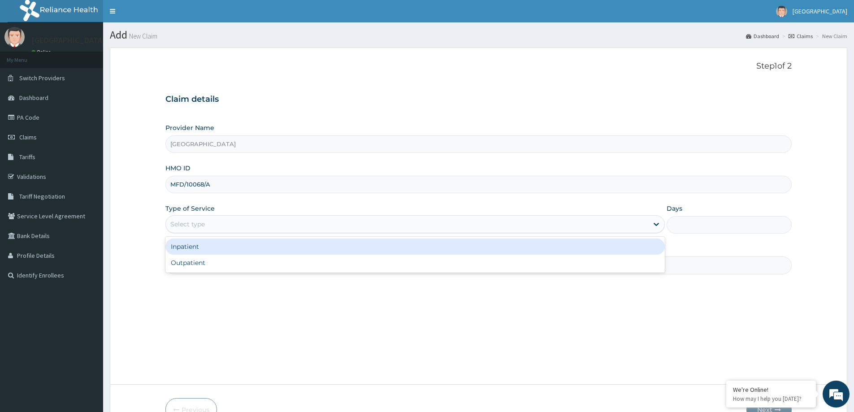
drag, startPoint x: 489, startPoint y: 220, endPoint x: 476, endPoint y: 242, distance: 26.5
click at [489, 222] on div "Select type" at bounding box center [407, 224] width 482 height 14
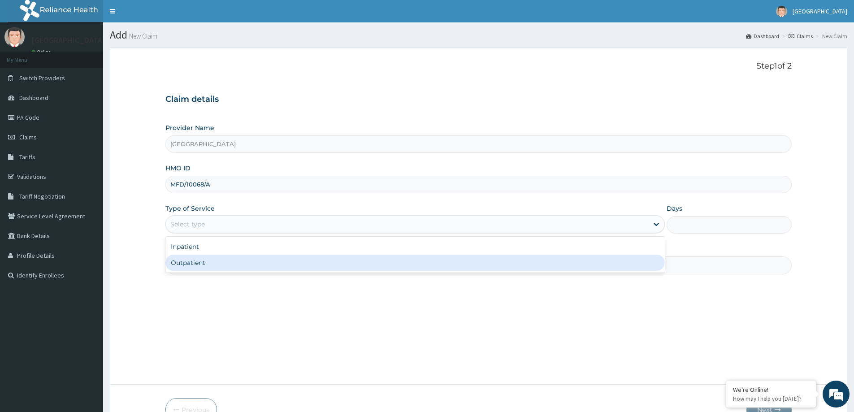
click at [443, 263] on div "Outpatient" at bounding box center [414, 263] width 499 height 16
type input "1"
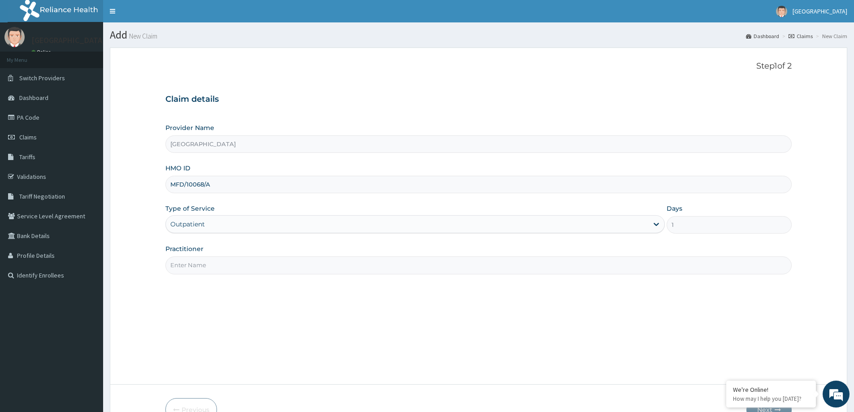
click at [436, 266] on input "Practitioner" at bounding box center [478, 264] width 626 height 17
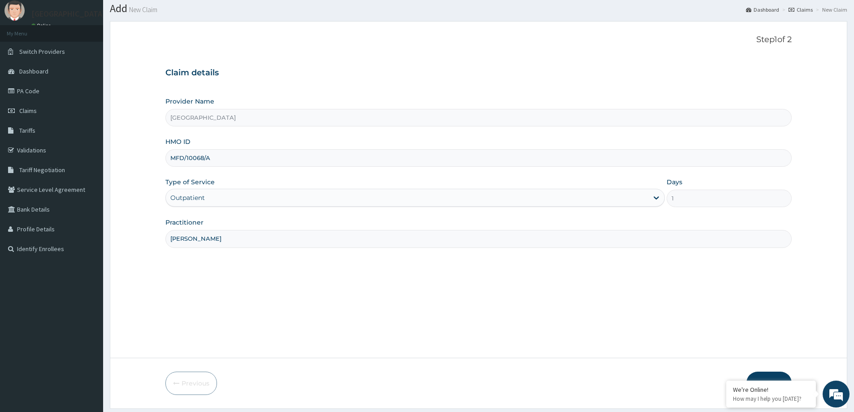
scroll to position [53, 0]
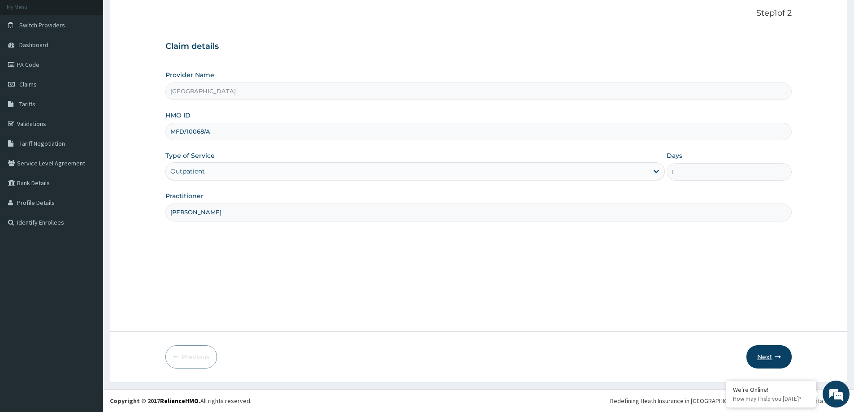
type input "DR OYEYEMI"
click at [769, 359] on button "Next" at bounding box center [768, 356] width 45 height 23
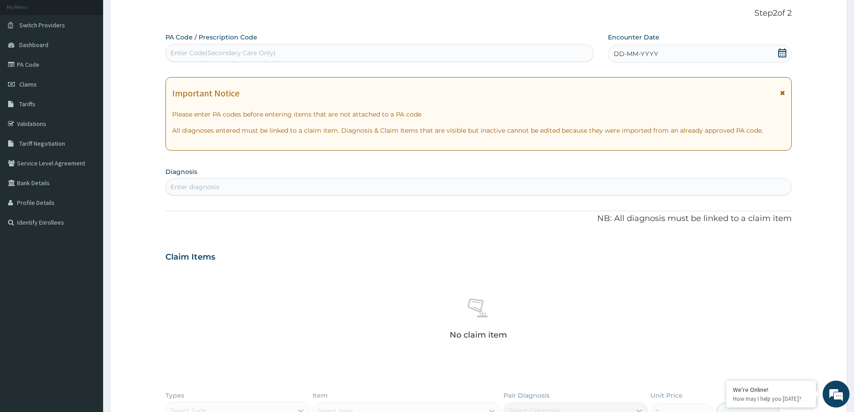
click at [221, 56] on div "Enter Code(Secondary Care Only)" at bounding box center [222, 52] width 105 height 9
paste input "PA/08FBA6"
type input "PA/08FBA6"
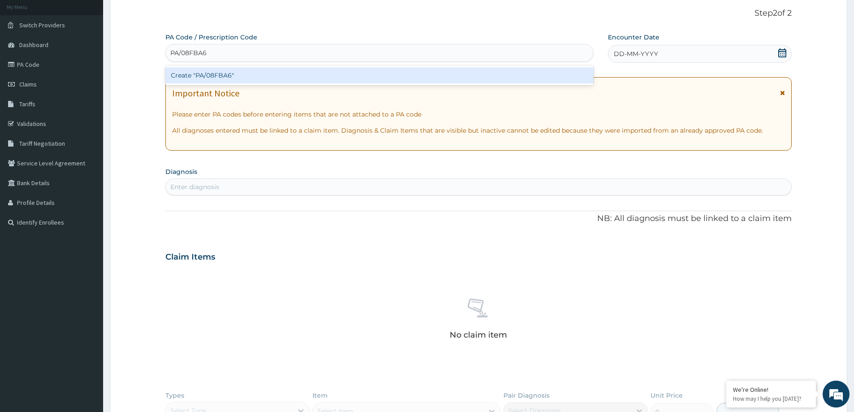
click at [333, 73] on div "Create "PA/08FBA6"" at bounding box center [379, 75] width 428 height 16
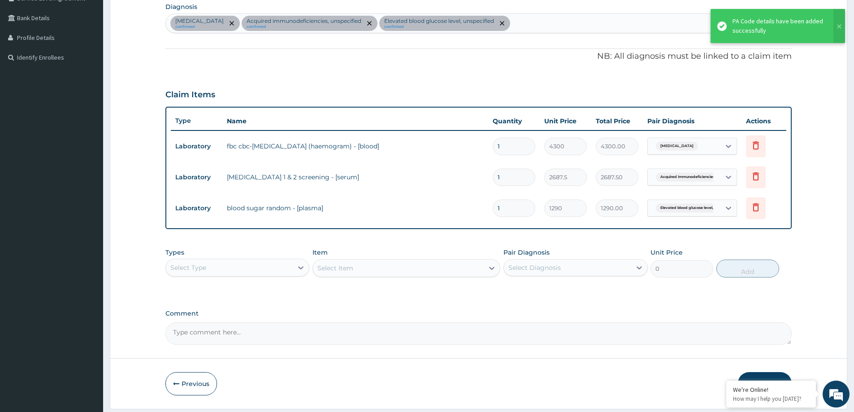
scroll to position [232, 0]
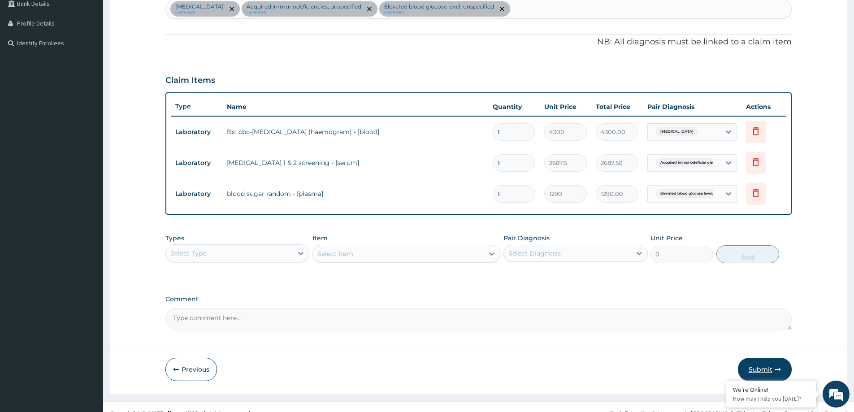
click at [752, 370] on button "Submit" at bounding box center [765, 369] width 54 height 23
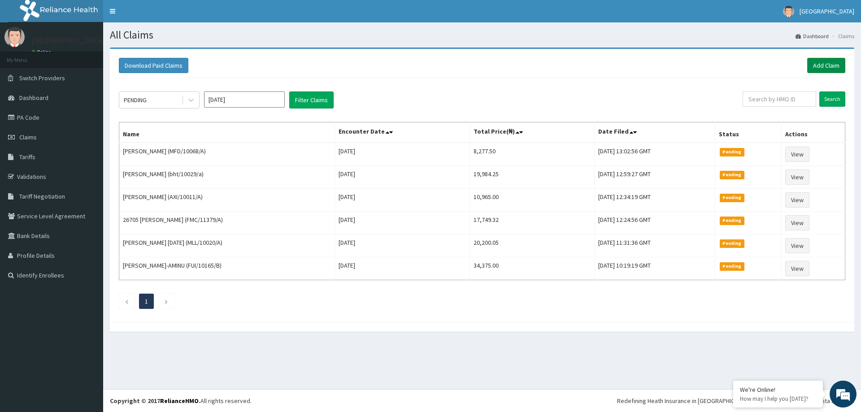
click at [825, 62] on link "Add Claim" at bounding box center [826, 65] width 38 height 15
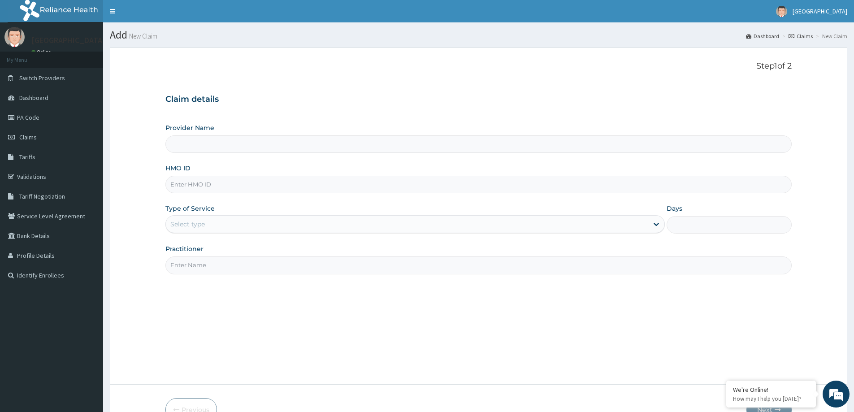
type input "[GEOGRAPHIC_DATA]"
click at [212, 186] on input "HMO ID" at bounding box center [478, 184] width 626 height 17
type input "MCN/10013/A"
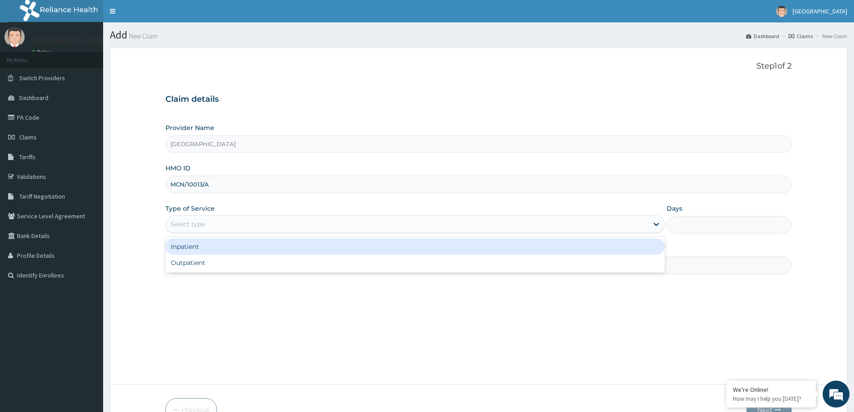
drag, startPoint x: 248, startPoint y: 215, endPoint x: 237, endPoint y: 238, distance: 25.5
click at [248, 216] on div "Select type" at bounding box center [414, 224] width 499 height 18
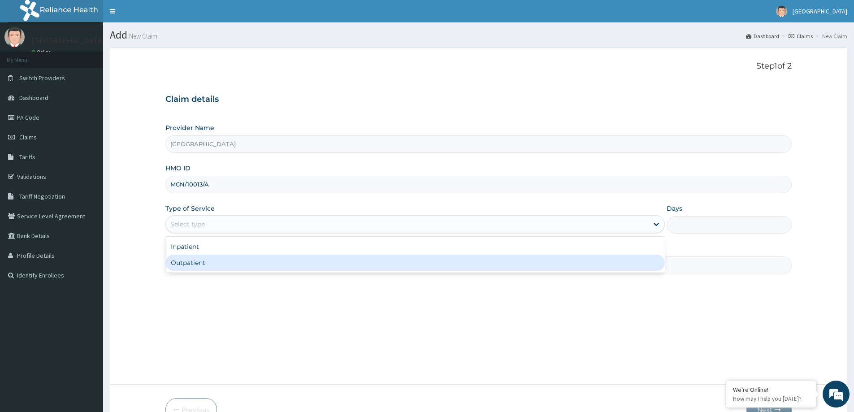
click at [233, 263] on div "Outpatient" at bounding box center [414, 263] width 499 height 16
type input "1"
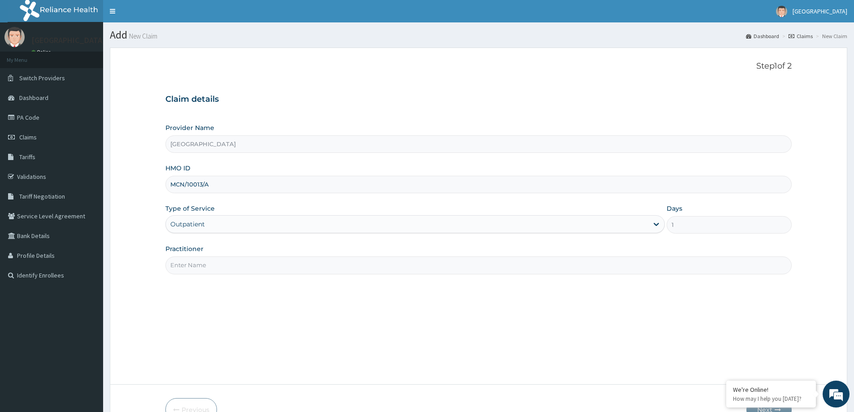
click at [231, 268] on input "Practitioner" at bounding box center [478, 264] width 626 height 17
type input "DR KADRI"
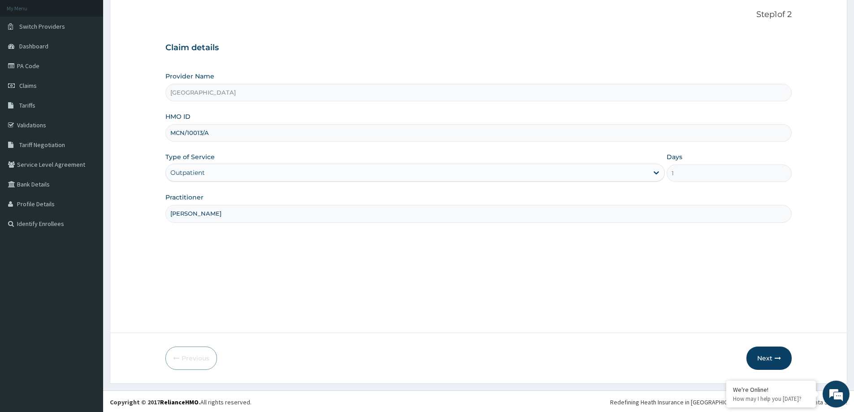
scroll to position [53, 0]
click at [774, 355] on button "Next" at bounding box center [768, 356] width 45 height 23
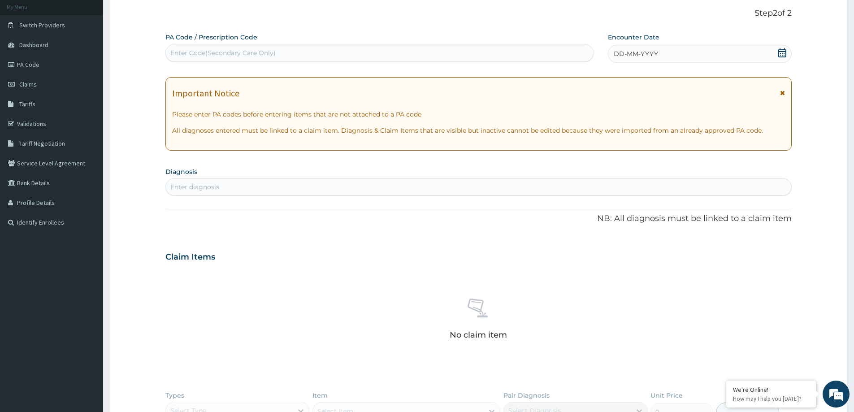
click at [221, 52] on div "Enter Code(Secondary Care Only)" at bounding box center [222, 52] width 105 height 9
click at [216, 189] on div "Enter diagnosis" at bounding box center [194, 186] width 49 height 9
click at [652, 52] on span "DD-MM-YYYY" at bounding box center [636, 53] width 44 height 9
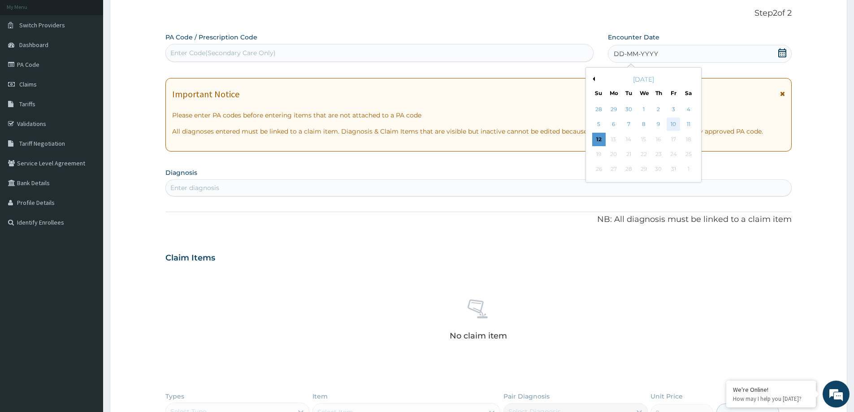
drag, startPoint x: 675, startPoint y: 125, endPoint x: 663, endPoint y: 125, distance: 12.1
click at [675, 125] on div "10" at bounding box center [673, 124] width 13 height 13
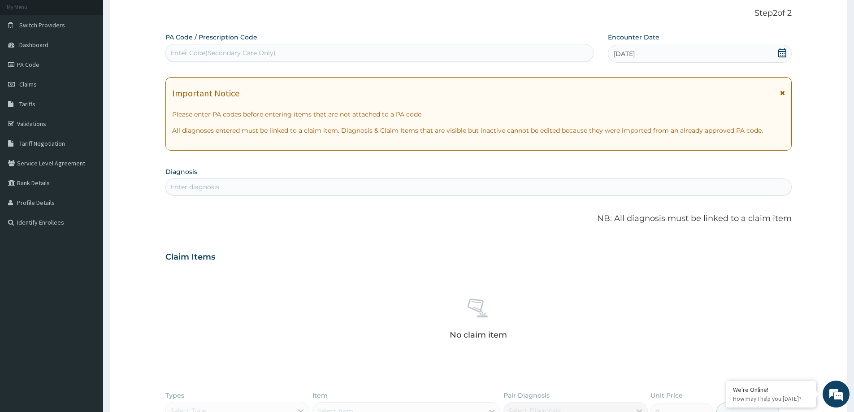
click at [524, 186] on div "Enter diagnosis" at bounding box center [478, 187] width 625 height 14
type input "LUMBAR"
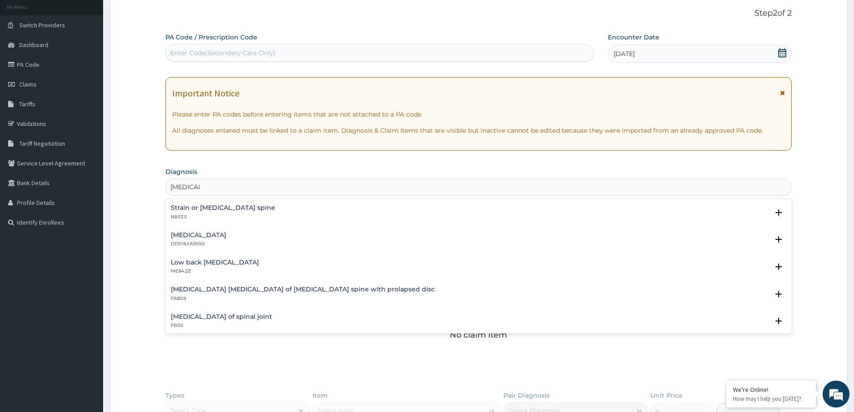
click at [230, 207] on h4 "Strain or sprain of lumbar spine" at bounding box center [223, 207] width 104 height 7
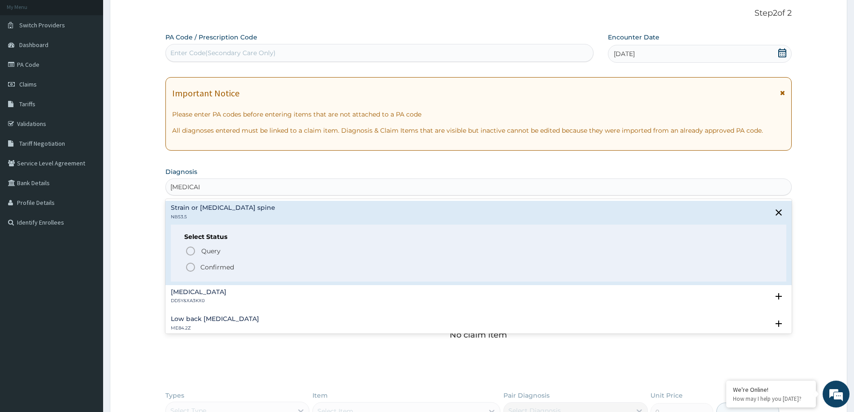
click at [201, 270] on p "Confirmed" at bounding box center [217, 267] width 34 height 9
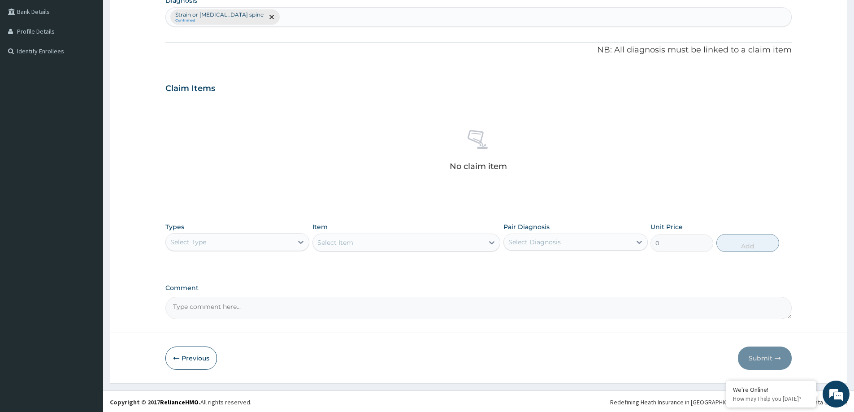
scroll to position [225, 0]
click at [187, 243] on div "Select Type" at bounding box center [188, 240] width 36 height 9
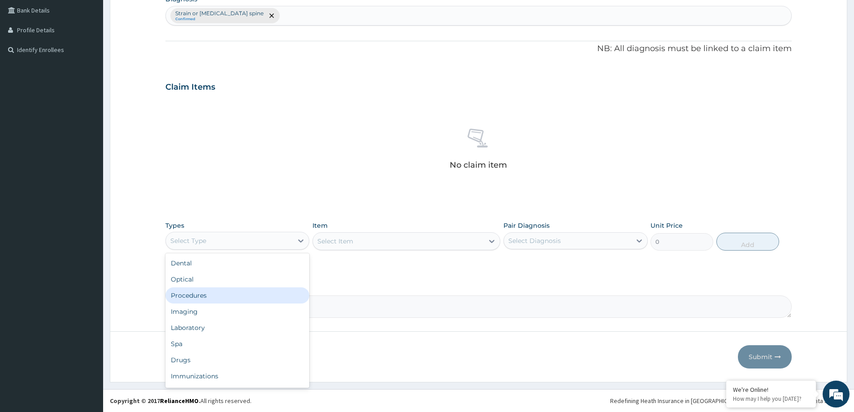
click at [216, 293] on div "Procedures" at bounding box center [237, 295] width 144 height 16
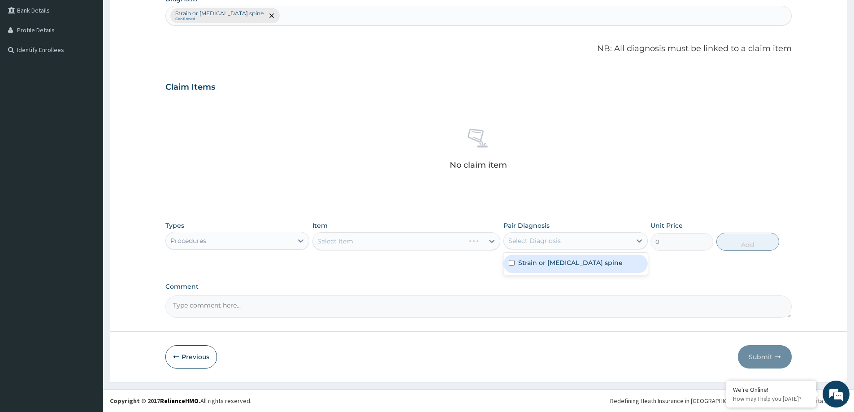
drag, startPoint x: 567, startPoint y: 238, endPoint x: 509, endPoint y: 256, distance: 61.5
click at [567, 238] on div "Select Diagnosis" at bounding box center [567, 241] width 127 height 14
drag, startPoint x: 508, startPoint y: 237, endPoint x: 509, endPoint y: 242, distance: 5.1
click at [509, 242] on div "Select Diagnosis" at bounding box center [567, 241] width 127 height 14
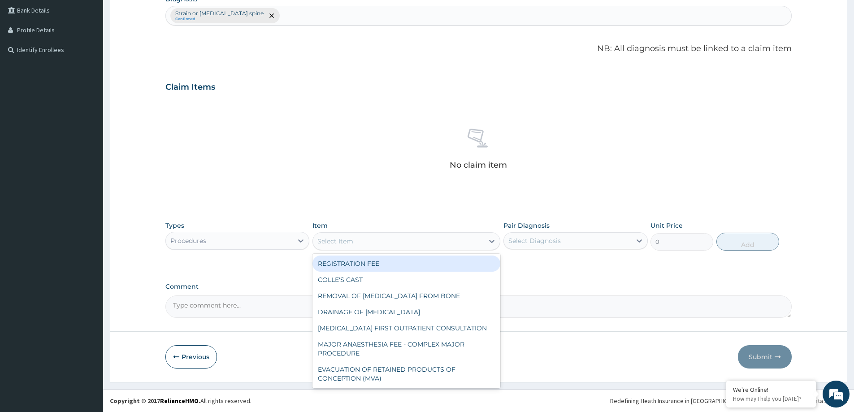
click at [400, 239] on div "Select Item" at bounding box center [398, 241] width 171 height 14
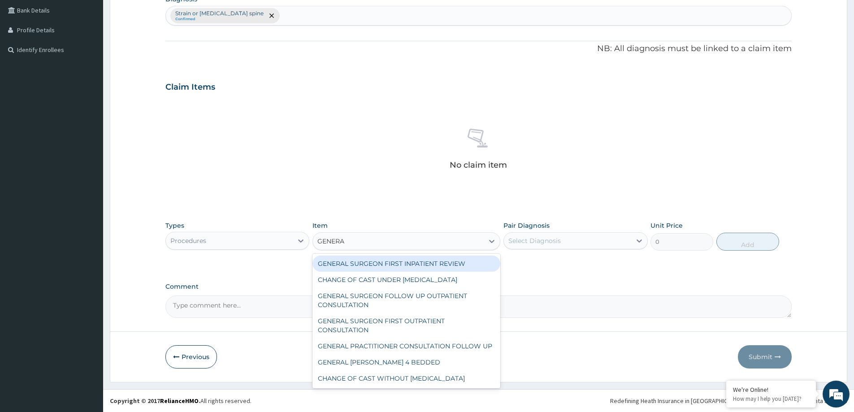
type input "GENERAL"
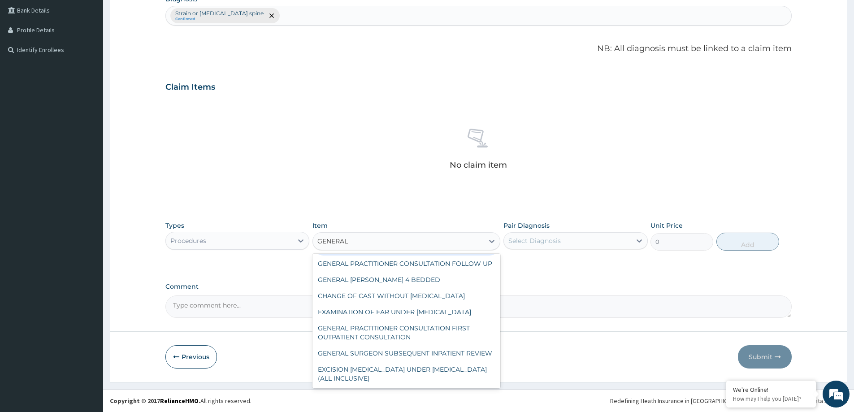
scroll to position [109, 0]
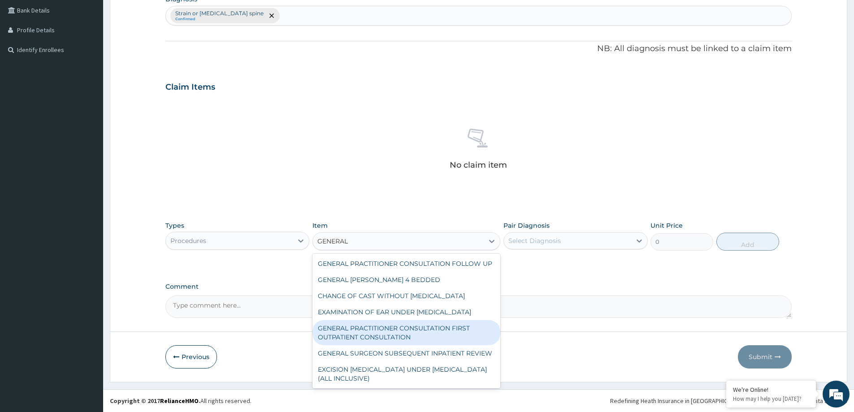
click at [459, 323] on div "GENERAL PRACTITIONER CONSULTATION FIRST OUTPATIENT CONSULTATION" at bounding box center [406, 332] width 188 height 25
type input "3547.5"
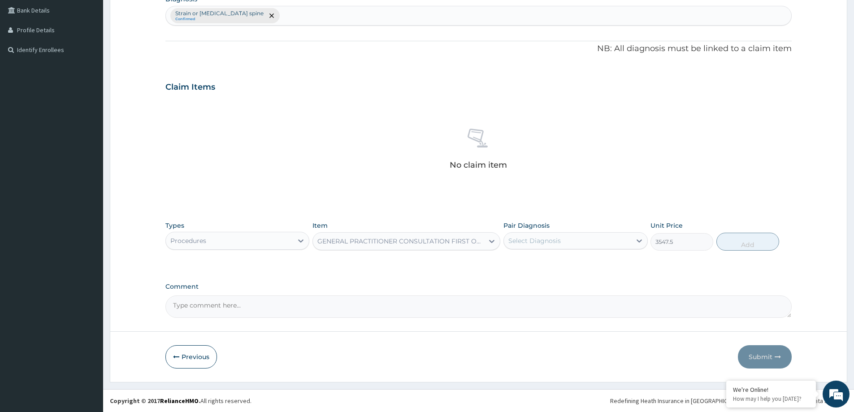
click at [568, 234] on div "Select Diagnosis" at bounding box center [567, 241] width 127 height 14
click at [544, 265] on label "Strain or sprain of lumbar spine" at bounding box center [570, 262] width 104 height 9
checkbox input "true"
click at [736, 243] on button "Add" at bounding box center [747, 242] width 63 height 18
type input "0"
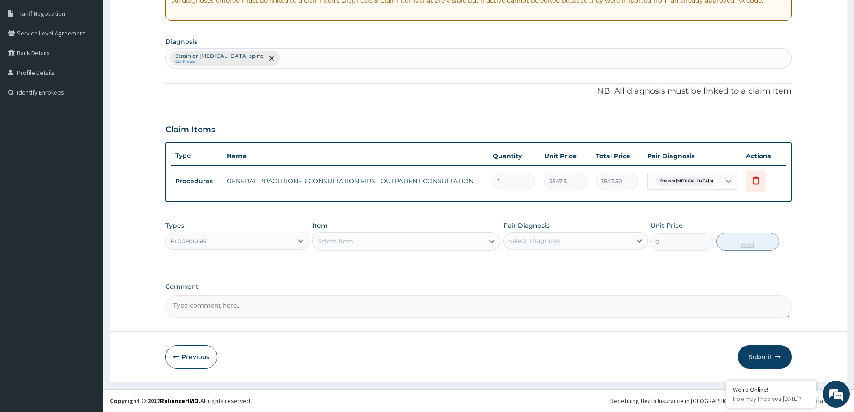
scroll to position [183, 0]
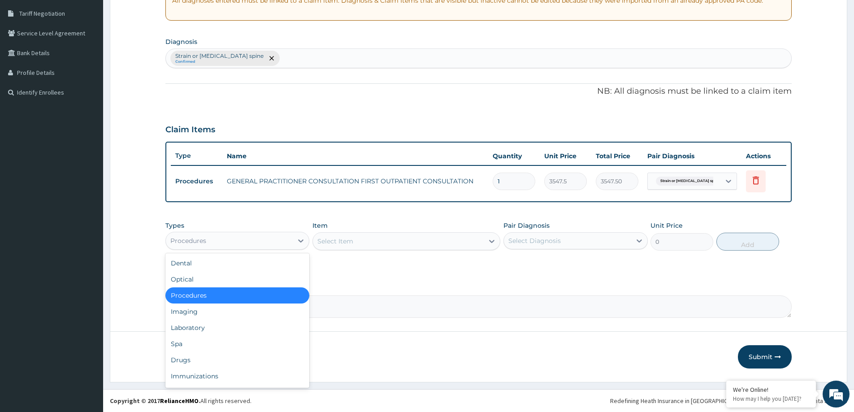
drag, startPoint x: 239, startPoint y: 240, endPoint x: 234, endPoint y: 245, distance: 6.7
click at [238, 240] on div "Procedures" at bounding box center [229, 241] width 127 height 14
drag, startPoint x: 249, startPoint y: 357, endPoint x: 255, endPoint y: 355, distance: 6.0
click at [253, 357] on div "Drugs" at bounding box center [237, 360] width 144 height 16
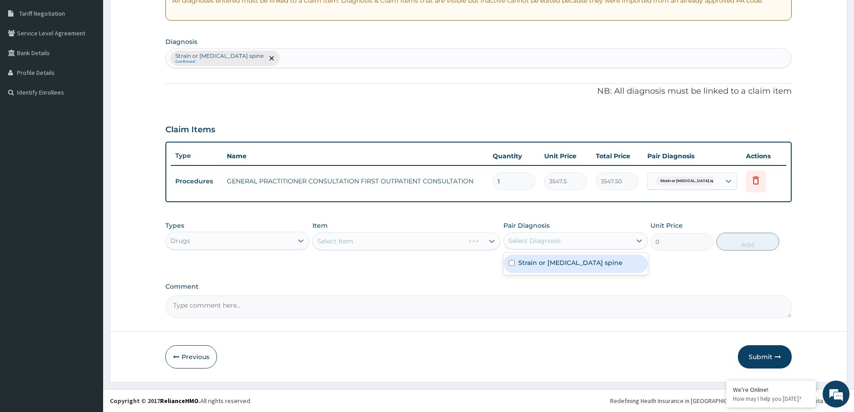
click at [520, 244] on div "Select Diagnosis" at bounding box center [534, 240] width 52 height 9
drag, startPoint x: 519, startPoint y: 267, endPoint x: 511, endPoint y: 264, distance: 8.4
click at [518, 266] on div "Strain or sprain of lumbar spine" at bounding box center [575, 264] width 144 height 18
checkbox input "true"
click at [365, 239] on div "Select Item" at bounding box center [406, 241] width 188 height 18
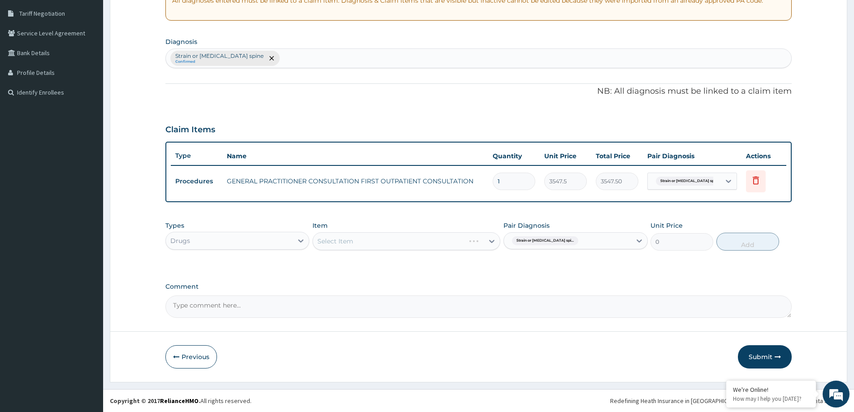
click at [368, 242] on div "Select Item" at bounding box center [406, 241] width 188 height 18
click at [331, 241] on div "Select Item" at bounding box center [335, 241] width 36 height 9
type input "DICLOMOL"
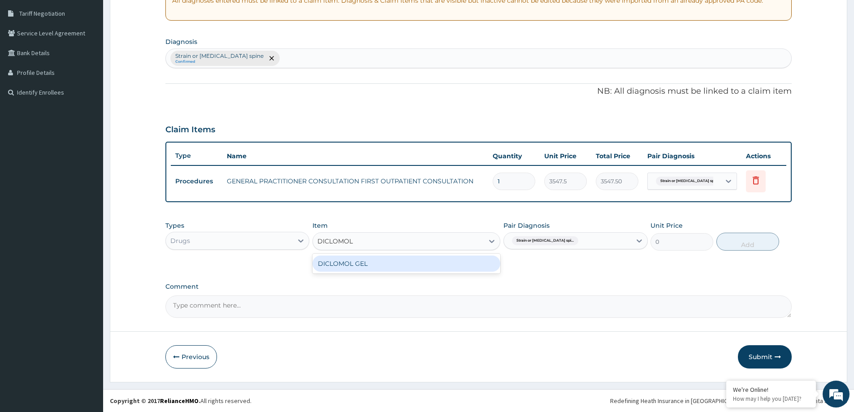
click at [335, 262] on div "DICLOMOL GEL" at bounding box center [406, 263] width 188 height 16
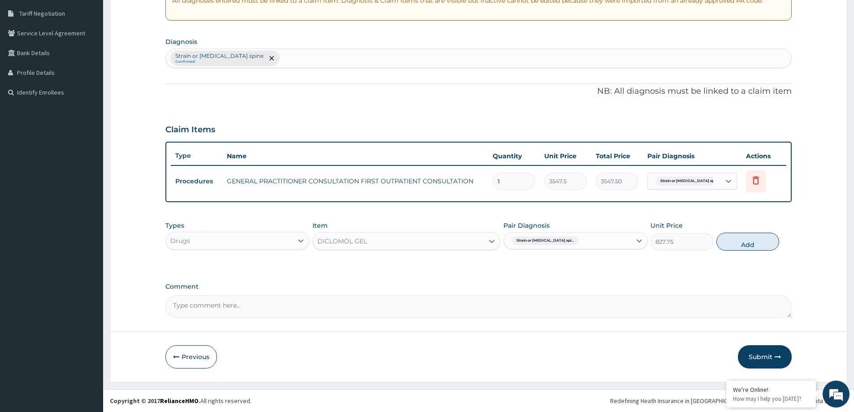
click at [735, 243] on button "Add" at bounding box center [747, 242] width 63 height 18
type input "0"
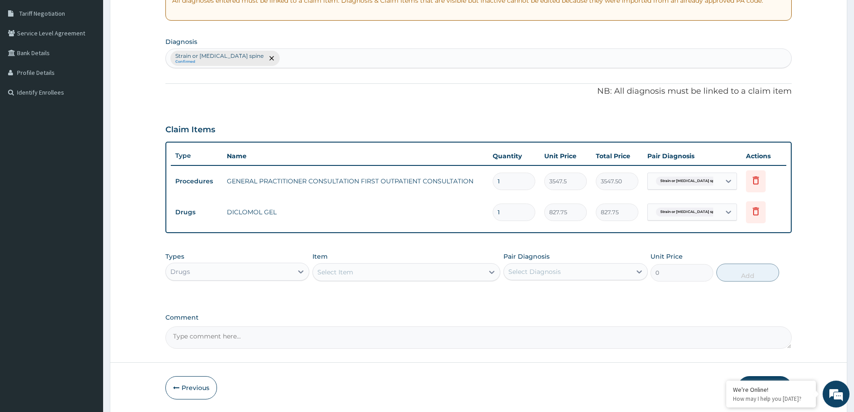
click at [406, 276] on div "Select Item" at bounding box center [398, 272] width 171 height 14
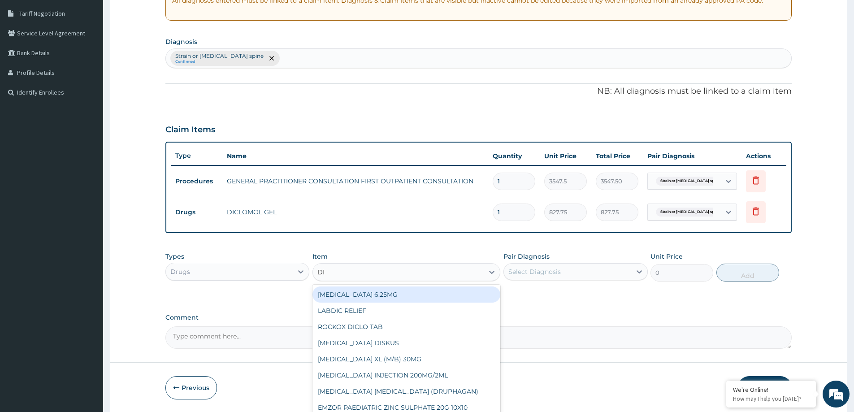
type input "DIC"
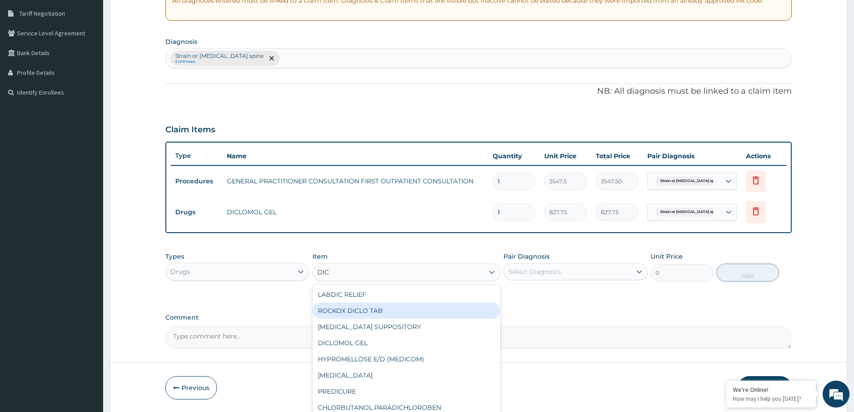
click at [390, 308] on div "ROCKOX DICLO TAB" at bounding box center [406, 311] width 188 height 16
type input "82.7750015258789"
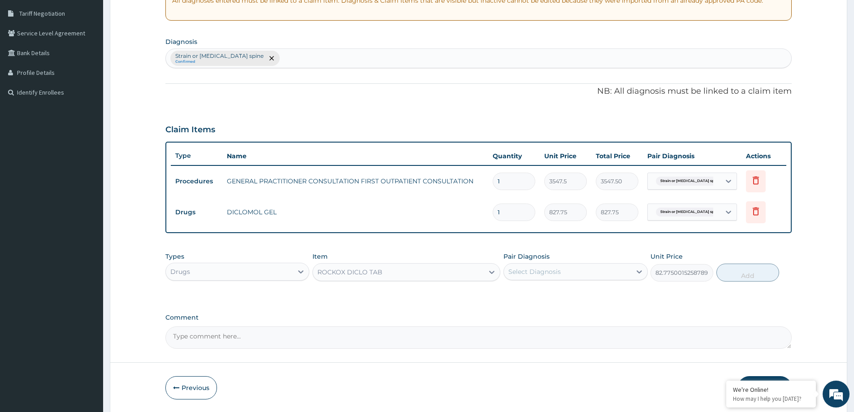
click at [565, 271] on div "Select Diagnosis" at bounding box center [567, 271] width 127 height 14
drag, startPoint x: 571, startPoint y: 298, endPoint x: 583, endPoint y: 294, distance: 12.3
click at [571, 298] on label "Strain or sprain of lumbar spine" at bounding box center [570, 293] width 104 height 9
checkbox input "true"
click at [747, 273] on button "Add" at bounding box center [747, 273] width 63 height 18
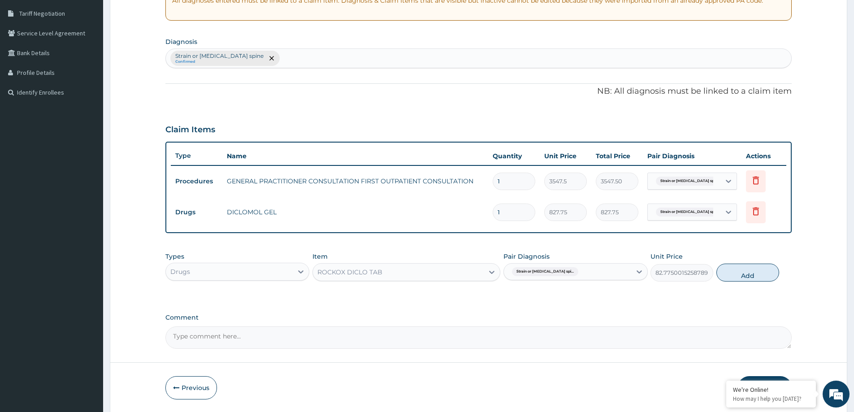
type input "0"
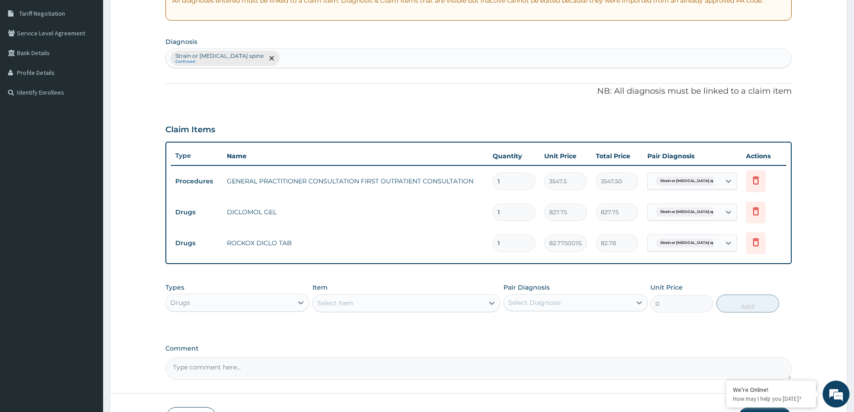
type input "10"
type input "827.75"
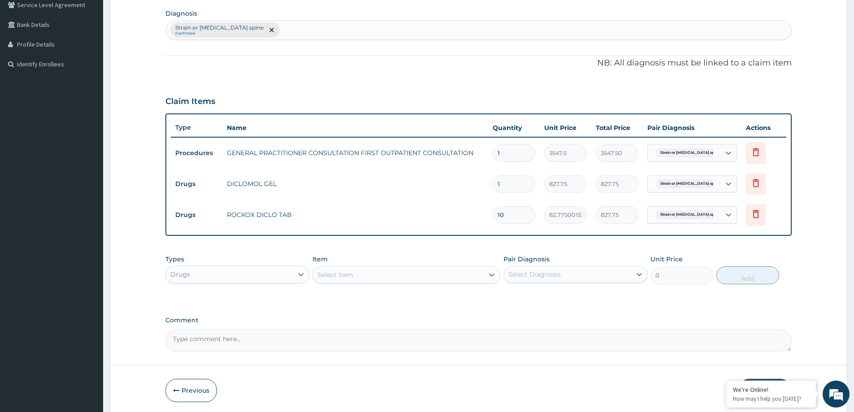
scroll to position [245, 0]
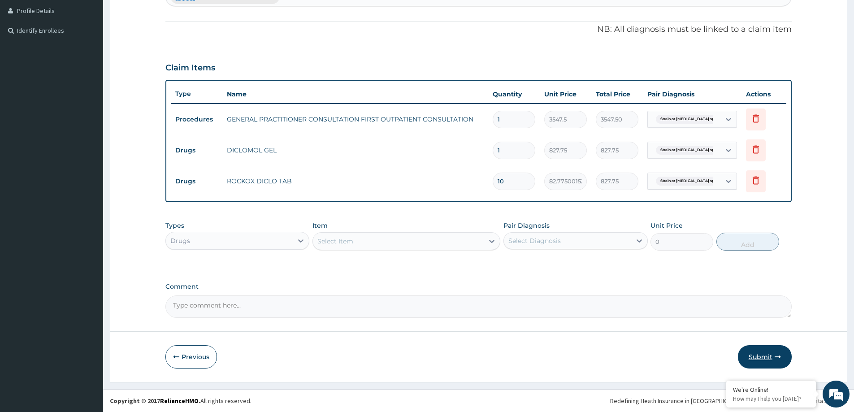
type input "10"
click at [766, 355] on button "Submit" at bounding box center [765, 356] width 54 height 23
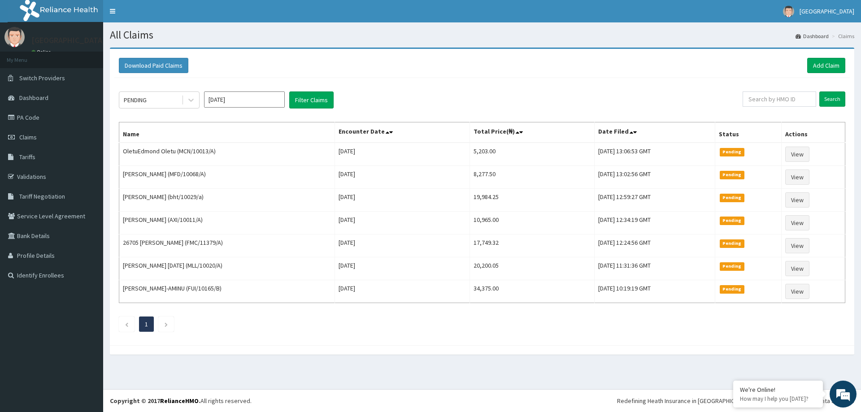
click at [816, 75] on div "Download Paid Claims Add Claim" at bounding box center [481, 65] width 735 height 25
click at [816, 63] on link "Add Claim" at bounding box center [826, 65] width 38 height 15
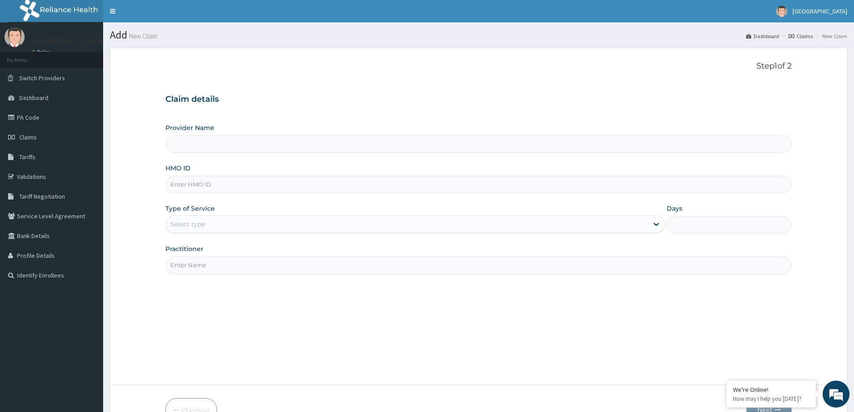
type input "[GEOGRAPHIC_DATA]"
click at [436, 184] on input "HMO ID" at bounding box center [478, 184] width 626 height 17
type input "SOI/10052/D"
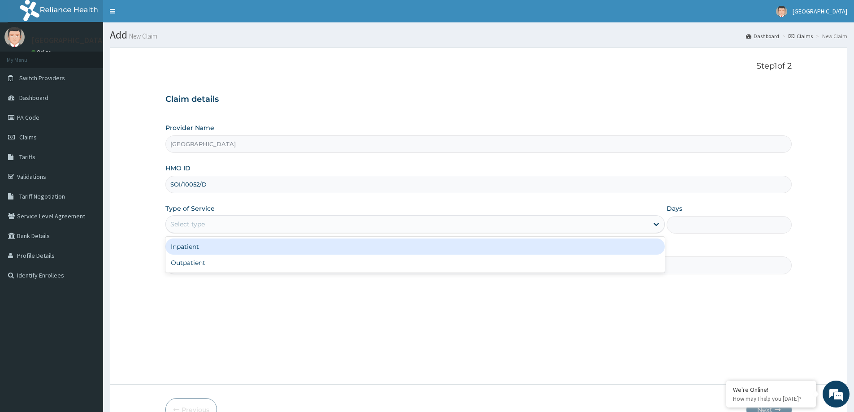
click at [450, 229] on div "Select type" at bounding box center [407, 224] width 482 height 14
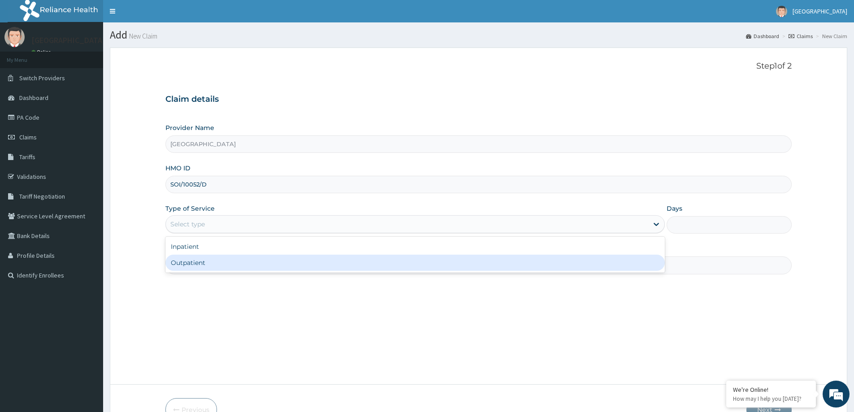
click at [282, 271] on div "Outpatient" at bounding box center [414, 263] width 499 height 16
type input "1"
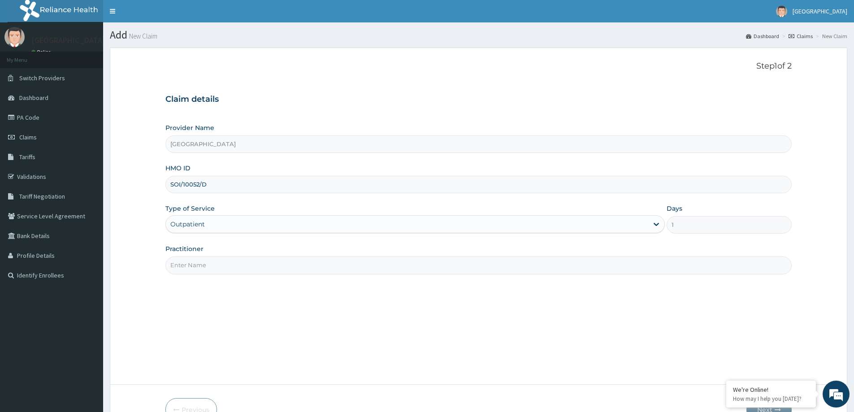
click at [190, 267] on input "Practitioner" at bounding box center [478, 264] width 626 height 17
type input "DR KADRI"
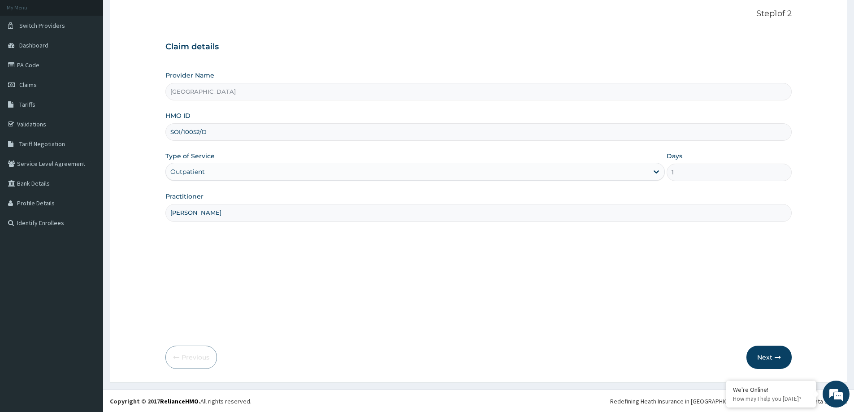
scroll to position [53, 0]
click at [754, 355] on button "Next" at bounding box center [768, 356] width 45 height 23
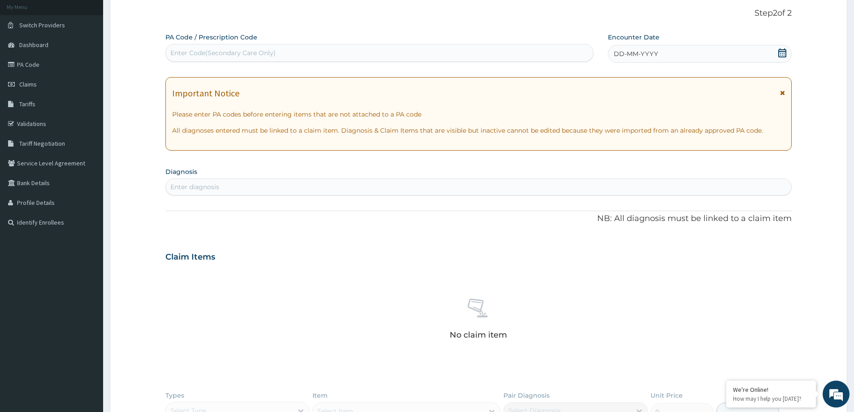
drag, startPoint x: 633, startPoint y: 53, endPoint x: 630, endPoint y: 57, distance: 5.1
click at [630, 57] on span "DD-MM-YYYY" at bounding box center [636, 53] width 44 height 9
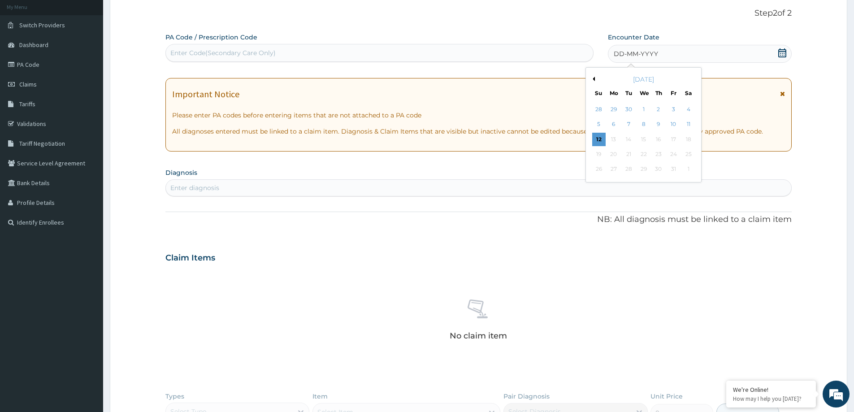
drag, startPoint x: 676, startPoint y: 120, endPoint x: 657, endPoint y: 123, distance: 19.0
click at [672, 120] on div "10" at bounding box center [673, 124] width 13 height 13
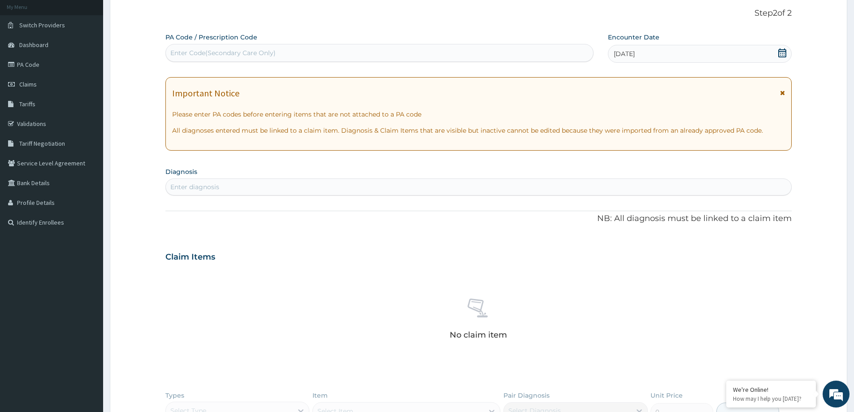
click at [554, 187] on div "Enter diagnosis" at bounding box center [478, 187] width 625 height 14
type input "FEVER"
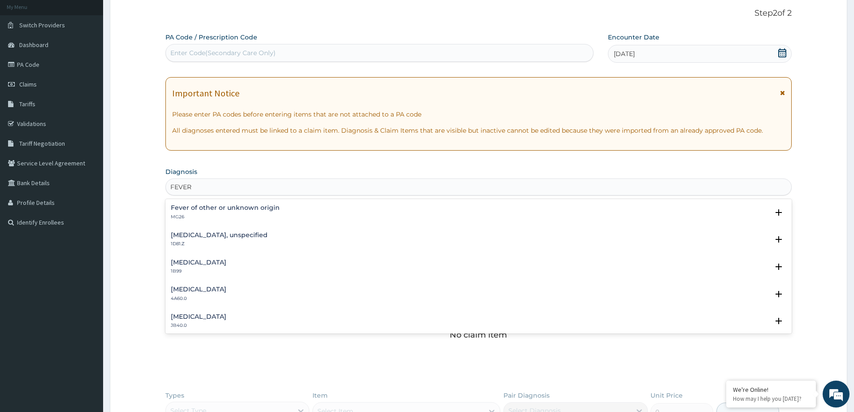
click at [216, 210] on h4 "Fever of other or unknown origin" at bounding box center [225, 207] width 109 height 7
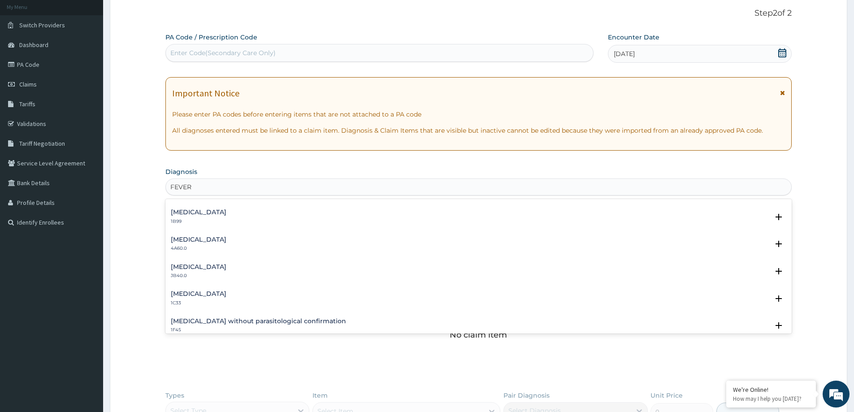
scroll to position [134, 0]
click at [189, 272] on p "1C33" at bounding box center [199, 275] width 56 height 6
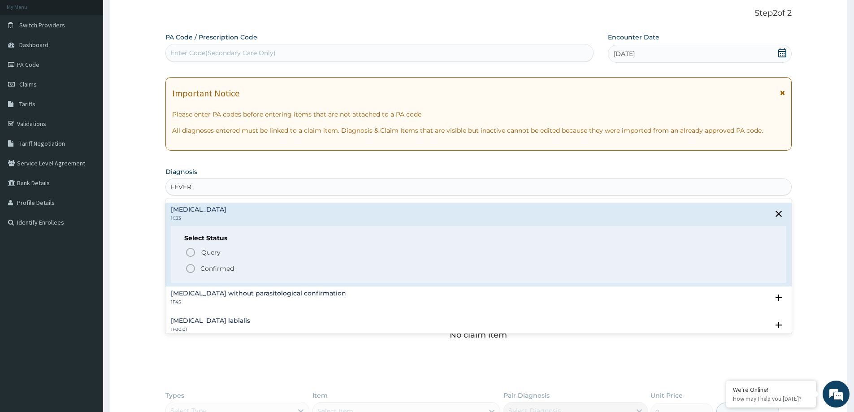
click at [193, 272] on circle "status option filled" at bounding box center [190, 268] width 8 height 8
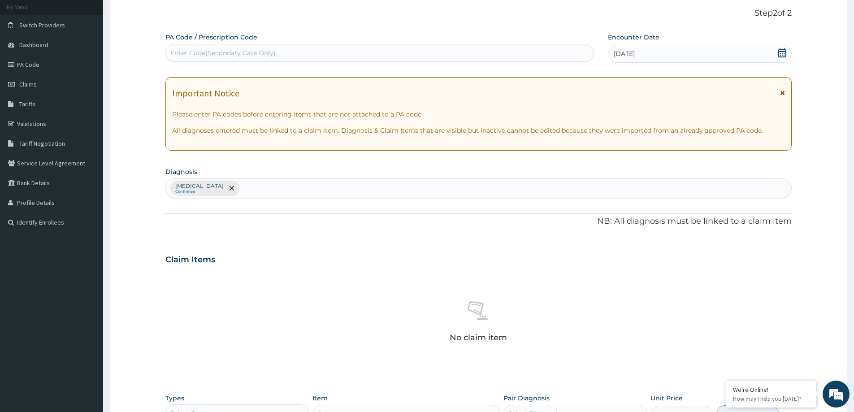
scroll to position [225, 0]
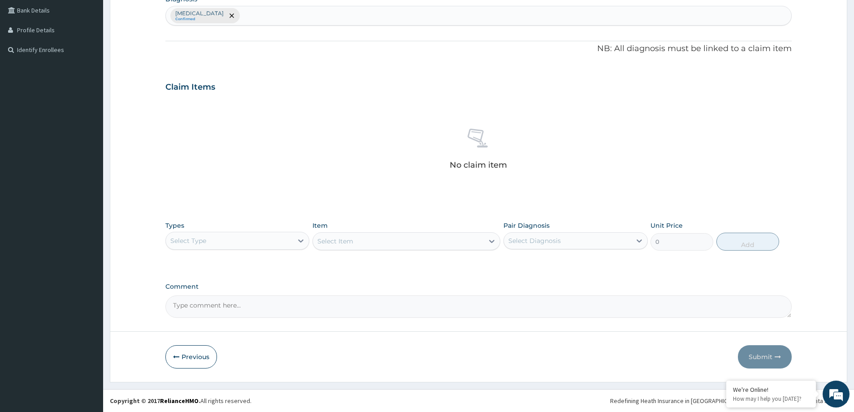
click at [219, 240] on div "Select Type" at bounding box center [229, 241] width 127 height 14
drag, startPoint x: 215, startPoint y: 294, endPoint x: 339, endPoint y: 268, distance: 127.2
click at [223, 294] on div "Procedures" at bounding box center [237, 295] width 144 height 16
click at [519, 234] on div "Select Diagnosis" at bounding box center [567, 241] width 127 height 14
click at [527, 259] on label "Q fever" at bounding box center [546, 262] width 56 height 9
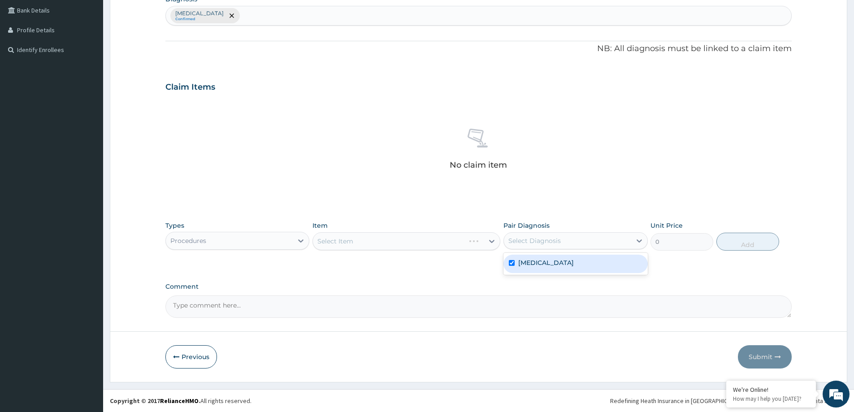
checkbox input "true"
click at [376, 238] on div "Select Item" at bounding box center [406, 241] width 188 height 18
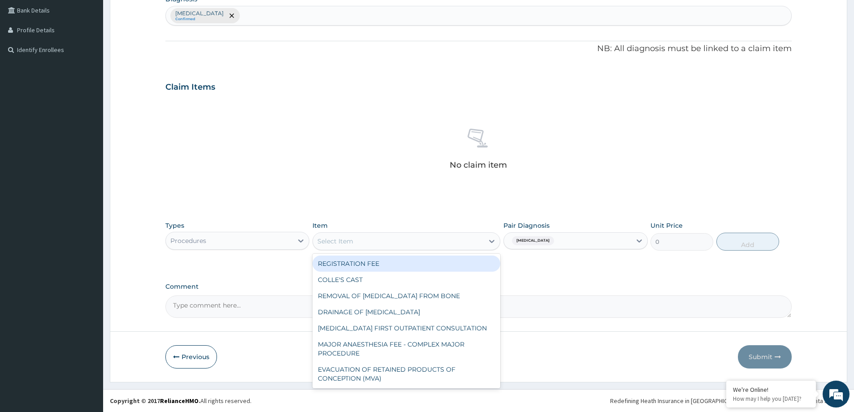
click at [384, 241] on div "Select Item" at bounding box center [398, 241] width 171 height 14
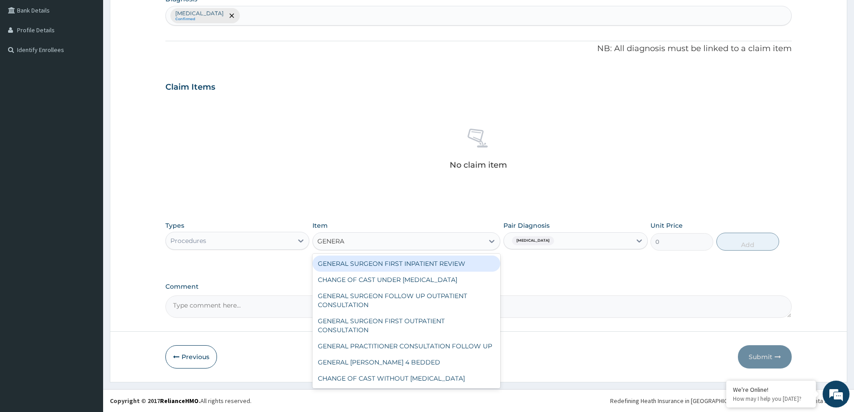
type input "GENERAL"
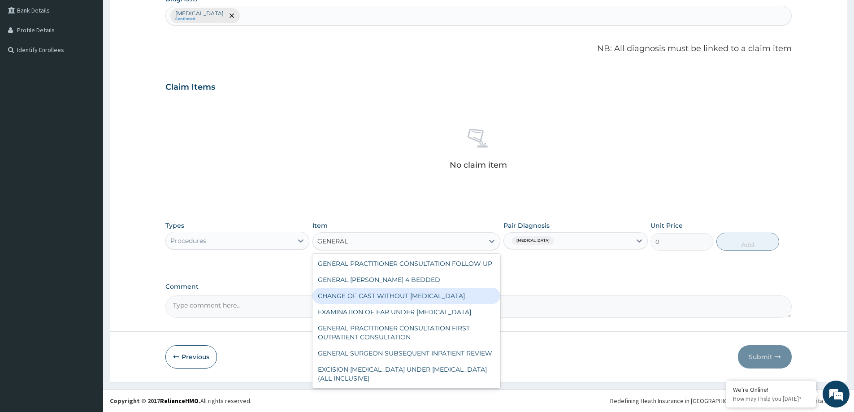
scroll to position [109, 0]
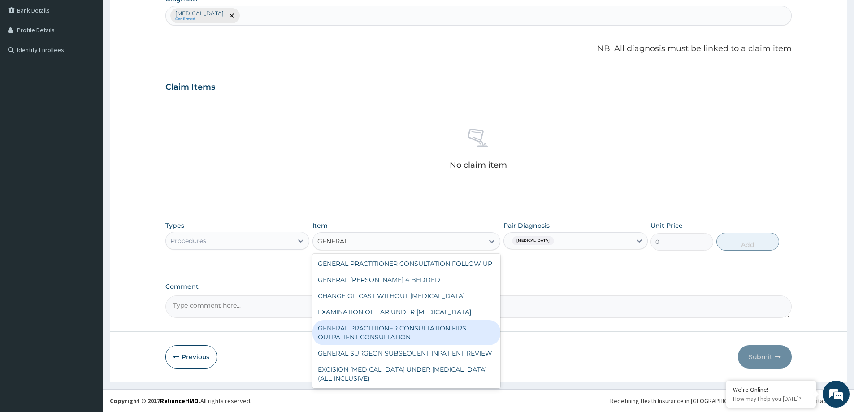
click at [472, 321] on div "GENERAL PRACTITIONER CONSULTATION FIRST OUTPATIENT CONSULTATION" at bounding box center [406, 332] width 188 height 25
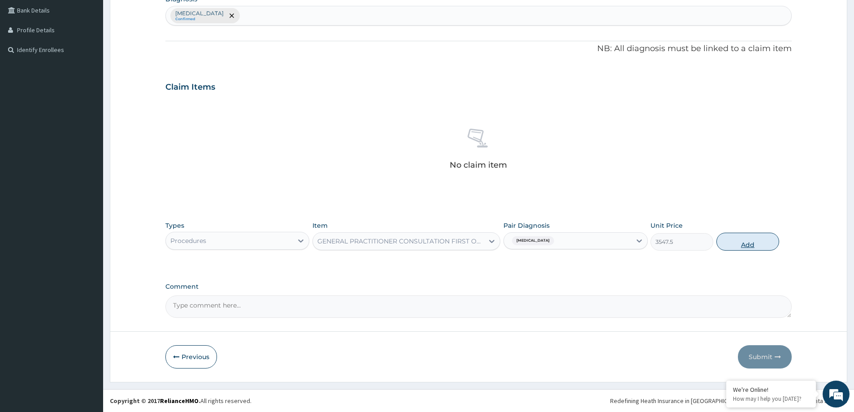
click at [766, 244] on button "Add" at bounding box center [747, 242] width 63 height 18
type input "0"
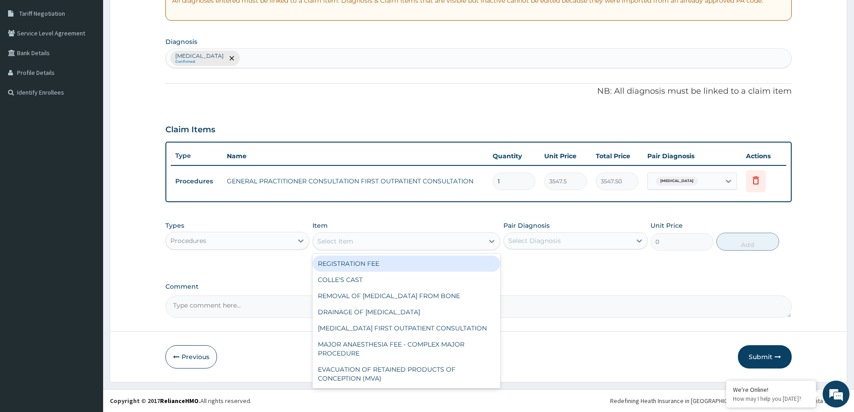
click at [359, 238] on div "Select Item" at bounding box center [398, 241] width 171 height 14
click at [232, 243] on div "Procedures" at bounding box center [229, 241] width 127 height 14
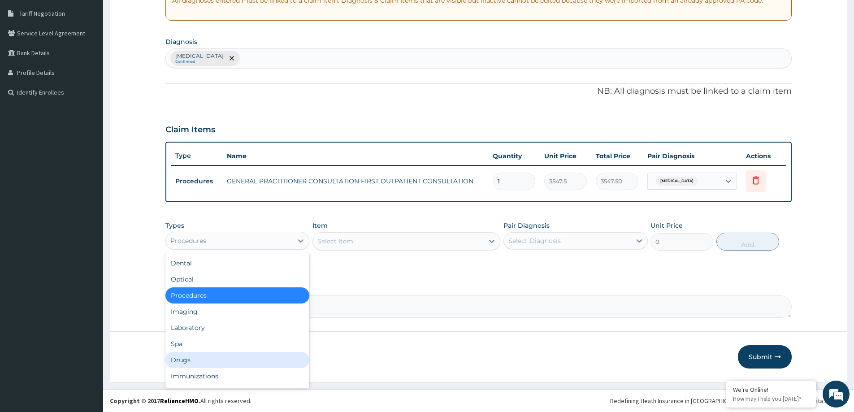
click at [204, 364] on div "Drugs" at bounding box center [237, 360] width 144 height 16
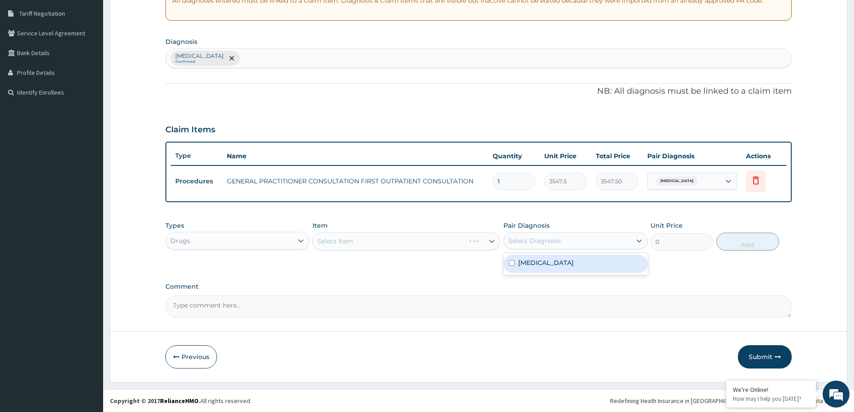
drag, startPoint x: 558, startPoint y: 237, endPoint x: 534, endPoint y: 261, distance: 34.5
click at [558, 239] on div "Select Diagnosis" at bounding box center [534, 240] width 52 height 9
click at [533, 262] on label "Q fever" at bounding box center [546, 262] width 56 height 9
checkbox input "true"
click at [376, 268] on div "Types Drugs Item Select Item Pair Diagnosis Q fever Unit Price 0 Add" at bounding box center [478, 242] width 626 height 52
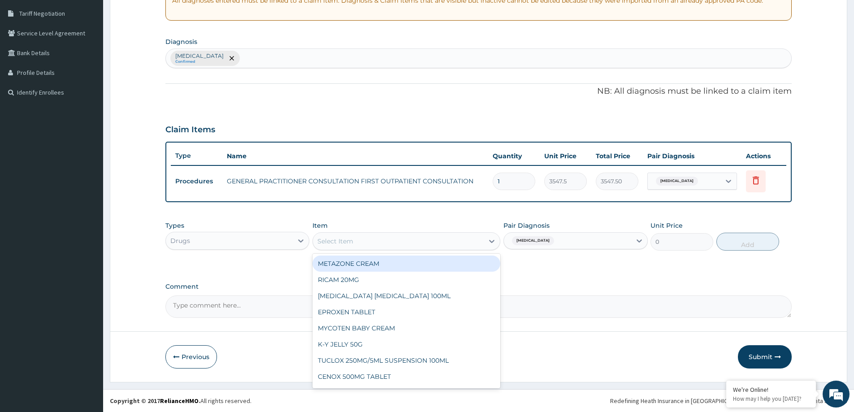
click at [428, 237] on div "Select Item" at bounding box center [398, 241] width 171 height 14
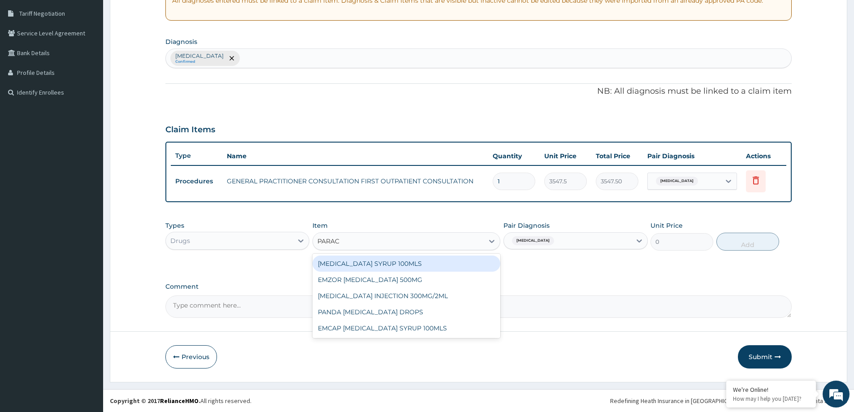
type input "PARACE"
click at [414, 266] on div "PARACETAMOL SYRUP 100MLS" at bounding box center [406, 263] width 188 height 16
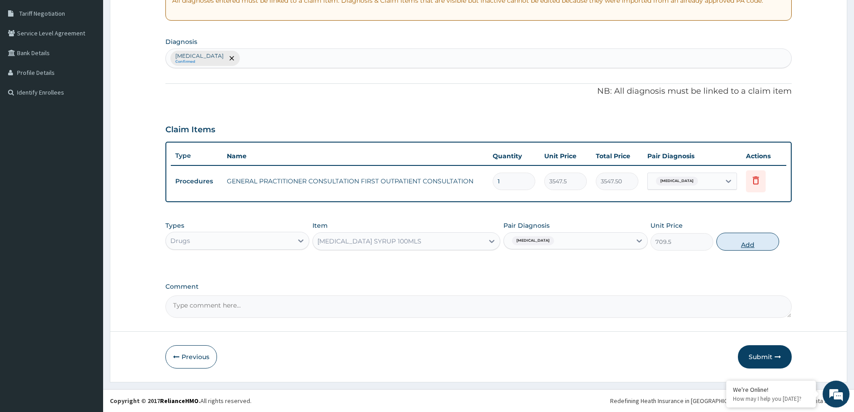
click at [739, 240] on button "Add" at bounding box center [747, 242] width 63 height 18
type input "0"
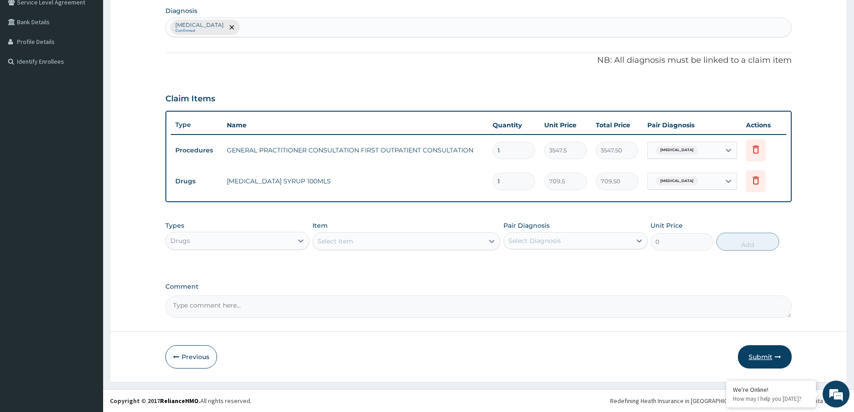
click at [768, 354] on button "Submit" at bounding box center [765, 356] width 54 height 23
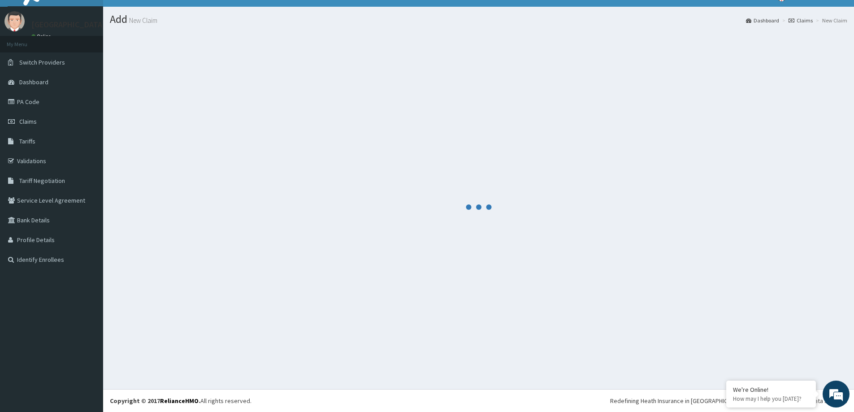
scroll to position [214, 0]
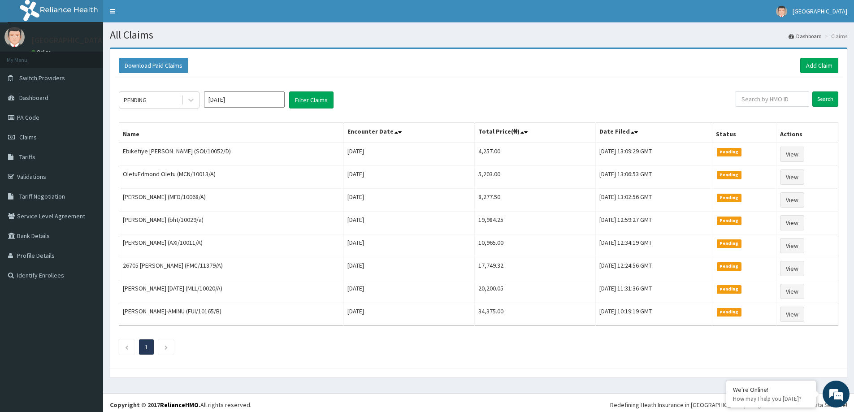
click at [771, 109] on div "PENDING [DATE] Filter Claims Search Name Encounter Date Total Price(₦) Date Fil…" at bounding box center [478, 221] width 728 height 286
click at [764, 104] on input "text" at bounding box center [773, 98] width 74 height 15
click at [812, 69] on link "Add Claim" at bounding box center [819, 65] width 38 height 15
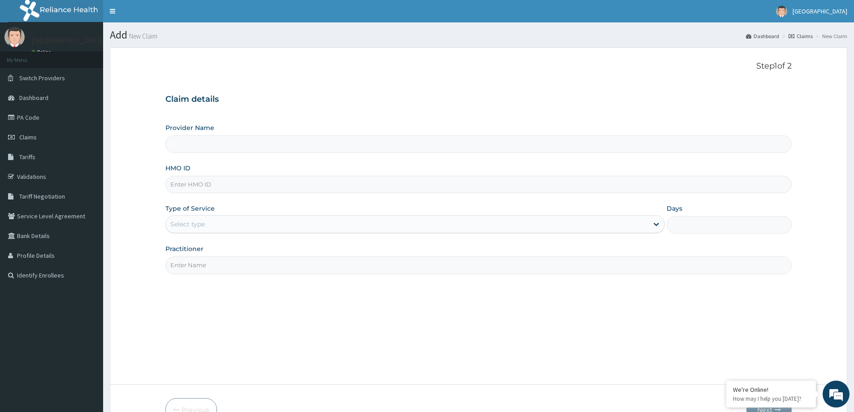
type input "[GEOGRAPHIC_DATA]"
click at [195, 175] on div "HMO ID" at bounding box center [478, 179] width 626 height 30
click at [325, 184] on input "HMO ID" at bounding box center [478, 184] width 626 height 17
paste input "EIS/11628/B"
type input "EIS/11628/B"
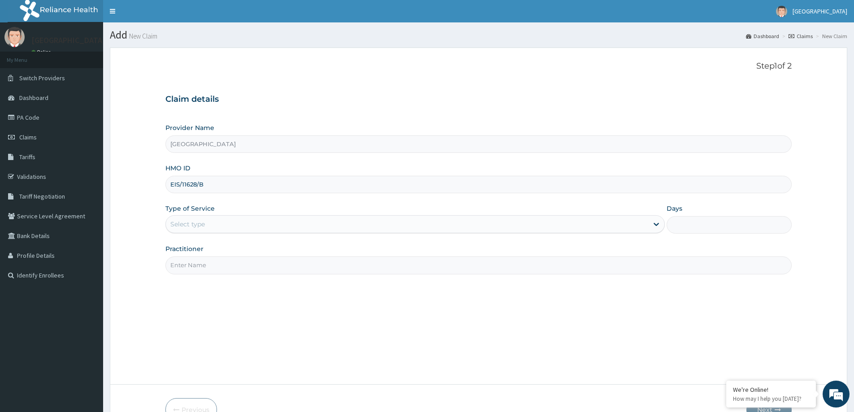
click at [506, 222] on div "Select type" at bounding box center [407, 224] width 482 height 14
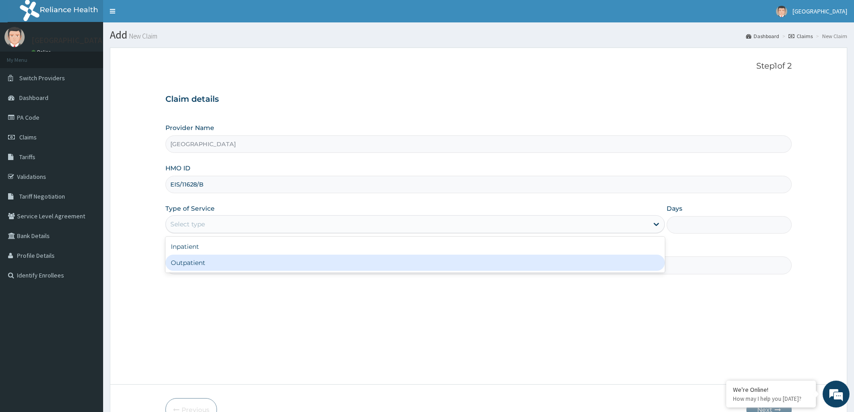
click at [369, 263] on div "Outpatient" at bounding box center [414, 263] width 499 height 16
type input "1"
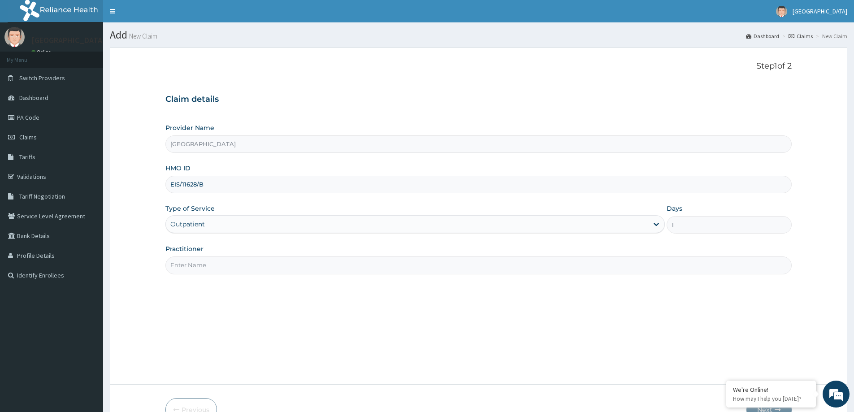
click at [251, 264] on input "Practitioner" at bounding box center [478, 264] width 626 height 17
click at [201, 251] on label "Practitioner" at bounding box center [184, 248] width 38 height 9
click at [201, 256] on input "Practitioner" at bounding box center [478, 264] width 626 height 17
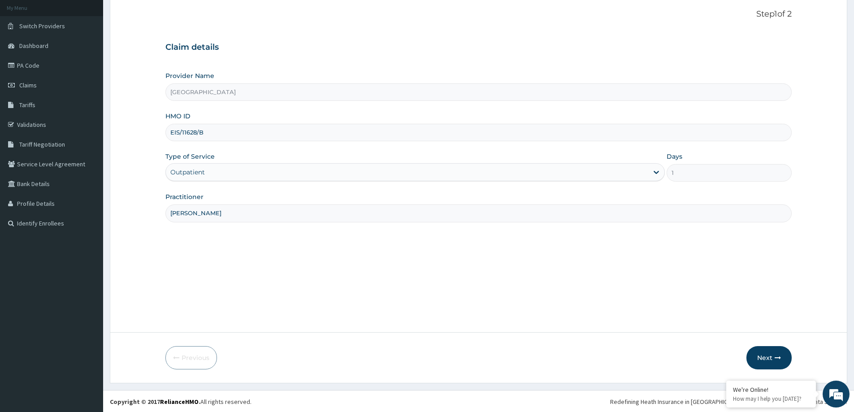
scroll to position [53, 0]
type input "[PERSON_NAME]"
click at [777, 354] on icon "button" at bounding box center [777, 357] width 6 height 6
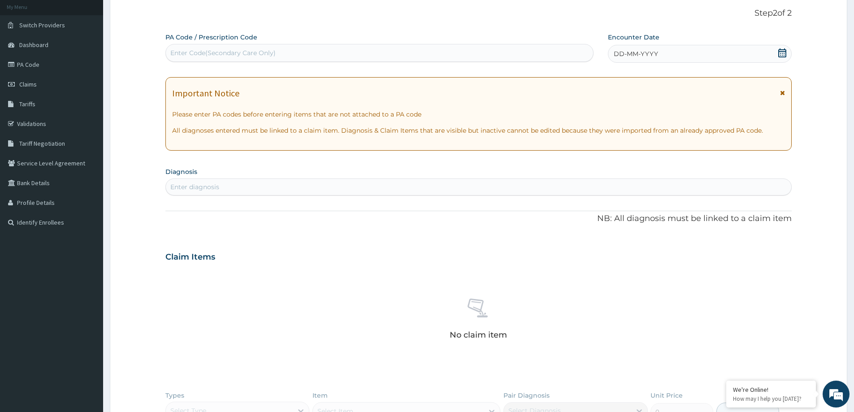
click at [621, 53] on span "DD-MM-YYYY" at bounding box center [636, 53] width 44 height 9
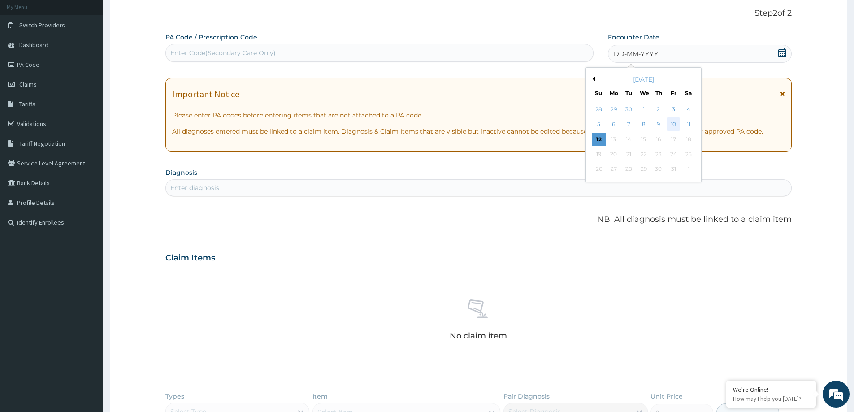
click at [676, 128] on div "10" at bounding box center [673, 124] width 13 height 13
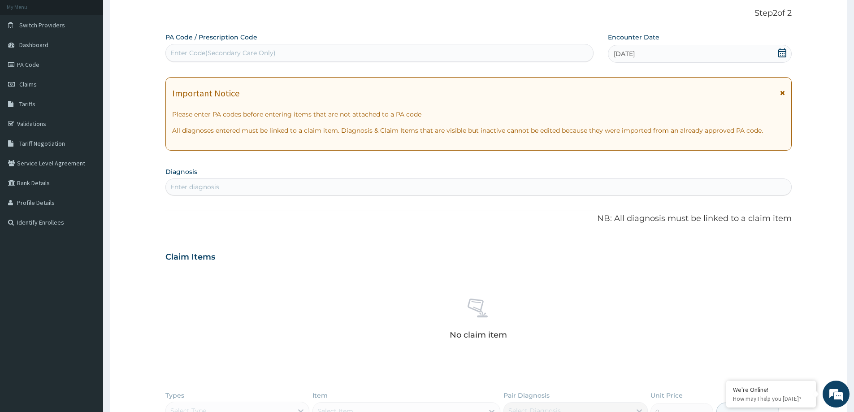
click at [444, 191] on div "Enter diagnosis" at bounding box center [478, 187] width 625 height 14
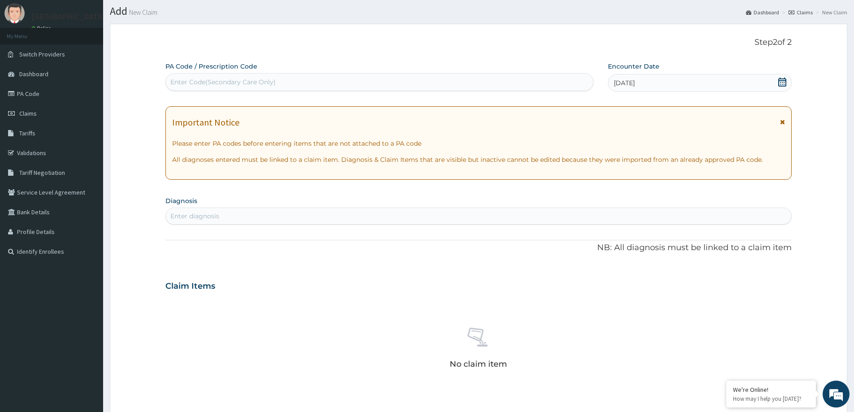
scroll to position [8, 0]
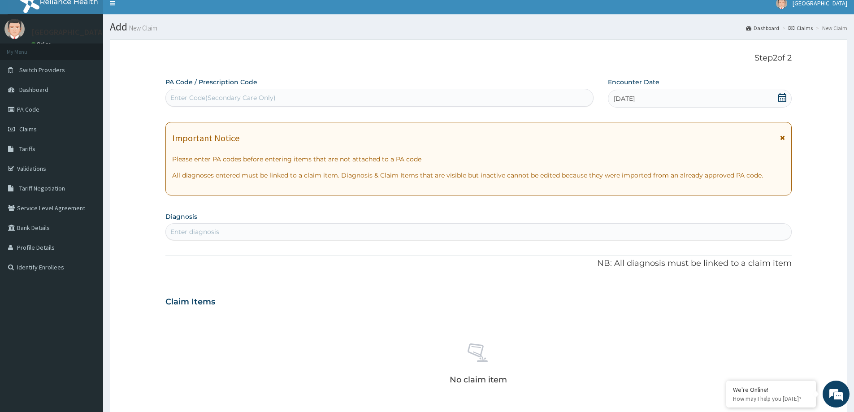
click at [214, 96] on div "Enter Code(Secondary Care Only)" at bounding box center [222, 97] width 105 height 9
paste input "PA/FD30F8"
type input "PA/FD30F8"
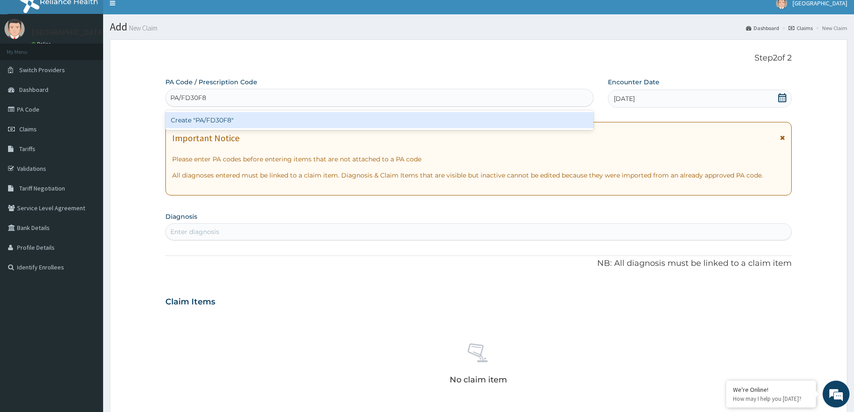
click at [377, 125] on div "Create "PA/FD30F8"" at bounding box center [379, 120] width 428 height 16
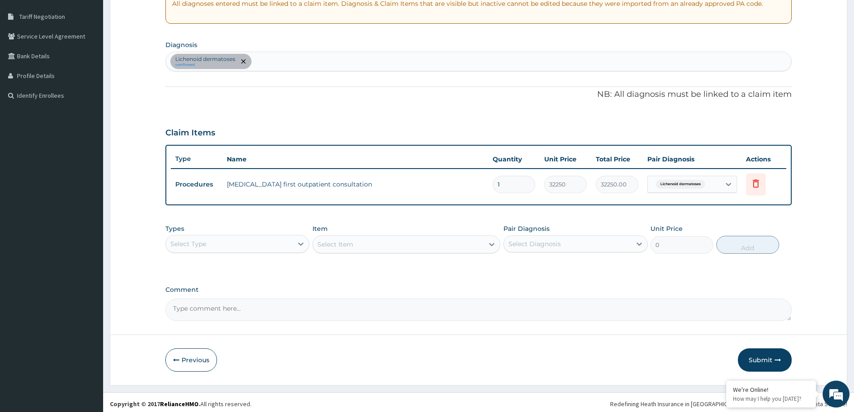
scroll to position [183, 0]
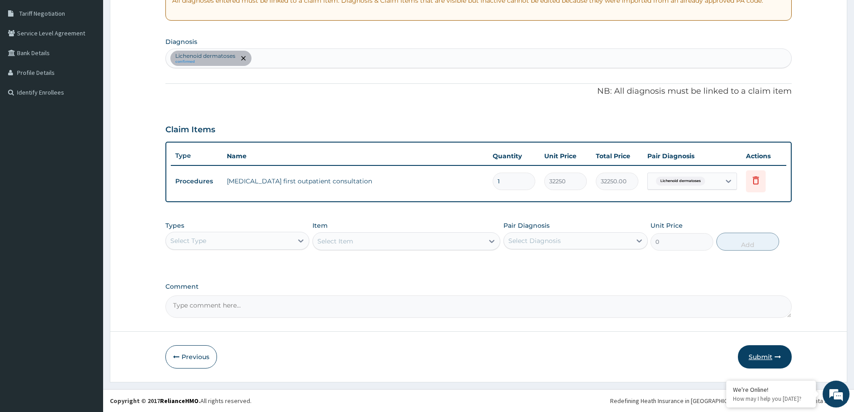
click at [771, 359] on button "Submit" at bounding box center [765, 356] width 54 height 23
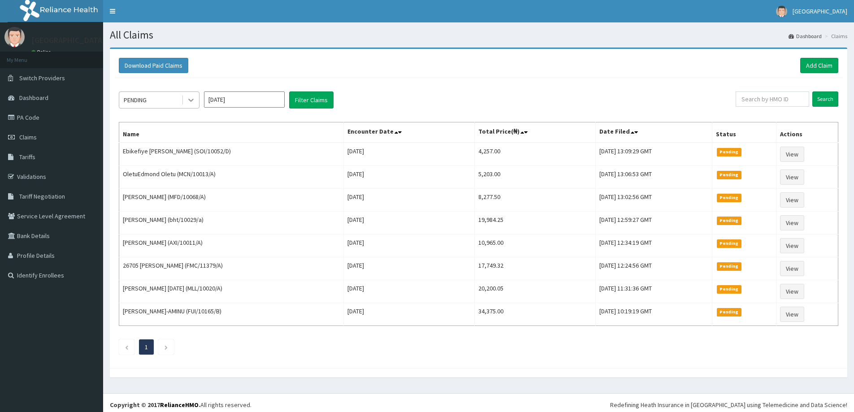
click at [186, 102] on div at bounding box center [191, 100] width 16 height 16
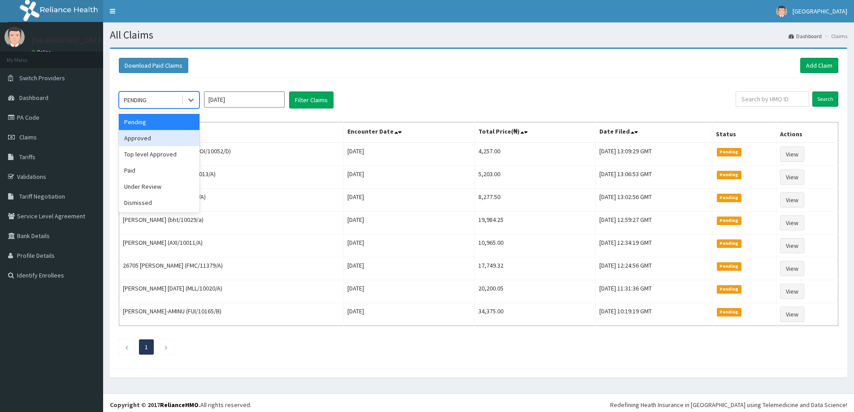
drag, startPoint x: 176, startPoint y: 135, endPoint x: 355, endPoint y: 104, distance: 182.5
click at [176, 134] on div "Approved" at bounding box center [159, 138] width 81 height 16
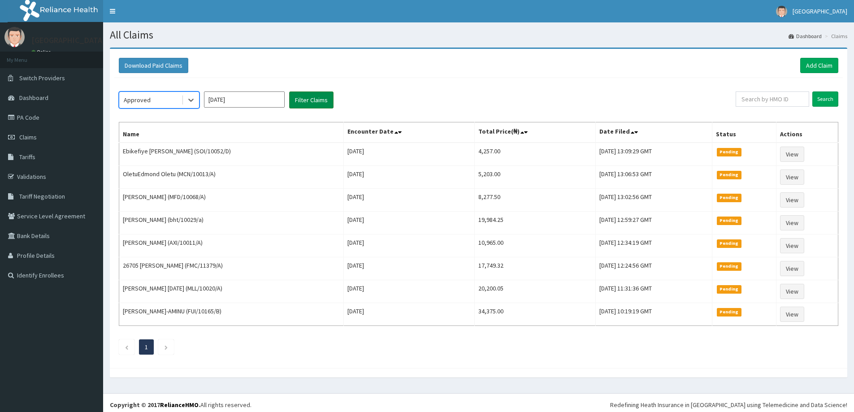
click at [320, 98] on button "Filter Claims" at bounding box center [311, 99] width 44 height 17
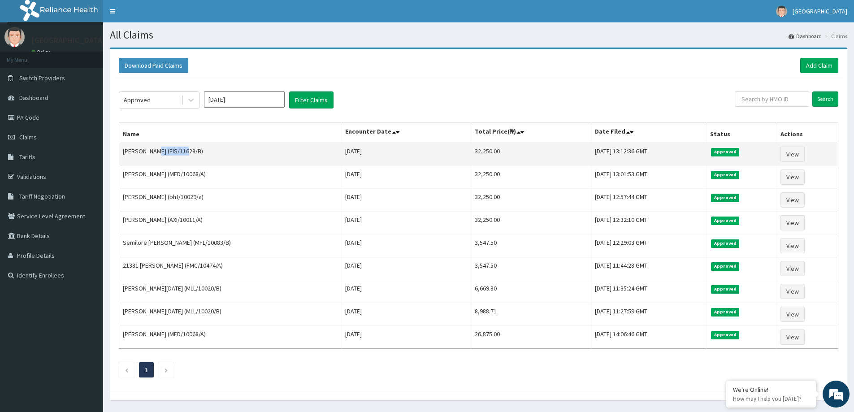
drag, startPoint x: 186, startPoint y: 150, endPoint x: 154, endPoint y: 154, distance: 32.1
click at [154, 154] on td "[PERSON_NAME] (EIS/11628/B)" at bounding box center [230, 154] width 222 height 23
copy td "EIS/11628/B"
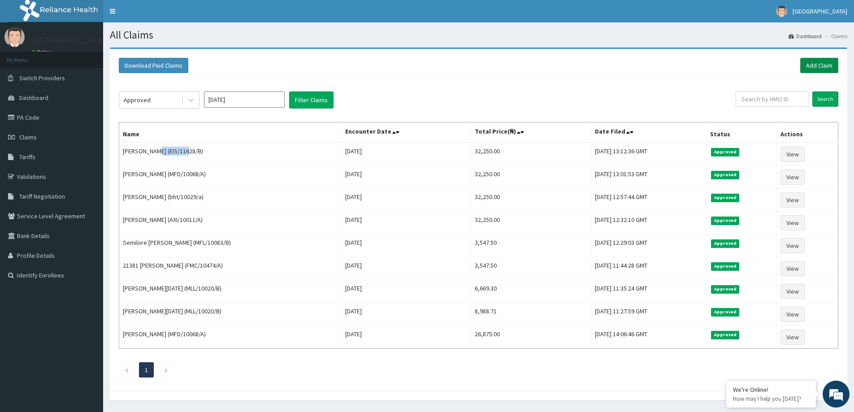
click at [813, 64] on link "Add Claim" at bounding box center [819, 65] width 38 height 15
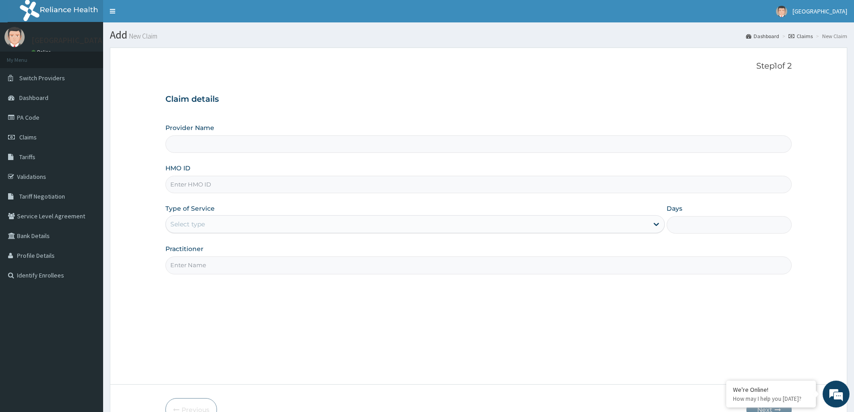
type input "[GEOGRAPHIC_DATA]"
click at [249, 186] on input "HMO ID" at bounding box center [478, 184] width 626 height 17
paste input "EIS/11628/B"
type input "EIS/11628/B"
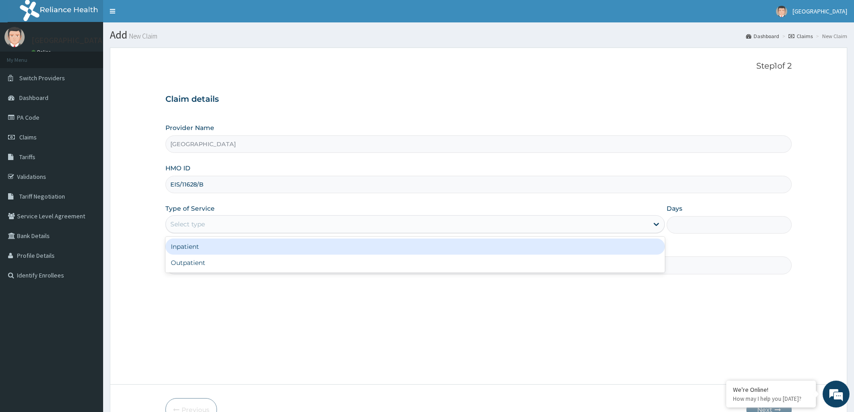
click at [334, 222] on div "Select type" at bounding box center [407, 224] width 482 height 14
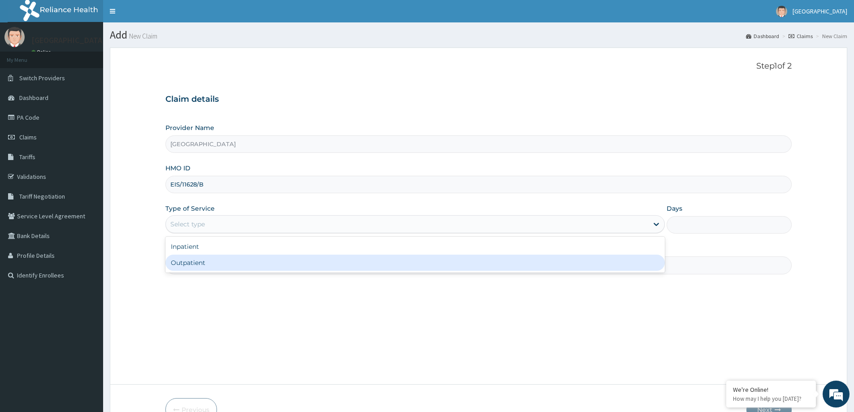
click at [276, 264] on div "Outpatient" at bounding box center [414, 263] width 499 height 16
type input "1"
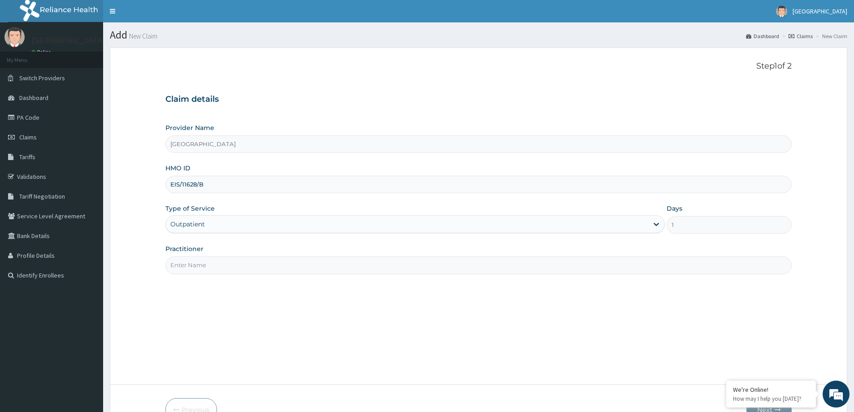
click at [228, 256] on div "Practitioner" at bounding box center [478, 259] width 626 height 30
click at [218, 264] on input "Practitioner" at bounding box center [478, 264] width 626 height 17
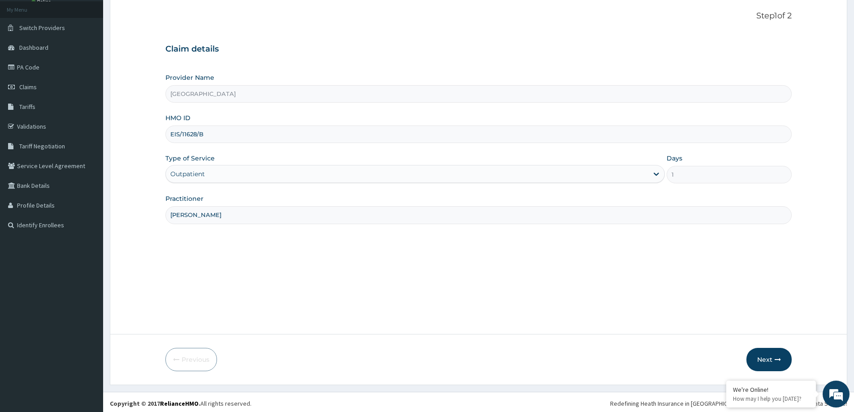
scroll to position [53, 0]
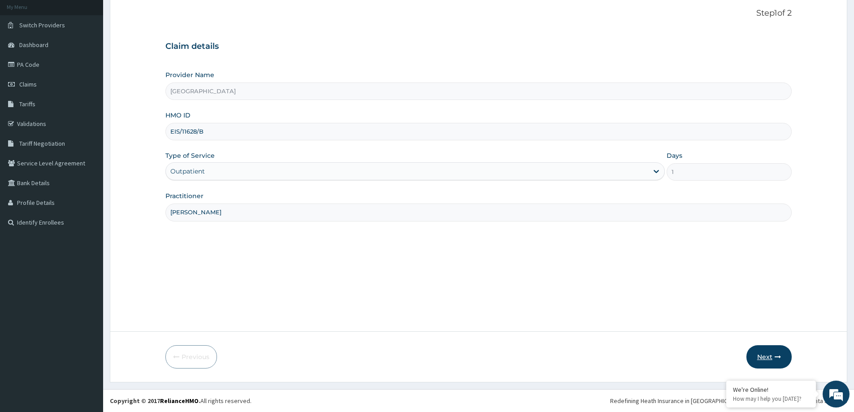
type input "[PERSON_NAME]"
click at [775, 363] on button "Next" at bounding box center [768, 356] width 45 height 23
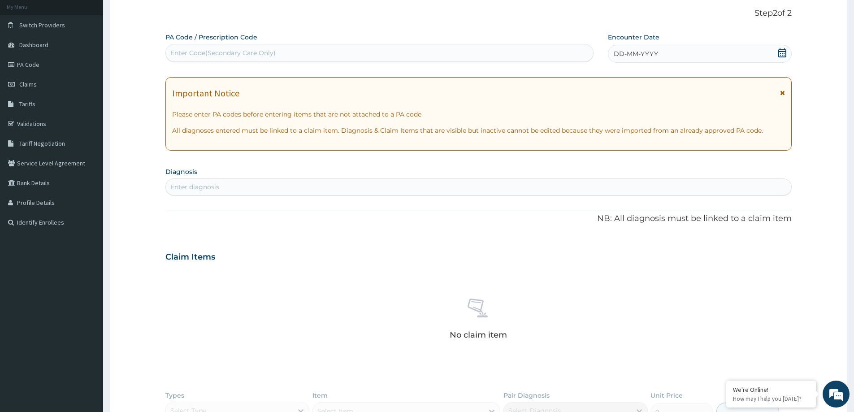
drag, startPoint x: 206, startPoint y: 48, endPoint x: 216, endPoint y: 47, distance: 10.0
click at [207, 48] on div "Enter Code(Secondary Care Only)" at bounding box center [379, 53] width 427 height 14
paste input "PA/C32D8D"
type input "PA/C32D8D"
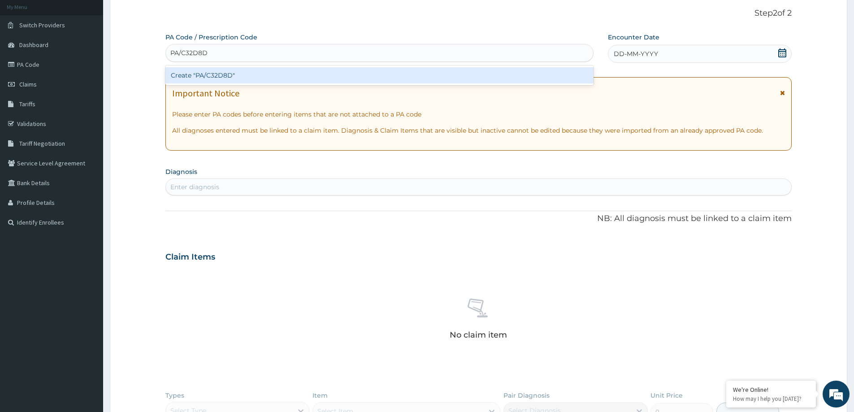
click at [262, 71] on div "Create "PA/C32D8D"" at bounding box center [379, 75] width 428 height 16
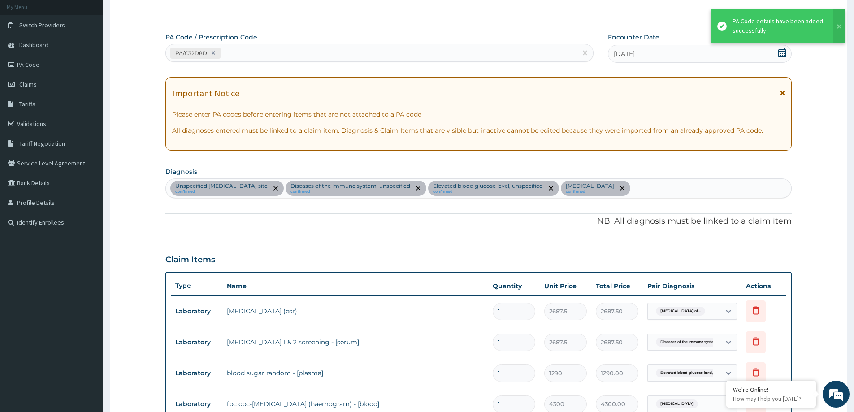
scroll to position [54, 0]
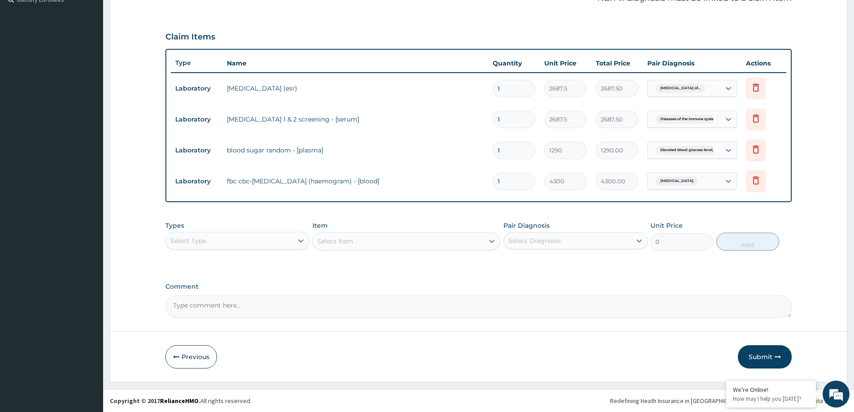
click at [779, 352] on button "Submit" at bounding box center [765, 356] width 54 height 23
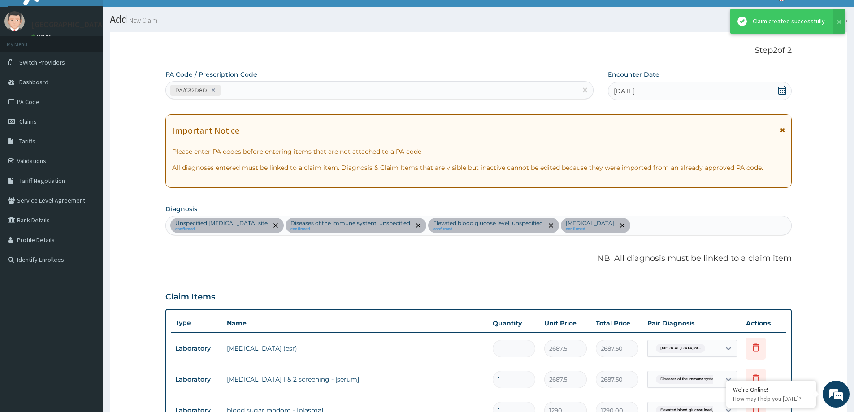
scroll to position [276, 0]
